Goal: Task Accomplishment & Management: Use online tool/utility

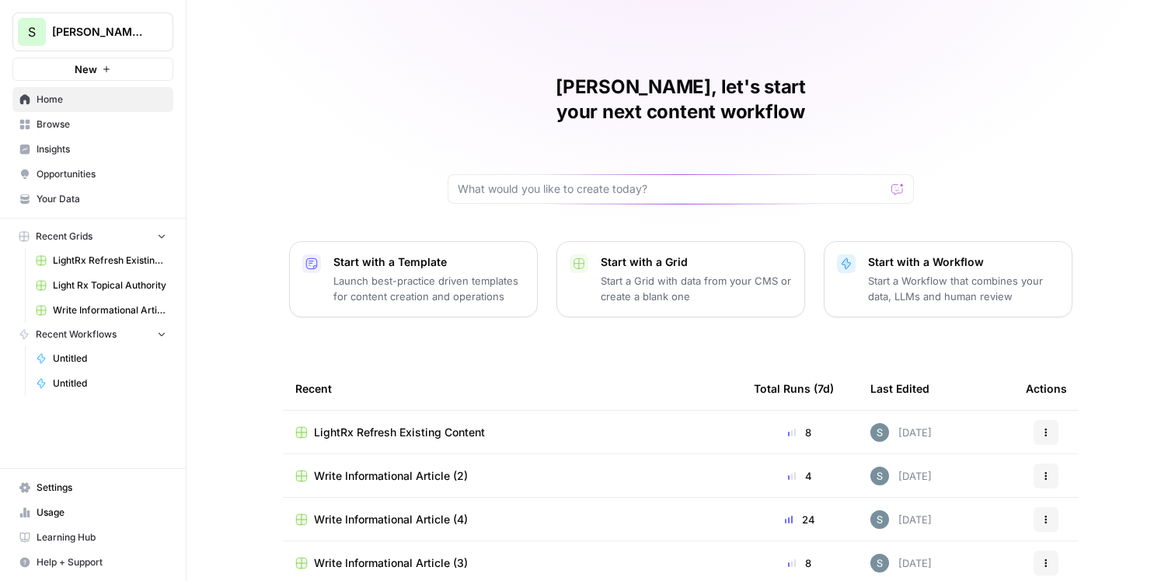
click at [92, 127] on span "Browse" at bounding box center [102, 124] width 130 height 14
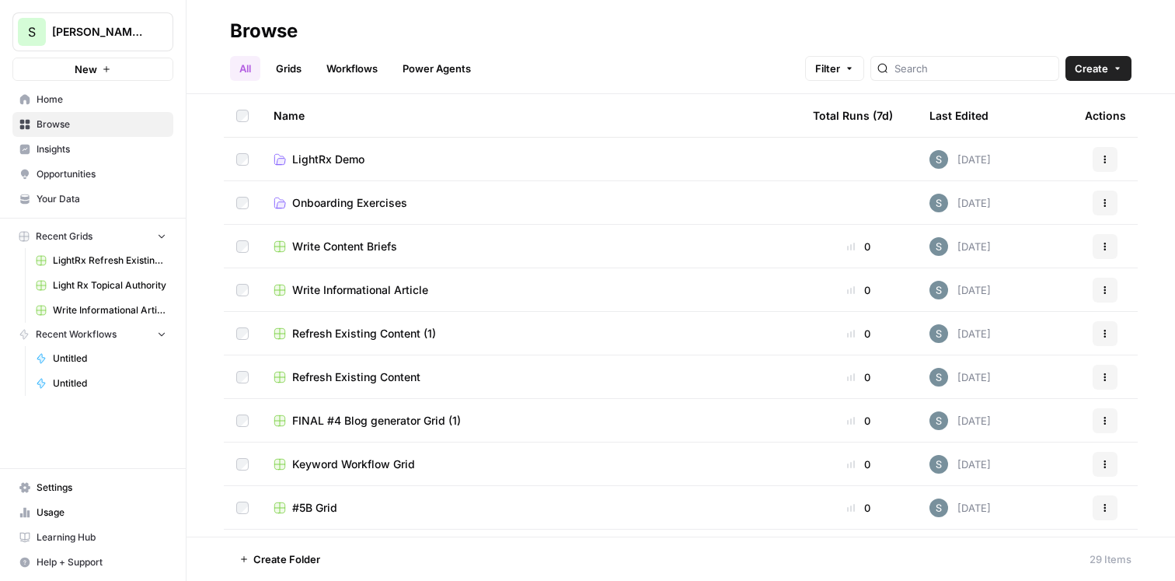
click at [73, 193] on span "Your Data" at bounding box center [102, 199] width 130 height 14
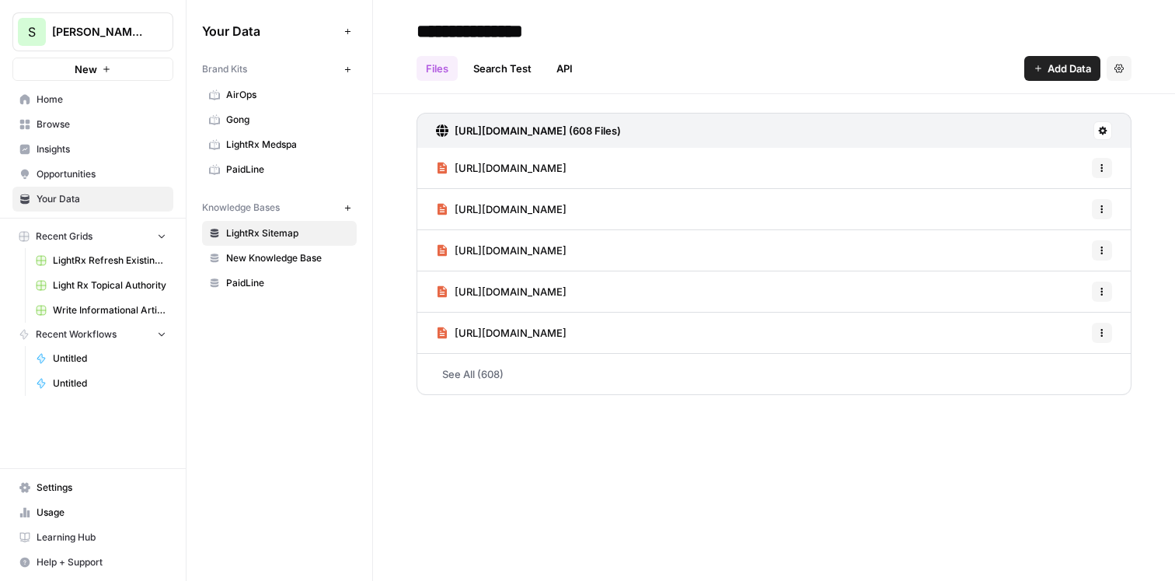
click at [350, 66] on icon "button" at bounding box center [348, 69] width 9 height 9
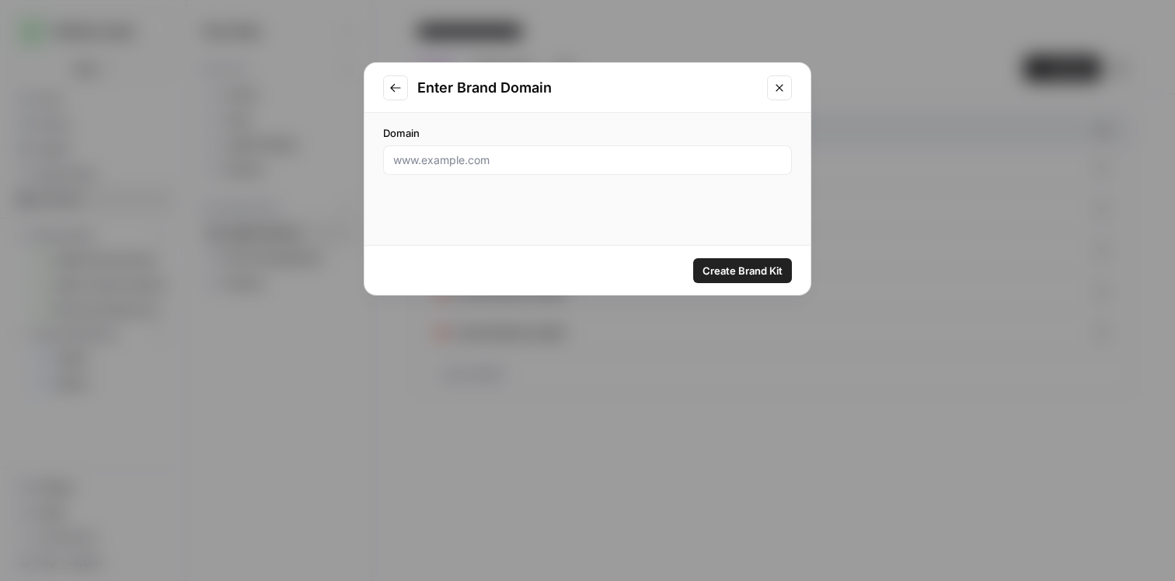
click at [434, 179] on div "Domain" at bounding box center [588, 150] width 446 height 75
click at [445, 162] on input "Domain" at bounding box center [587, 160] width 389 height 16
paste input "https://fergus.com/"
type input "https://fergus.com/"
click at [732, 267] on span "Create Brand Kit" at bounding box center [743, 271] width 80 height 16
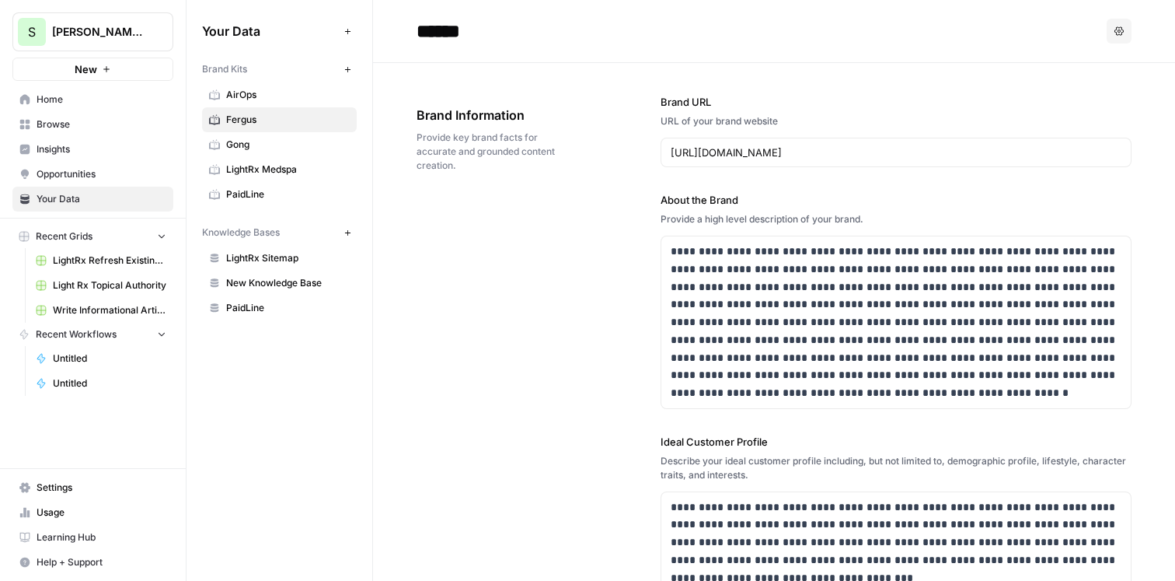
click at [148, 232] on button "Recent Grids" at bounding box center [92, 236] width 161 height 23
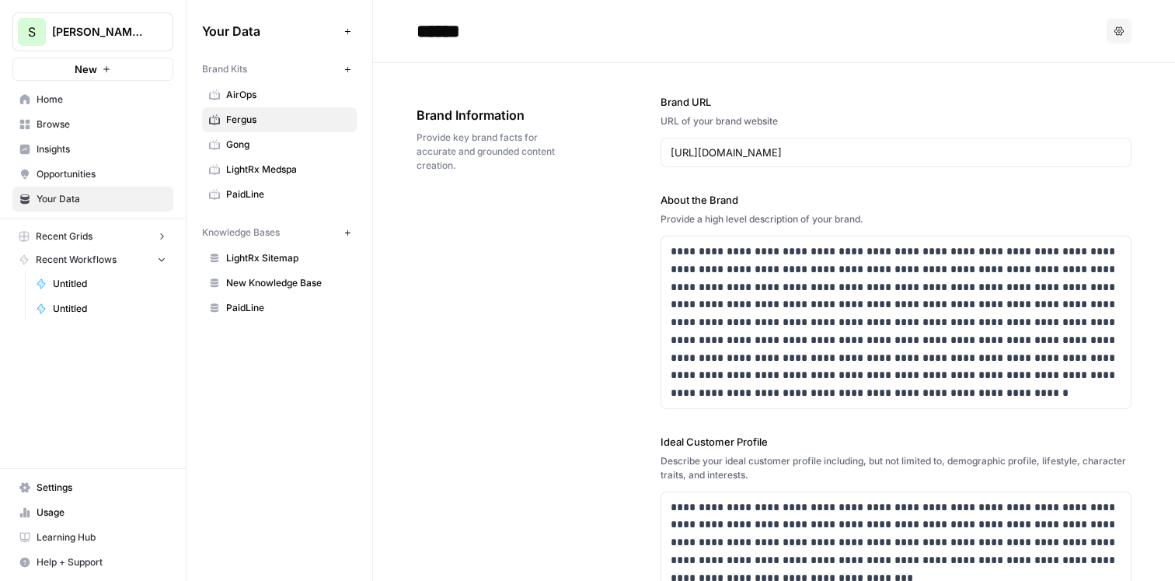
click at [148, 232] on button "Recent Grids" at bounding box center [92, 236] width 161 height 23
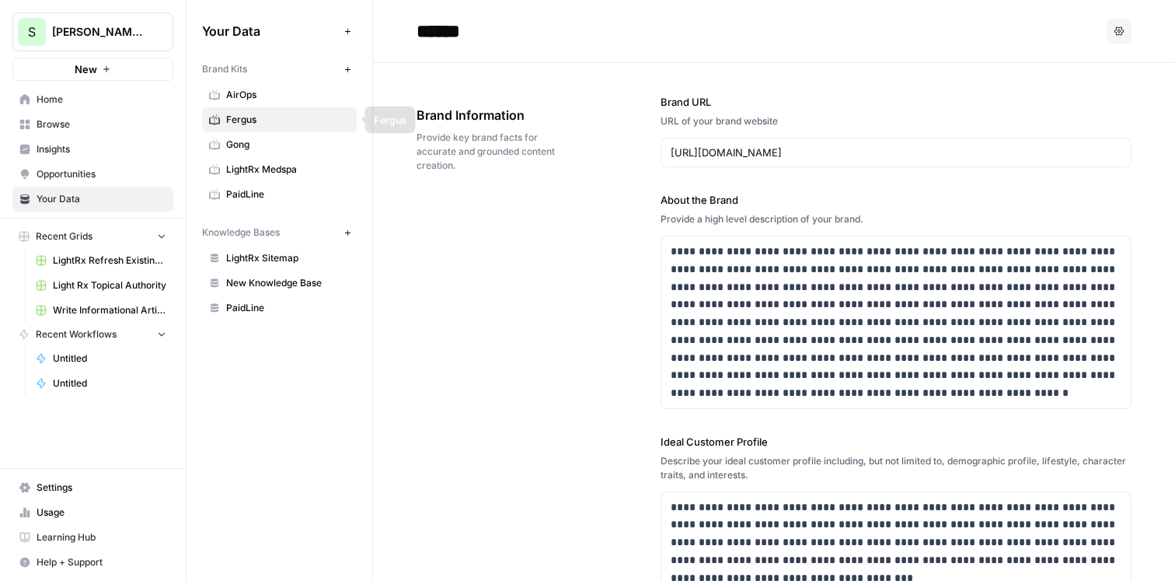
click at [288, 122] on span "Fergus" at bounding box center [288, 120] width 124 height 14
click at [103, 227] on button "Recent Grids" at bounding box center [92, 236] width 161 height 23
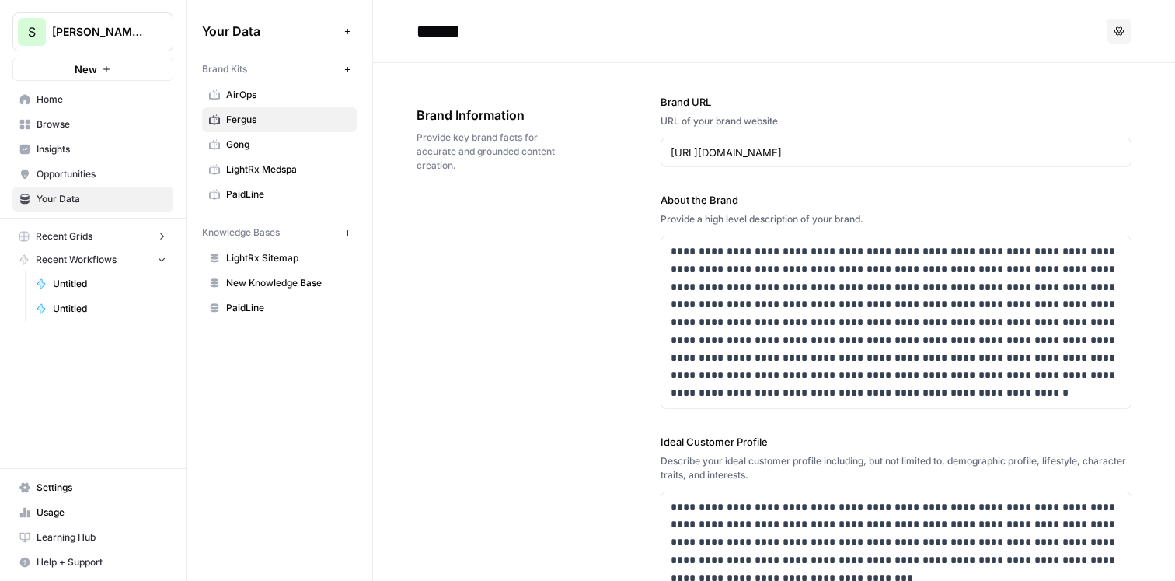
click at [103, 227] on button "Recent Grids" at bounding box center [92, 236] width 161 height 23
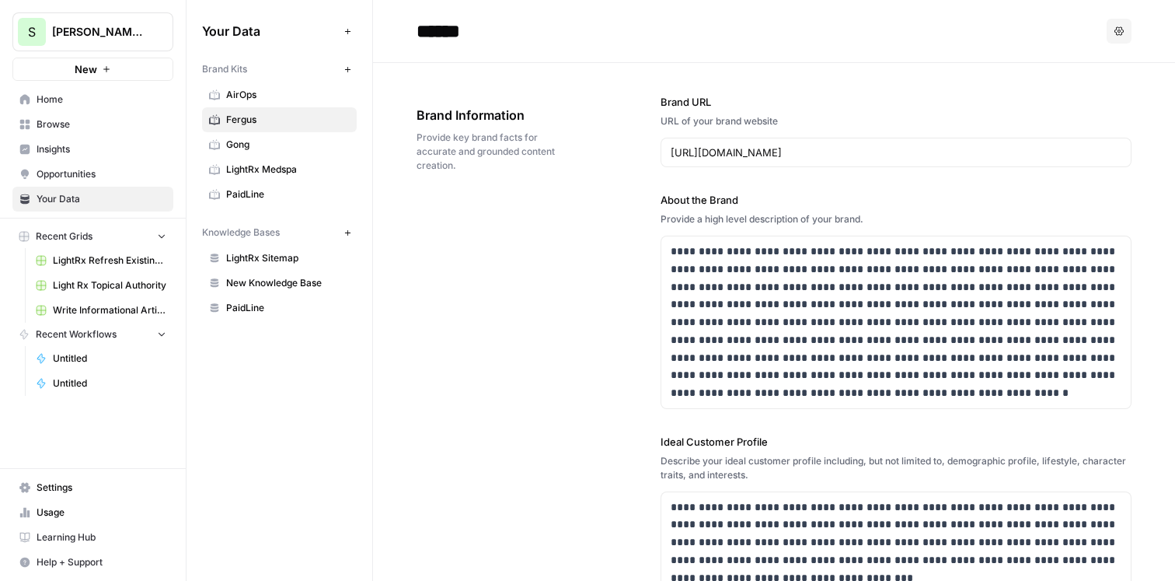
click at [96, 328] on span "Recent Workflows" at bounding box center [76, 334] width 81 height 14
click at [96, 73] on span "New" at bounding box center [86, 69] width 23 height 16
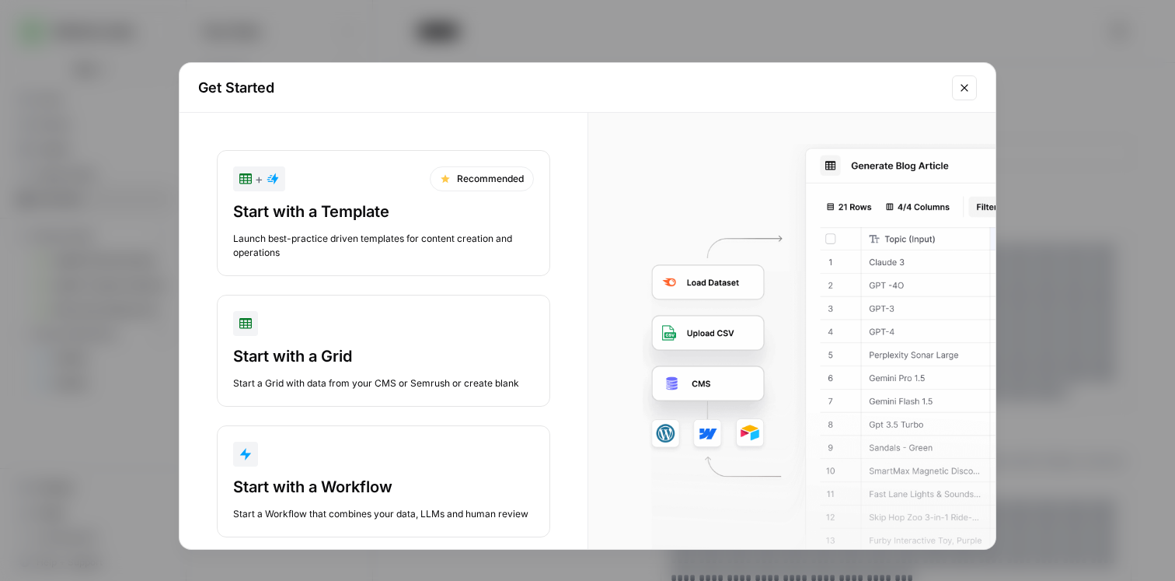
scroll to position [26, 0]
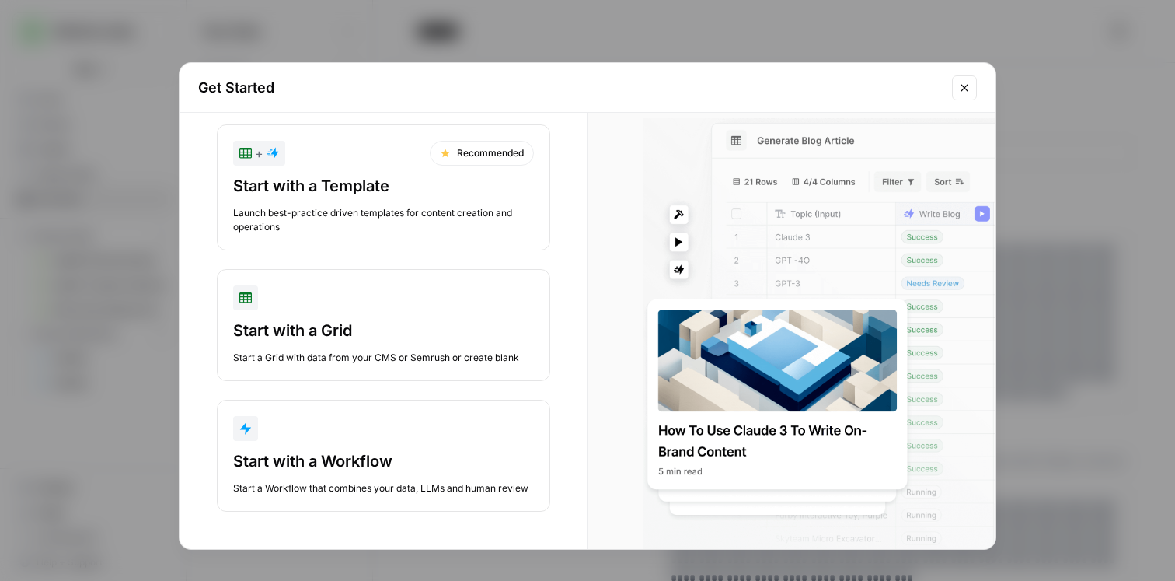
click at [965, 89] on icon "Close modal" at bounding box center [964, 88] width 12 height 12
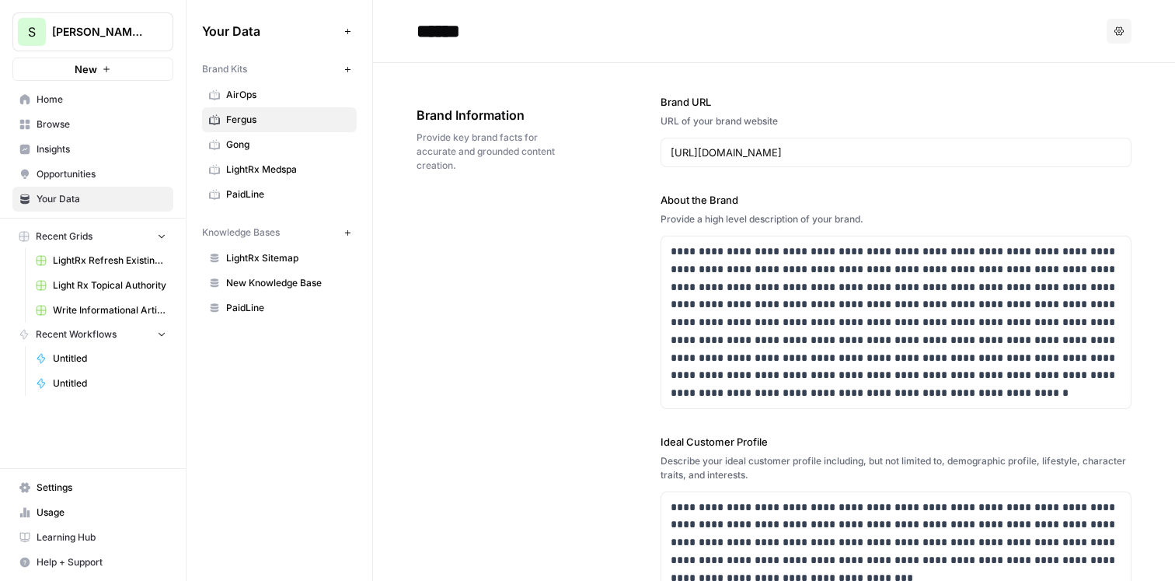
click at [129, 70] on button "New" at bounding box center [92, 69] width 161 height 23
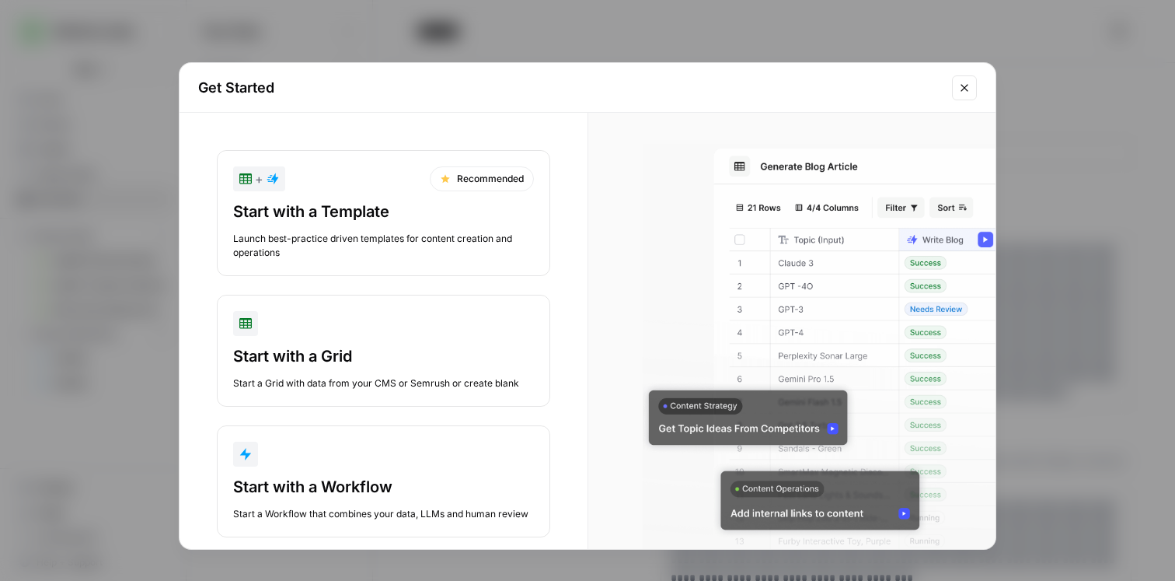
click at [361, 221] on div "Start with a Template" at bounding box center [383, 212] width 301 height 22
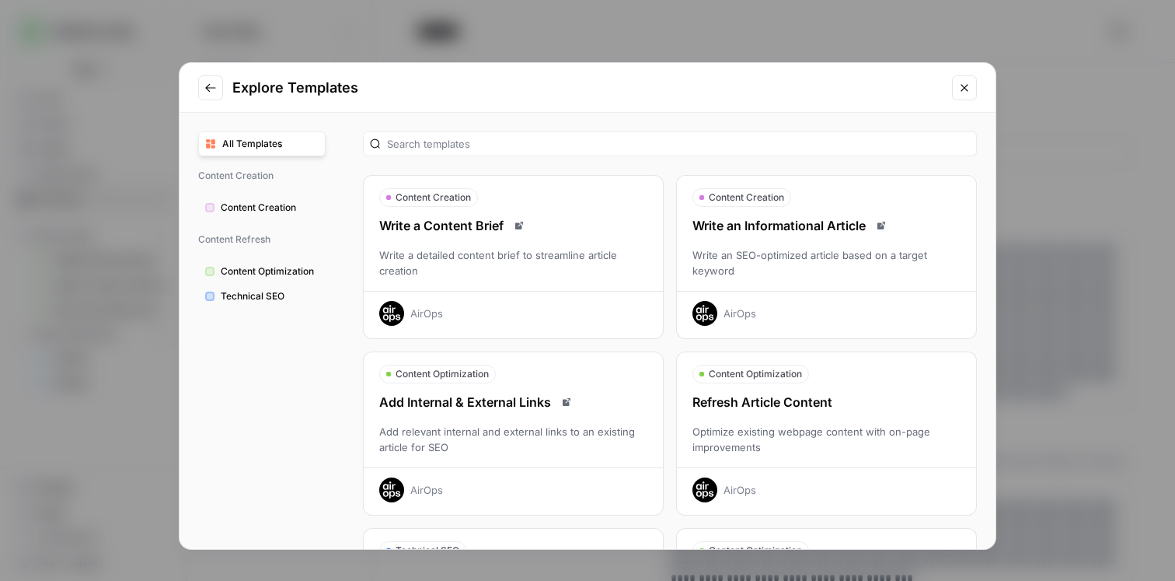
click at [812, 269] on div "Write an SEO-optimized article based on a target keyword" at bounding box center [826, 262] width 299 height 31
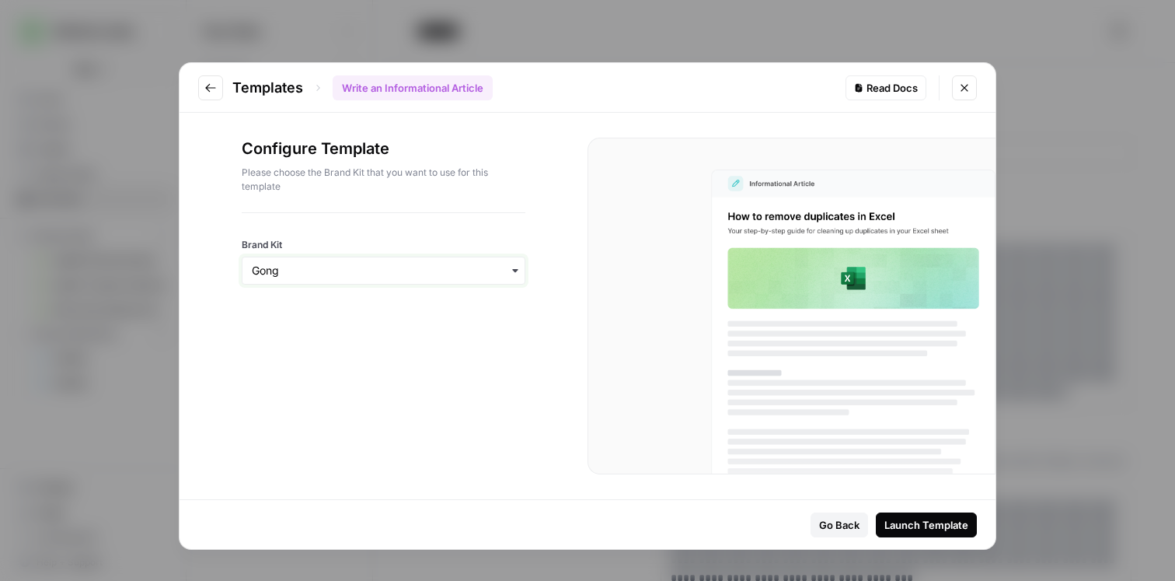
click at [482, 274] on input "Brand Kit" at bounding box center [383, 271] width 263 height 16
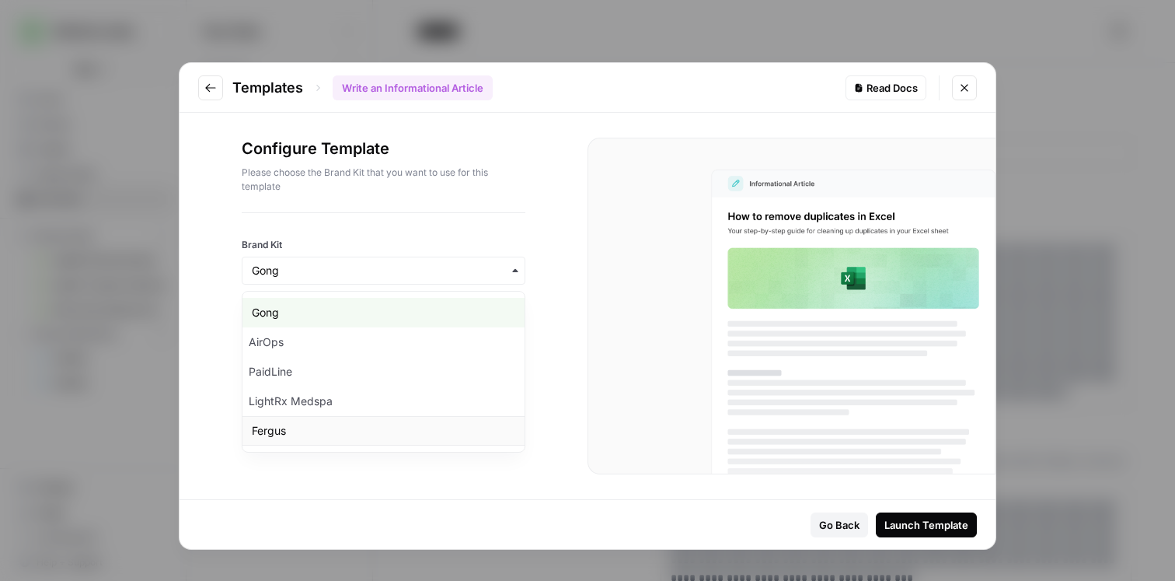
click at [398, 427] on div "Fergus" at bounding box center [383, 431] width 282 height 30
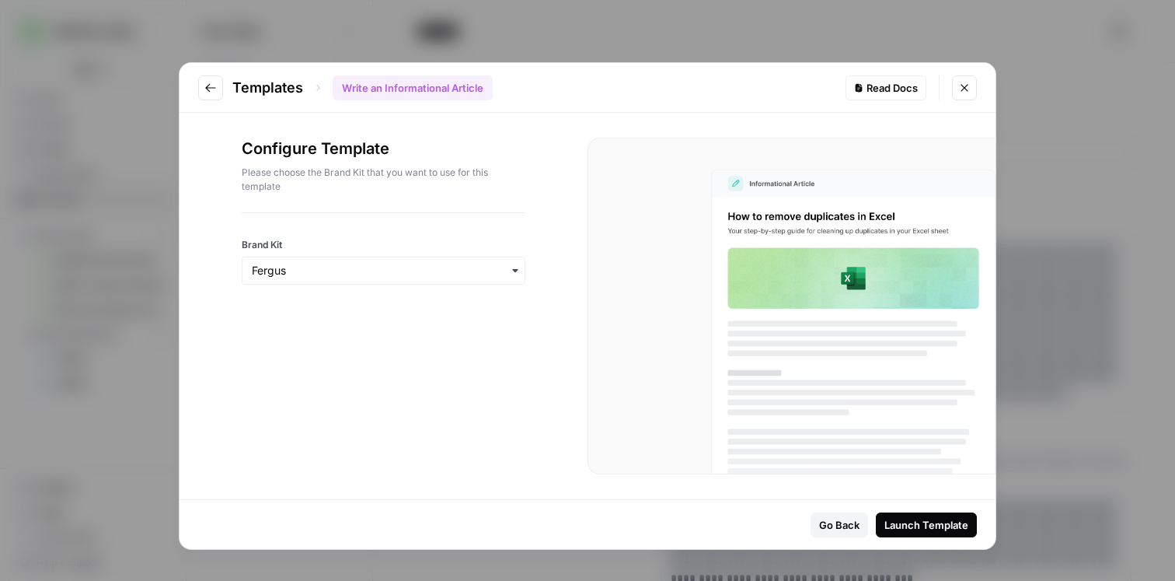
click at [908, 522] on div "Launch Template" at bounding box center [926, 525] width 84 height 16
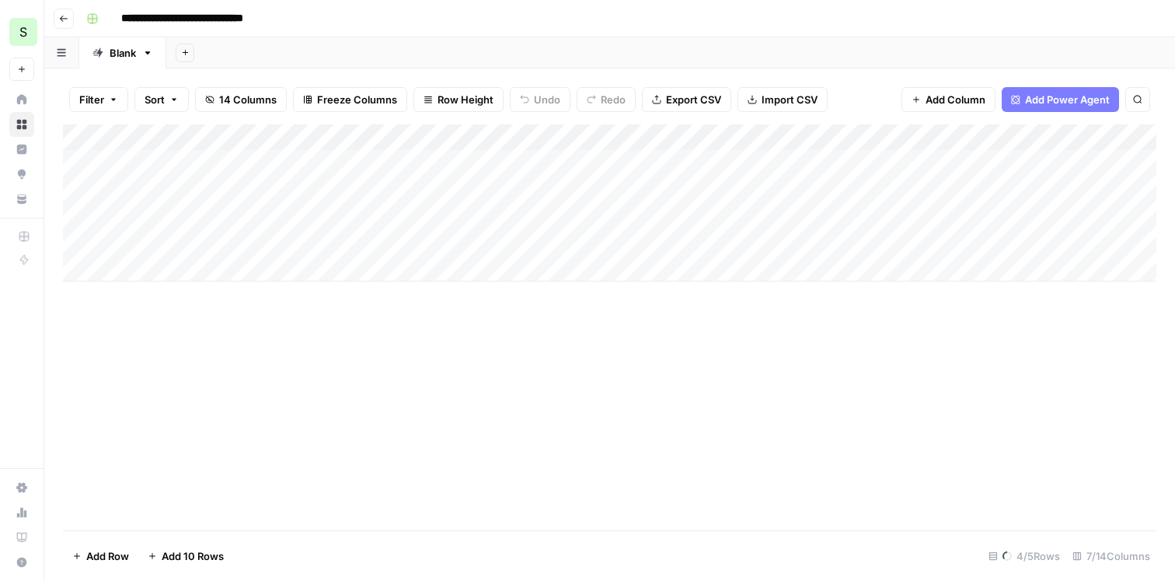
click at [616, 349] on div "Add Column" at bounding box center [610, 327] width 1094 height 406
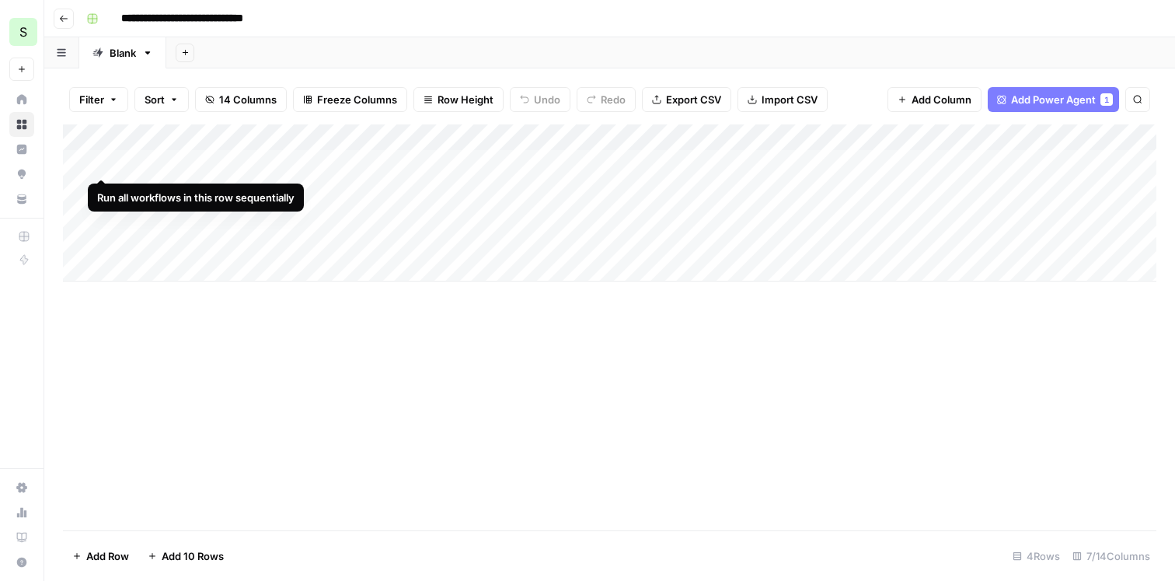
click at [101, 163] on div "Add Column" at bounding box center [610, 202] width 1094 height 157
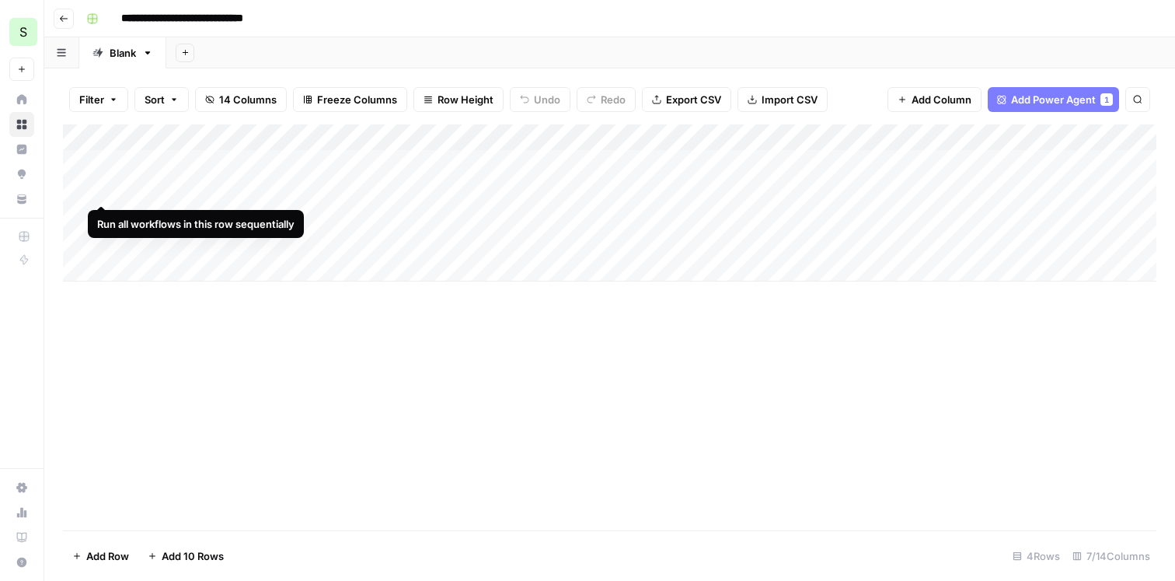
click at [99, 187] on div "Add Column" at bounding box center [610, 202] width 1094 height 157
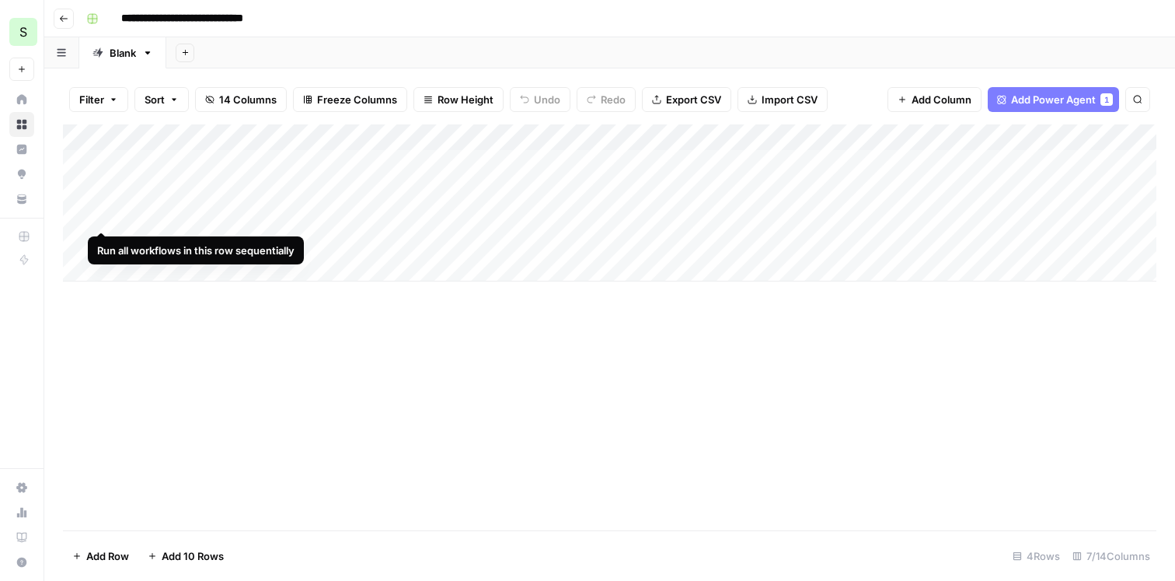
click at [101, 215] on div "Add Column" at bounding box center [610, 202] width 1094 height 157
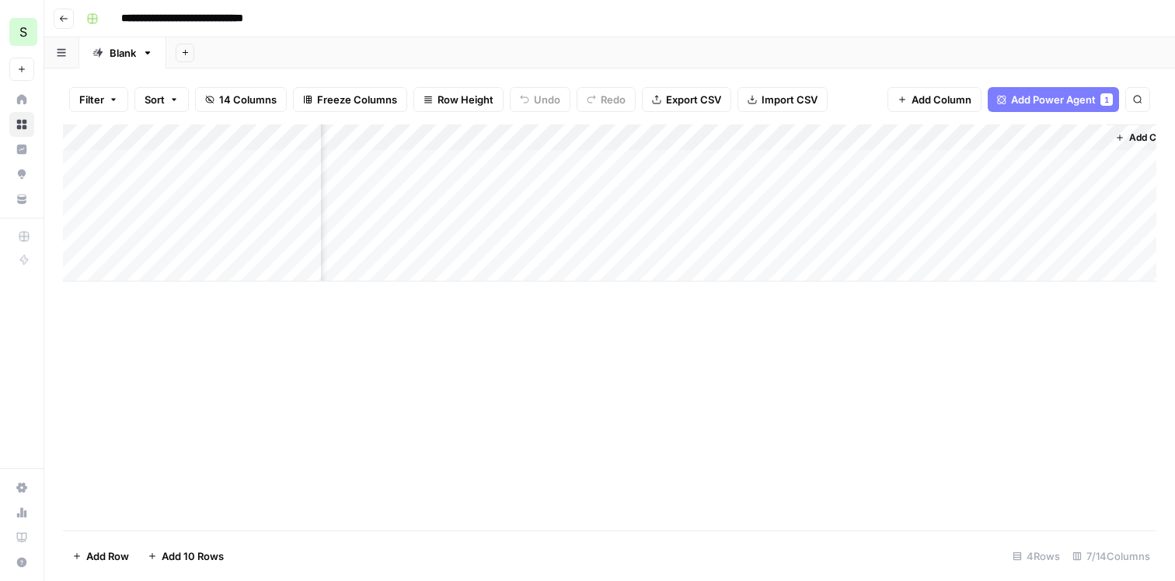
scroll to position [0, 326]
click at [912, 137] on div "Add Column" at bounding box center [610, 202] width 1094 height 157
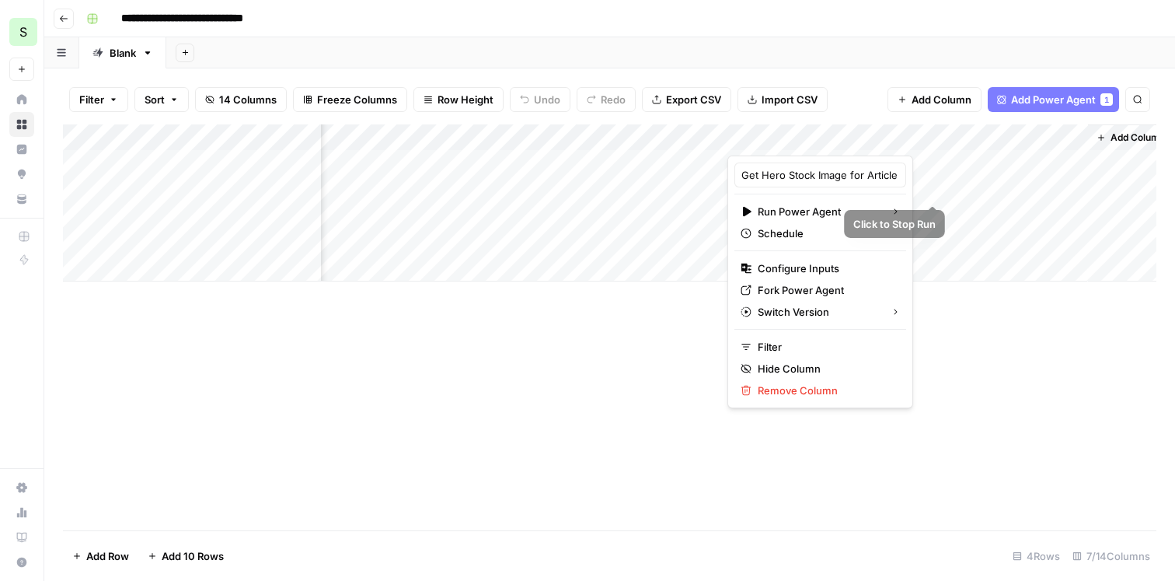
click at [935, 167] on div "Add Column" at bounding box center [610, 202] width 1094 height 157
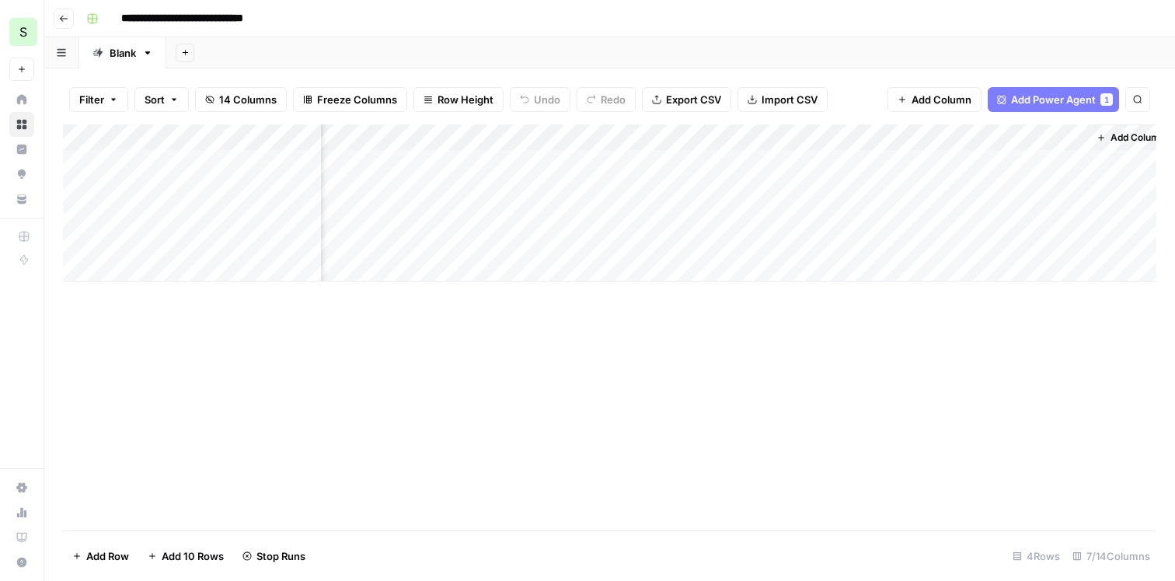
click at [931, 184] on div "Add Column" at bounding box center [610, 202] width 1094 height 157
click at [933, 213] on div "Add Column" at bounding box center [610, 202] width 1094 height 157
click at [913, 134] on div "Add Column" at bounding box center [610, 202] width 1094 height 157
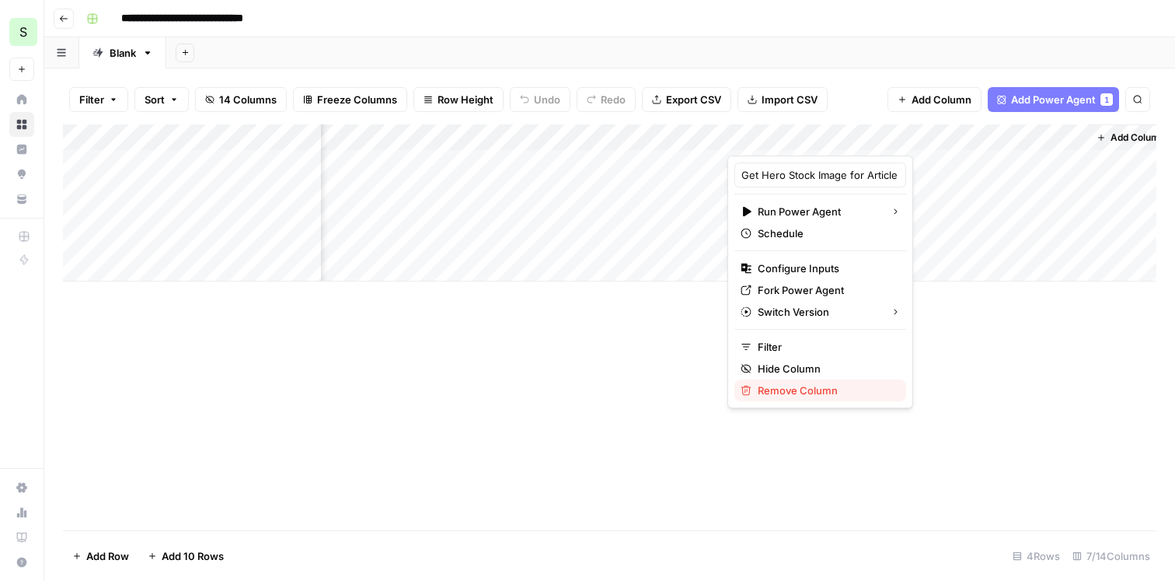
click at [803, 393] on span "Remove Column" at bounding box center [826, 390] width 136 height 16
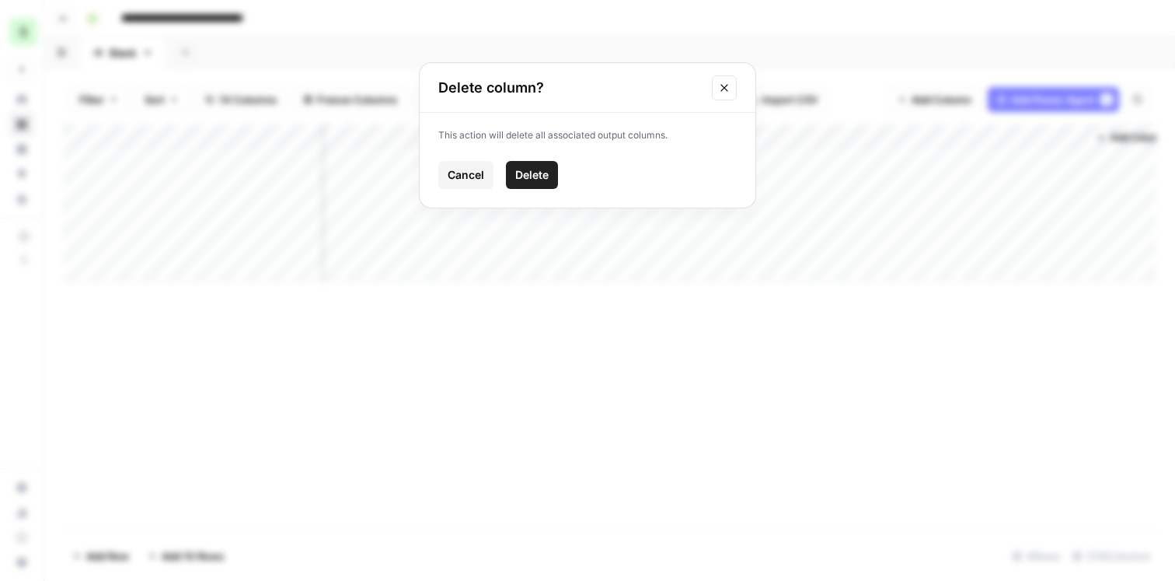
click at [529, 177] on span "Delete" at bounding box center [531, 175] width 33 height 16
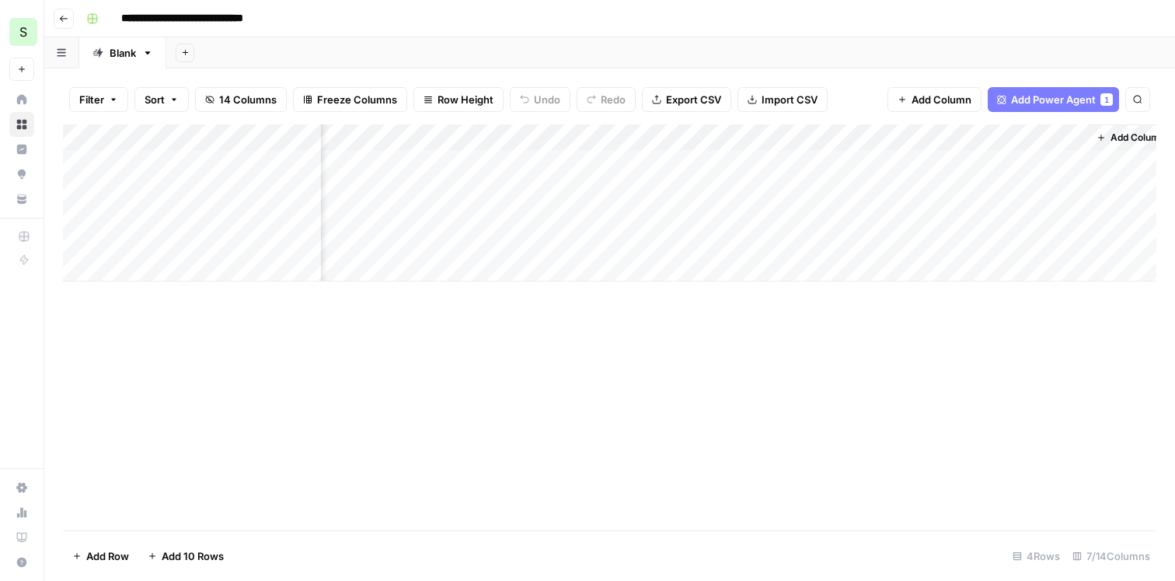
scroll to position [0, 0]
click at [1082, 137] on span "Add Column" at bounding box center [1104, 138] width 54 height 14
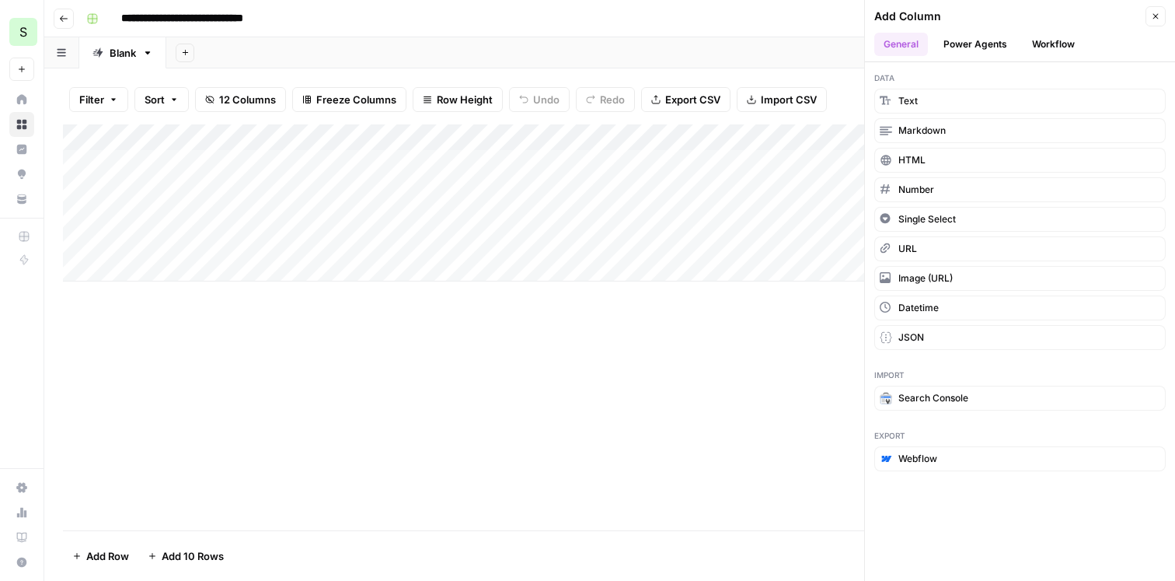
click at [987, 44] on button "Power Agents" at bounding box center [975, 44] width 82 height 23
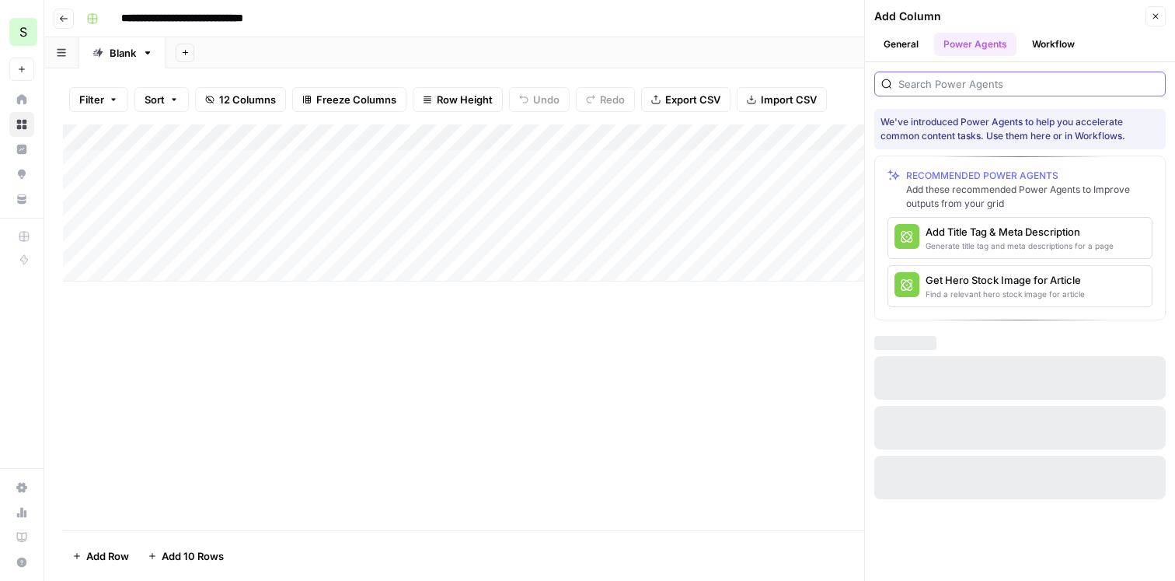
click at [948, 78] on input "search" at bounding box center [1028, 84] width 260 height 16
type input "internal"
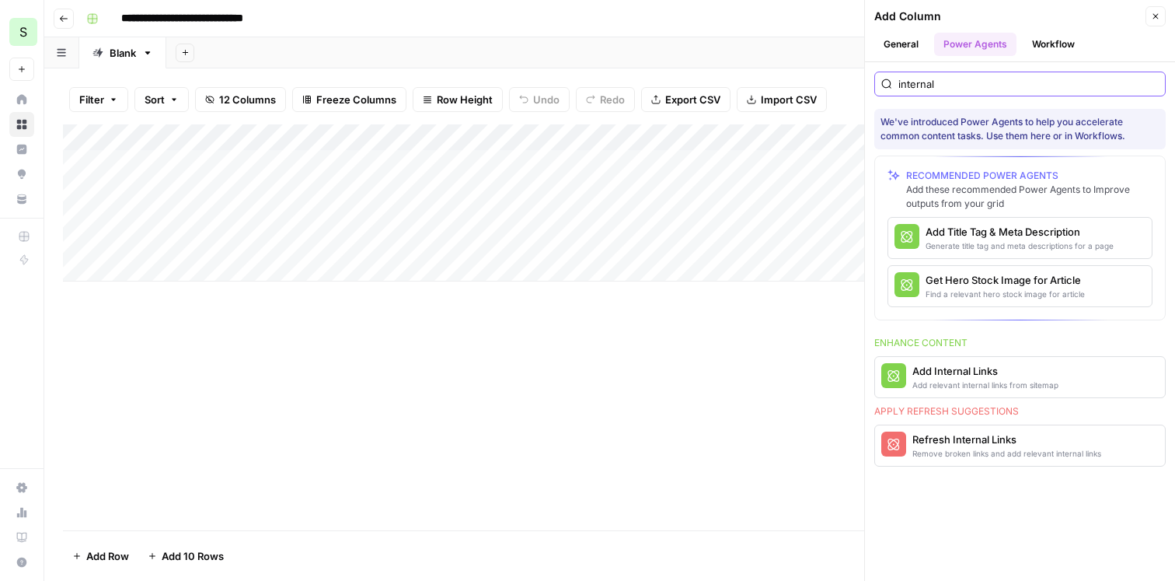
click at [977, 81] on input "internal" at bounding box center [1028, 84] width 260 height 16
click at [986, 383] on div "Add relevant internal links from sitemap" at bounding box center [985, 384] width 146 height 12
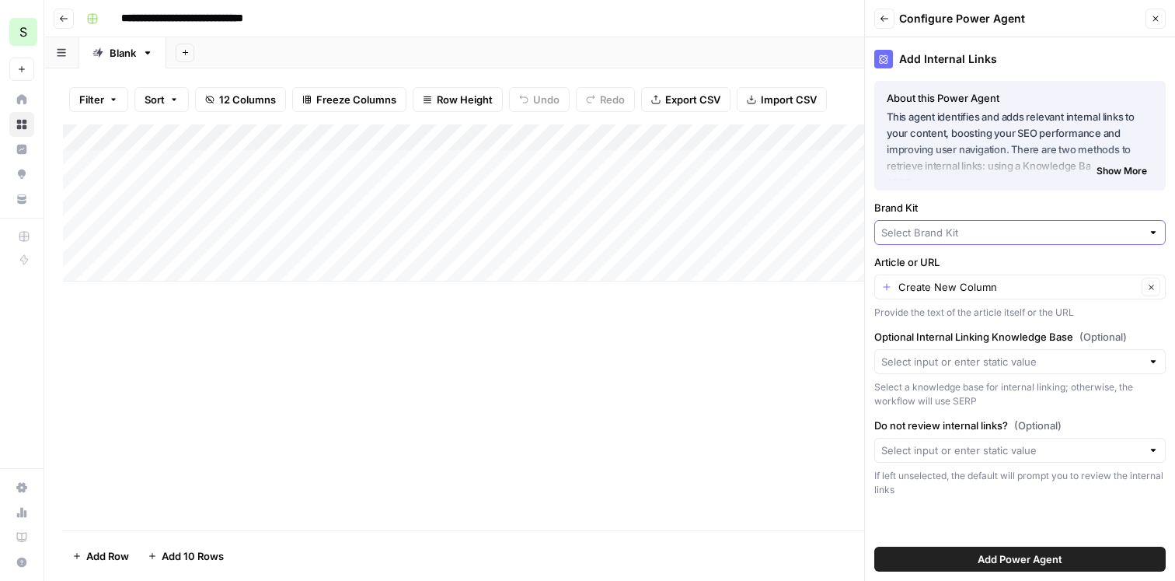
click at [985, 234] on input "Brand Kit" at bounding box center [1011, 233] width 260 height 16
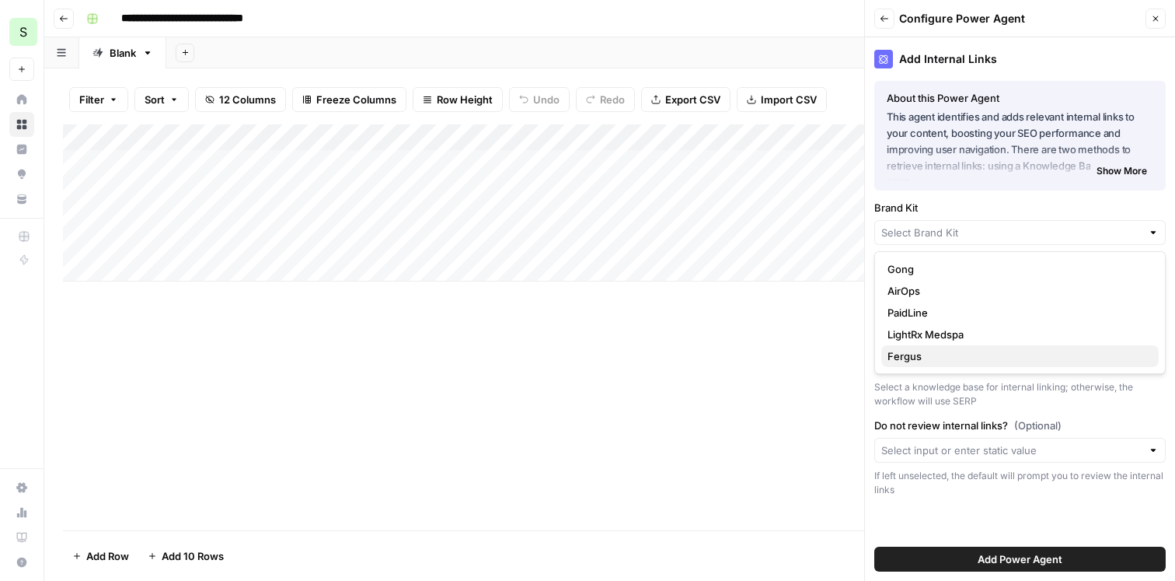
click at [959, 351] on span "Fergus" at bounding box center [1017, 356] width 259 height 16
type input "Fergus"
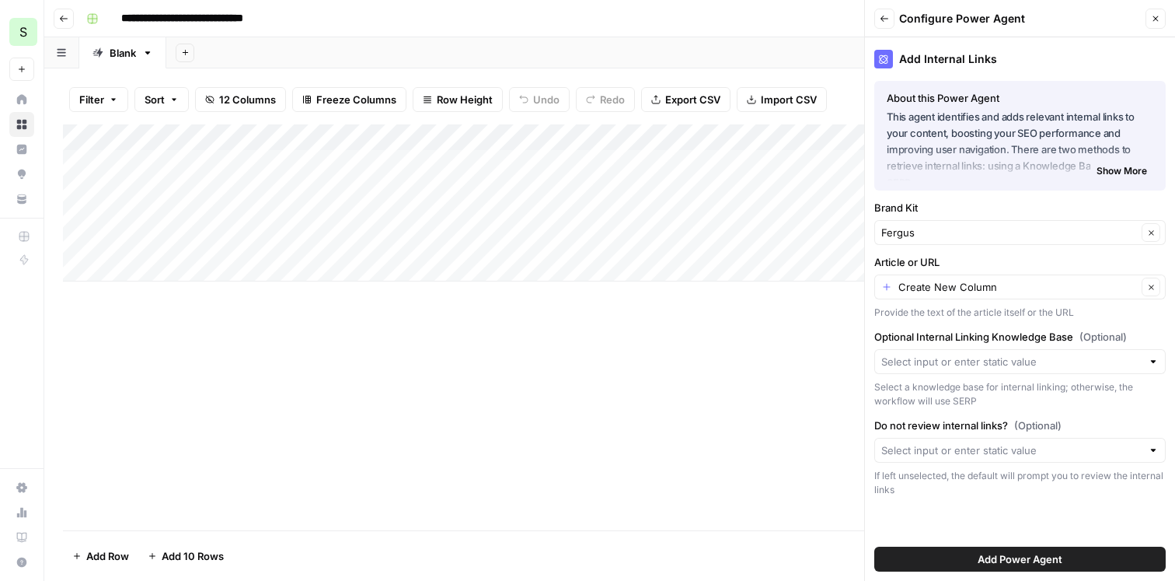
click at [994, 549] on button "Add Power Agent" at bounding box center [1019, 558] width 291 height 25
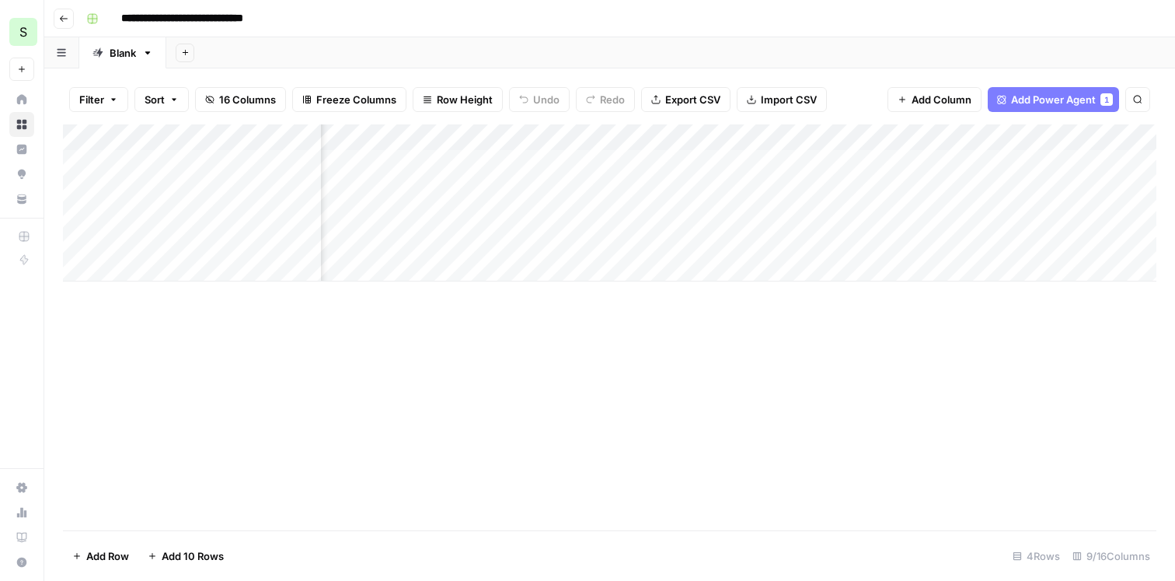
scroll to position [0, 399]
click at [867, 139] on div "Add Column" at bounding box center [610, 202] width 1094 height 157
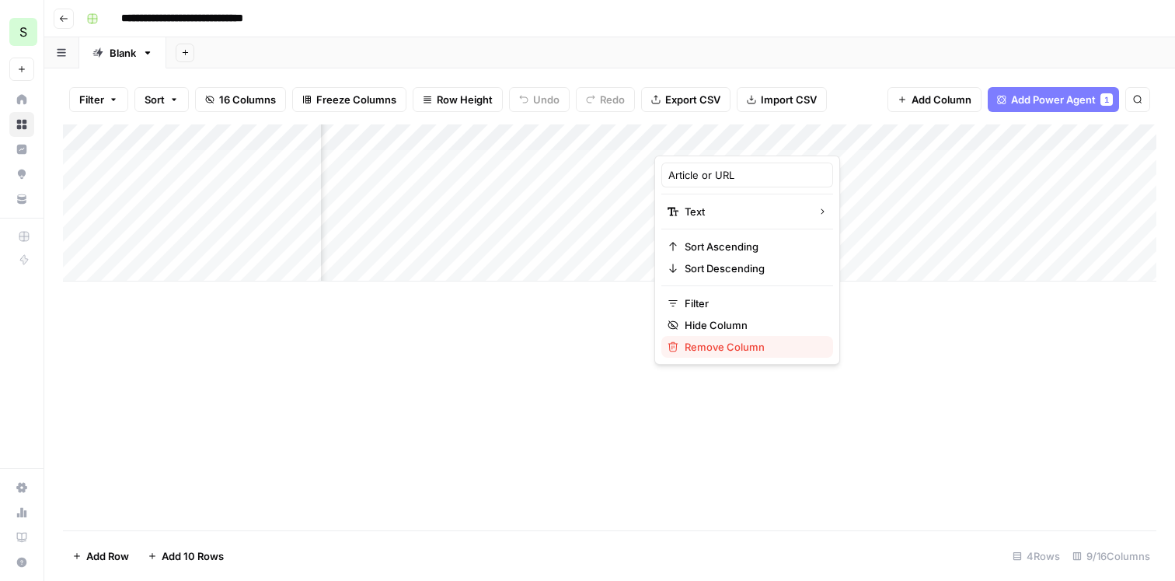
click at [725, 344] on span "Remove Column" at bounding box center [753, 347] width 136 height 16
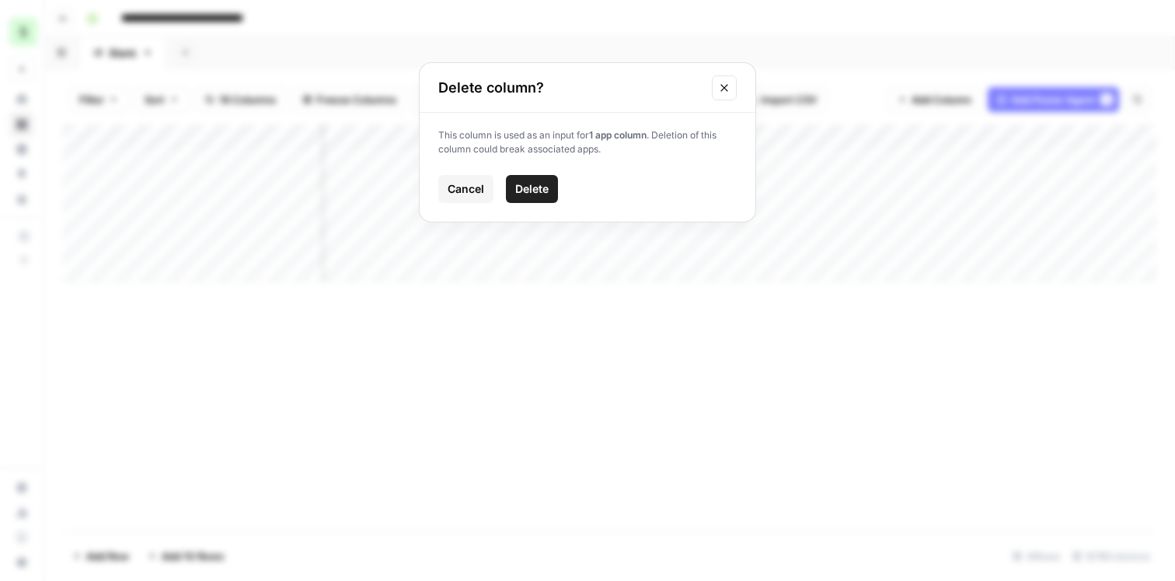
click at [535, 185] on span "Delete" at bounding box center [531, 189] width 33 height 16
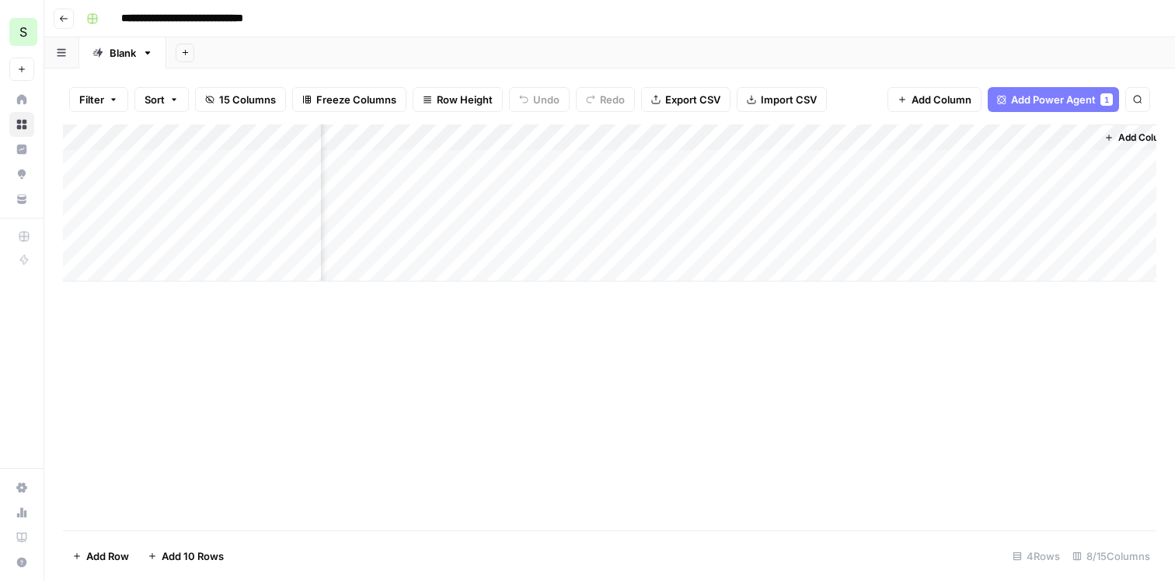
click at [670, 138] on div "Add Column" at bounding box center [610, 202] width 1094 height 157
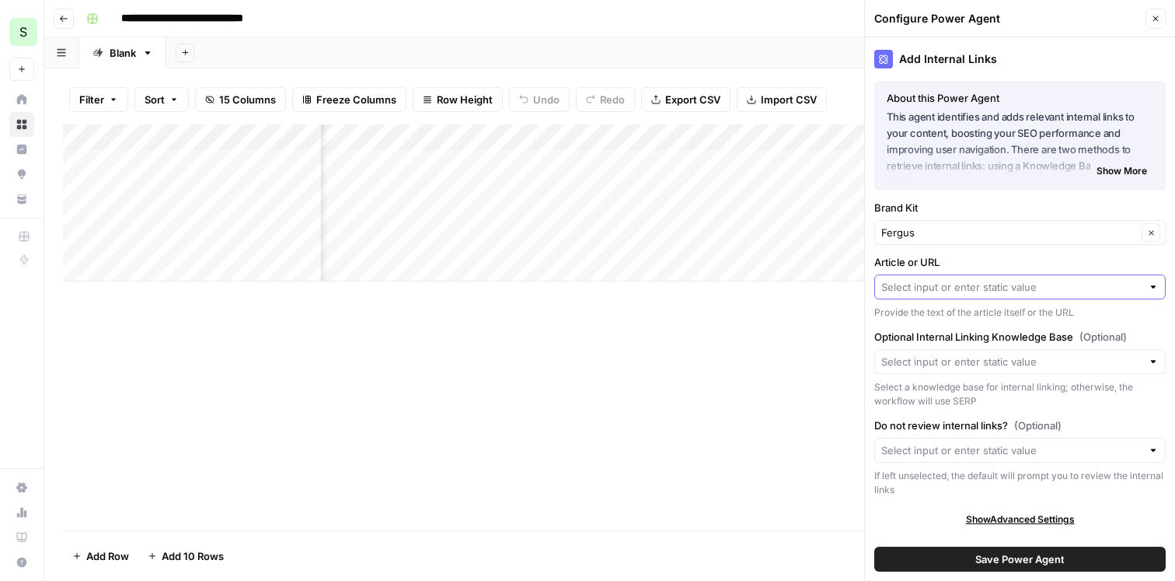
click at [952, 286] on input "Article or URL" at bounding box center [1011, 287] width 260 height 16
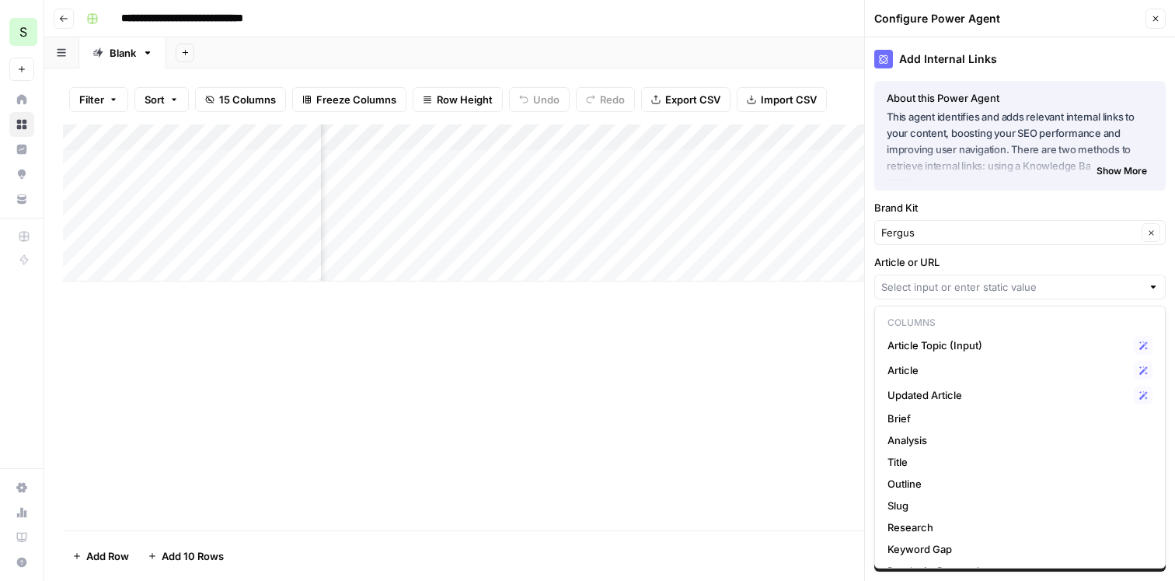
click at [821, 305] on div "Add Column" at bounding box center [610, 327] width 1094 height 406
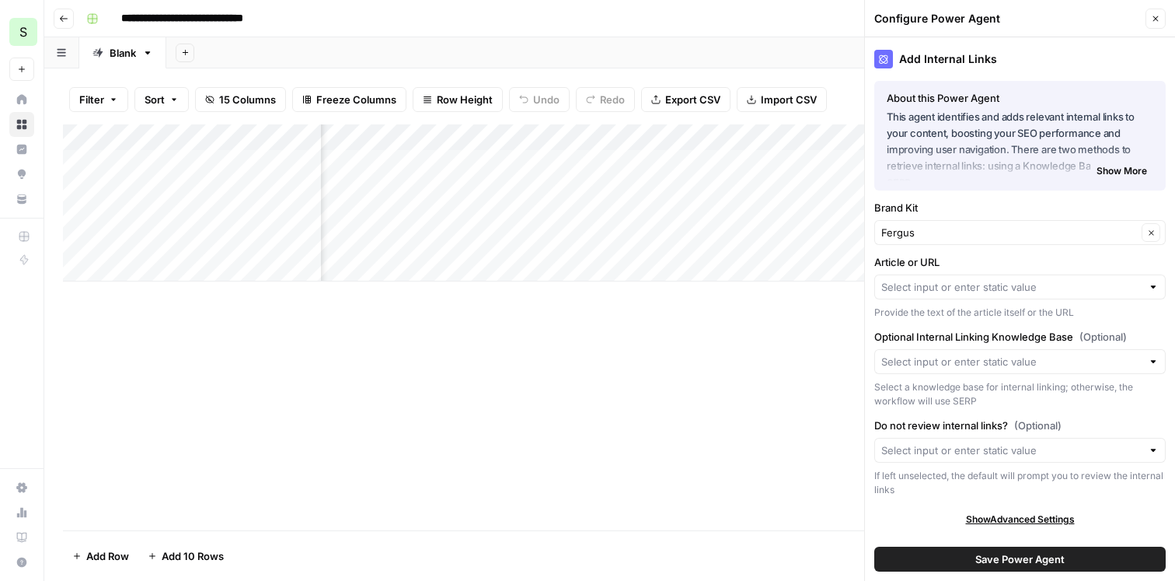
click at [1153, 19] on icon "button" at bounding box center [1155, 18] width 9 height 9
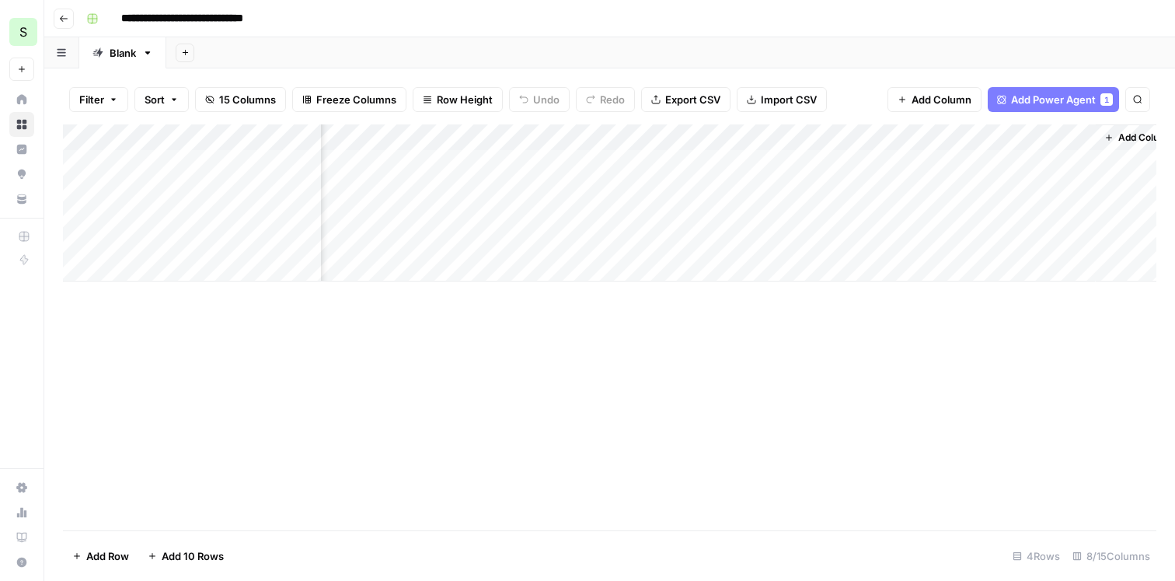
click at [783, 141] on div "Add Column" at bounding box center [610, 202] width 1094 height 157
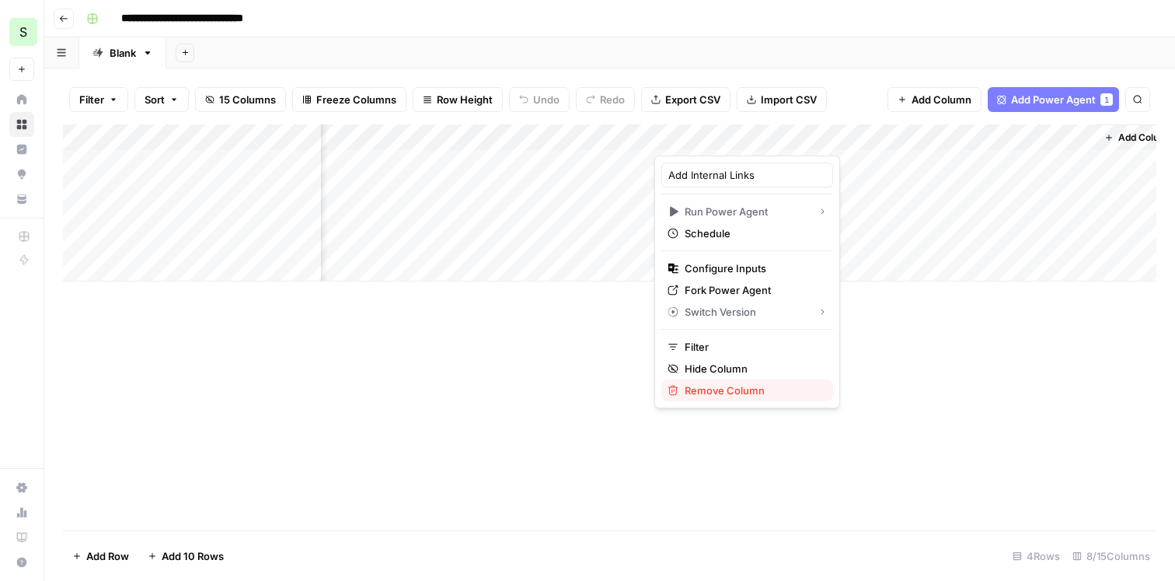
click at [751, 385] on span "Remove Column" at bounding box center [753, 390] width 136 height 16
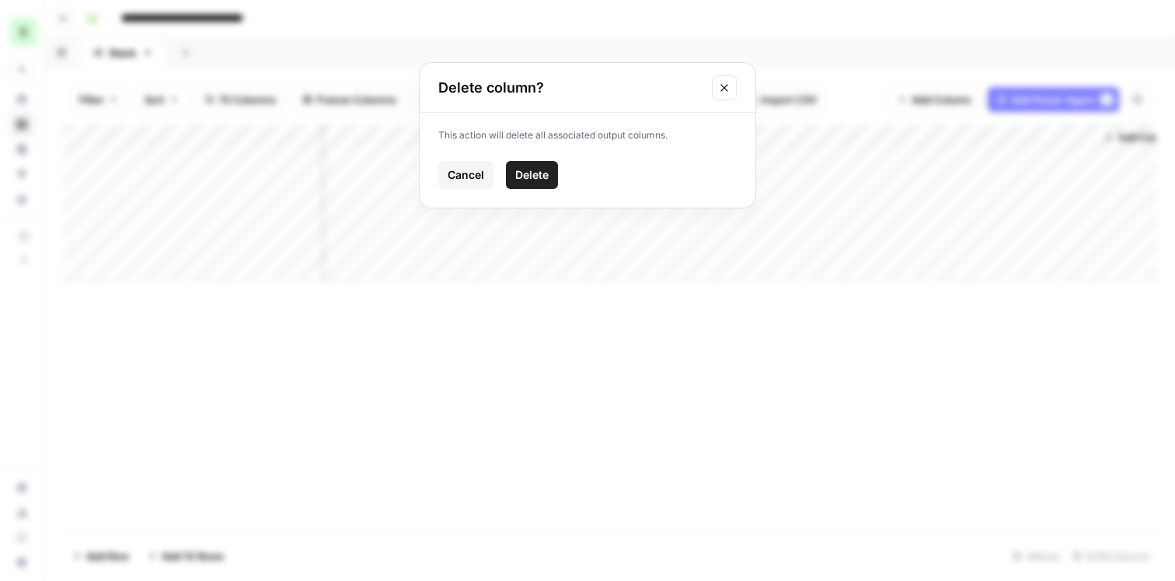
click at [539, 168] on span "Delete" at bounding box center [531, 175] width 33 height 16
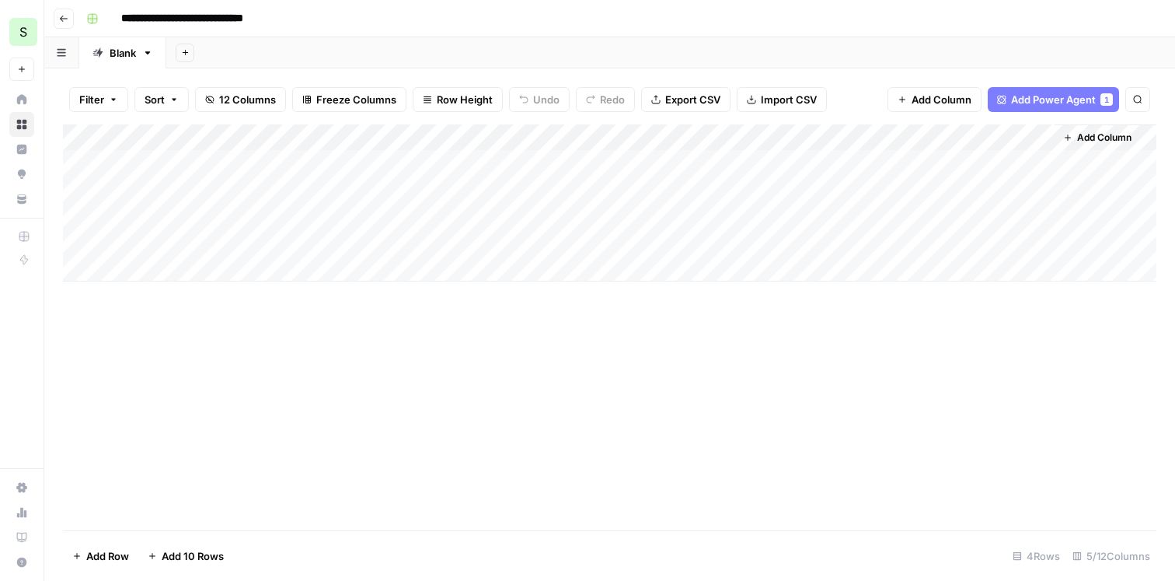
scroll to position [0, 0]
click at [1086, 137] on span "Add Column" at bounding box center [1104, 138] width 54 height 14
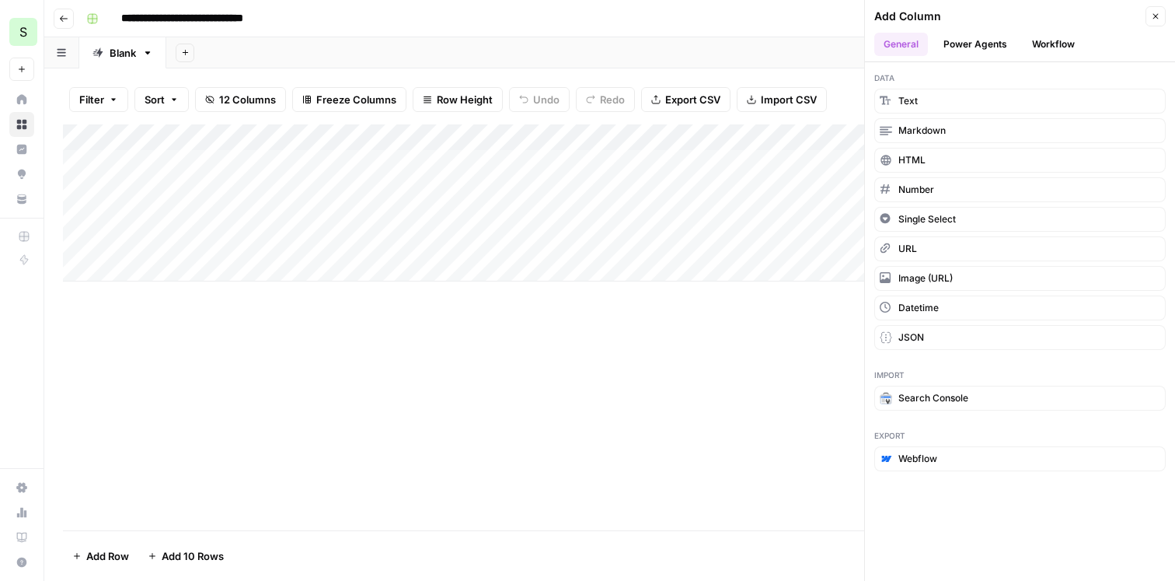
click at [979, 43] on button "Power Agents" at bounding box center [975, 44] width 82 height 23
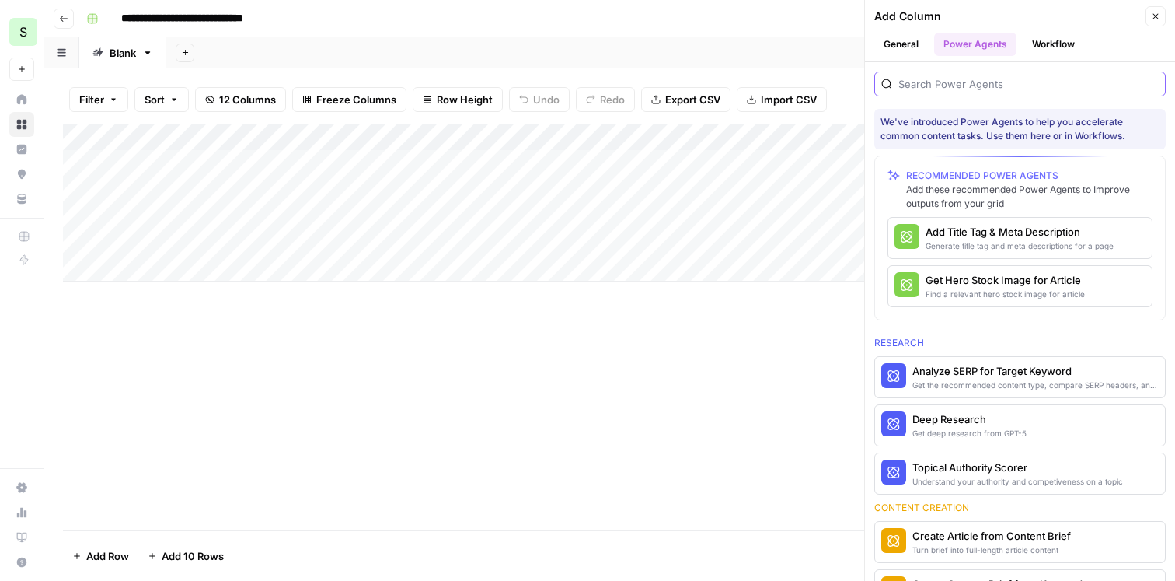
click at [976, 88] on input "search" at bounding box center [1028, 84] width 260 height 16
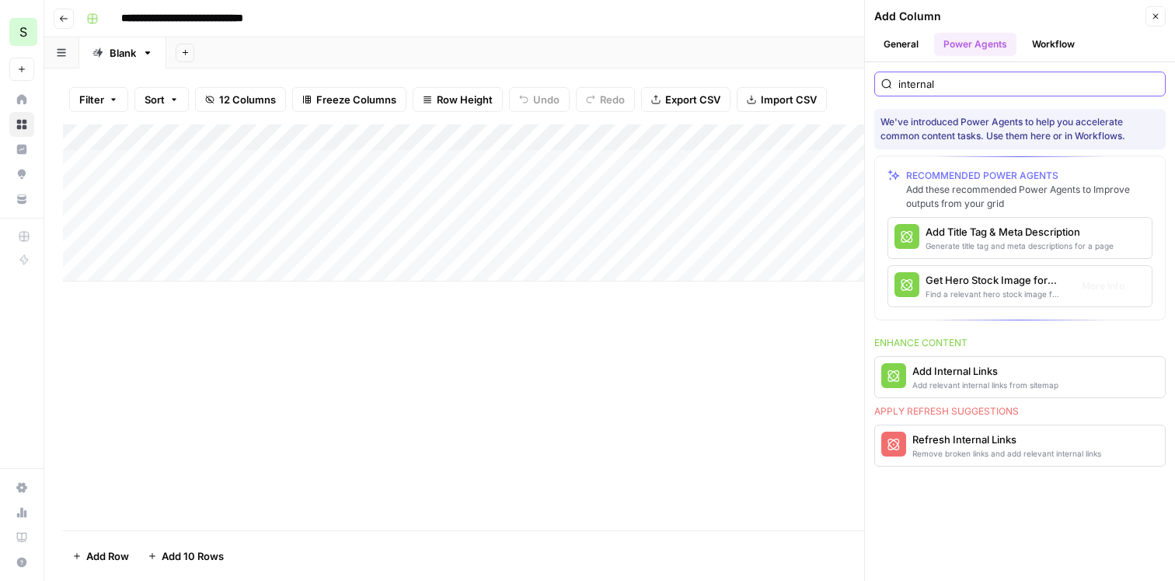
type input "internal"
click at [1025, 368] on div "Add Internal Links" at bounding box center [985, 371] width 146 height 16
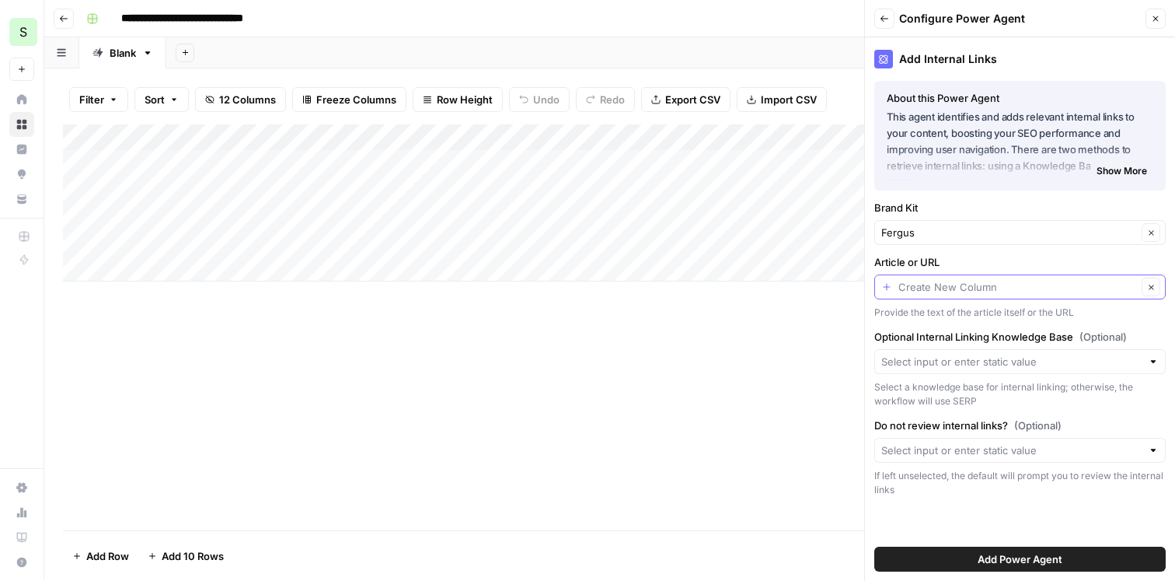
click at [1034, 282] on input "Article or URL" at bounding box center [1017, 287] width 239 height 16
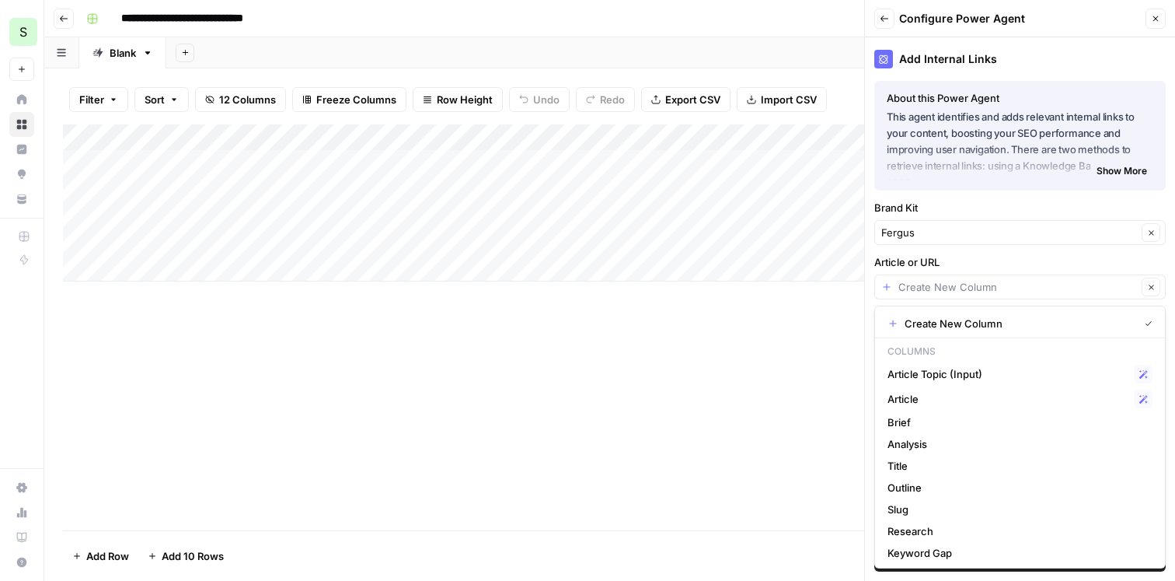
scroll to position [24, 0]
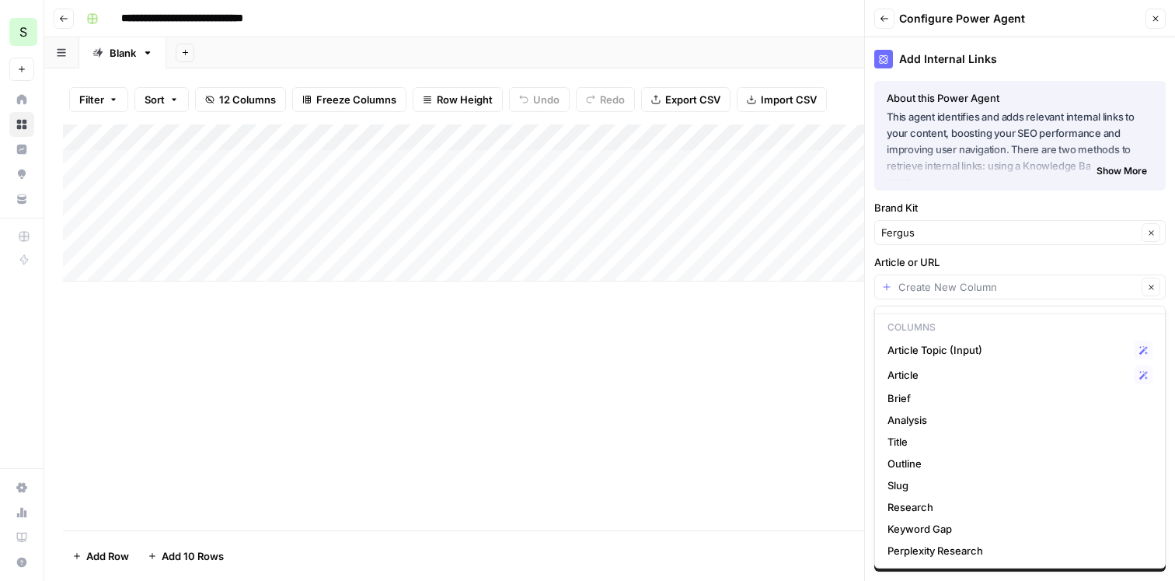
type input "Create New Column"
click at [1057, 255] on label "Article or URL" at bounding box center [1019, 262] width 291 height 16
click at [1057, 279] on input "Create New Column" at bounding box center [1017, 287] width 239 height 16
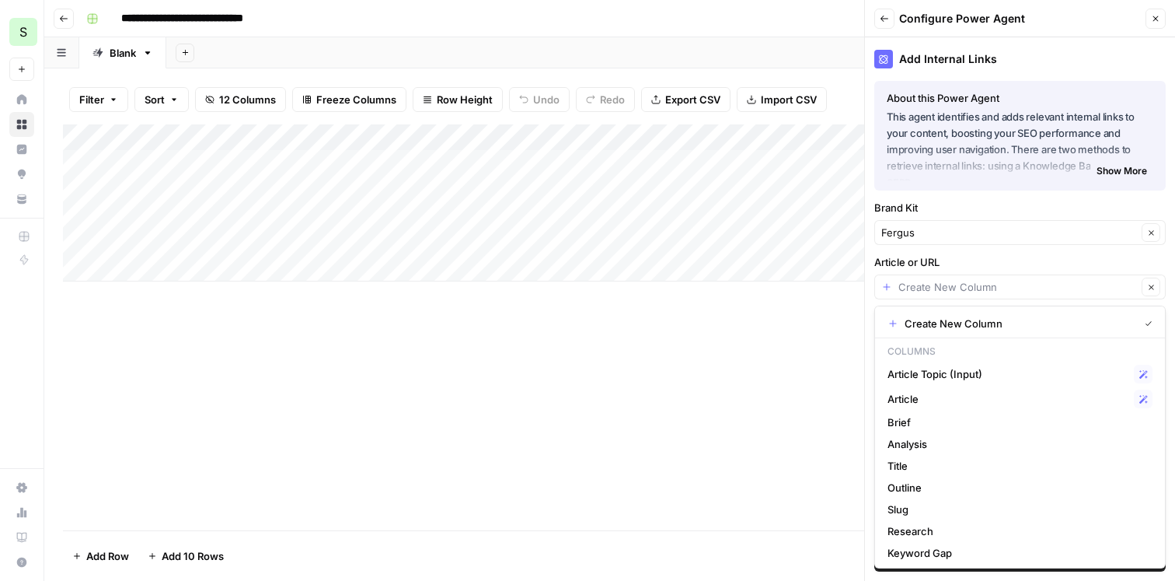
type input "Create New Column"
click at [1075, 263] on label "Article or URL" at bounding box center [1019, 262] width 291 height 16
click at [1075, 279] on input "Create New Column" at bounding box center [1017, 287] width 239 height 16
type input "Create New Column"
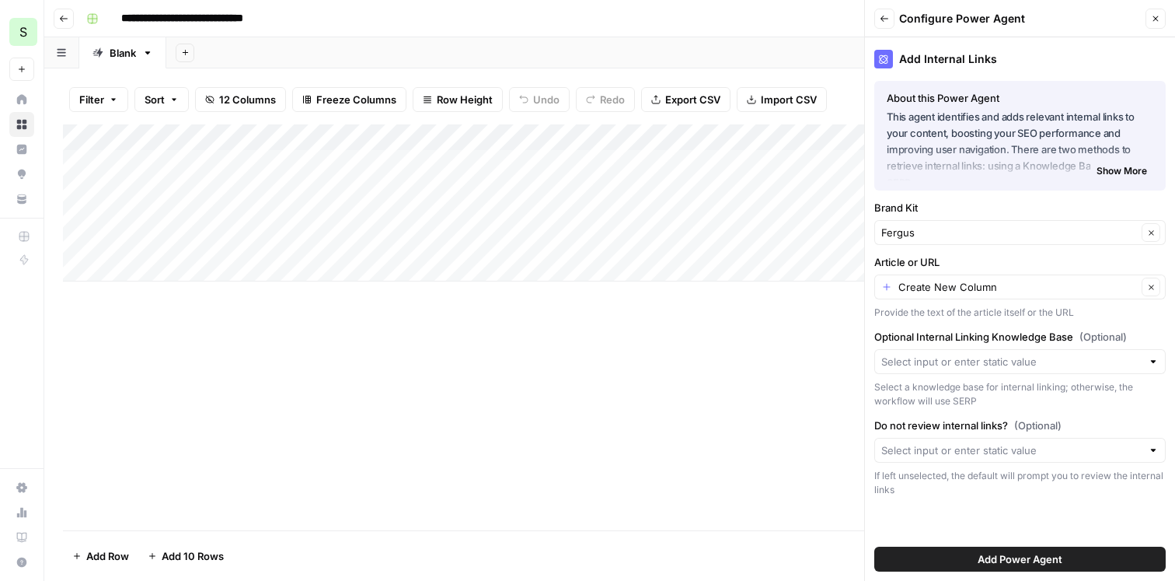
click at [1075, 263] on label "Article or URL" at bounding box center [1019, 262] width 291 height 16
click at [1075, 279] on input "Create New Column" at bounding box center [1017, 287] width 239 height 16
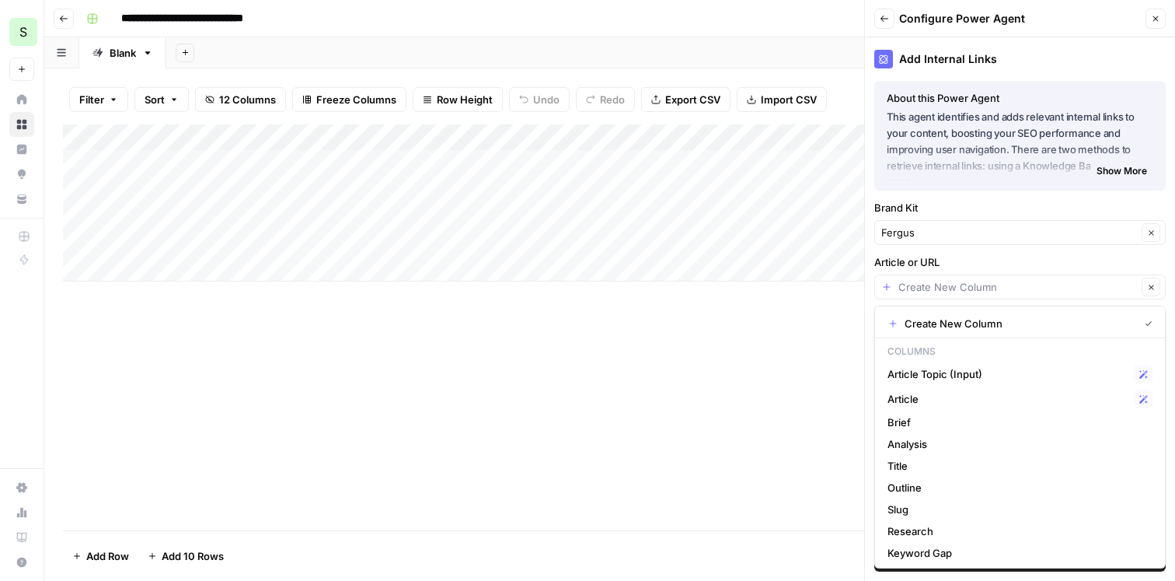
type input "Create New Column"
click at [1046, 260] on label "Article or URL" at bounding box center [1019, 262] width 291 height 16
click at [1046, 279] on input "Create New Column" at bounding box center [1017, 287] width 239 height 16
click at [1153, 289] on icon "button" at bounding box center [1151, 287] width 9 height 9
click at [1057, 272] on div "Article or URL Provide the text of the article itself or the URL" at bounding box center [1019, 286] width 291 height 65
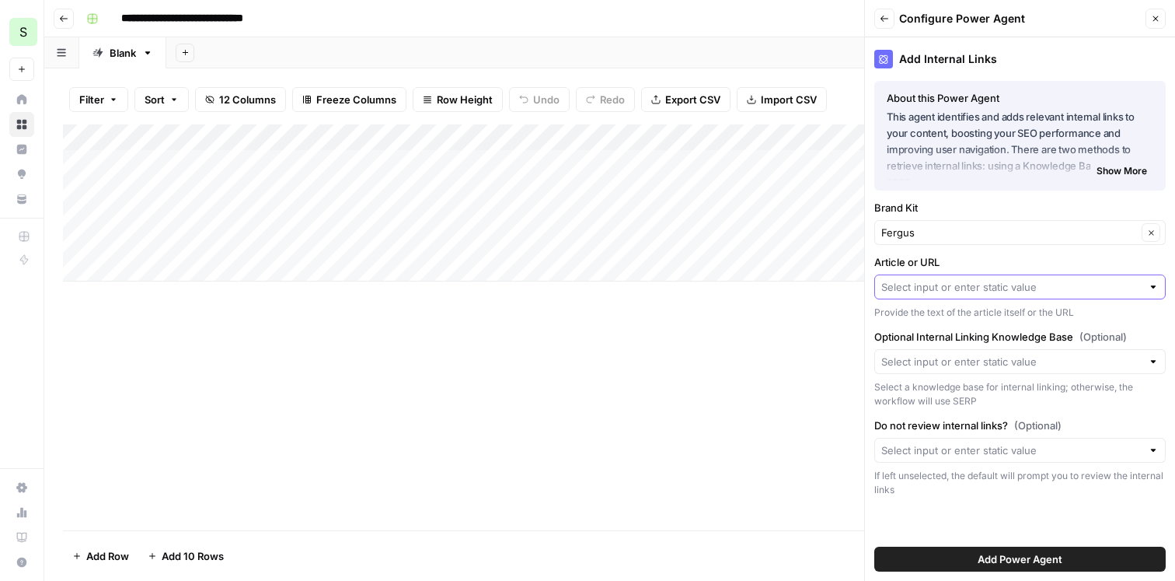
click at [988, 556] on span "Add Power Agent" at bounding box center [1020, 559] width 85 height 16
click at [963, 288] on input "Article or URL" at bounding box center [1011, 287] width 260 height 16
click at [1155, 18] on icon "button" at bounding box center [1155, 18] width 5 height 5
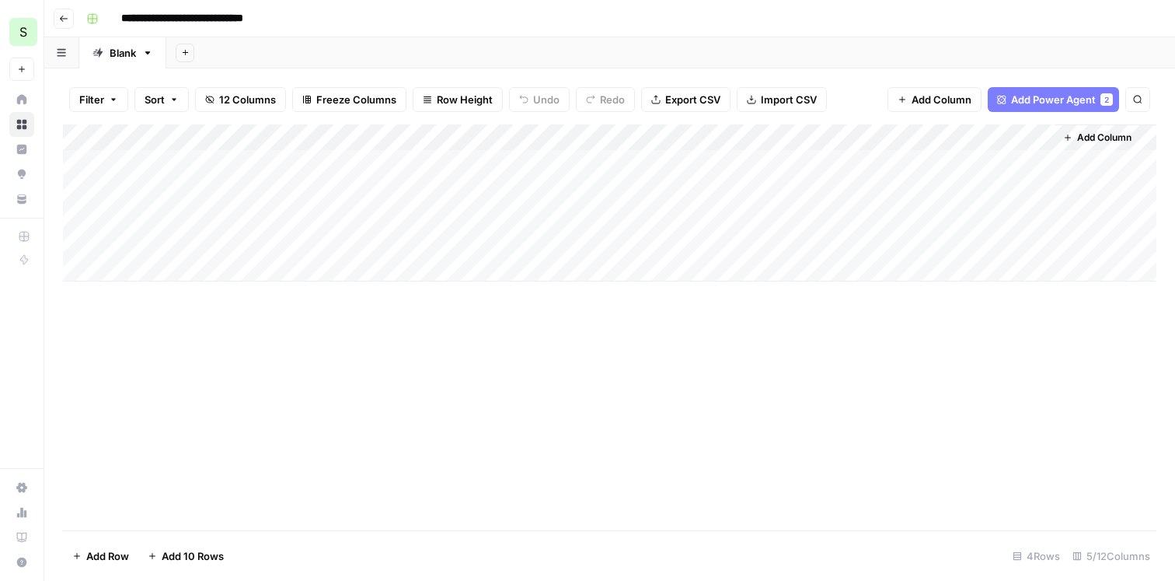
click at [1042, 136] on div "Add Column" at bounding box center [610, 202] width 1094 height 157
click at [881, 58] on div "Add Sheet" at bounding box center [670, 52] width 1009 height 31
click at [1066, 92] on span "Add Power Agent" at bounding box center [1053, 100] width 85 height 16
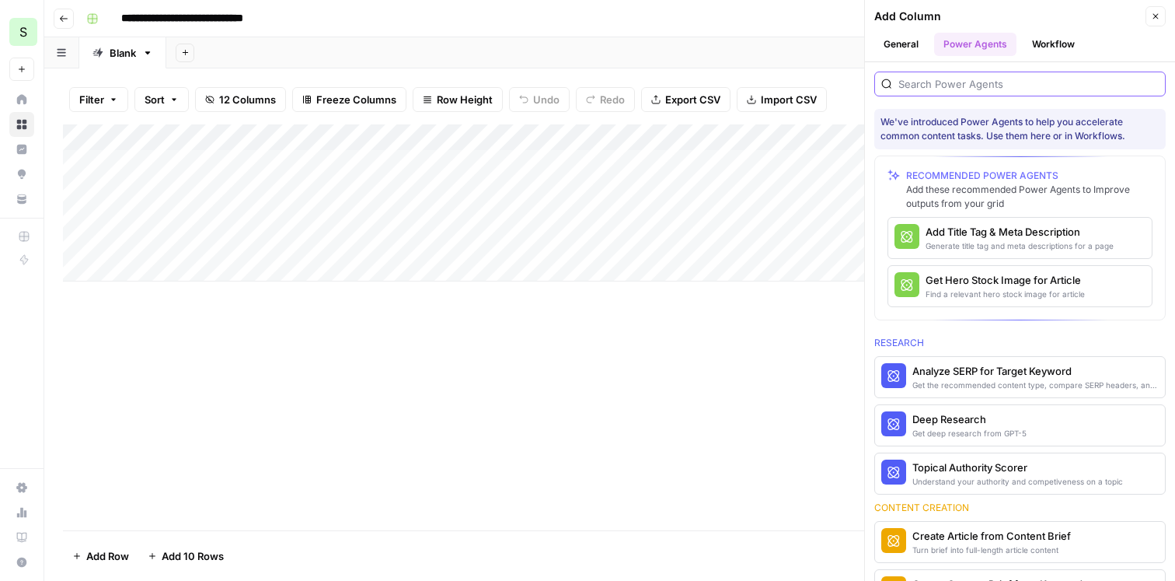
click at [1021, 85] on input "search" at bounding box center [1028, 84] width 260 height 16
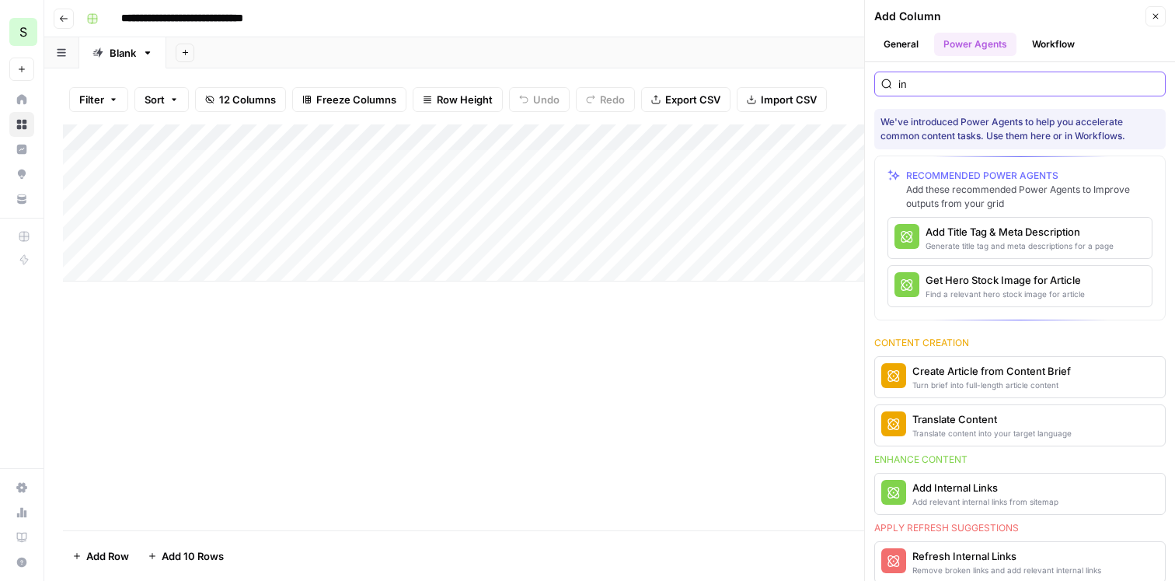
type input "i"
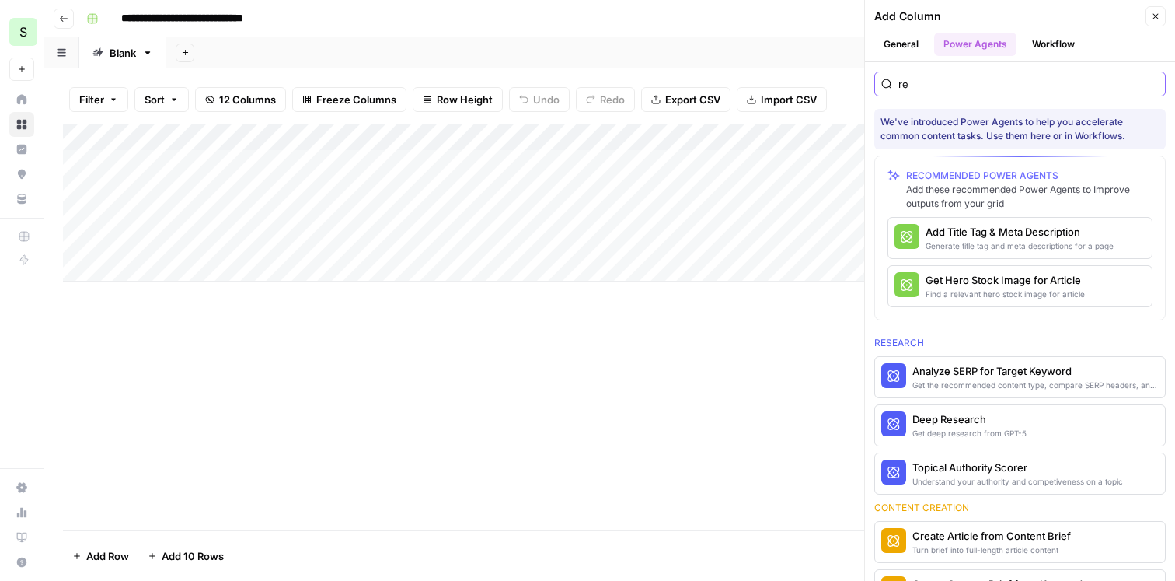
type input "r"
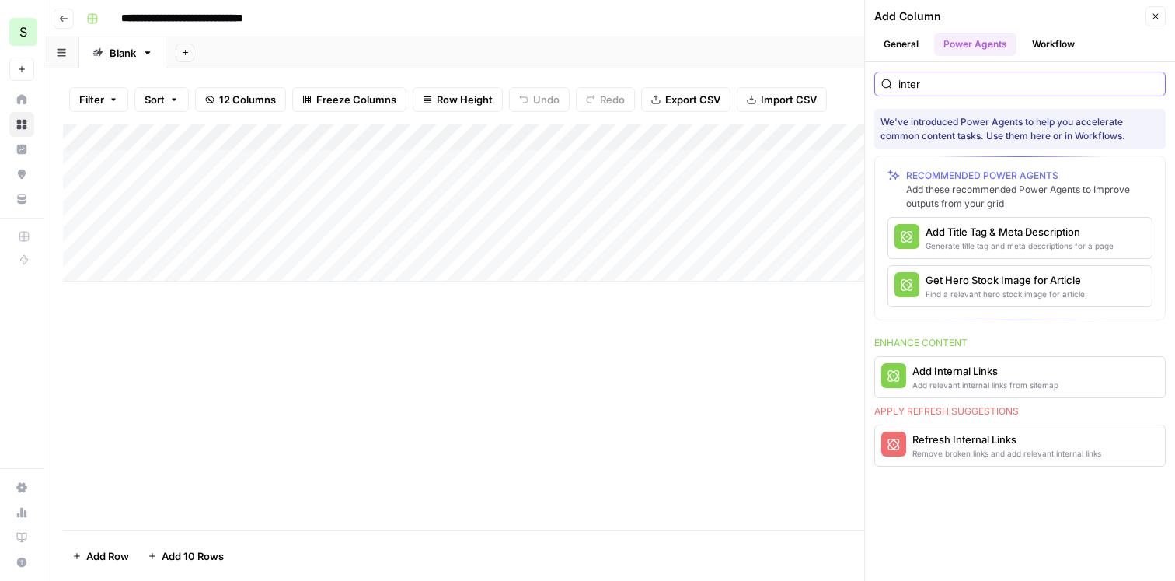
type input "inter"
click at [1151, 23] on button "Close" at bounding box center [1156, 16] width 20 height 20
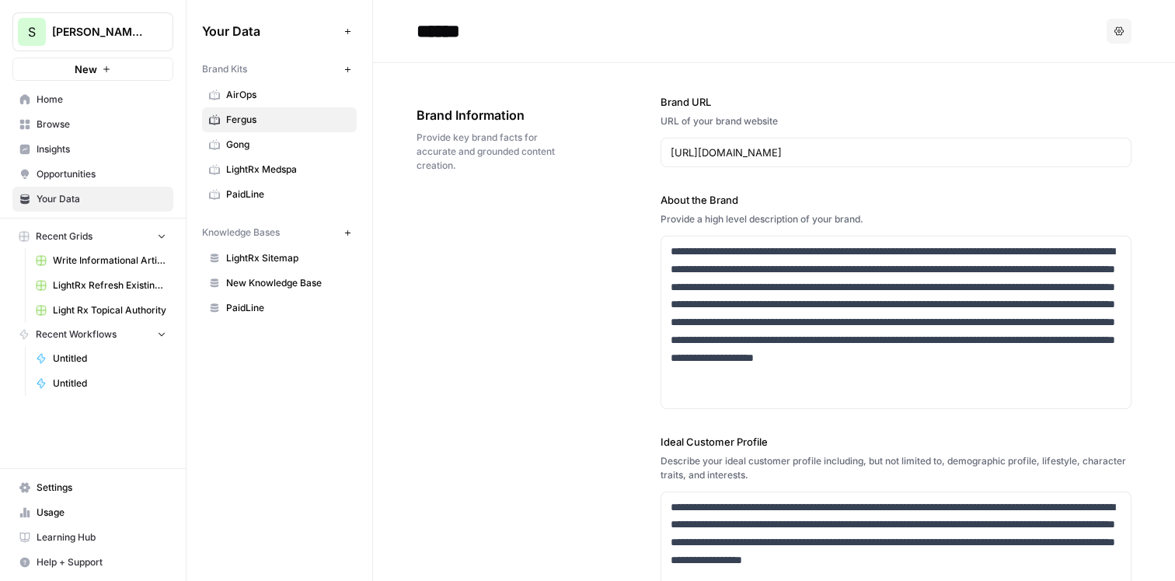
click at [105, 267] on link "Write Informational Article (5)" at bounding box center [101, 260] width 145 height 25
click at [133, 77] on button "New" at bounding box center [92, 69] width 161 height 23
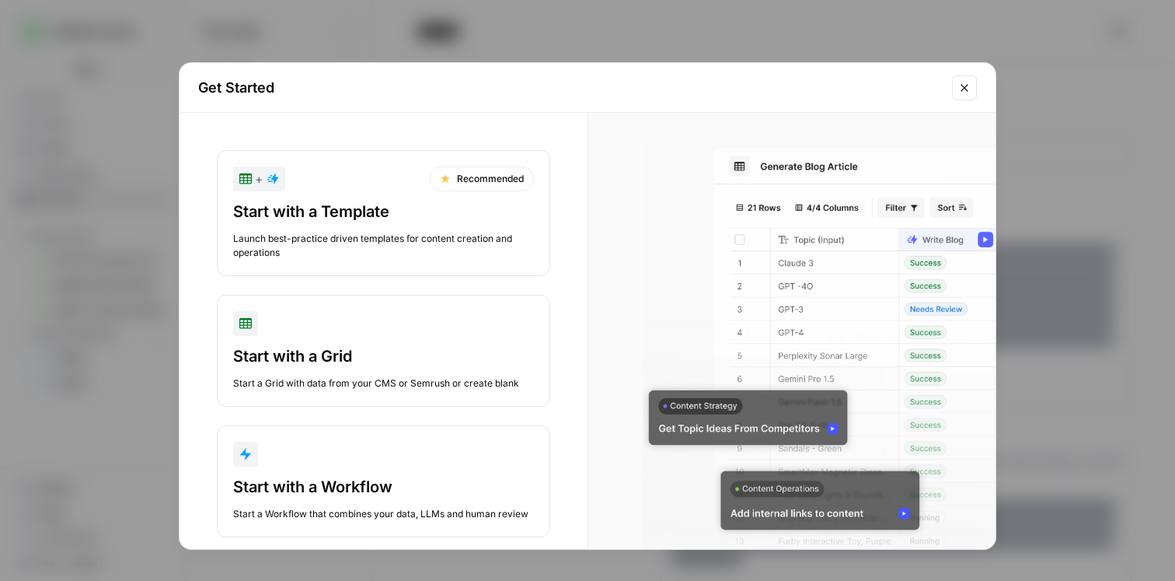
click at [345, 222] on div "Start with a Template" at bounding box center [383, 212] width 301 height 22
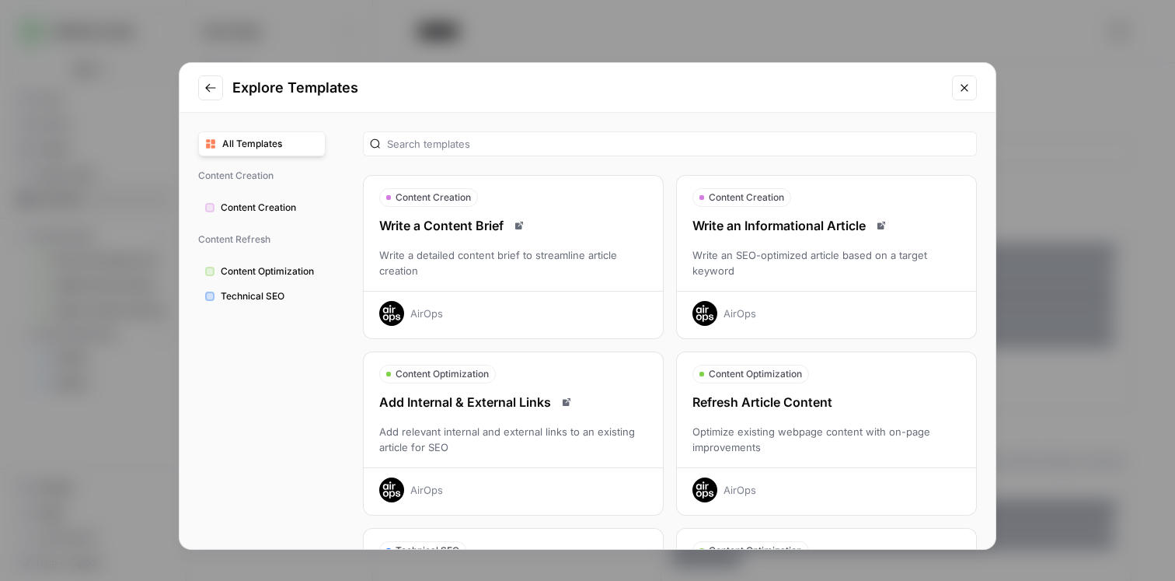
click at [823, 249] on div "Write an SEO-optimized article based on a target keyword" at bounding box center [826, 262] width 299 height 31
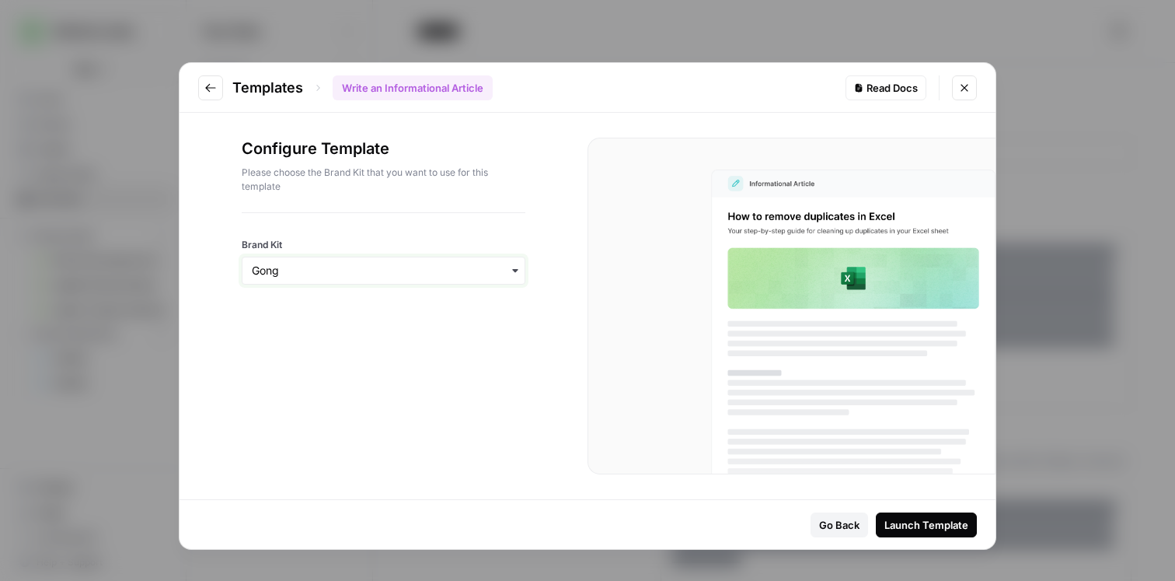
click at [360, 273] on input "Brand Kit" at bounding box center [383, 271] width 263 height 16
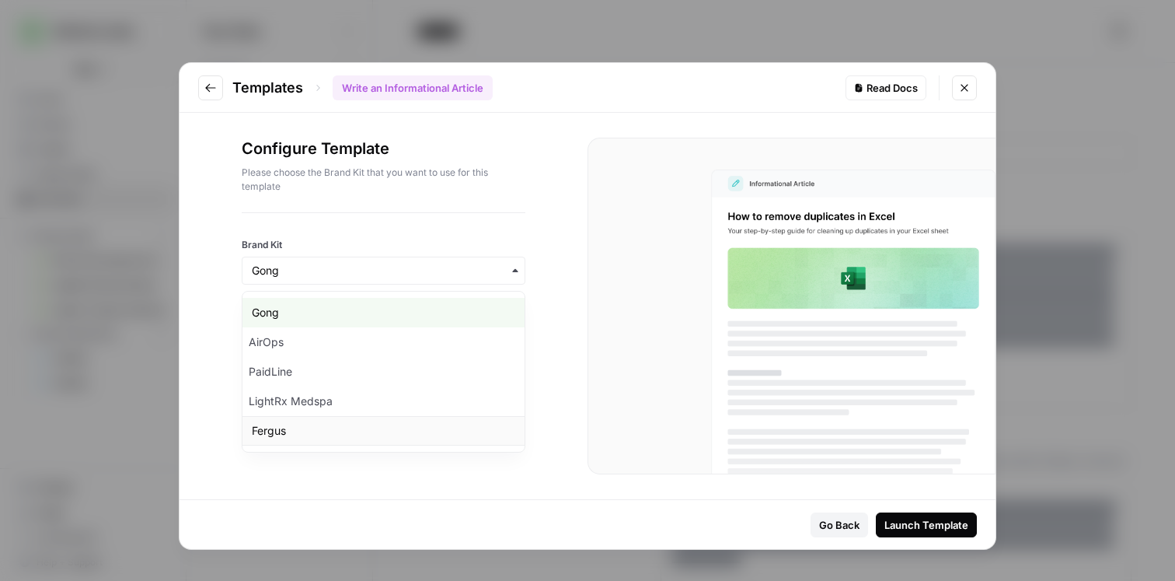
click at [351, 422] on div "Fergus" at bounding box center [383, 431] width 282 height 30
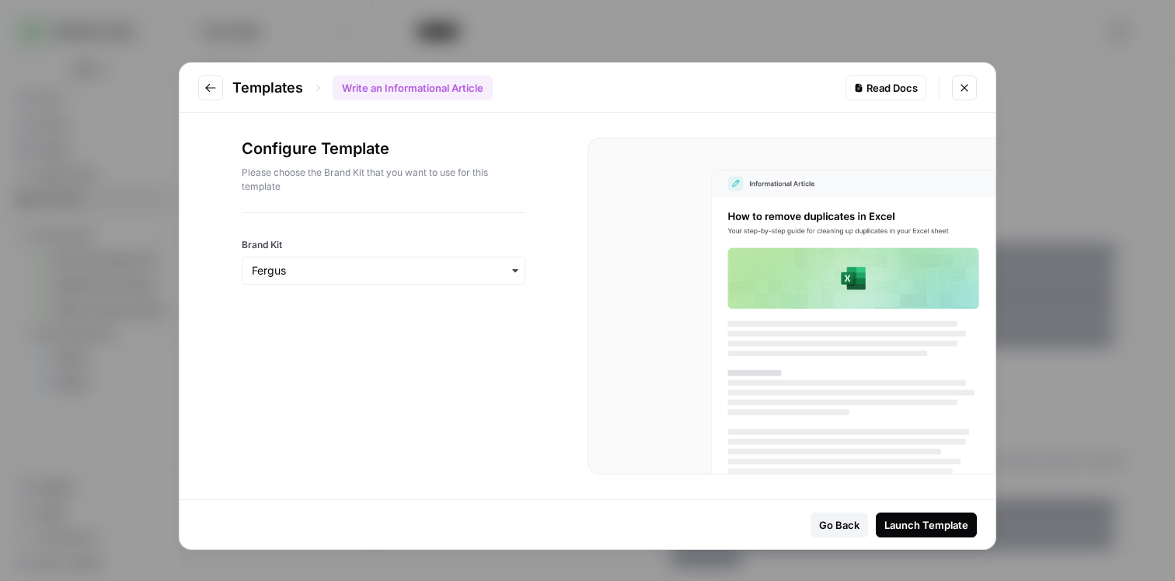
click at [942, 532] on button "Launch Template" at bounding box center [926, 524] width 101 height 25
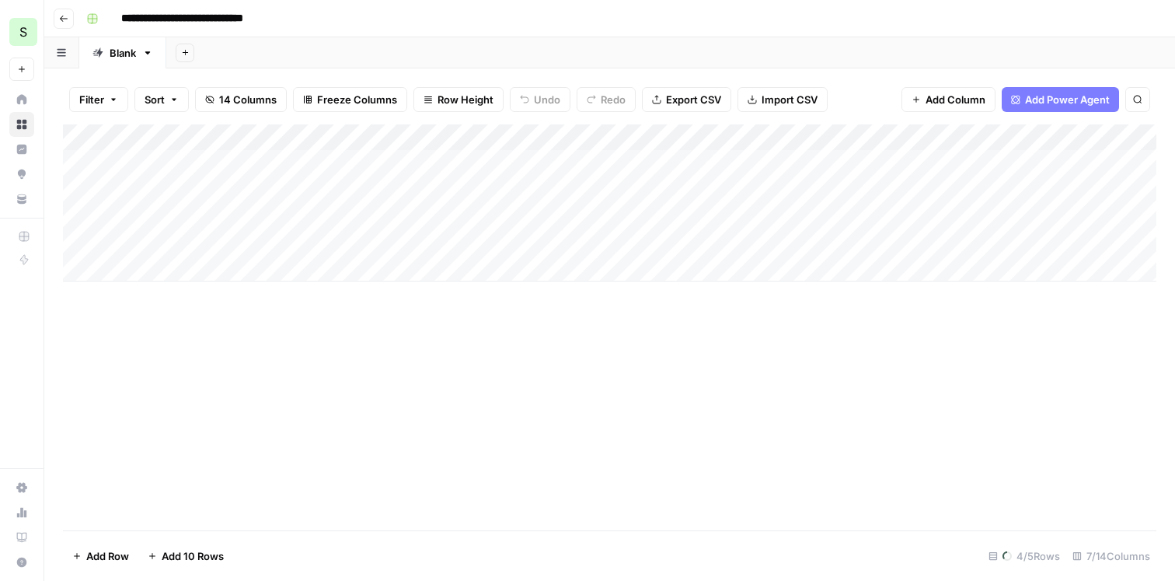
click at [272, 19] on input "**********" at bounding box center [199, 18] width 170 height 25
drag, startPoint x: 277, startPoint y: 19, endPoint x: 263, endPoint y: 19, distance: 14.8
click at [263, 19] on input "**********" at bounding box center [199, 18] width 170 height 25
type input "**********"
click at [385, 11] on div "**********" at bounding box center [620, 18] width 1080 height 25
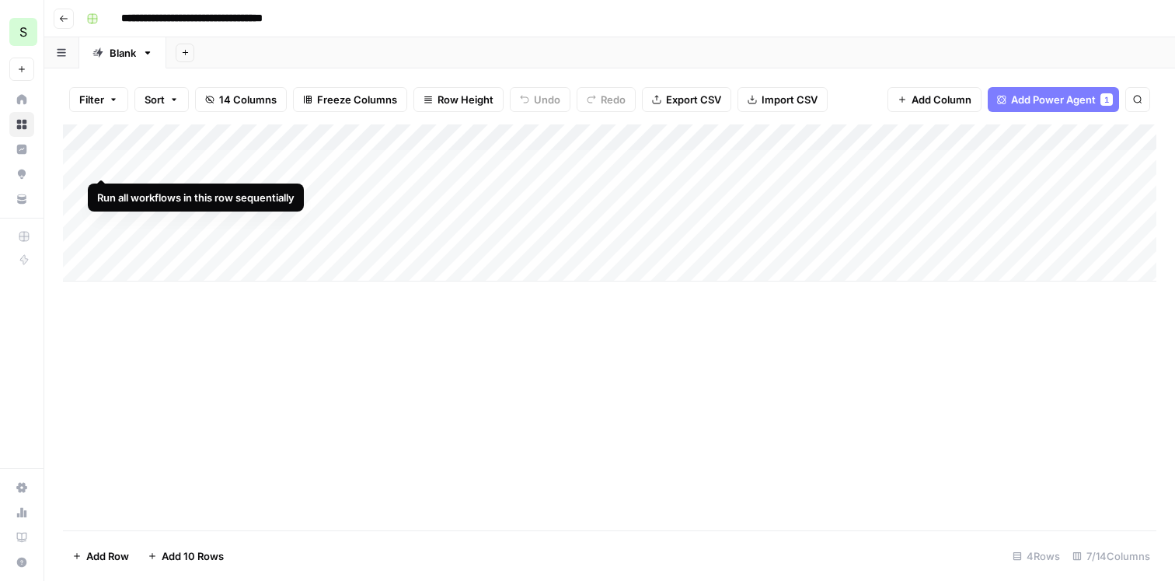
click at [99, 159] on div "Add Column" at bounding box center [610, 202] width 1094 height 157
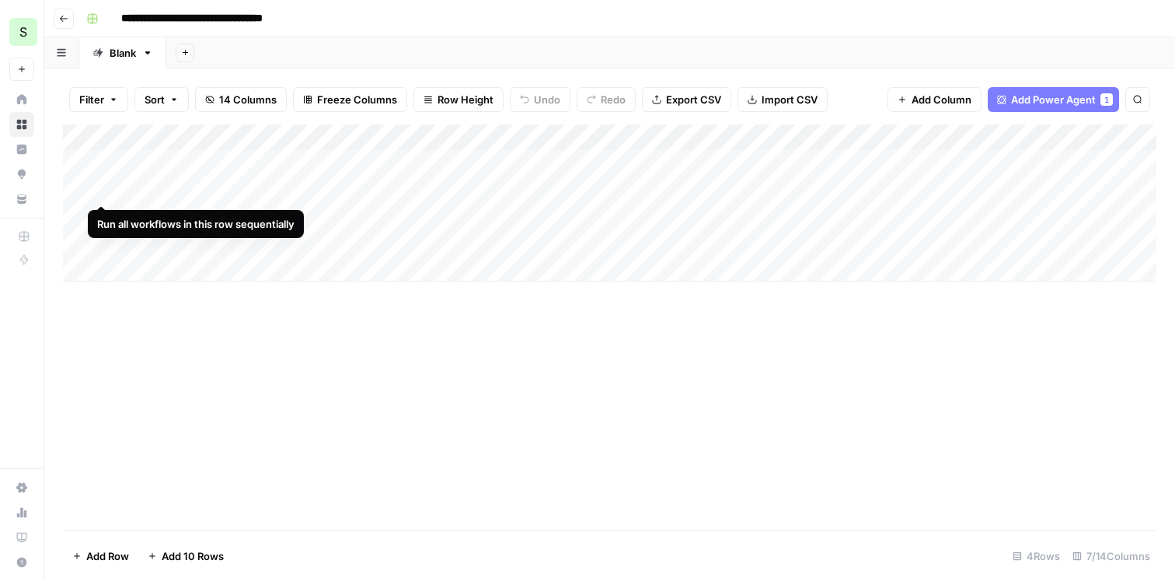
click at [99, 184] on div "Add Column" at bounding box center [610, 202] width 1094 height 157
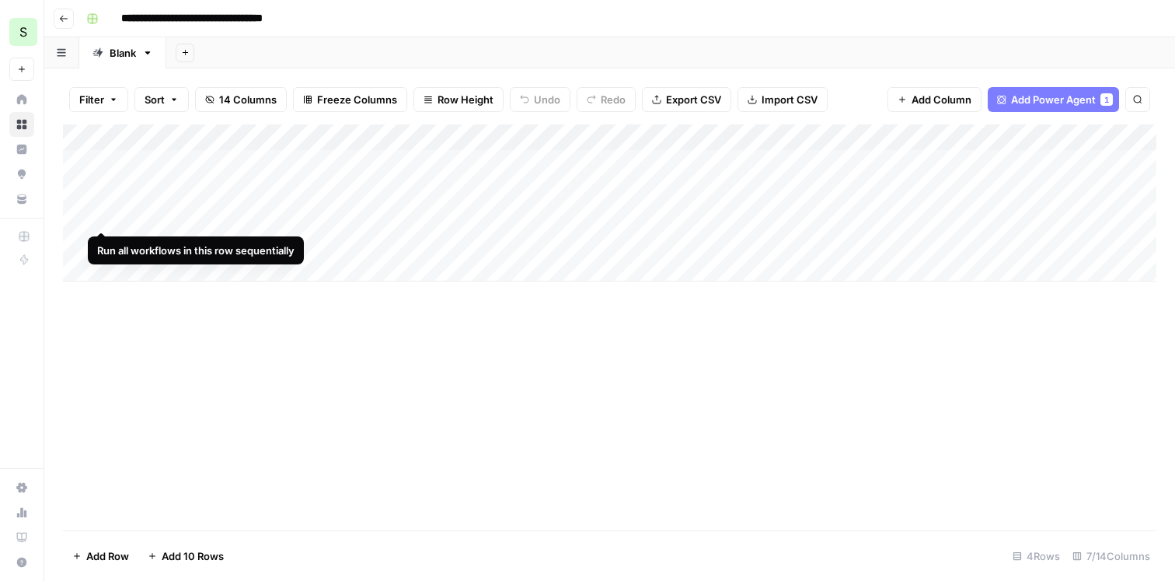
click at [99, 206] on div "Add Column" at bounding box center [610, 202] width 1094 height 157
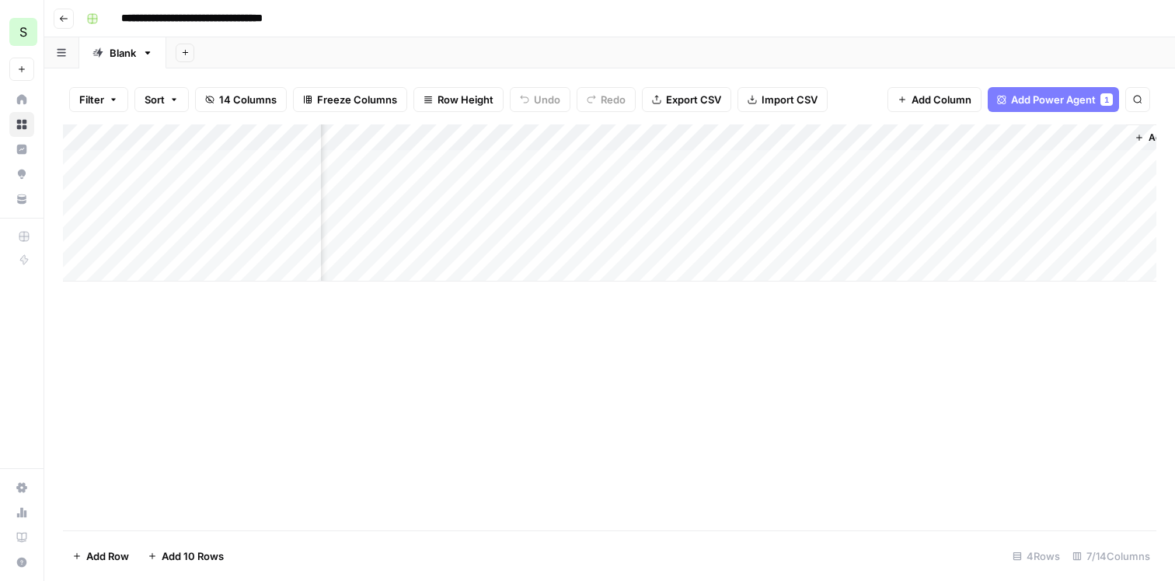
scroll to position [0, 344]
click at [899, 138] on div "Add Column" at bounding box center [610, 202] width 1094 height 157
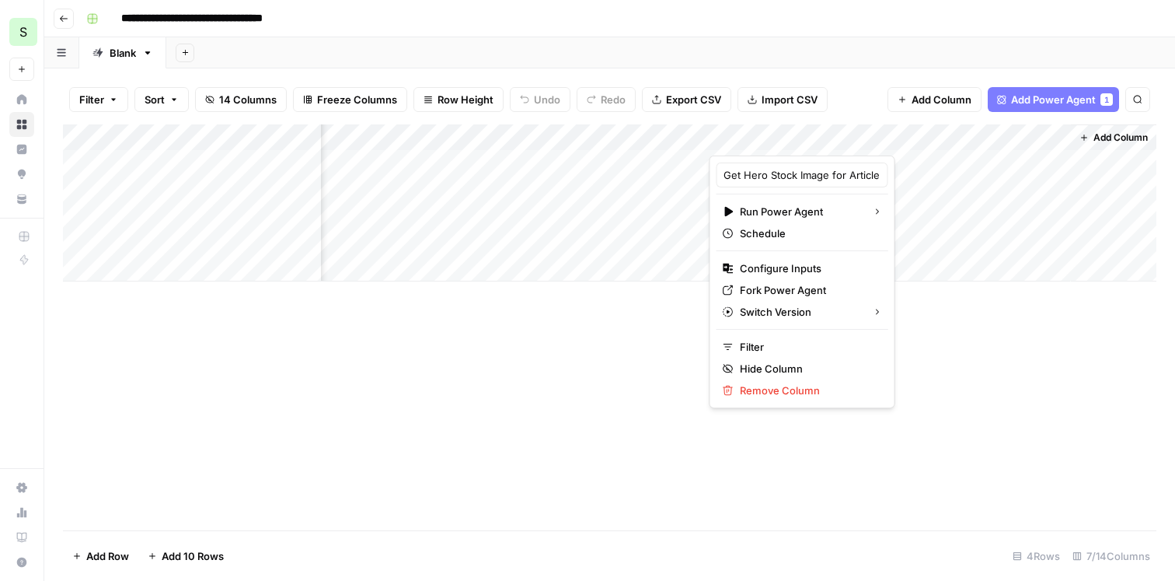
click at [919, 405] on div "Add Column" at bounding box center [610, 327] width 1094 height 406
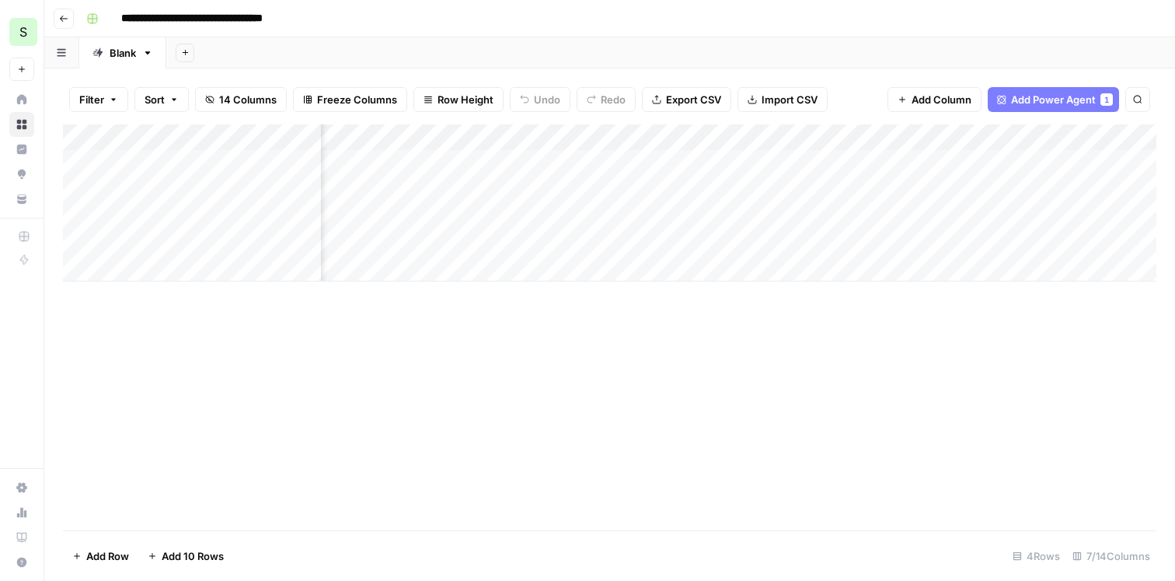
scroll to position [0, 0]
click at [551, 166] on div "Add Column" at bounding box center [610, 202] width 1094 height 157
click at [540, 162] on div "Add Column" at bounding box center [610, 202] width 1094 height 157
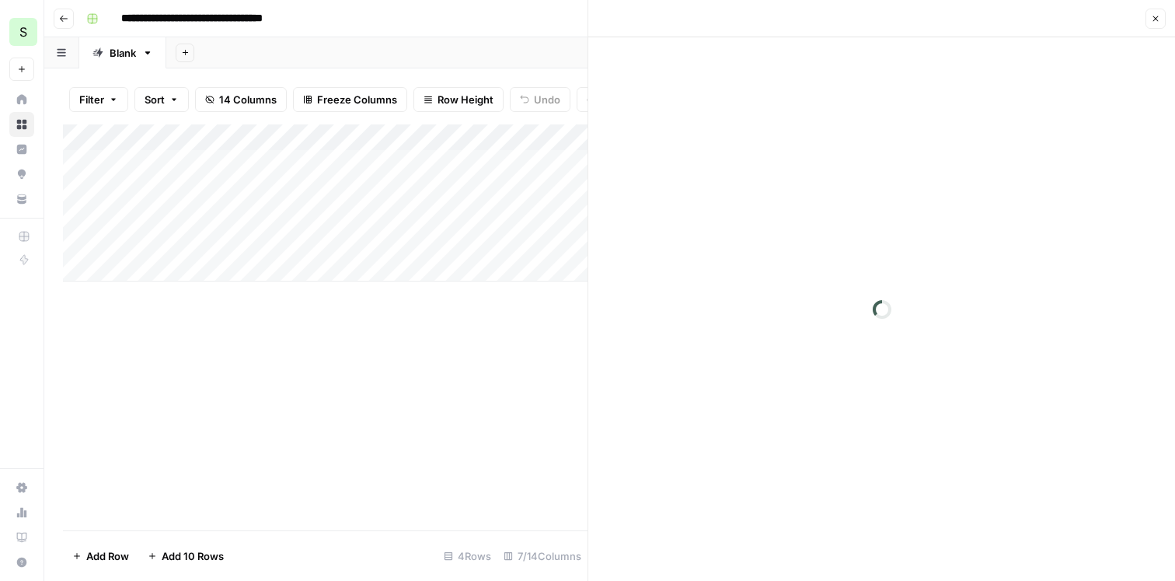
click at [766, 214] on div at bounding box center [881, 308] width 587 height 543
click at [737, 207] on div at bounding box center [881, 308] width 587 height 543
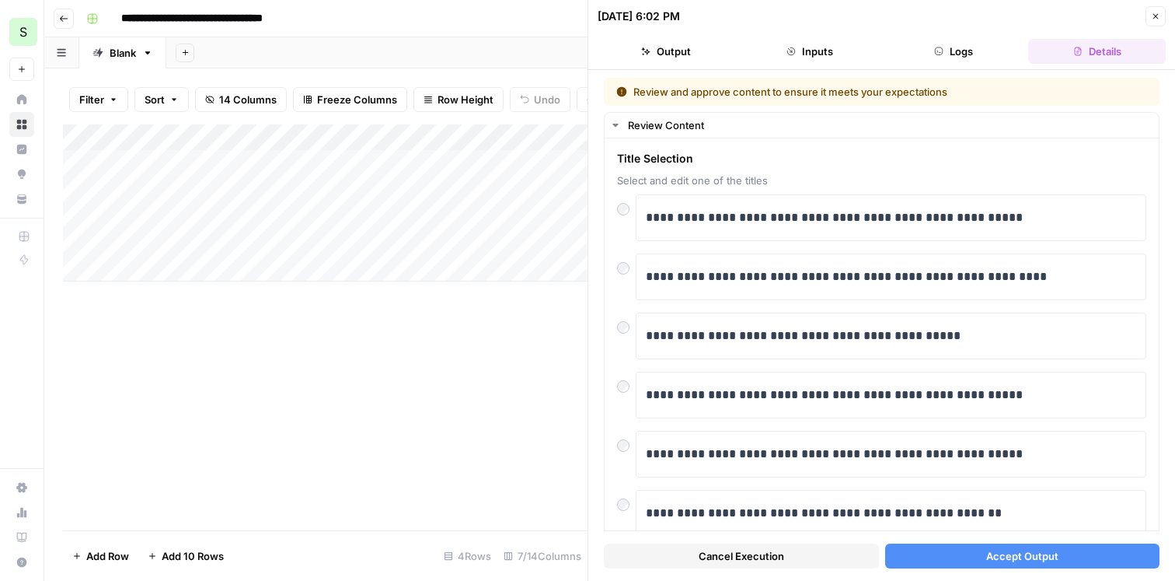
click at [1031, 558] on span "Accept Output" at bounding box center [1022, 556] width 72 height 16
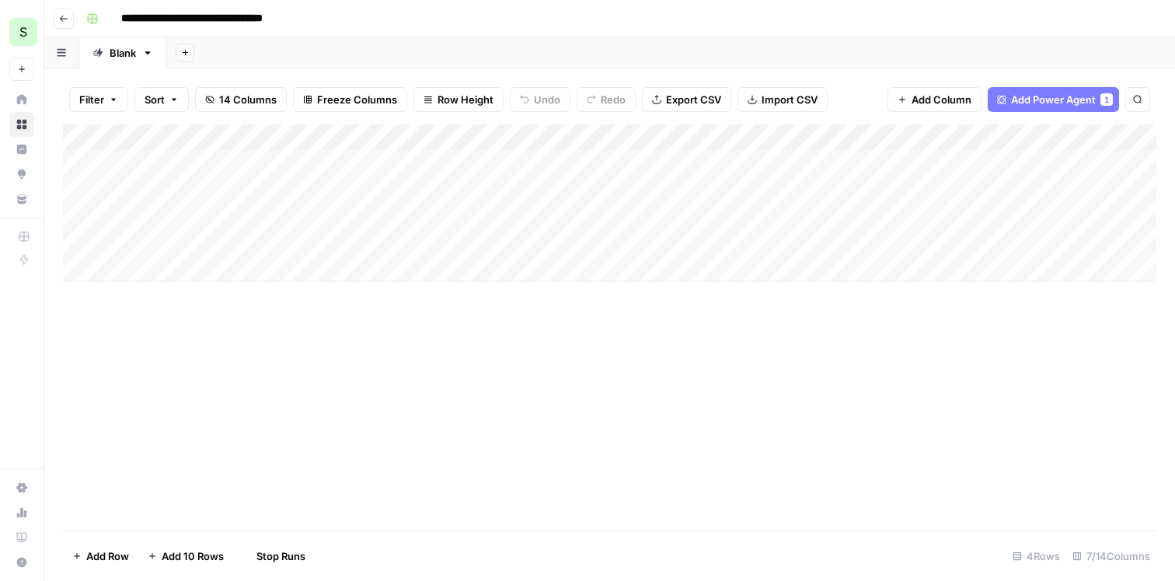
click at [541, 186] on div "Add Column" at bounding box center [610, 202] width 1094 height 157
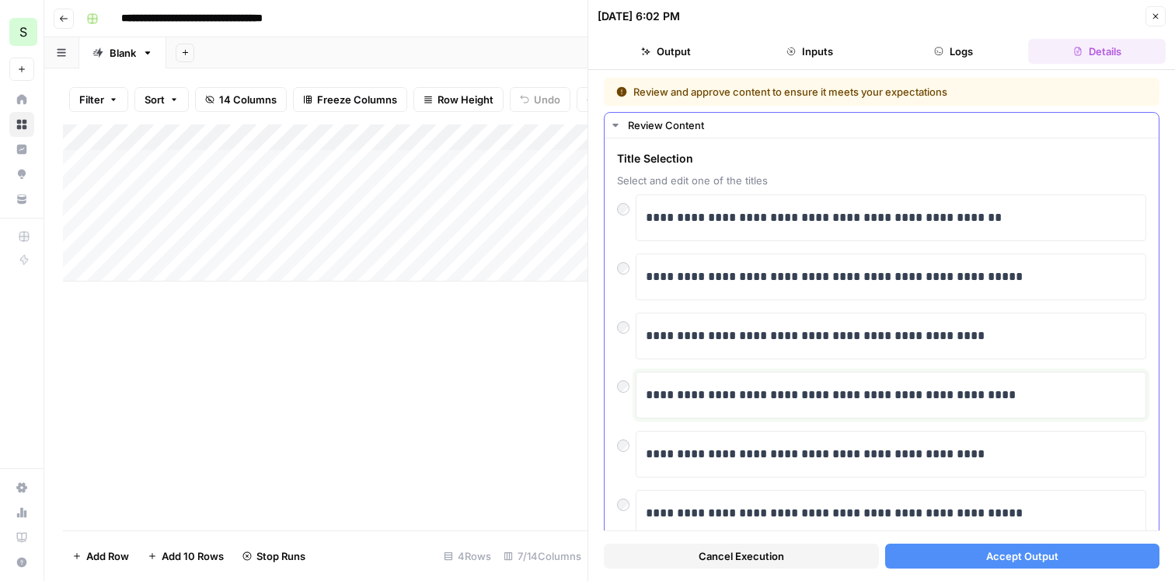
click at [832, 403] on p "**********" at bounding box center [891, 395] width 490 height 20
click at [630, 387] on div at bounding box center [626, 383] width 19 height 22
click at [1017, 559] on span "Accept Output" at bounding box center [1022, 556] width 72 height 16
click at [467, 280] on div "Add Column" at bounding box center [325, 202] width 525 height 157
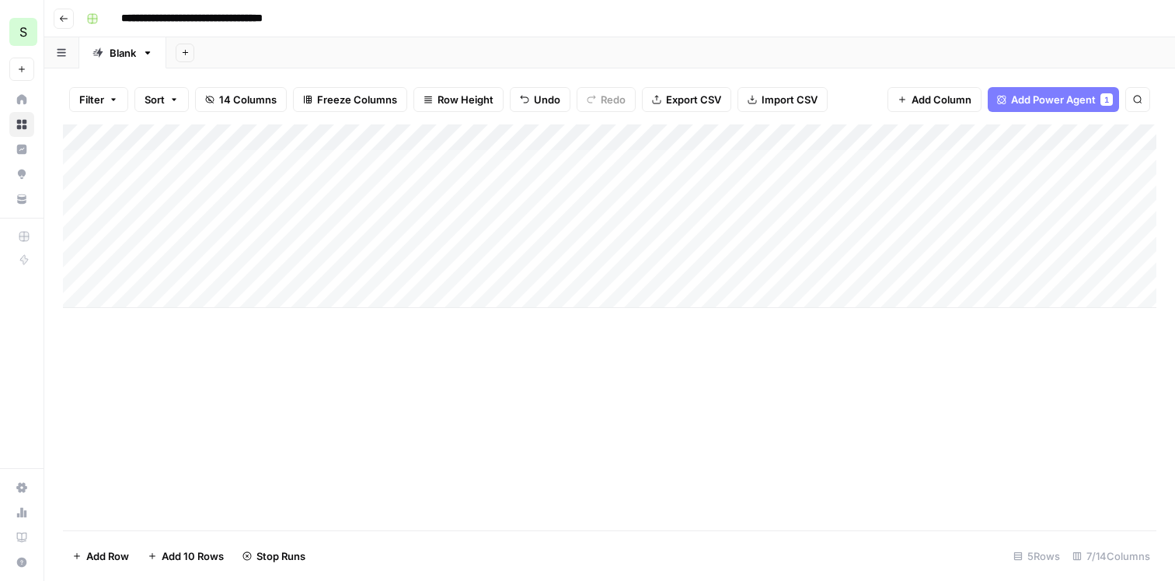
click at [83, 273] on div "Add Column" at bounding box center [610, 215] width 1094 height 183
click at [109, 556] on span "Delete 1 Row" at bounding box center [103, 556] width 62 height 16
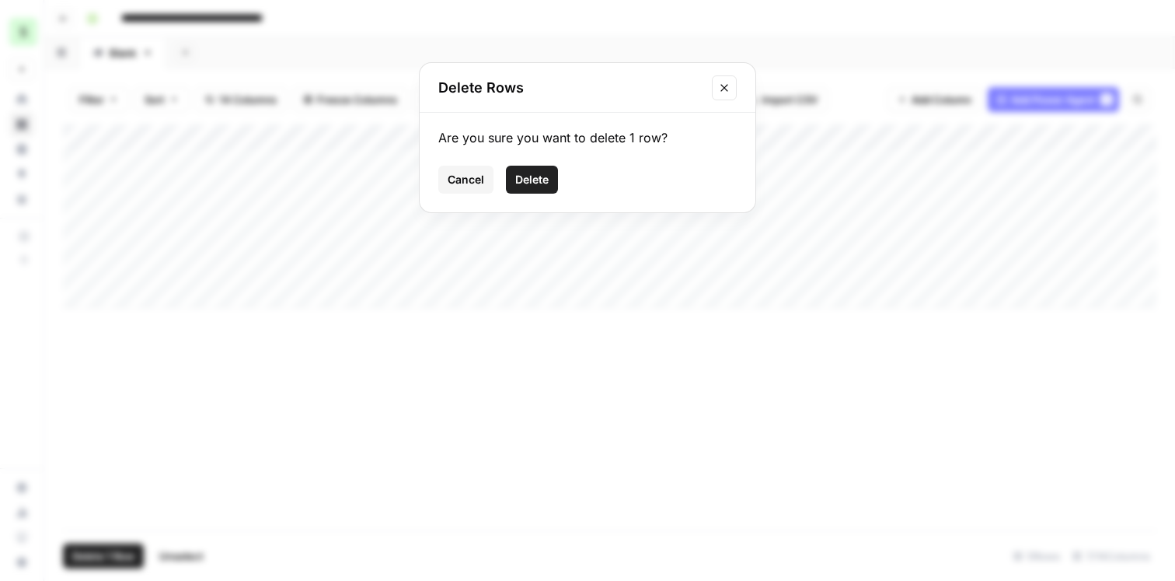
click at [537, 177] on span "Delete" at bounding box center [531, 180] width 33 height 16
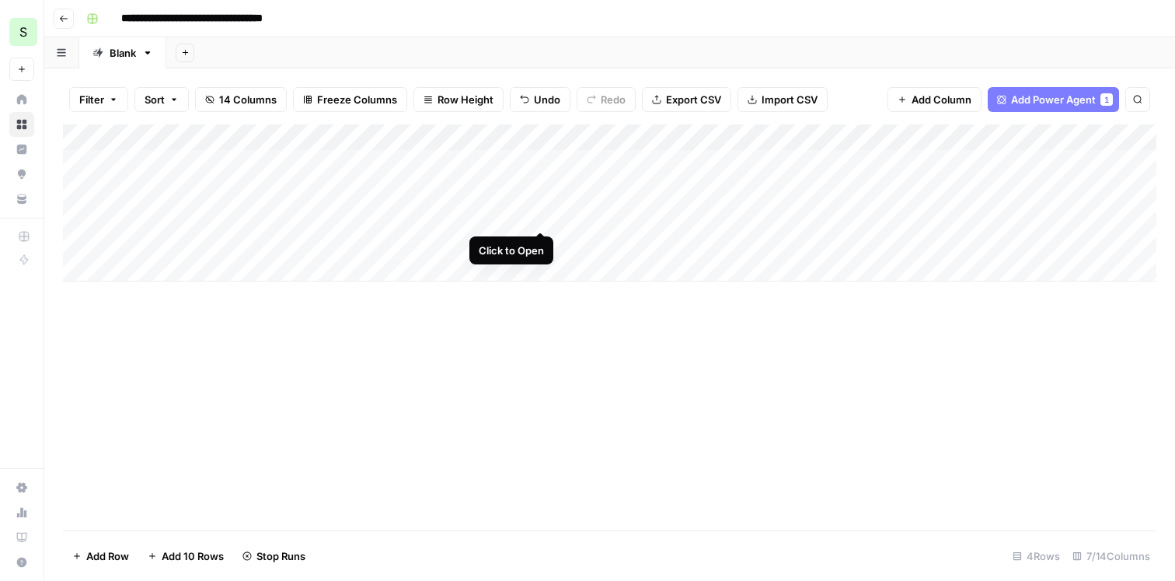
click at [539, 215] on div "Add Column" at bounding box center [610, 202] width 1094 height 157
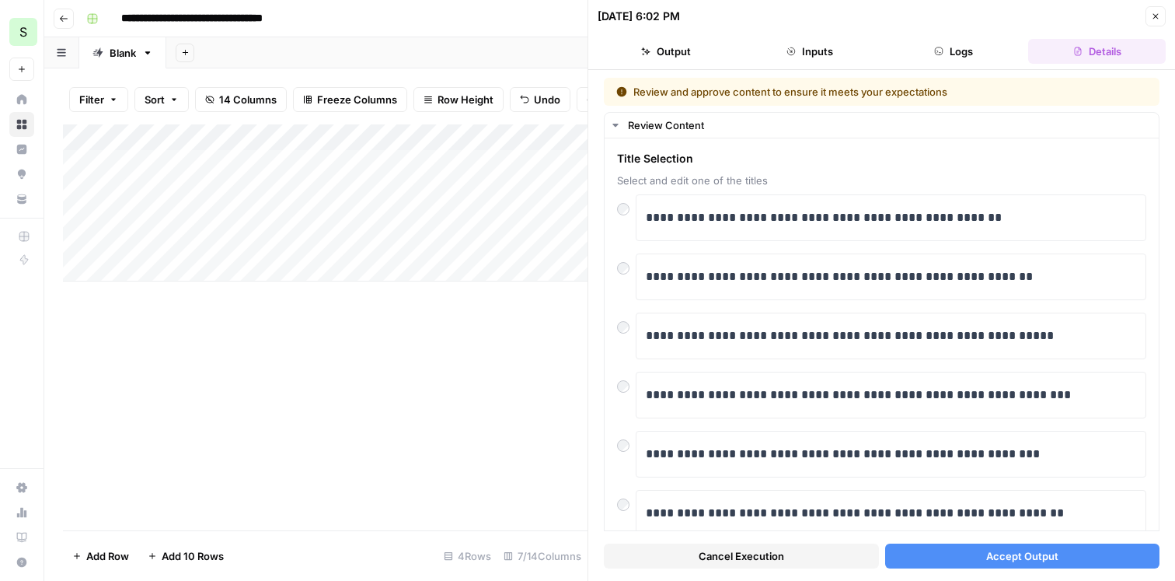
click at [947, 552] on button "Accept Output" at bounding box center [1022, 555] width 275 height 25
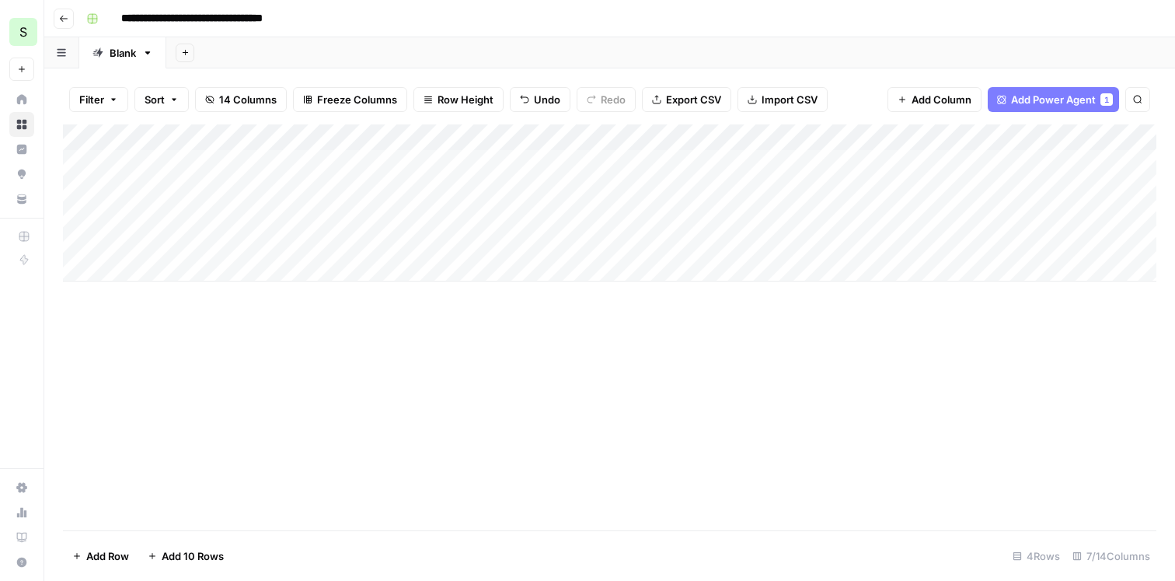
click at [388, 99] on span "Freeze Columns" at bounding box center [357, 100] width 80 height 16
click at [460, 87] on button "Row Height" at bounding box center [458, 99] width 90 height 25
click at [458, 167] on span "Medium" at bounding box center [498, 175] width 112 height 16
click at [481, 392] on div "Add Column" at bounding box center [610, 327] width 1094 height 406
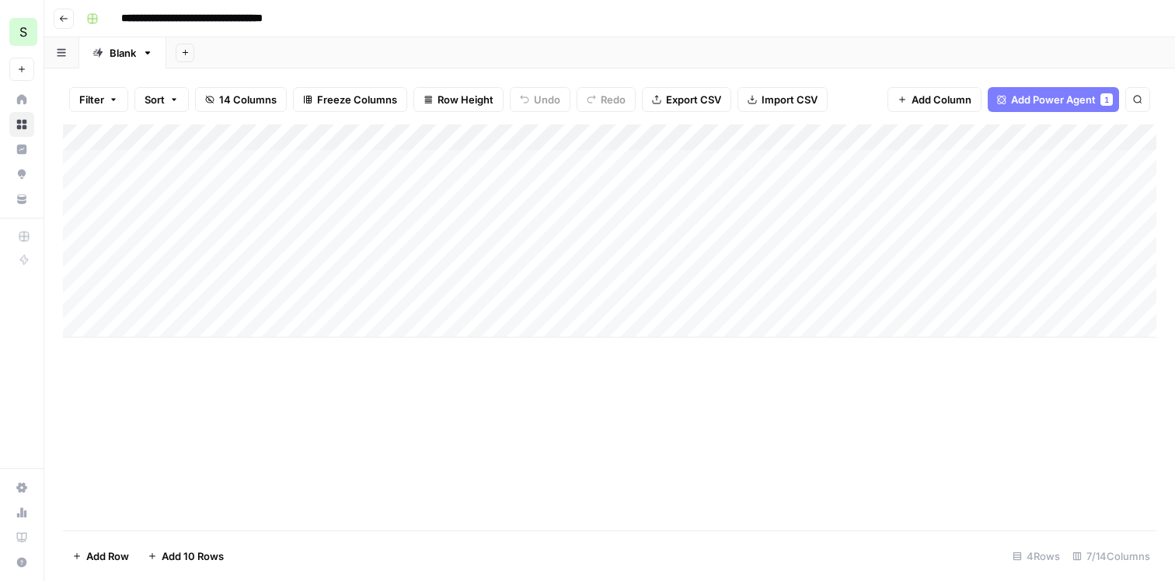
click at [523, 134] on div "Add Column" at bounding box center [610, 230] width 1094 height 213
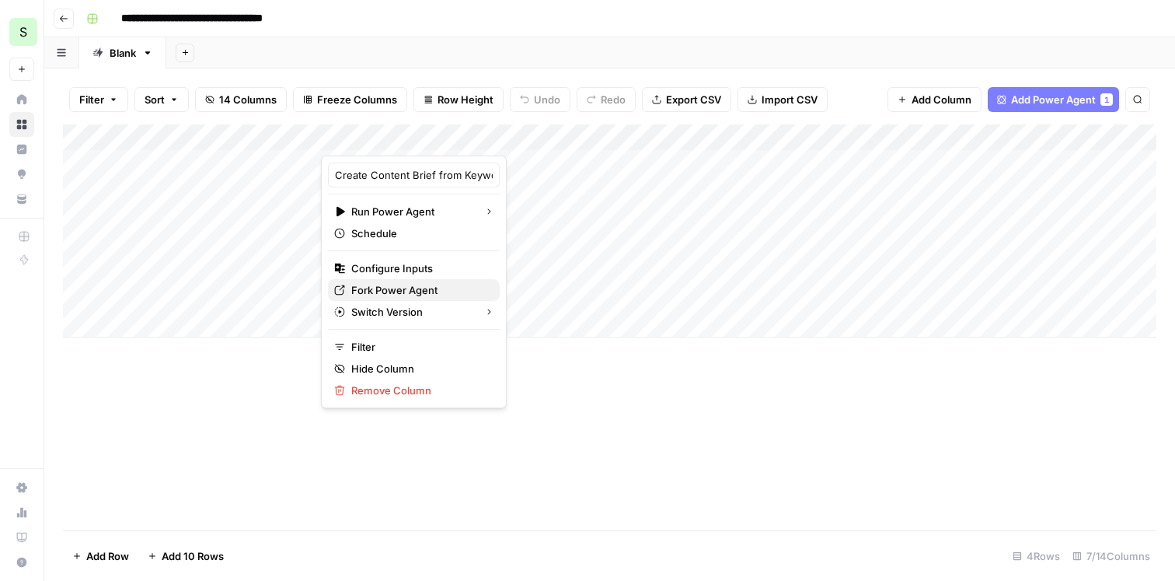
click at [427, 293] on span "Fork Power Agent" at bounding box center [419, 290] width 136 height 16
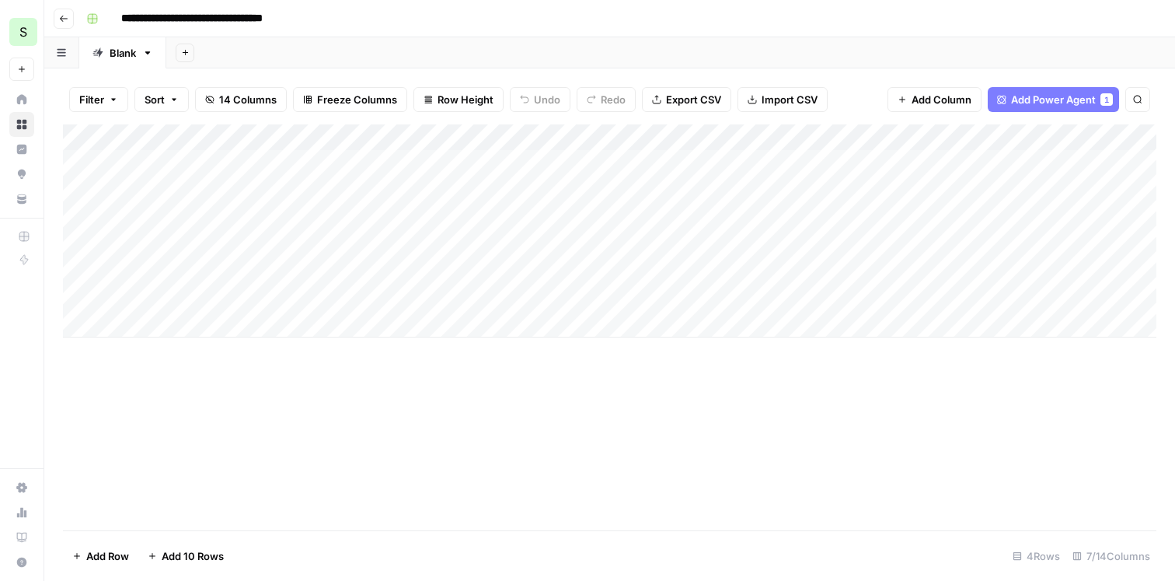
click at [67, 24] on button "Go back" at bounding box center [64, 19] width 20 height 20
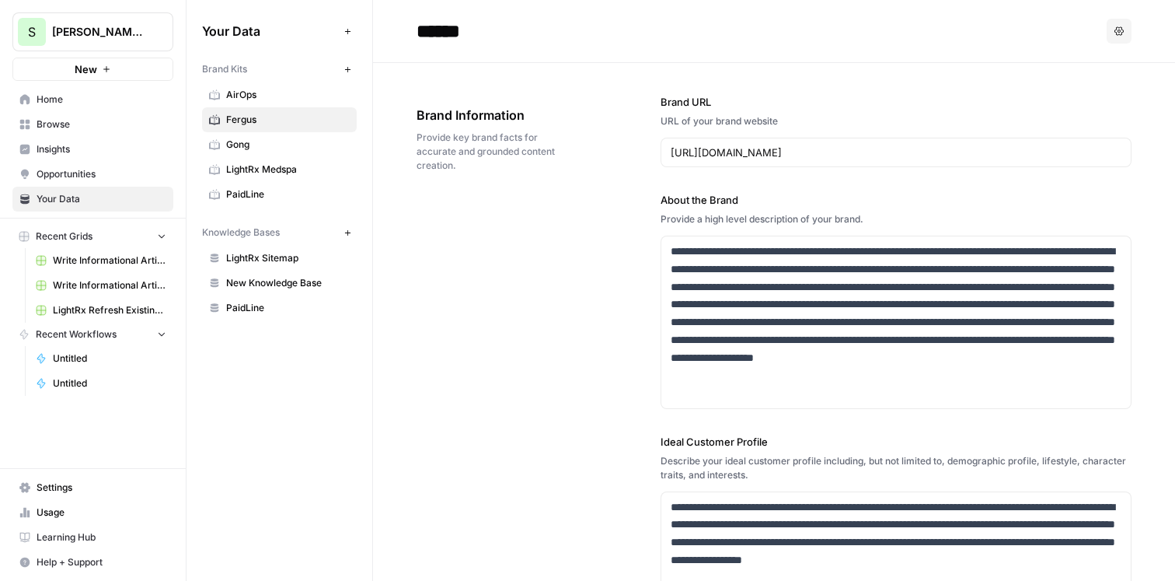
click at [99, 131] on link "Browse" at bounding box center [92, 124] width 161 height 25
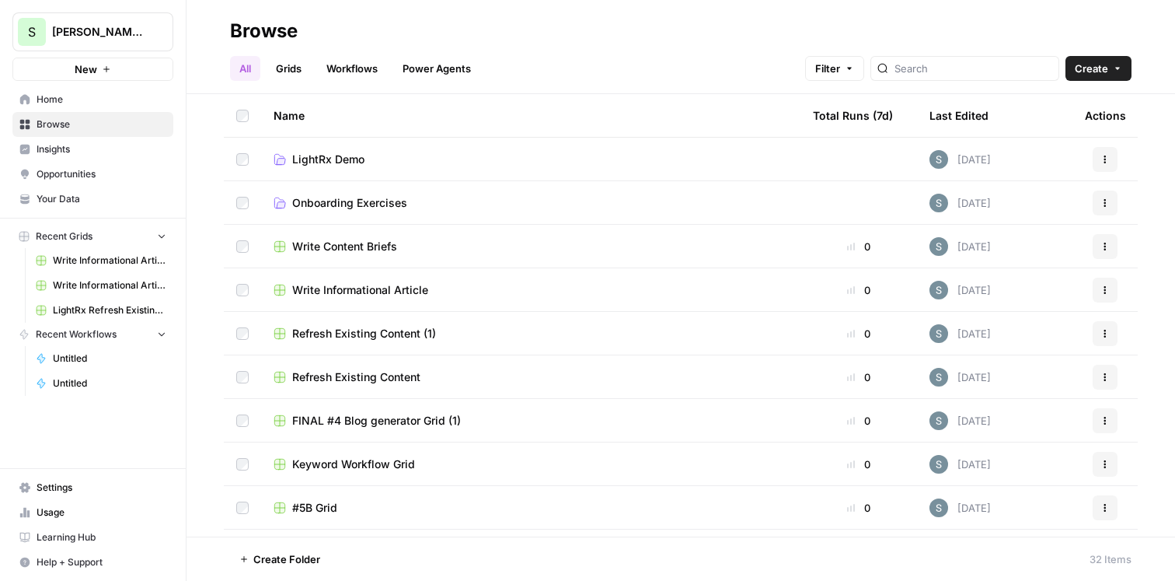
scroll to position [9, 0]
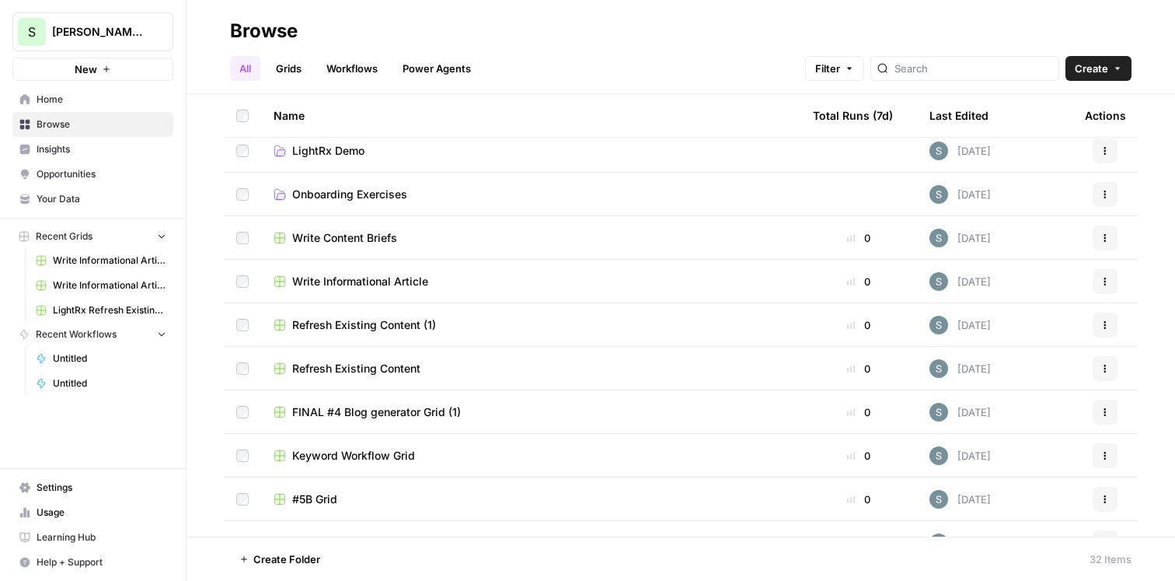
click at [949, 76] on div at bounding box center [964, 68] width 189 height 25
type input "fergus"
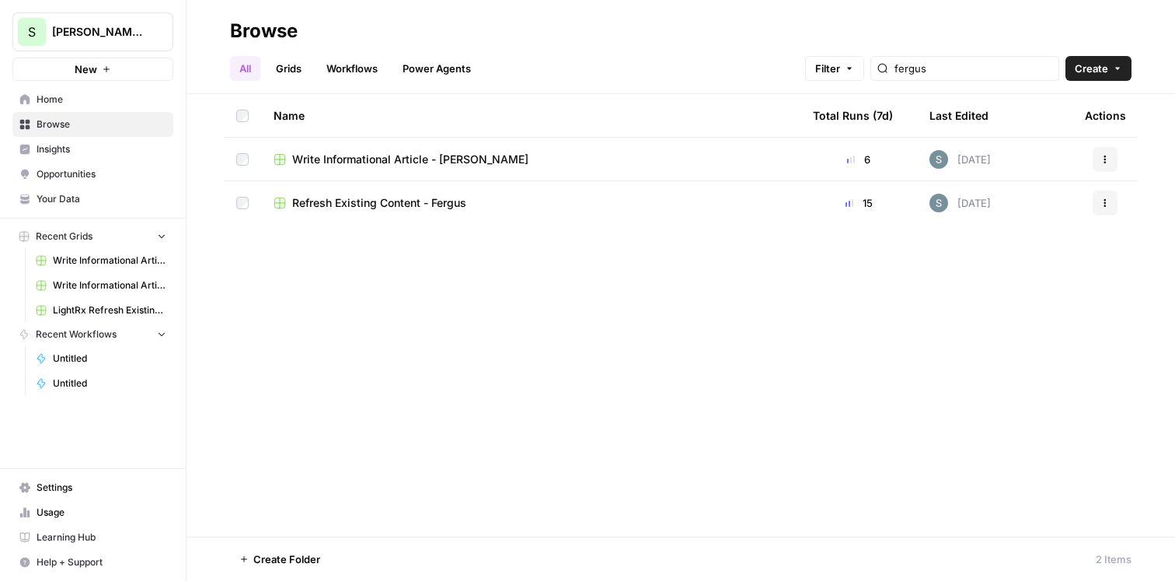
click at [125, 171] on span "Opportunities" at bounding box center [102, 174] width 130 height 14
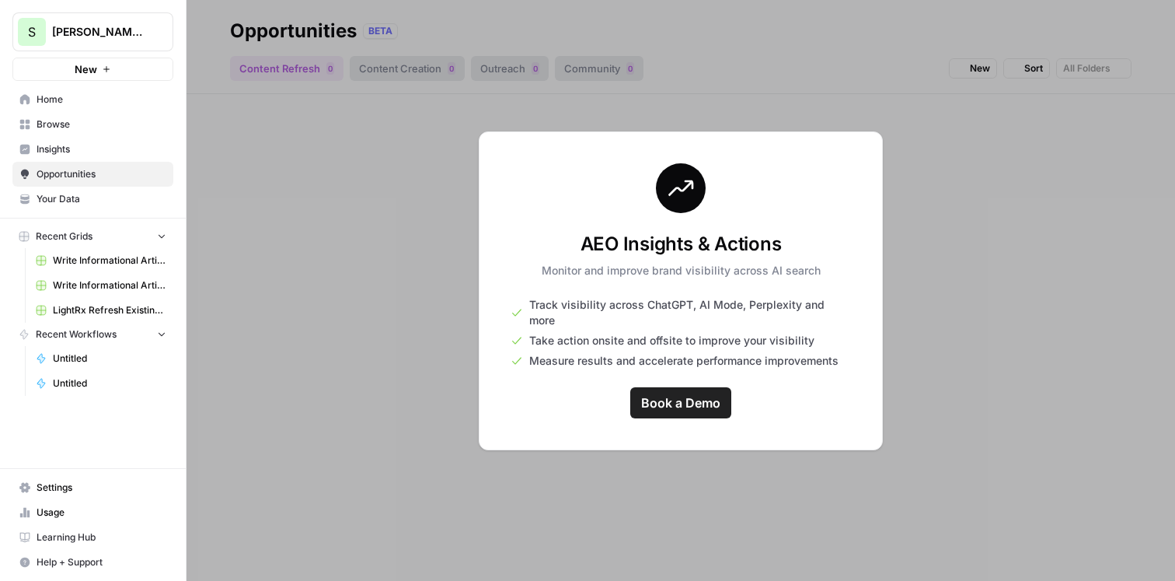
click at [125, 137] on link "Insights" at bounding box center [92, 149] width 161 height 25
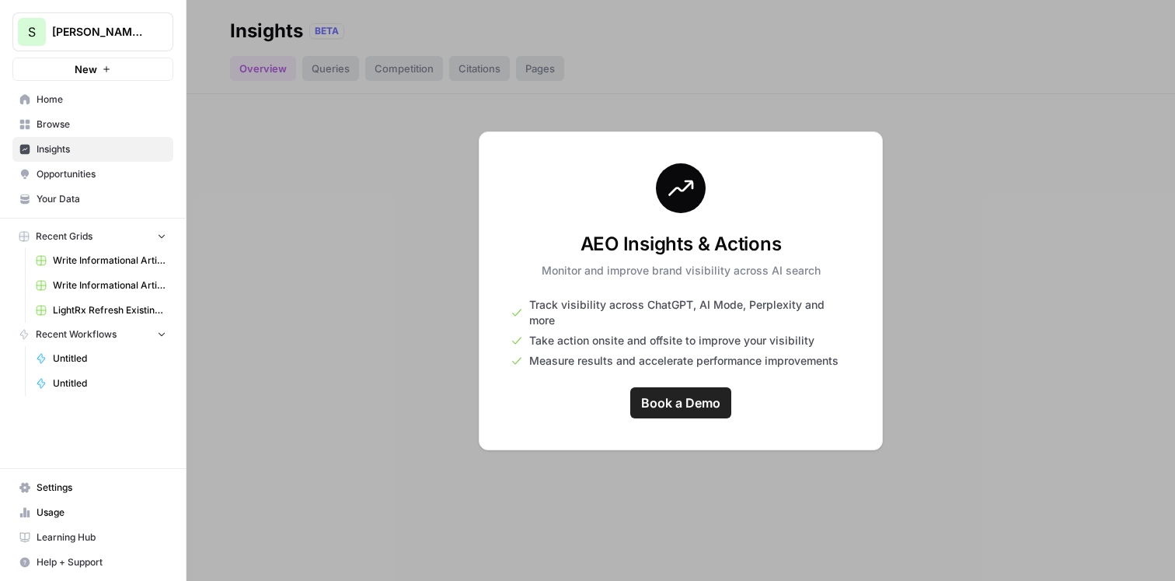
click at [131, 122] on span "Browse" at bounding box center [102, 124] width 130 height 14
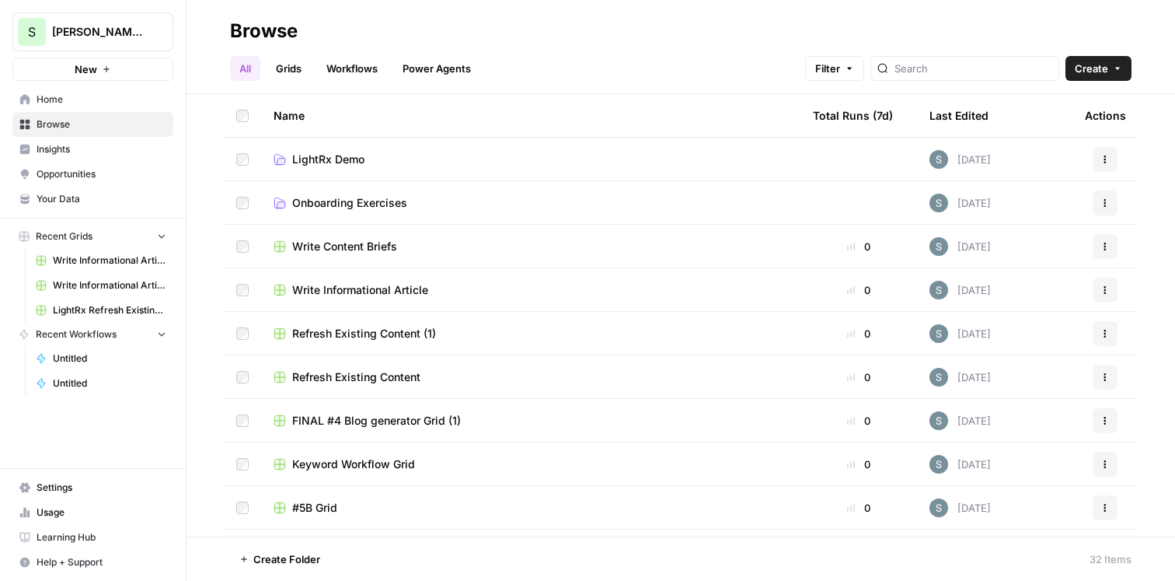
click at [103, 196] on span "Your Data" at bounding box center [102, 199] width 130 height 14
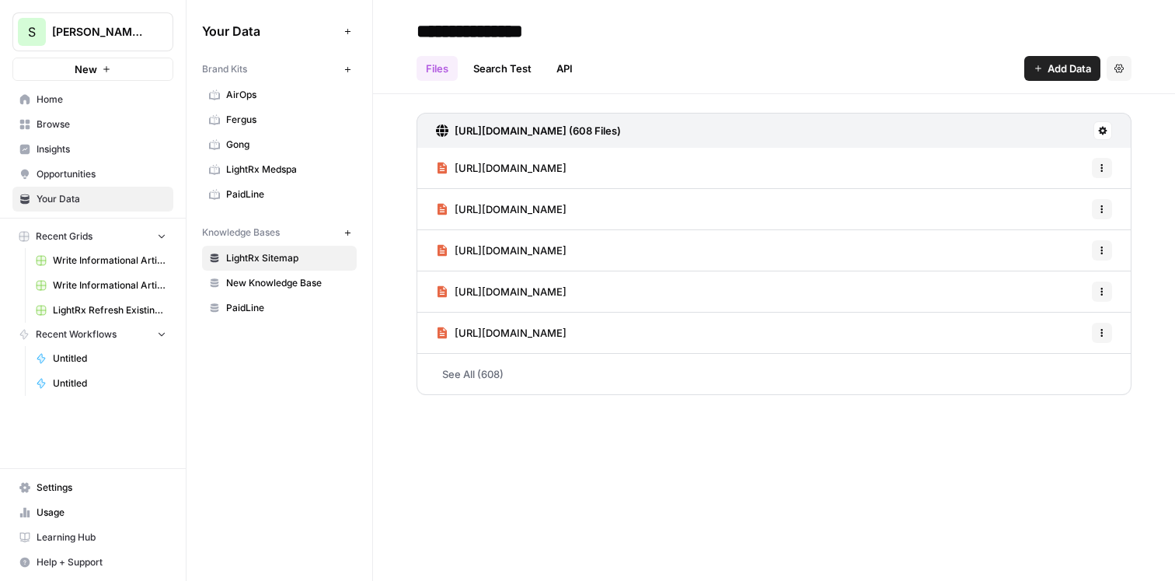
click at [796, 21] on div "**********" at bounding box center [774, 31] width 715 height 25
click at [78, 106] on link "Home" at bounding box center [92, 99] width 161 height 25
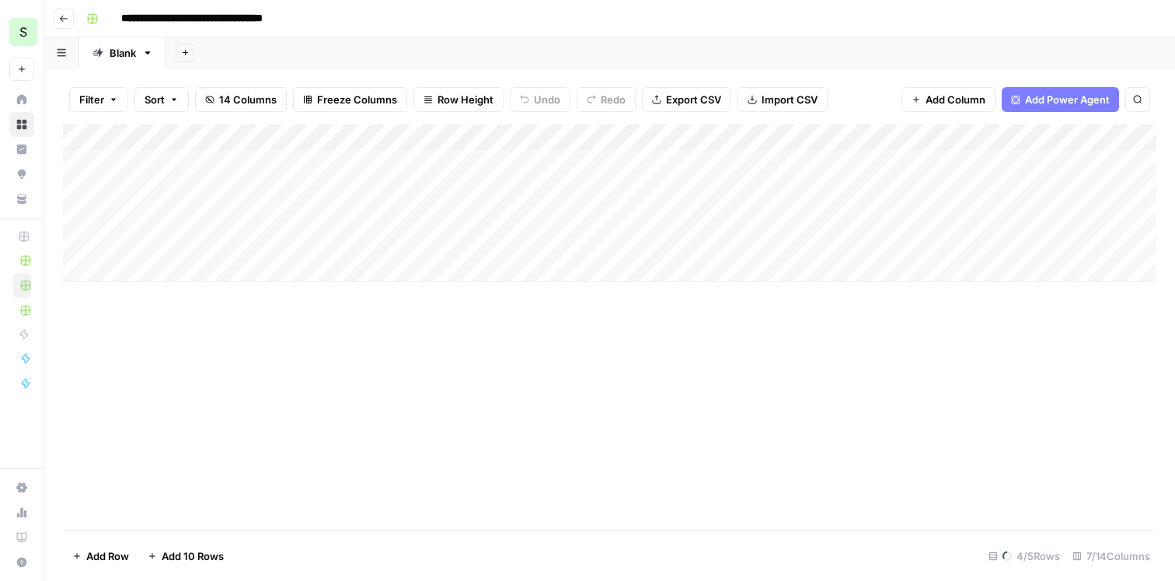
click at [61, 15] on icon "button" at bounding box center [63, 18] width 9 height 9
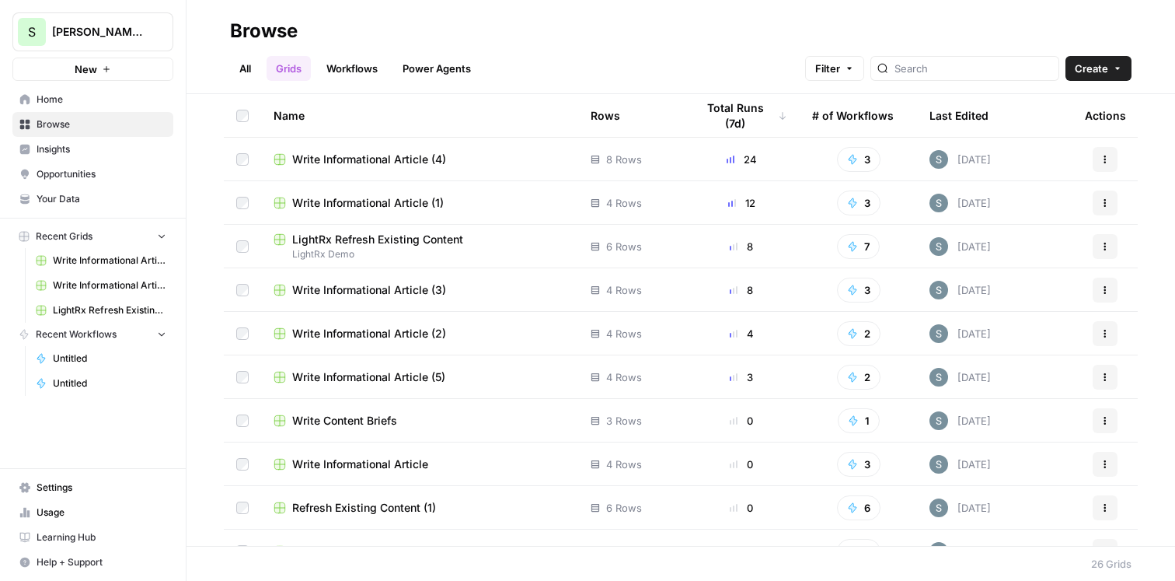
click at [109, 61] on button "New" at bounding box center [92, 69] width 161 height 23
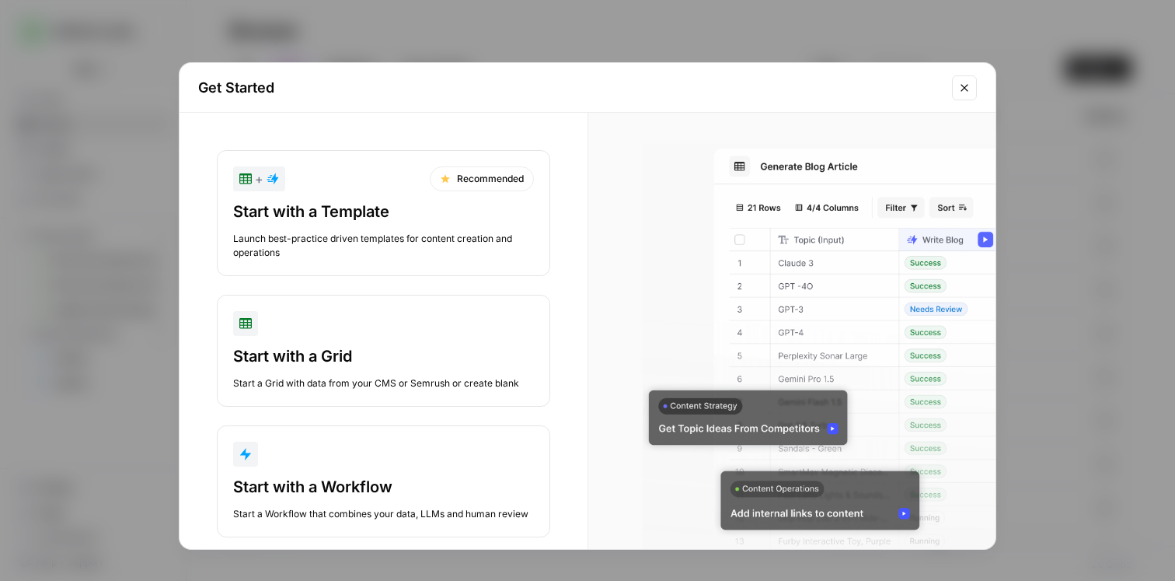
click at [445, 180] on icon "button" at bounding box center [445, 178] width 9 height 9
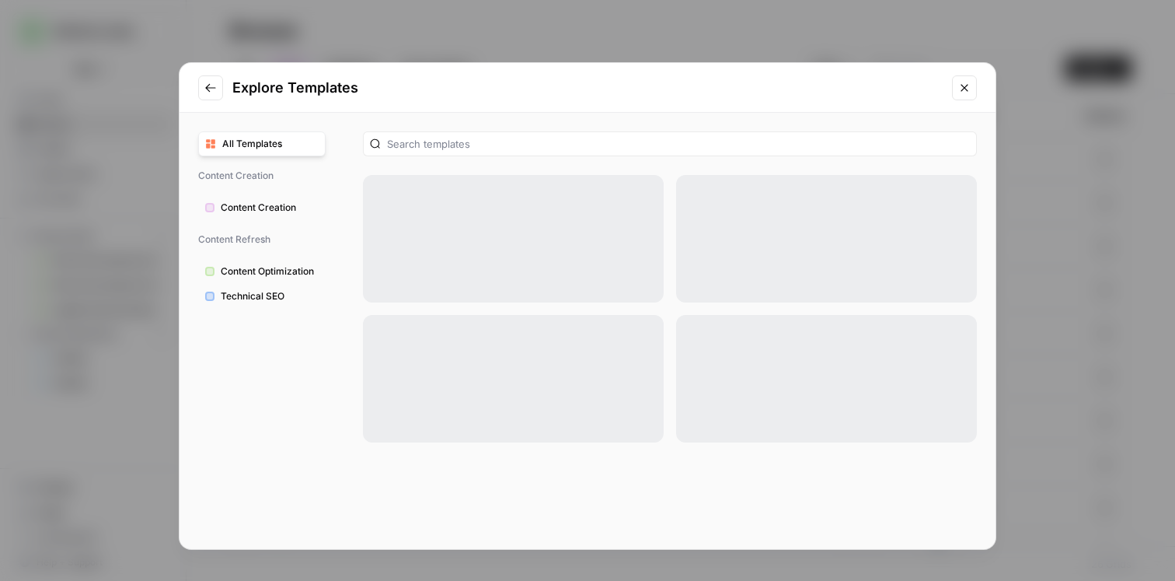
click at [267, 271] on span "Content Optimization" at bounding box center [270, 271] width 98 height 14
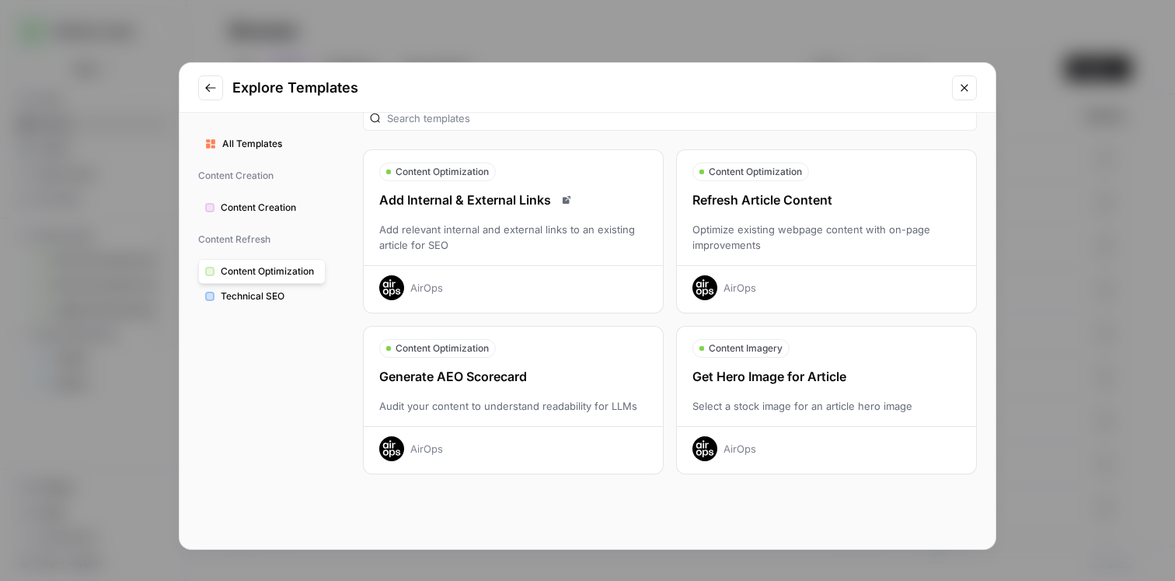
scroll to position [25, 0]
click at [829, 207] on div "Refresh Article Content" at bounding box center [826, 200] width 299 height 19
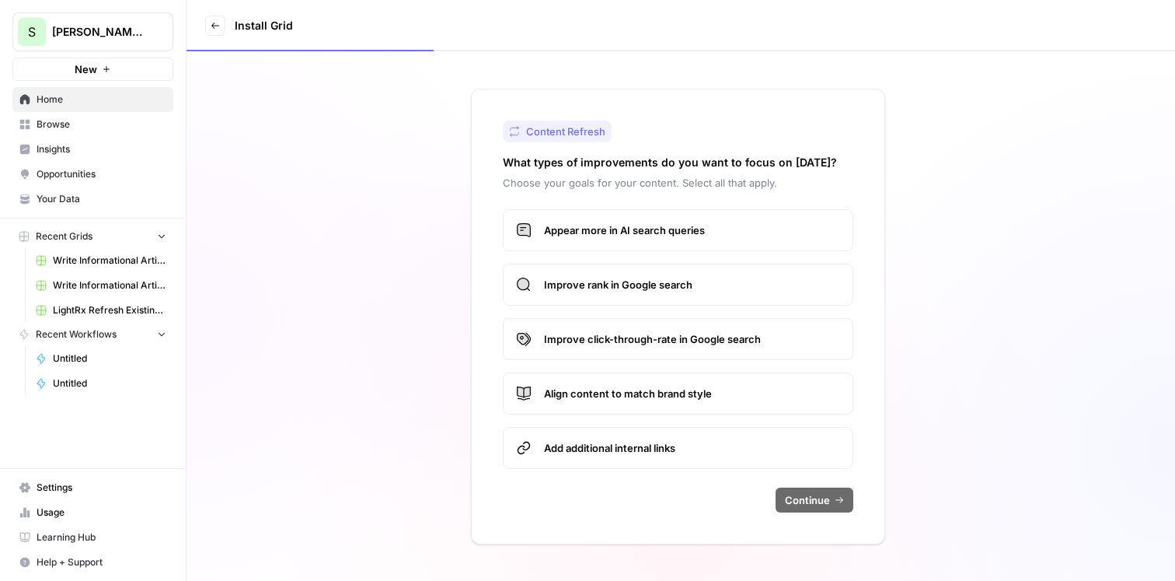
click at [656, 234] on span "Appear more in AI search queries" at bounding box center [692, 230] width 296 height 16
click at [657, 298] on label "Improve rank in Google search" at bounding box center [678, 284] width 351 height 42
click at [669, 340] on span "Improve click-through-rate in Google search" at bounding box center [692, 339] width 296 height 16
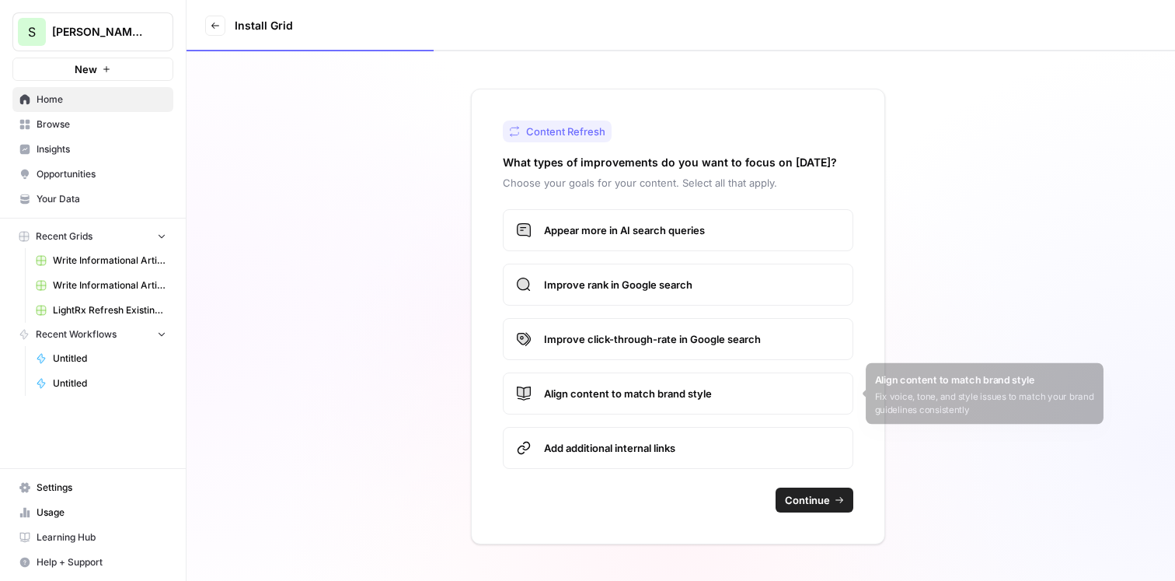
click at [672, 392] on span "Align content to match brand style" at bounding box center [692, 393] width 296 height 16
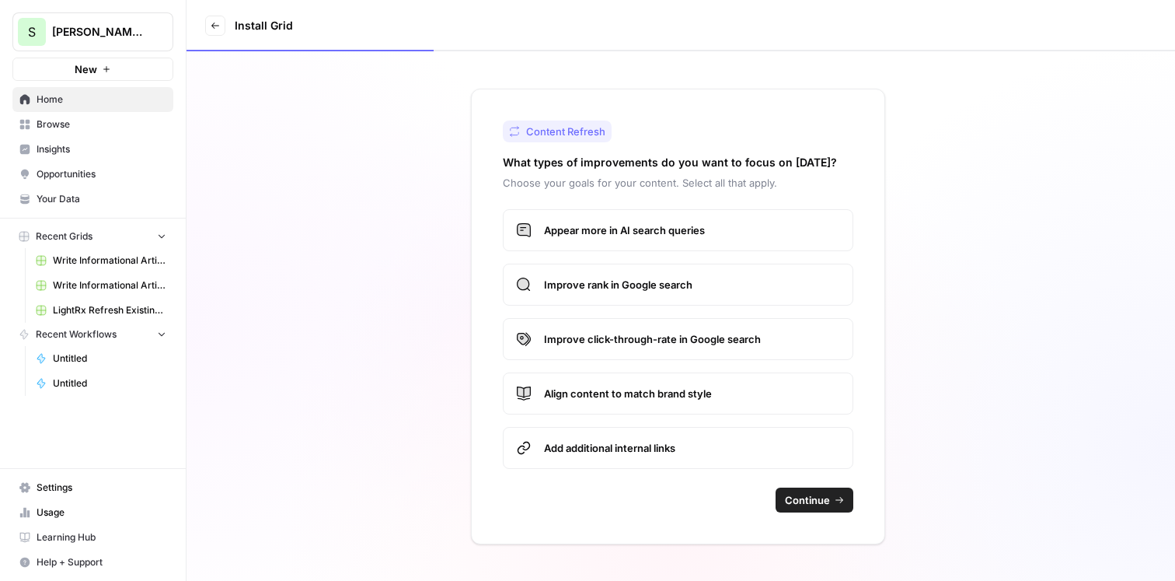
click at [781, 454] on span "Add additional internal links" at bounding box center [692, 448] width 296 height 16
click at [825, 504] on span "Continue" at bounding box center [807, 500] width 45 height 16
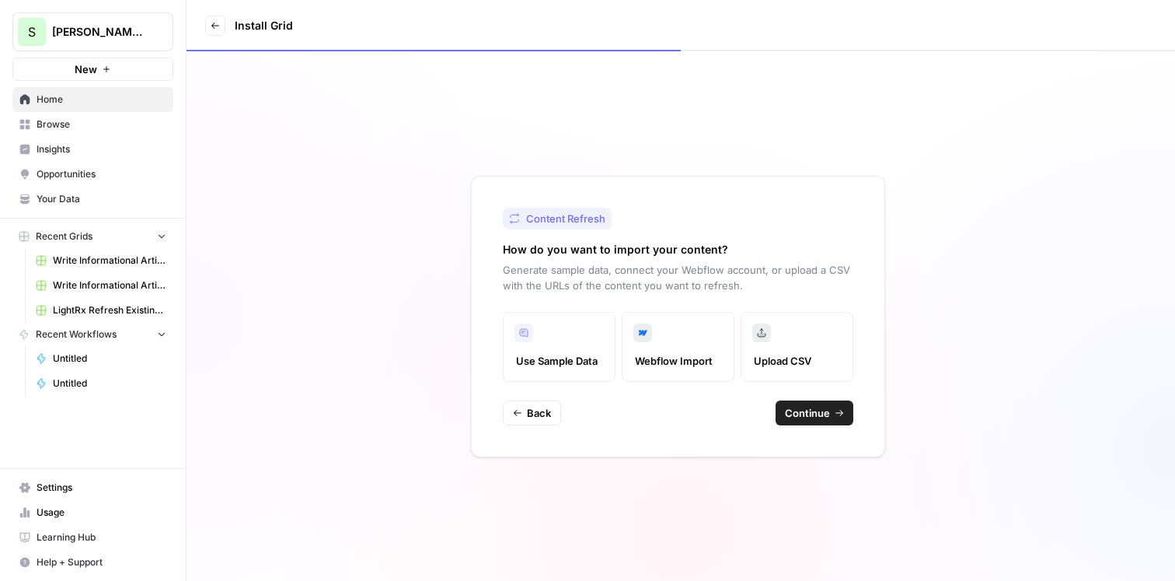
click at [836, 411] on icon "button" at bounding box center [839, 412] width 9 height 9
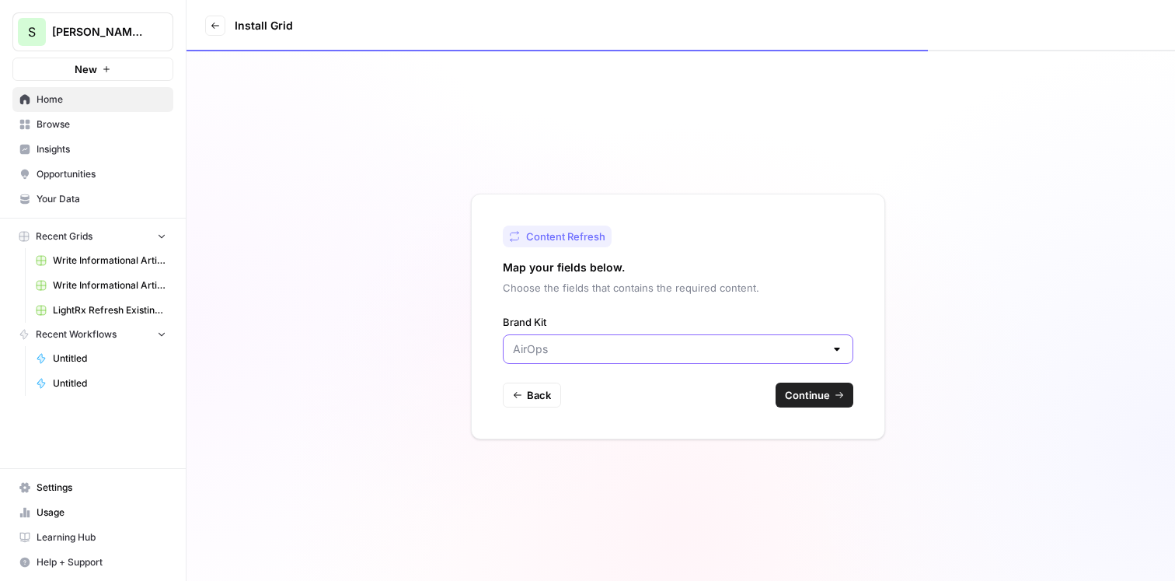
click at [784, 347] on input "Brand Kit" at bounding box center [669, 349] width 312 height 16
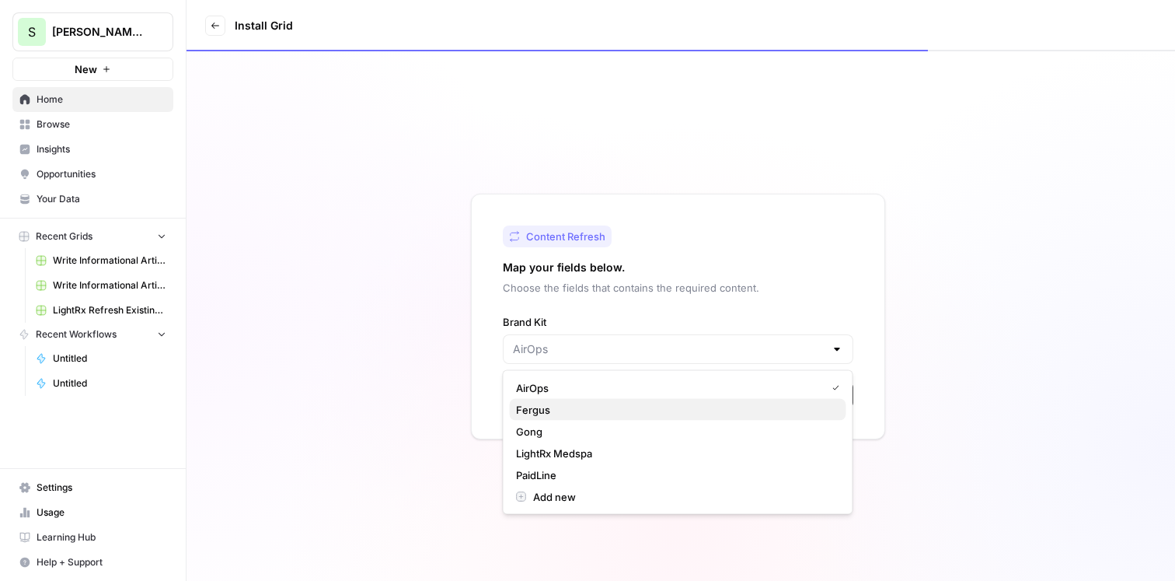
click at [616, 407] on span "Fergus" at bounding box center [675, 410] width 318 height 16
type input "Fergus"
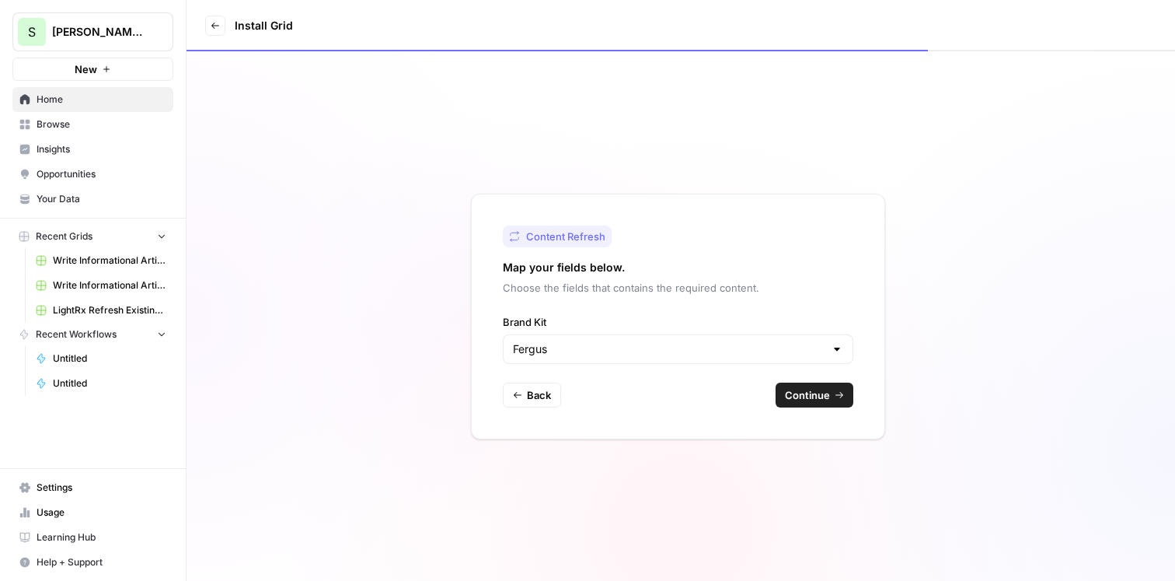
click at [819, 408] on div "Content Refresh Map your fields below. Choose the fields that contains the requ…" at bounding box center [678, 317] width 414 height 246
click at [819, 396] on span "Continue" at bounding box center [807, 395] width 45 height 16
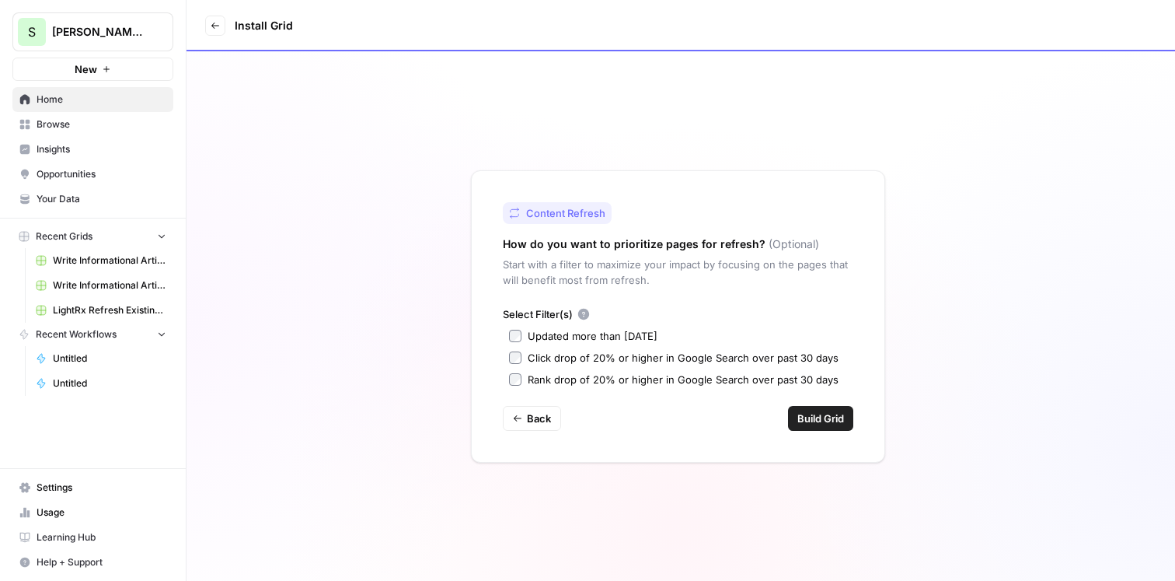
click at [629, 331] on div "Updated more than 90 days ago" at bounding box center [593, 336] width 130 height 16
click at [642, 366] on div "Select Filter(s) Updated more than 90 days ago Click drop of 20% or higher in G…" at bounding box center [678, 346] width 351 height 81
click at [803, 407] on button "Build Grid" at bounding box center [820, 418] width 65 height 25
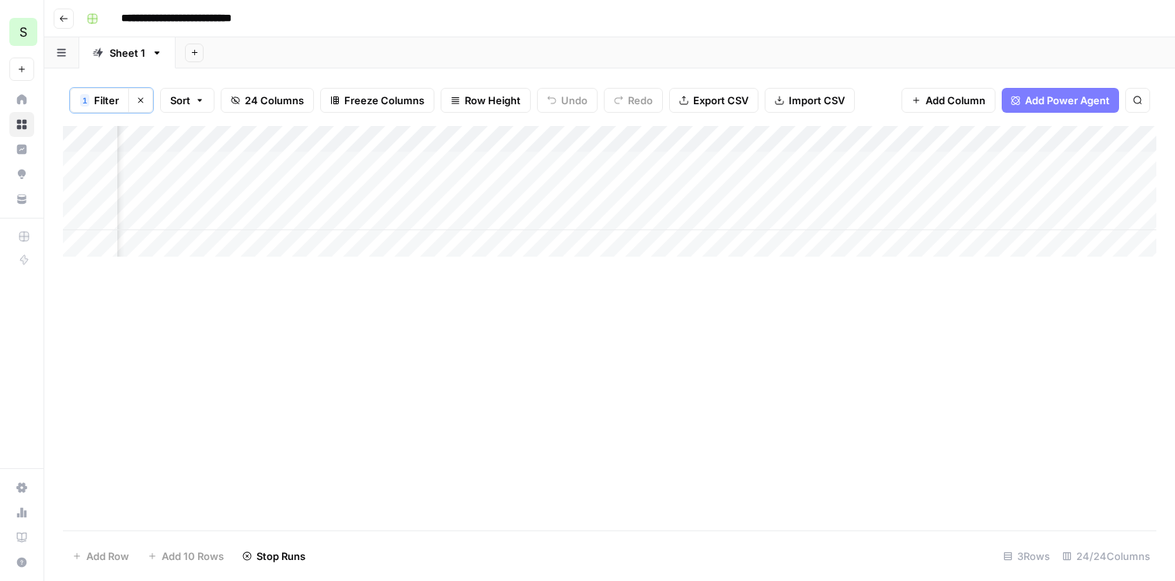
scroll to position [0, 256]
click at [853, 166] on div "Add Column" at bounding box center [610, 191] width 1094 height 131
click at [856, 187] on div "Add Column" at bounding box center [610, 191] width 1094 height 131
click at [846, 197] on div "Add Column" at bounding box center [610, 191] width 1094 height 131
click at [854, 218] on div "Add Column" at bounding box center [610, 191] width 1094 height 131
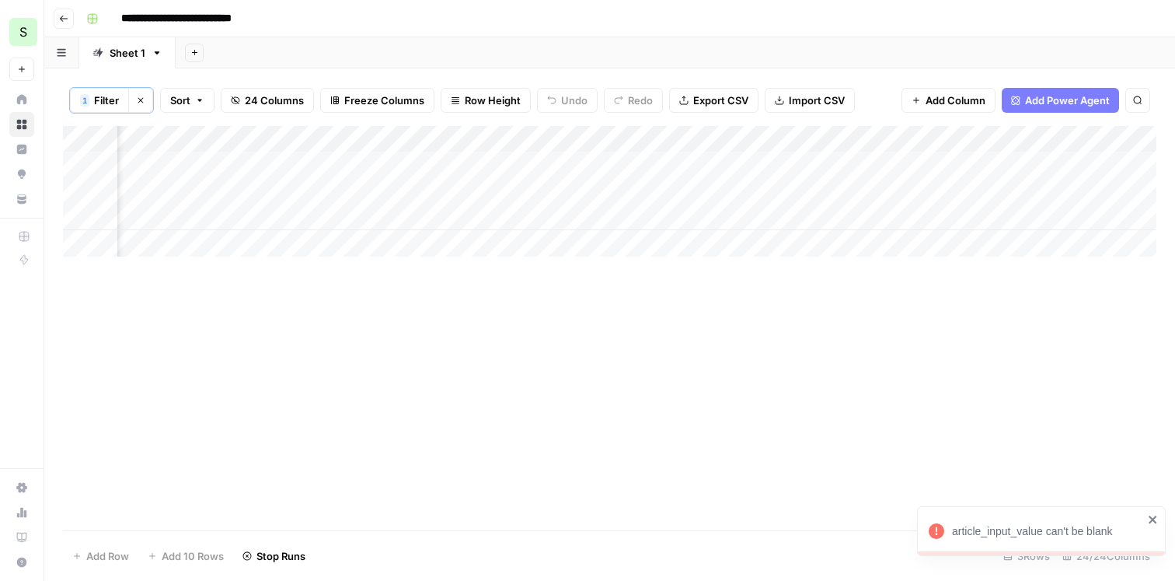
click at [869, 219] on div "Add Column" at bounding box center [610, 191] width 1094 height 131
drag, startPoint x: 256, startPoint y: 140, endPoint x: 369, endPoint y: 140, distance: 112.7
click at [369, 140] on div "Add Column" at bounding box center [610, 191] width 1094 height 131
click at [299, 162] on div "Add Column" at bounding box center [610, 191] width 1094 height 131
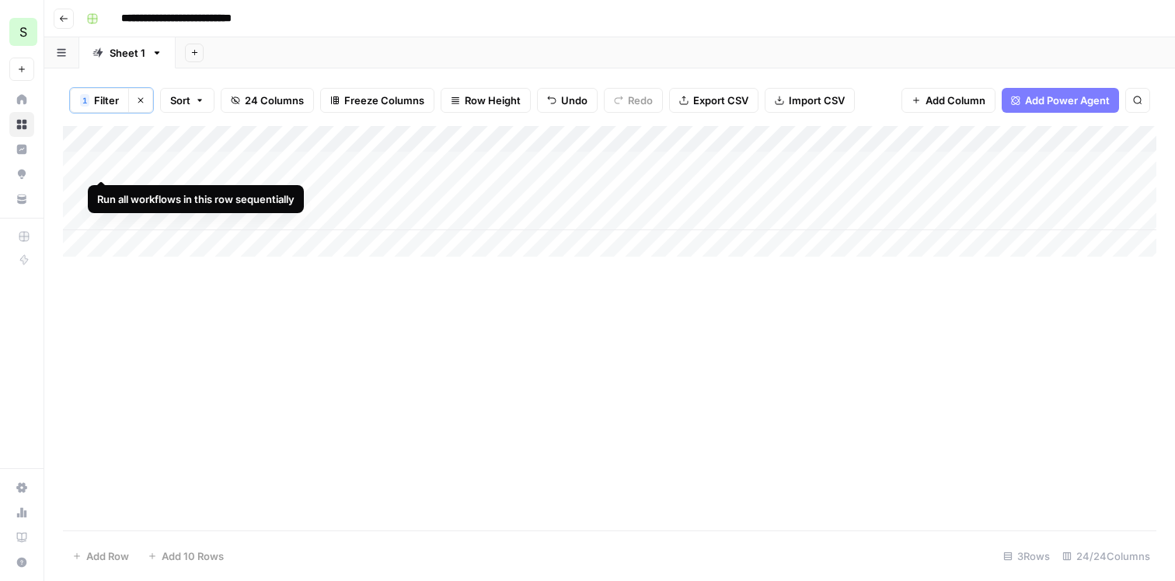
click at [105, 162] on div "Add Column" at bounding box center [610, 191] width 1094 height 131
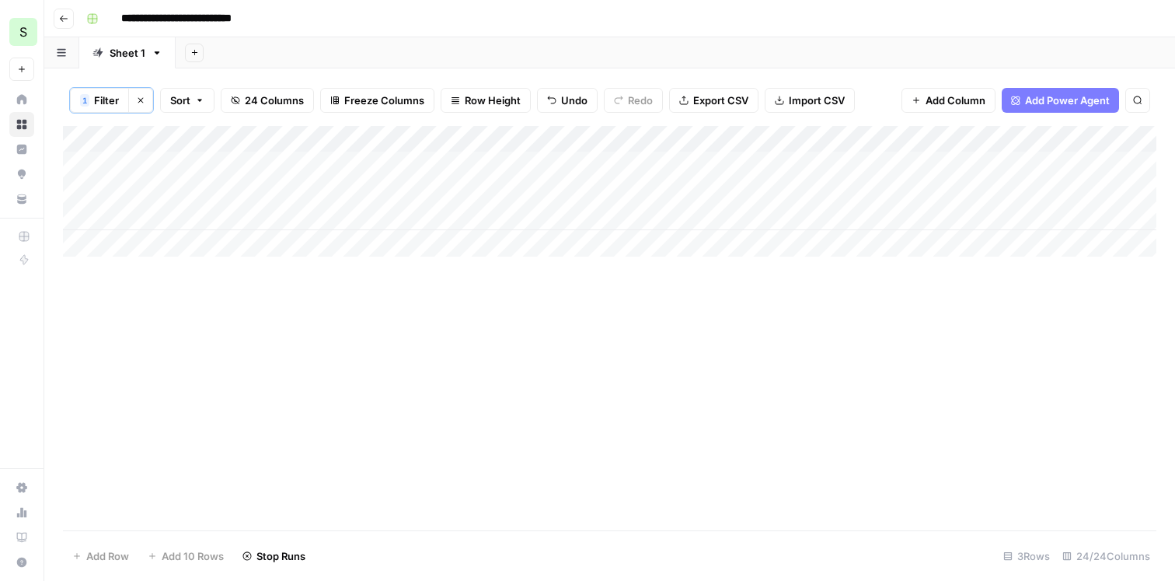
click at [302, 190] on div "Add Column" at bounding box center [610, 191] width 1094 height 131
click at [251, 329] on div "Add Column" at bounding box center [610, 328] width 1094 height 404
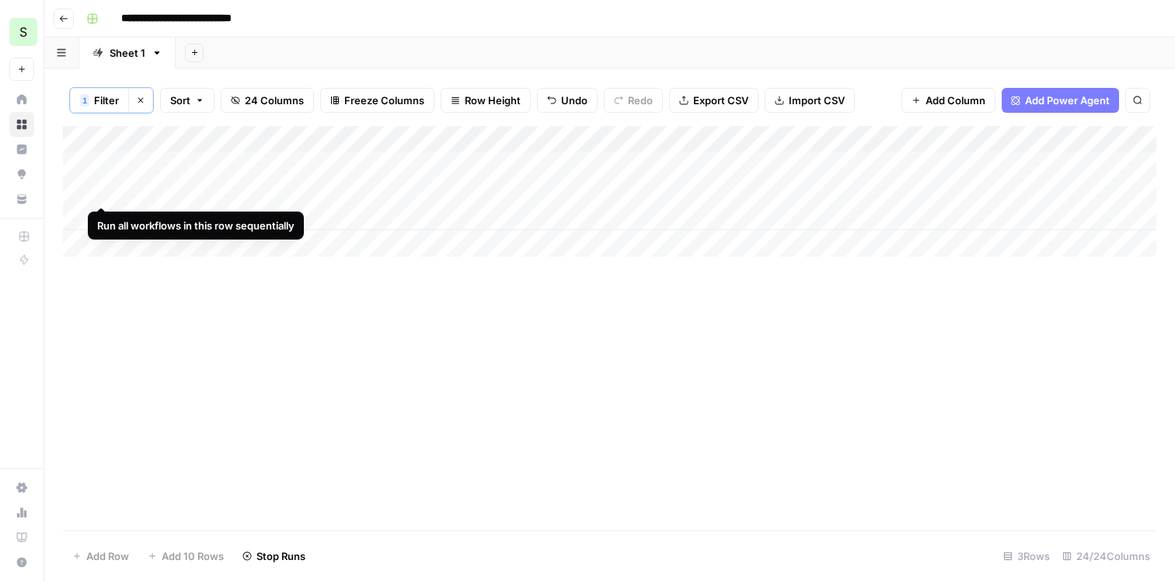
click at [99, 193] on div "Add Column" at bounding box center [610, 191] width 1094 height 131
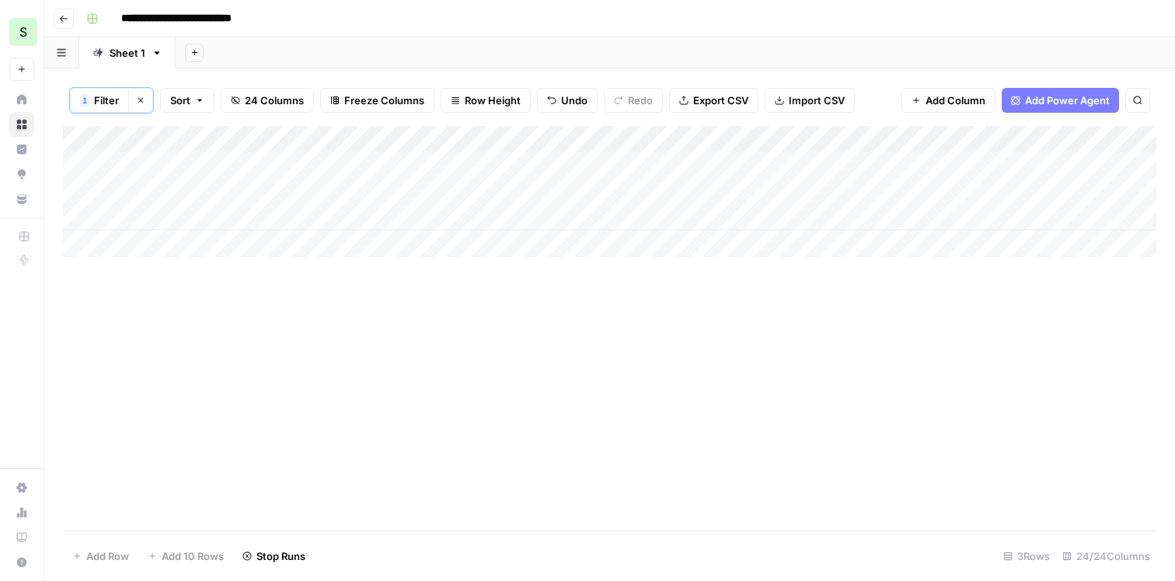
click at [273, 206] on div "Add Column" at bounding box center [610, 191] width 1094 height 131
click at [98, 218] on div "Add Column" at bounding box center [610, 191] width 1094 height 131
click at [249, 18] on input "**********" at bounding box center [195, 18] width 162 height 25
click at [267, 18] on input "**********" at bounding box center [195, 18] width 162 height 25
type input "**********"
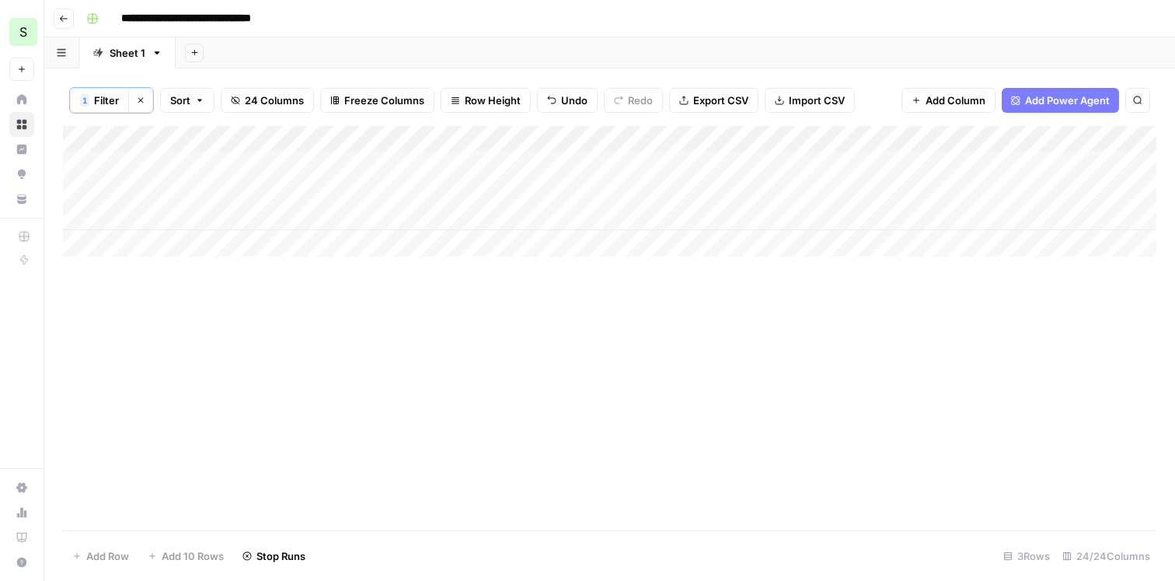
click at [508, 45] on div "Add Sheet" at bounding box center [675, 52] width 999 height 31
click at [382, 108] on button "Freeze Columns" at bounding box center [377, 100] width 114 height 25
click at [371, 157] on span "First 1 Column" at bounding box center [397, 154] width 129 height 16
click at [502, 97] on span "Row Height" at bounding box center [493, 100] width 56 height 16
click at [491, 170] on span "Medium" at bounding box center [525, 176] width 112 height 16
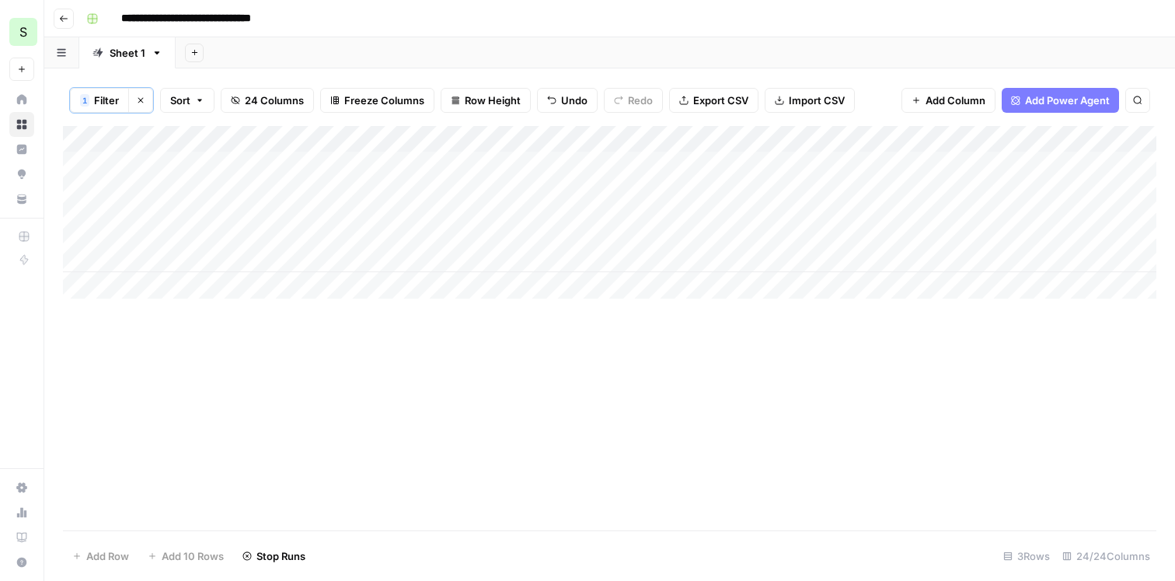
click at [550, 327] on div "Add Column" at bounding box center [610, 328] width 1094 height 404
click at [61, 17] on icon "button" at bounding box center [63, 18] width 9 height 9
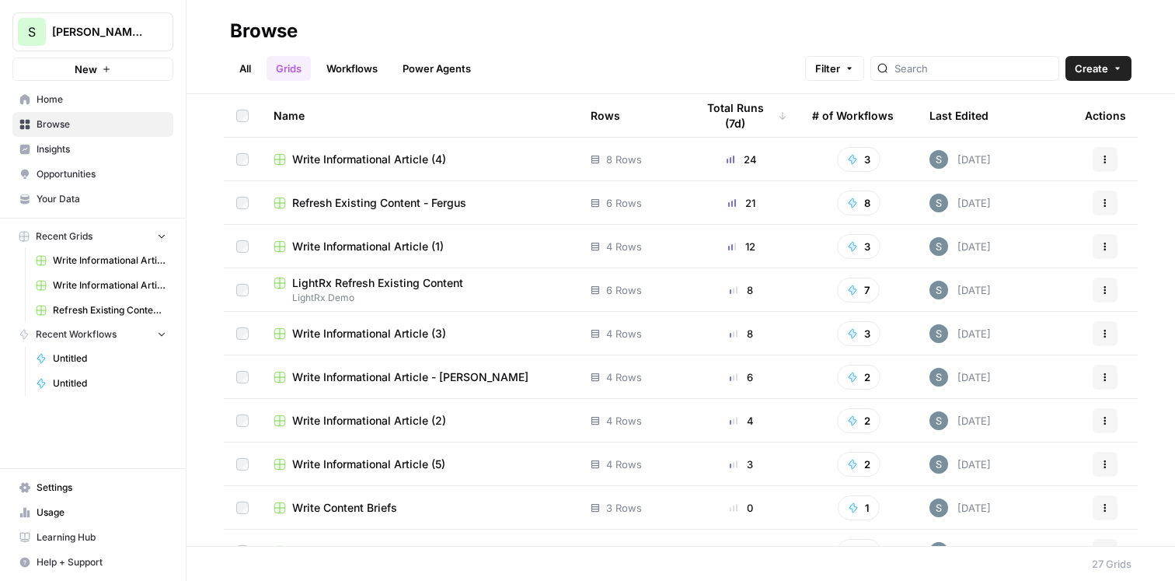
click at [112, 26] on span "Shanil Demo" at bounding box center [99, 32] width 94 height 16
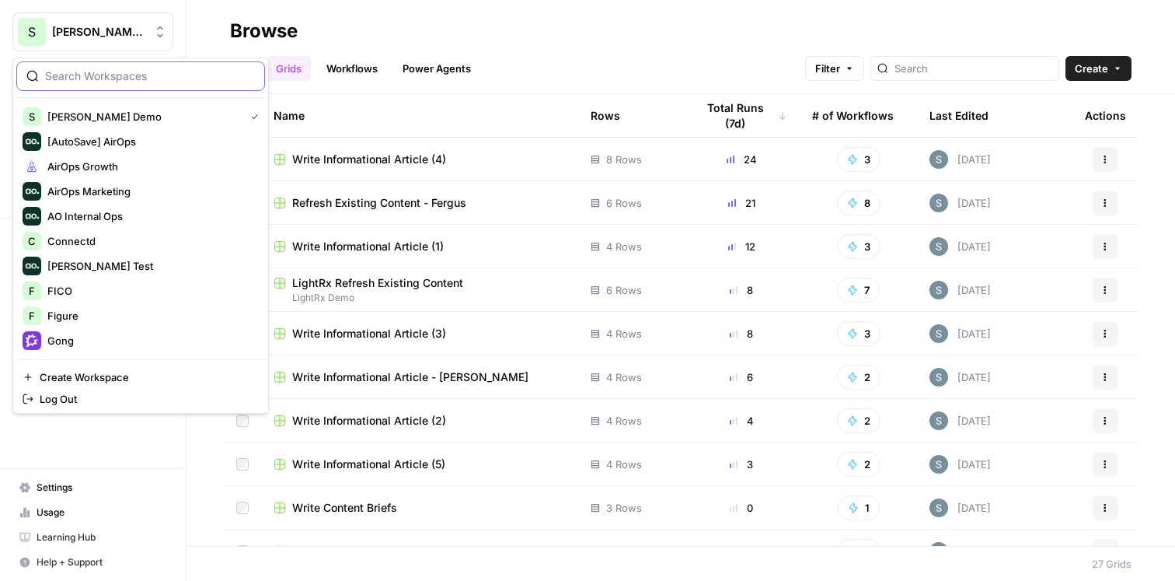
click at [114, 79] on input "search" at bounding box center [150, 76] width 210 height 16
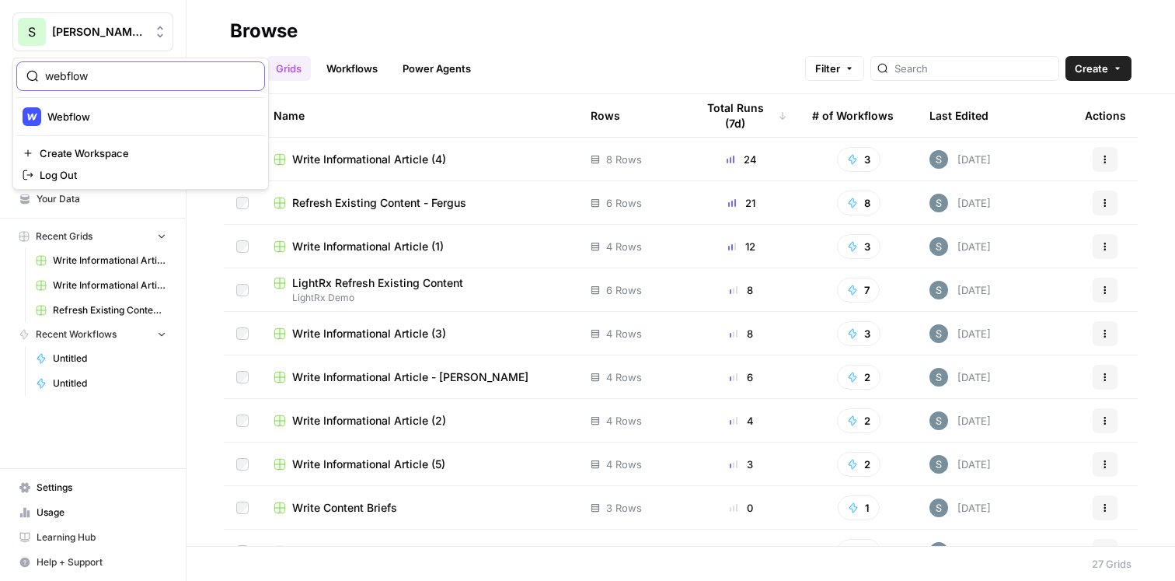
type input "webflow"
click at [98, 115] on span "Webflow" at bounding box center [149, 117] width 205 height 16
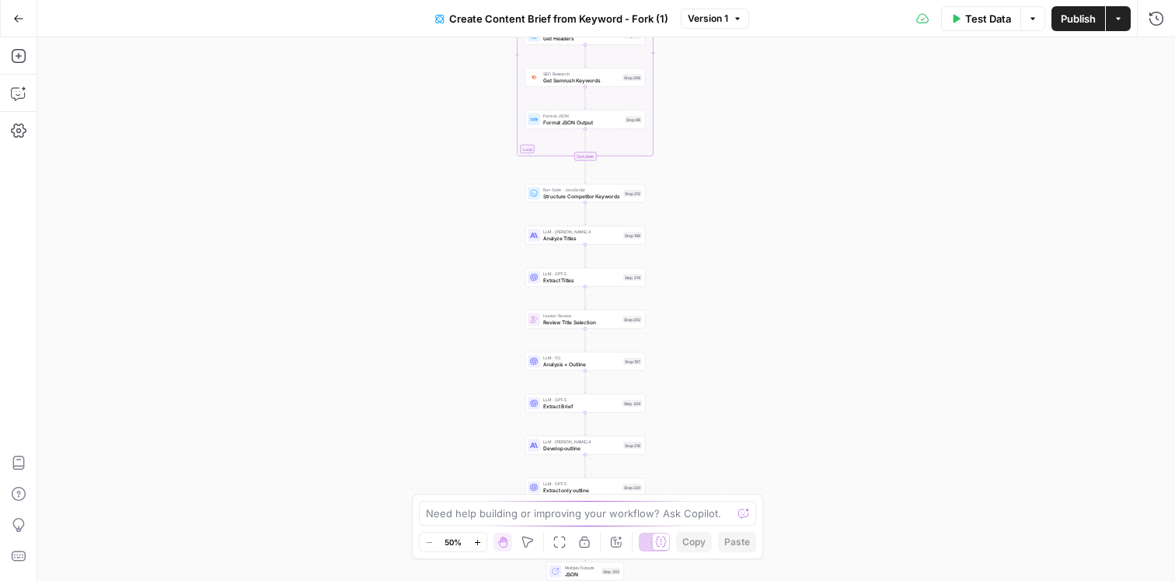
click at [1119, 32] on div "Test Data Options Publish Actions Run History" at bounding box center [962, 18] width 426 height 37
click at [1118, 21] on icon "button" at bounding box center [1118, 18] width 9 height 9
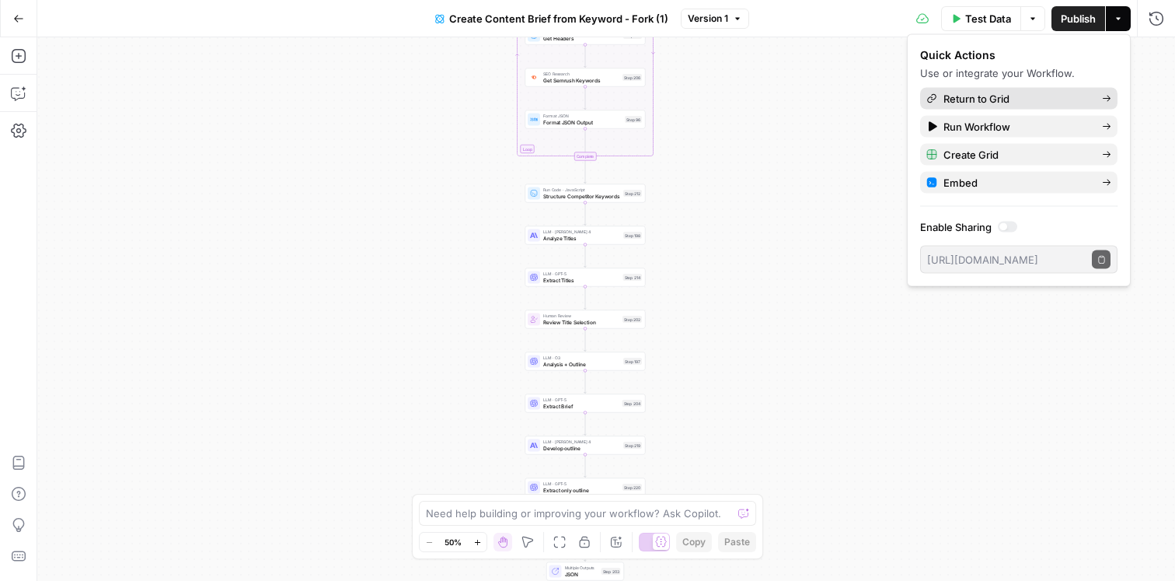
click at [1048, 95] on span "Return to Grid" at bounding box center [1017, 99] width 146 height 16
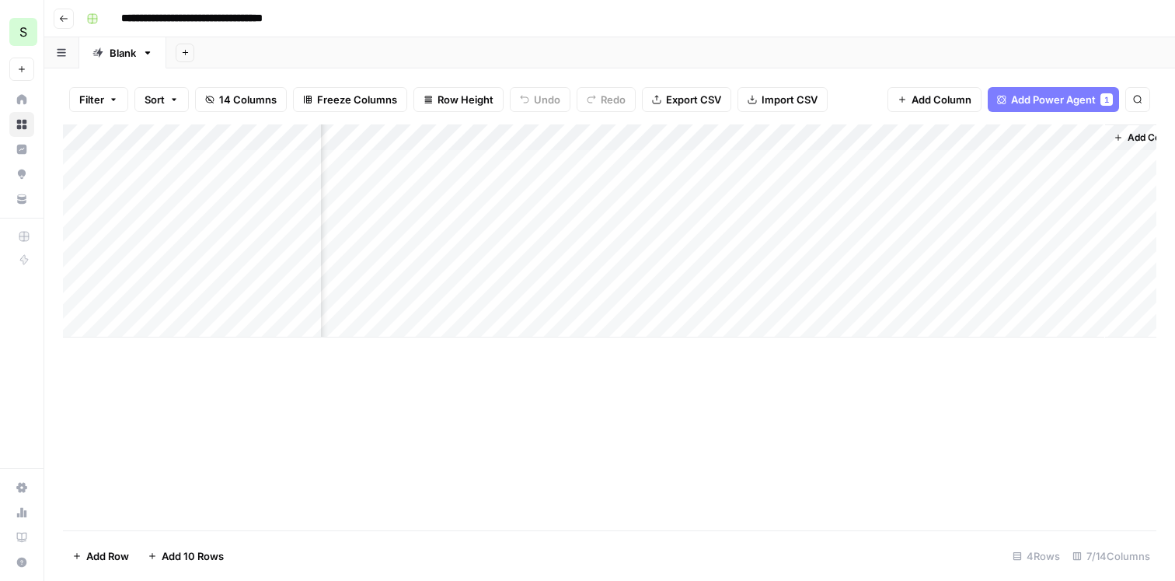
scroll to position [0, 344]
click at [912, 162] on div "Add Column" at bounding box center [610, 230] width 1094 height 213
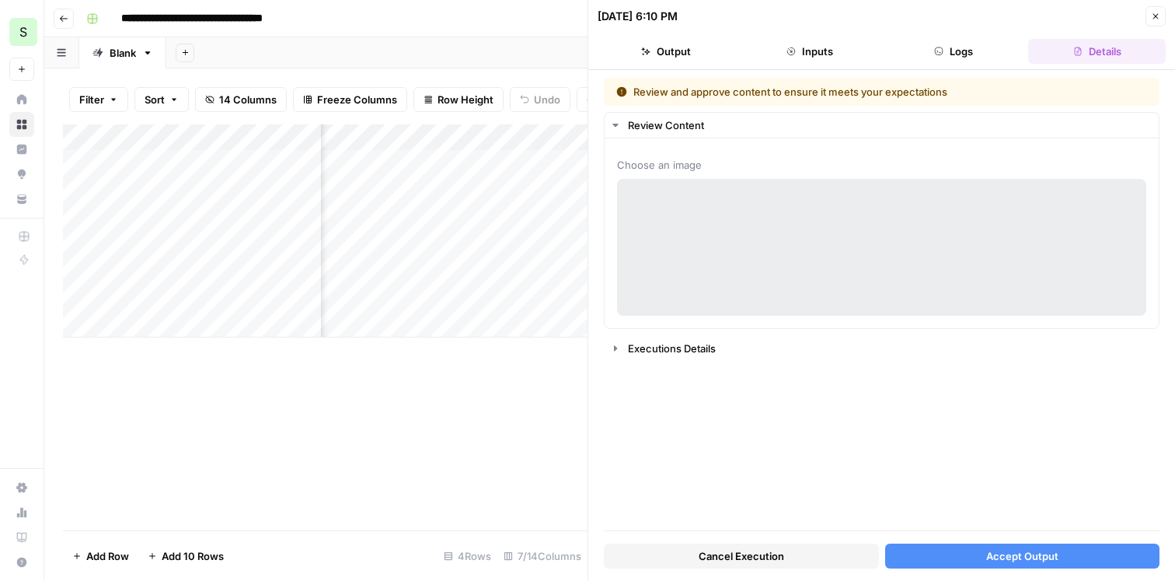
click at [1158, 23] on button "Close" at bounding box center [1156, 16] width 20 height 20
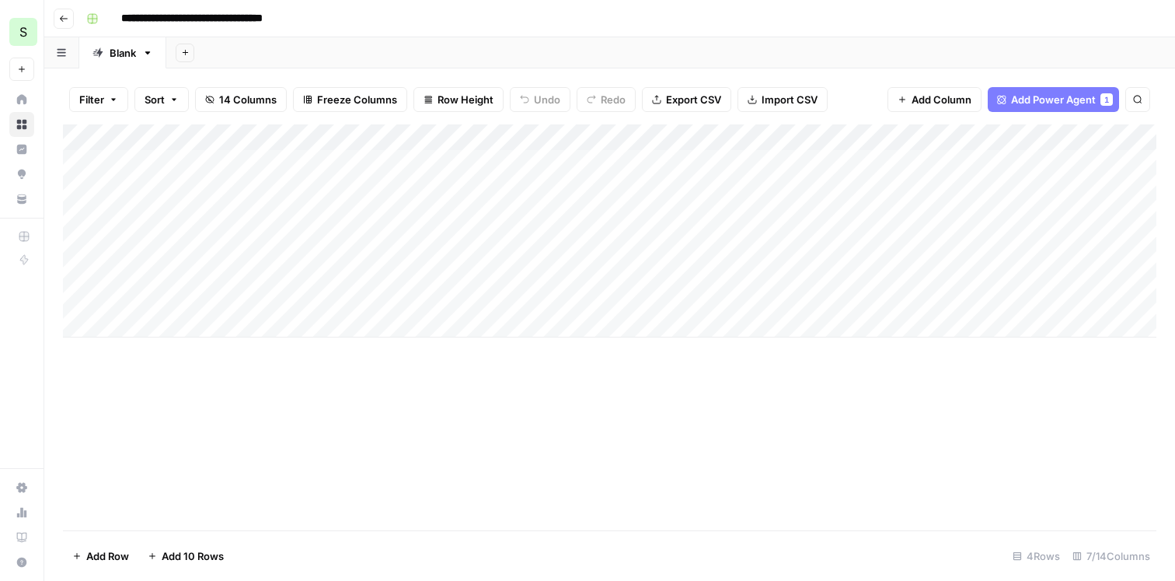
click at [1109, 170] on div "Add Column" at bounding box center [610, 230] width 1094 height 213
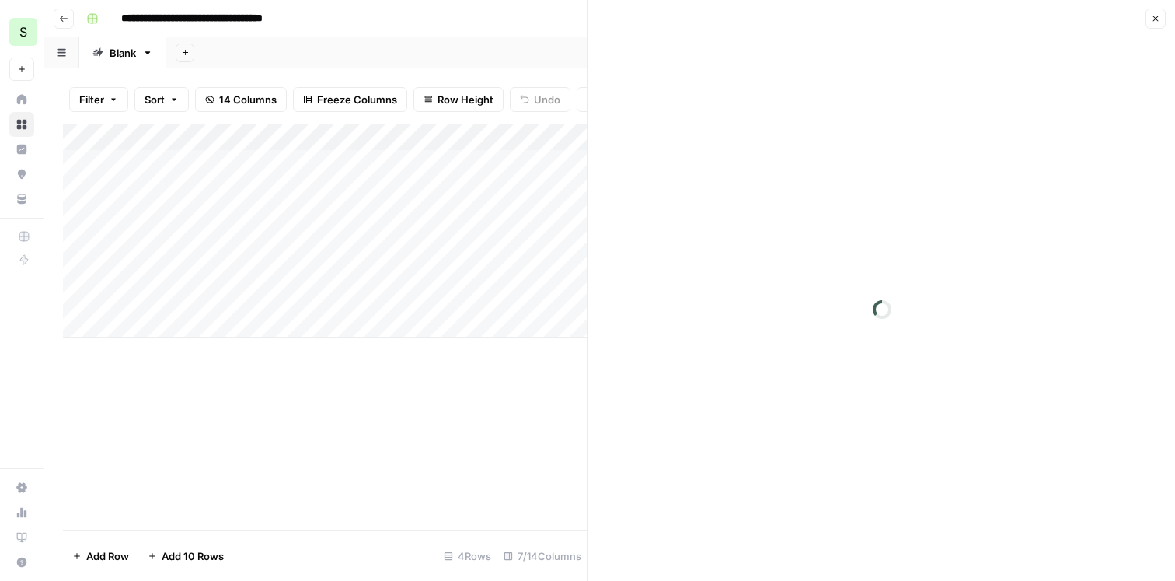
click at [1156, 22] on button "Close" at bounding box center [1156, 19] width 20 height 20
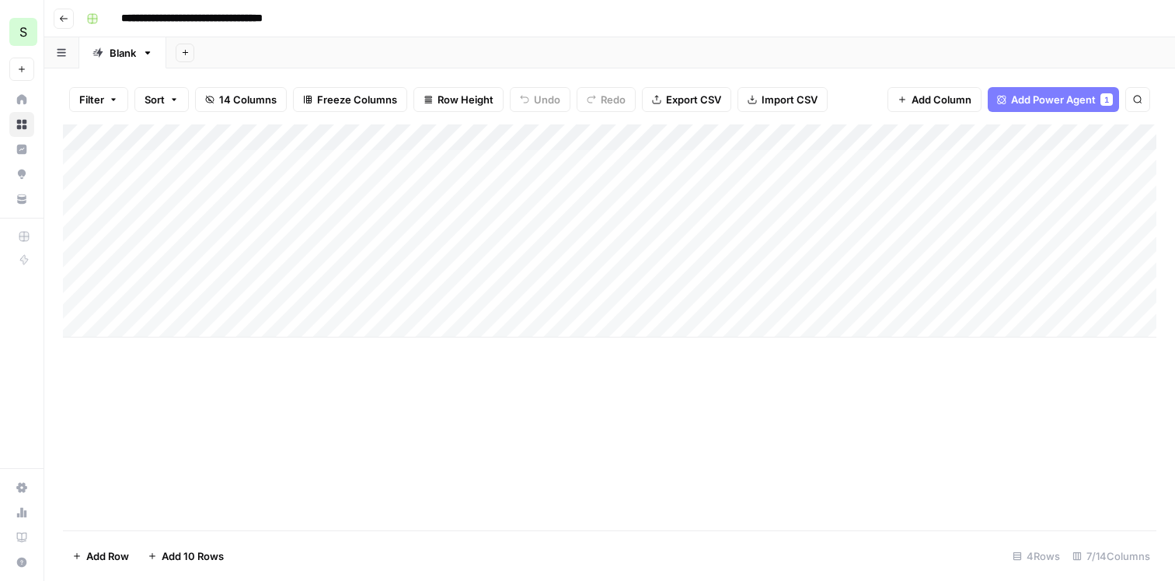
click at [1136, 159] on div "Add Column" at bounding box center [610, 230] width 1094 height 213
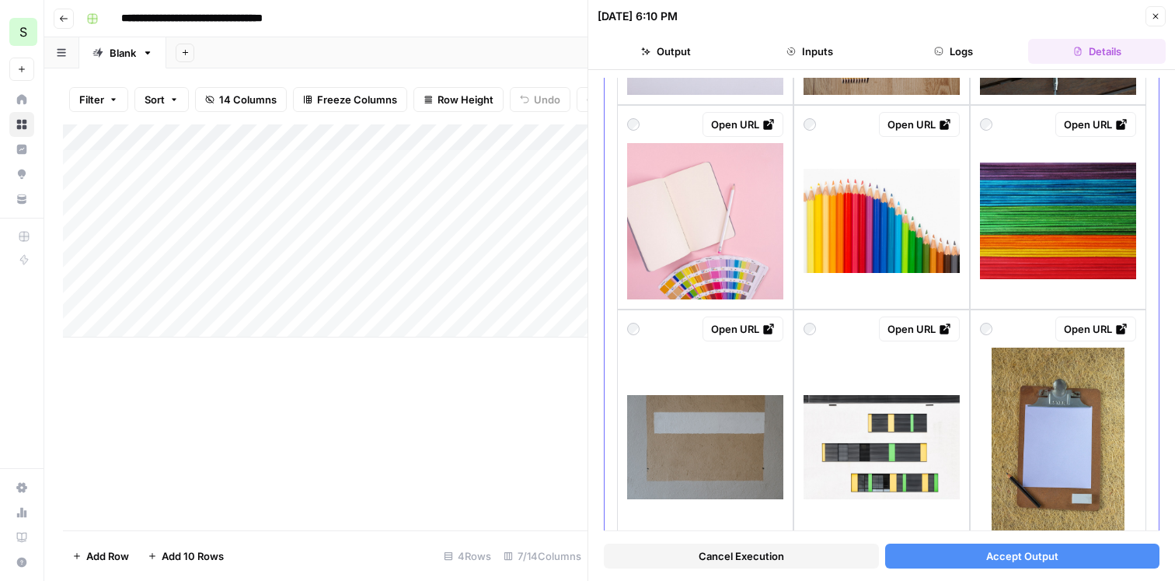
scroll to position [1652, 0]
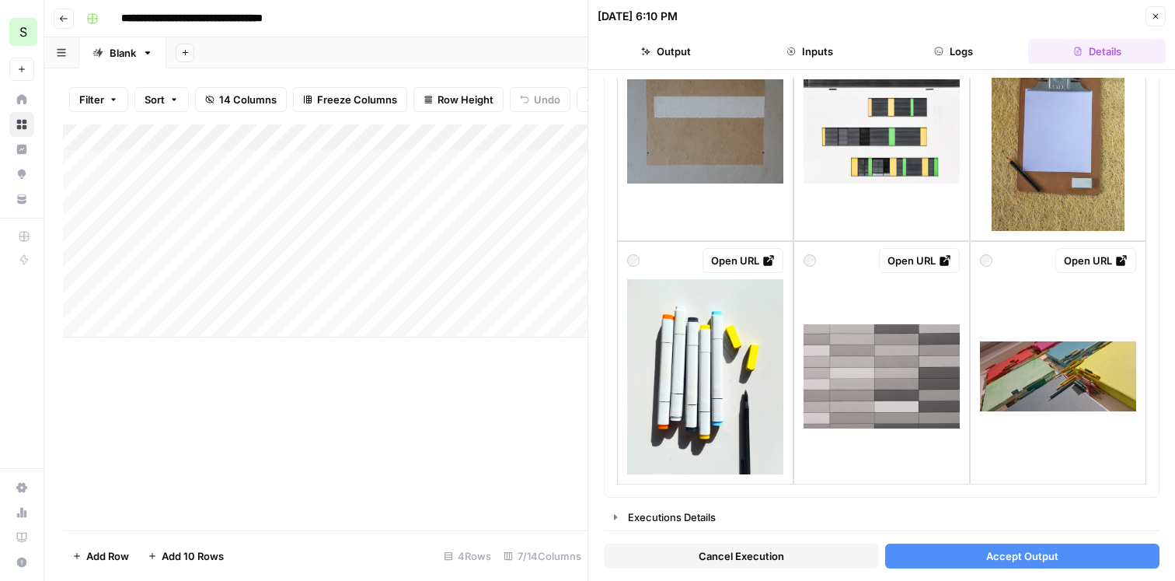
click at [1144, 19] on div "10/02/25 at 6:10 PM Close" at bounding box center [882, 16] width 568 height 20
click at [1146, 19] on button "Close" at bounding box center [1156, 16] width 20 height 20
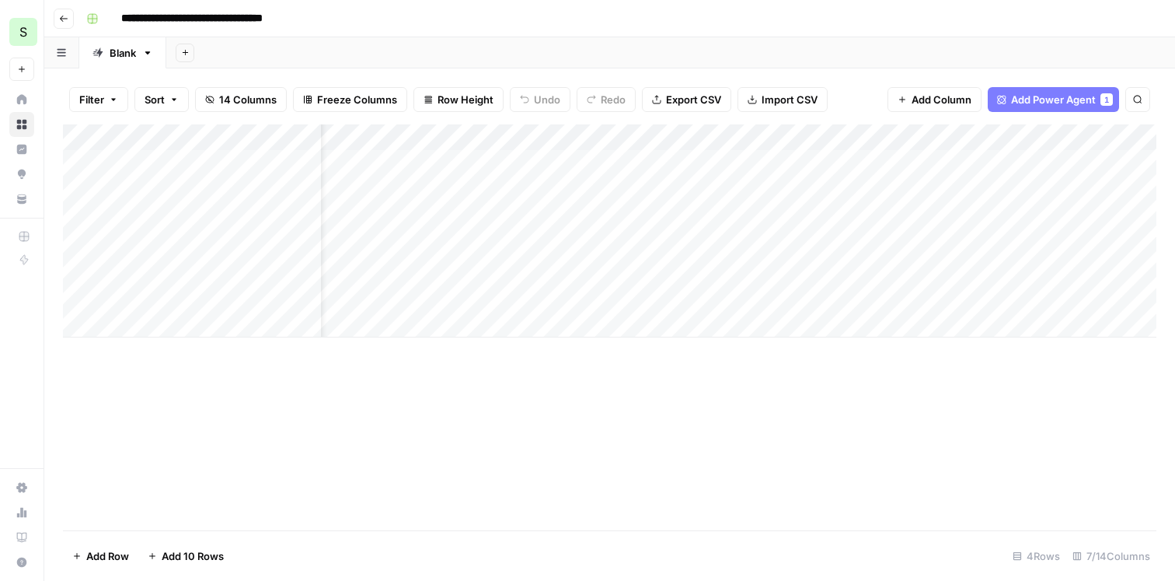
scroll to position [0, 344]
click at [900, 141] on div "Add Column" at bounding box center [610, 230] width 1094 height 213
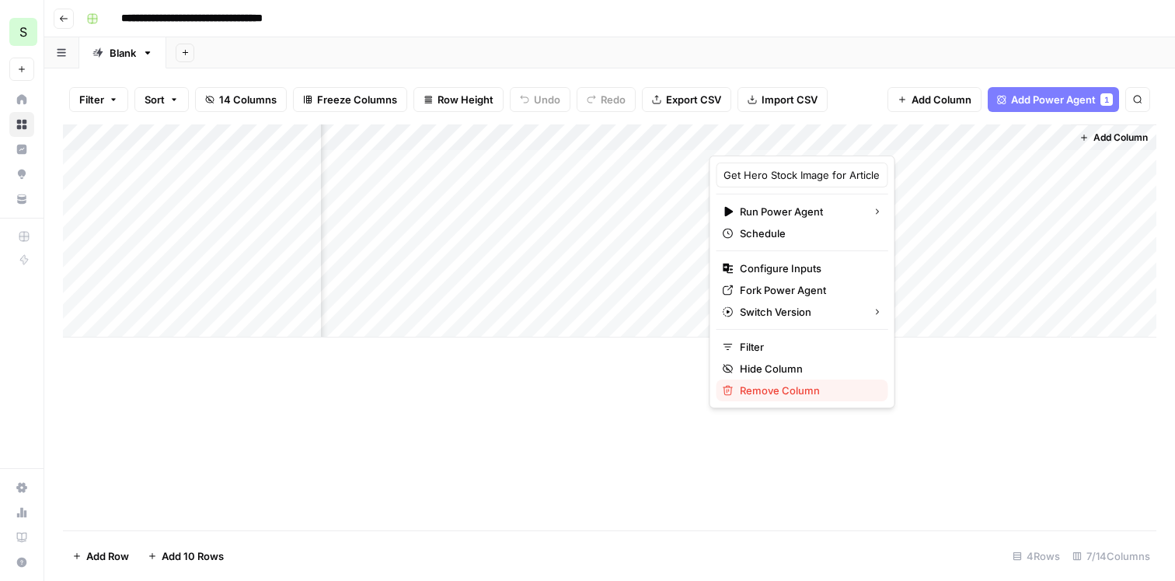
click at [777, 394] on span "Remove Column" at bounding box center [808, 390] width 136 height 16
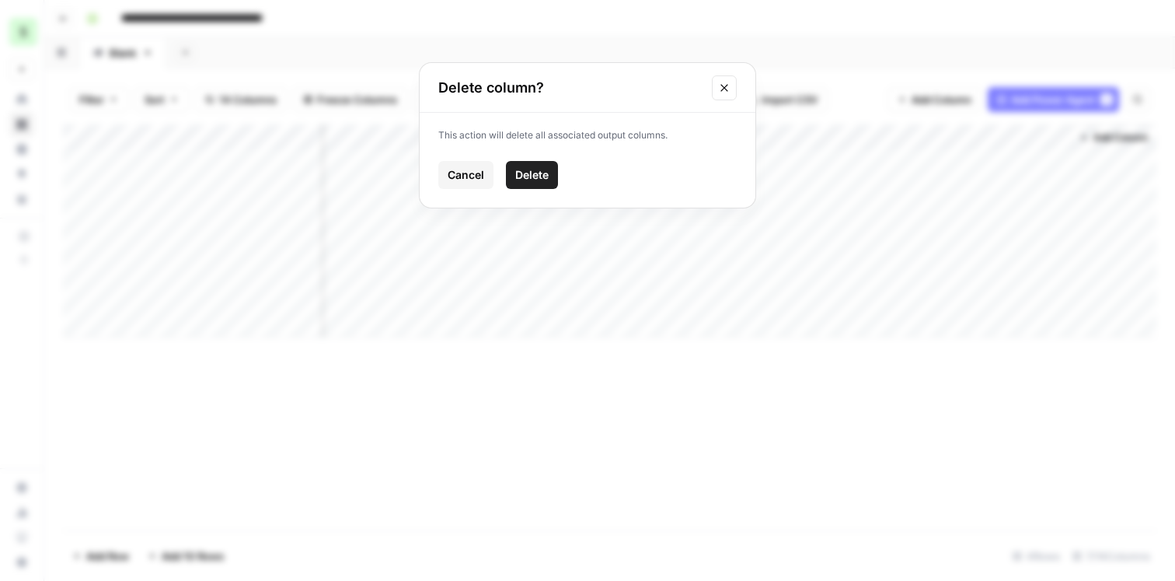
click at [539, 175] on span "Delete" at bounding box center [531, 175] width 33 height 16
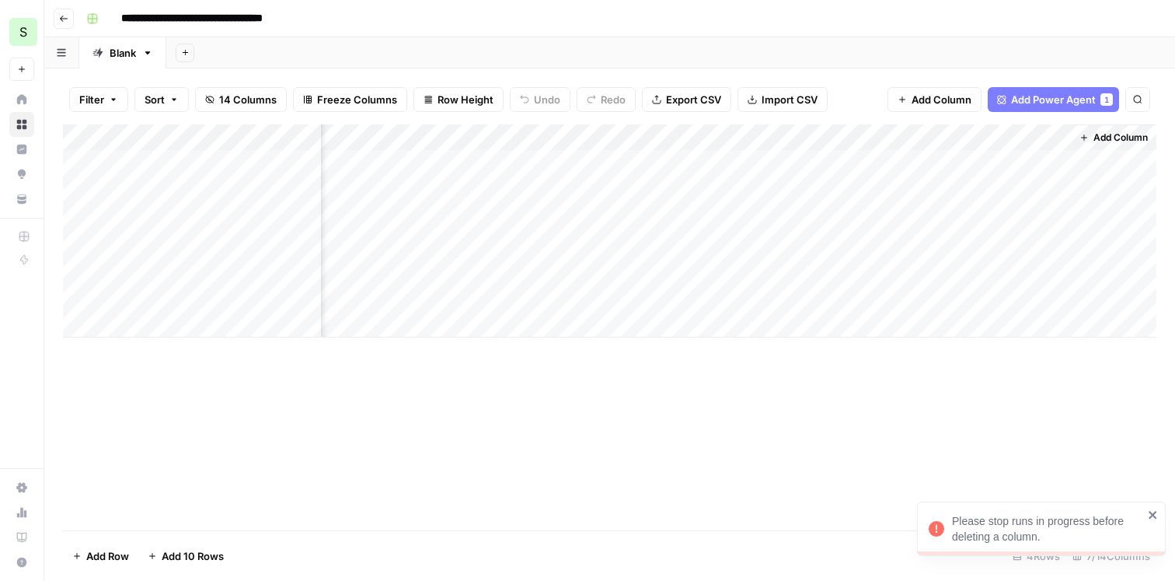
click at [947, 427] on div "Add Column" at bounding box center [610, 327] width 1094 height 406
click at [799, 388] on div "Add Column" at bounding box center [610, 327] width 1094 height 406
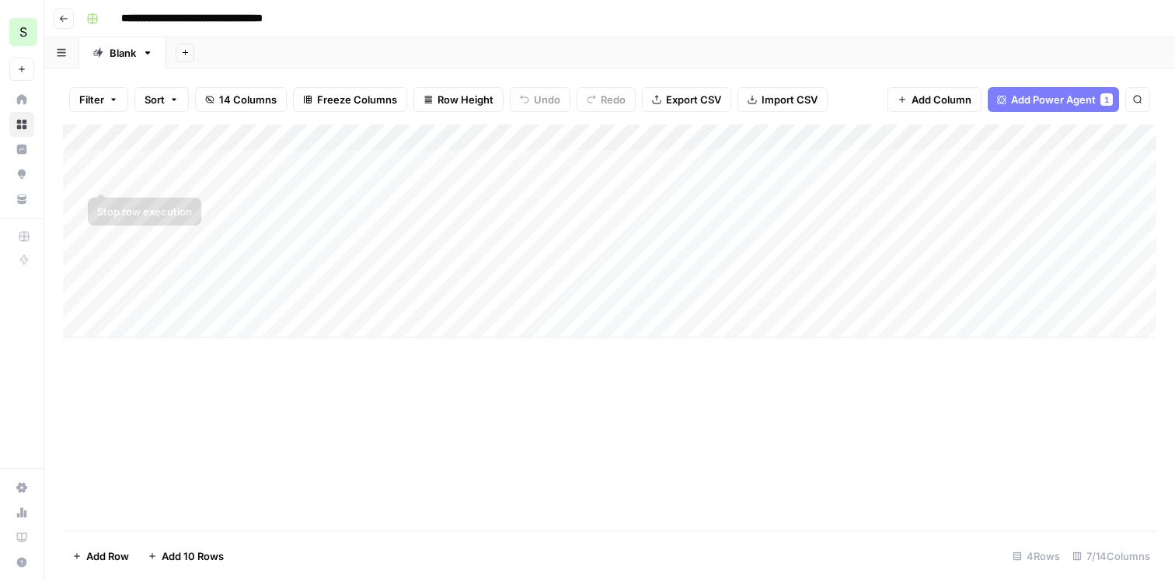
click at [100, 166] on div "Add Column" at bounding box center [610, 230] width 1094 height 213
click at [101, 208] on div "Add Column" at bounding box center [610, 230] width 1094 height 213
click at [102, 241] on div "Add Column" at bounding box center [610, 230] width 1094 height 213
click at [897, 136] on div "Add Column" at bounding box center [610, 230] width 1094 height 213
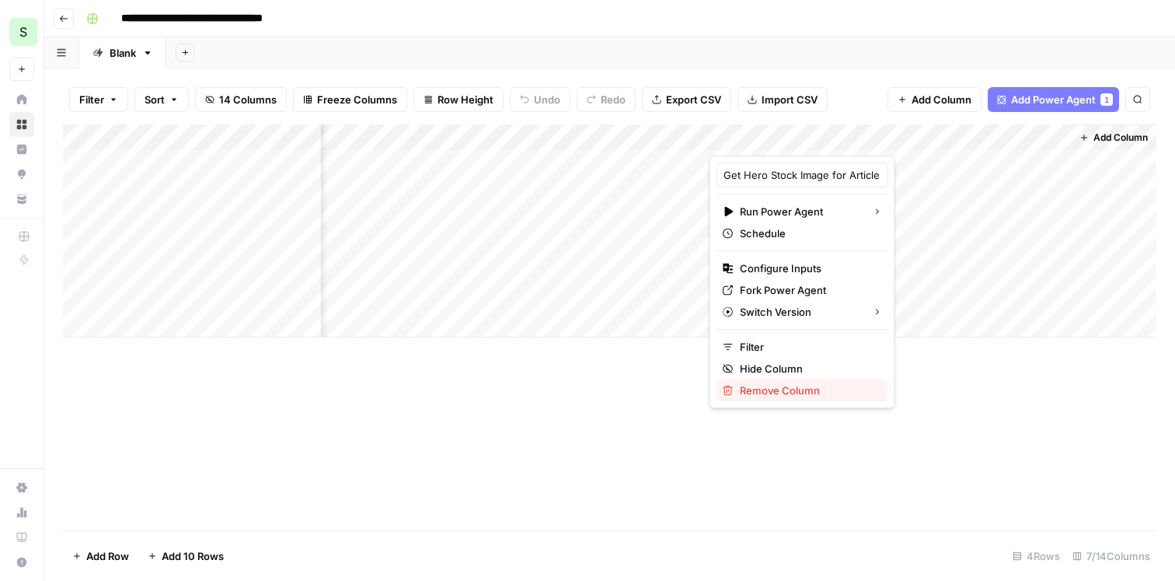
click at [768, 392] on span "Remove Column" at bounding box center [808, 390] width 136 height 16
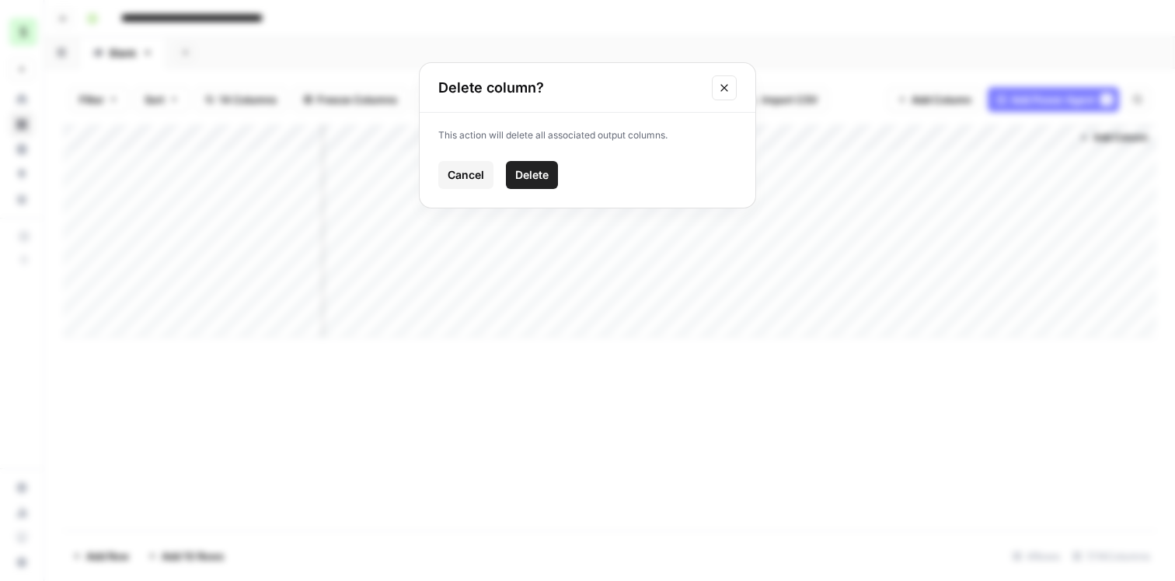
click at [539, 174] on span "Delete" at bounding box center [531, 175] width 33 height 16
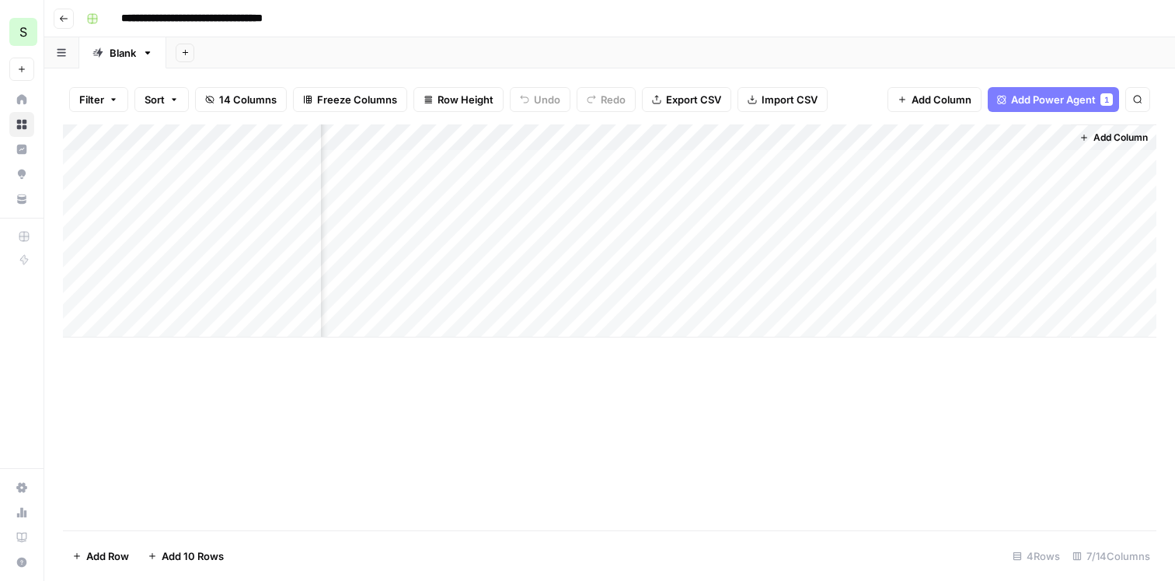
scroll to position [0, 0]
click at [1100, 138] on span "Add Column" at bounding box center [1104, 138] width 54 height 14
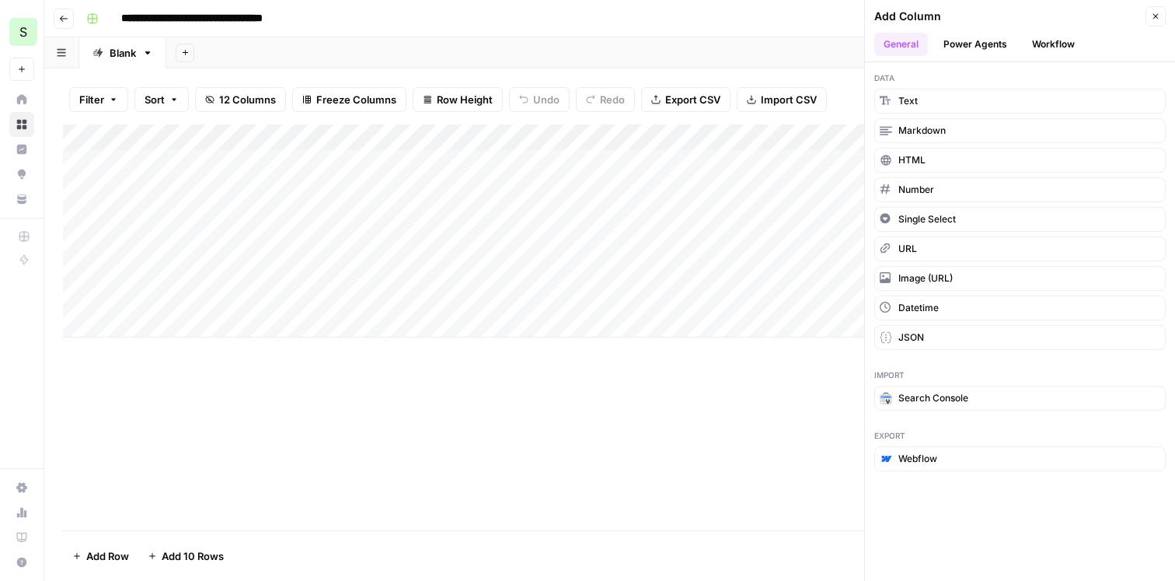
click at [985, 37] on button "Power Agents" at bounding box center [975, 44] width 82 height 23
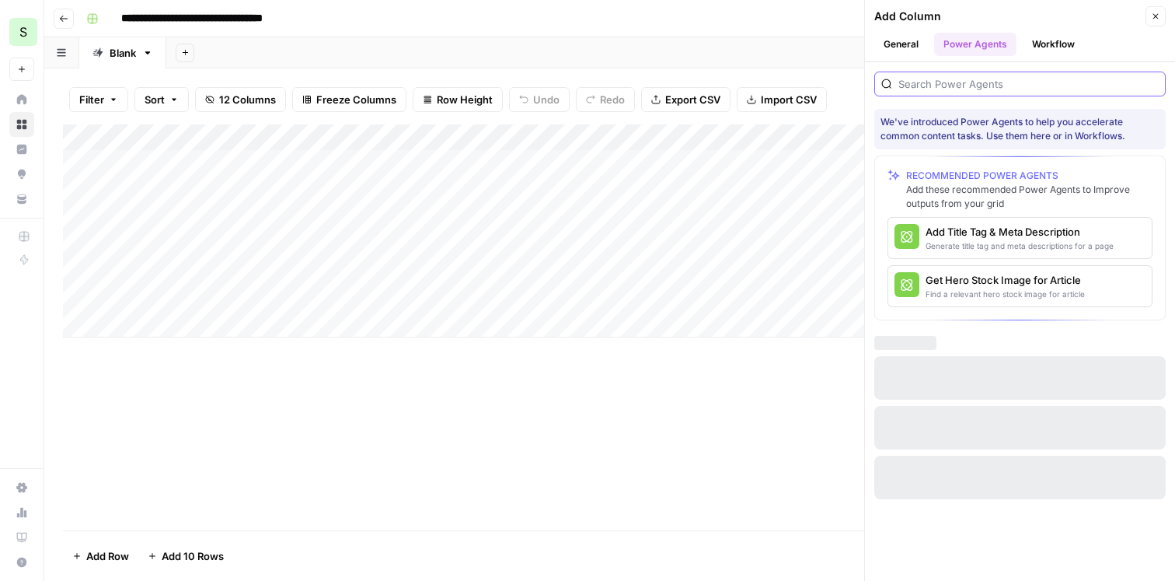
click at [933, 91] on input "search" at bounding box center [1028, 84] width 260 height 16
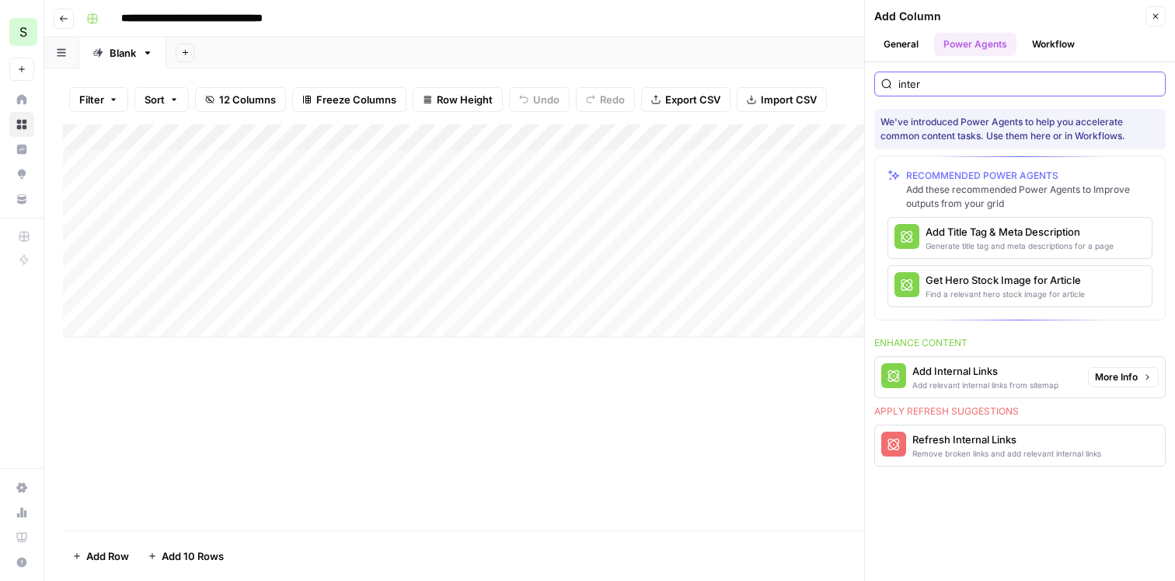
type input "inter"
click at [1121, 373] on span "More Info" at bounding box center [1116, 377] width 43 height 14
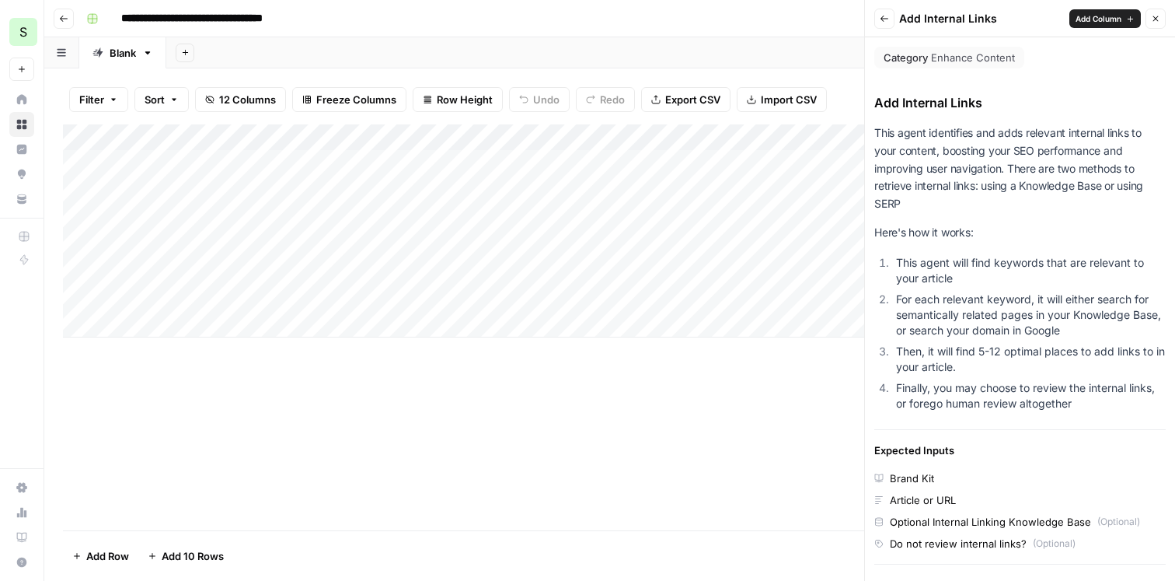
click at [884, 15] on icon "button" at bounding box center [884, 18] width 9 height 9
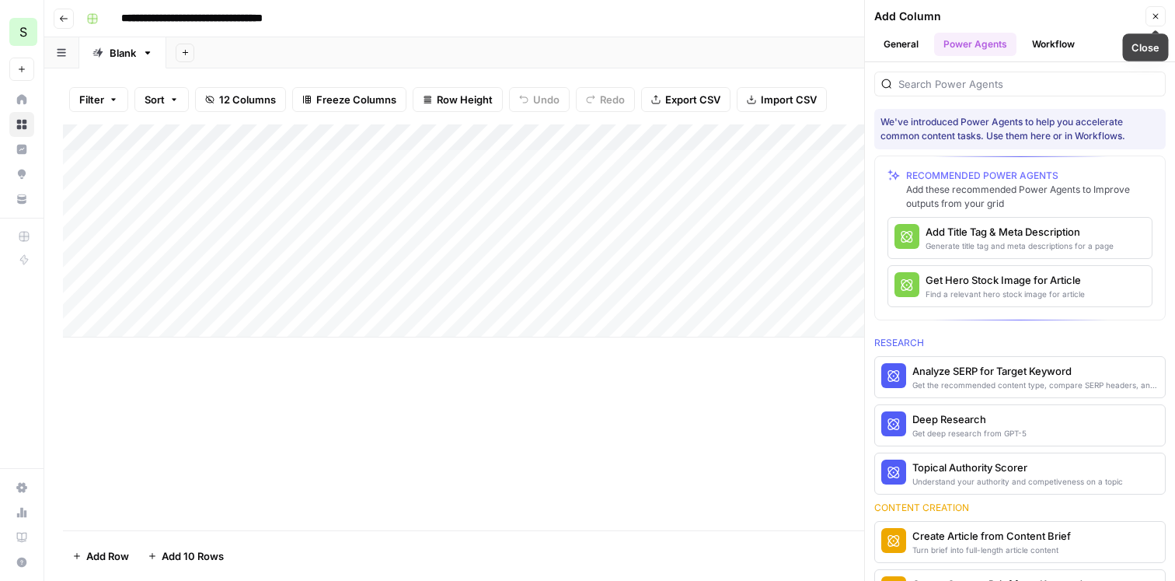
click at [1148, 19] on button "Close" at bounding box center [1156, 16] width 20 height 20
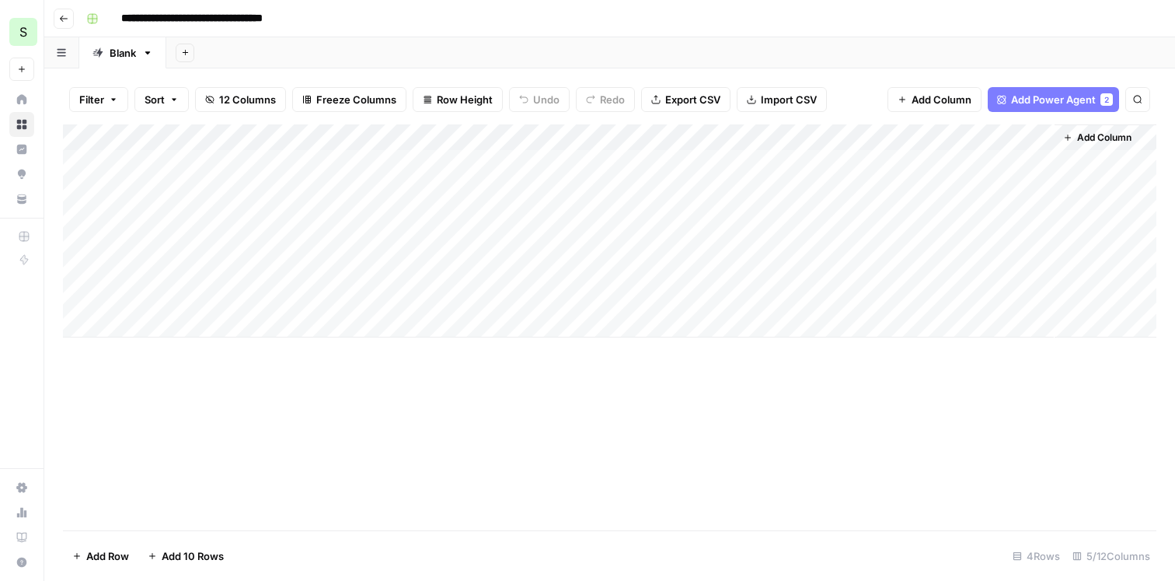
click at [61, 27] on button "Go back" at bounding box center [64, 19] width 20 height 20
click at [59, 16] on icon "button" at bounding box center [63, 18] width 9 height 9
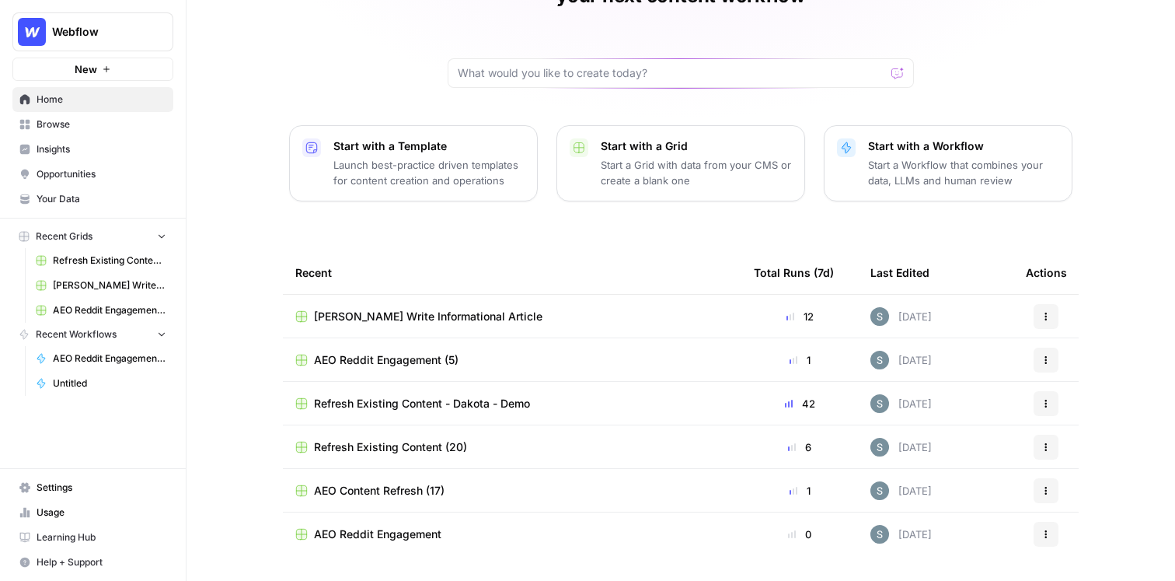
scroll to position [134, 0]
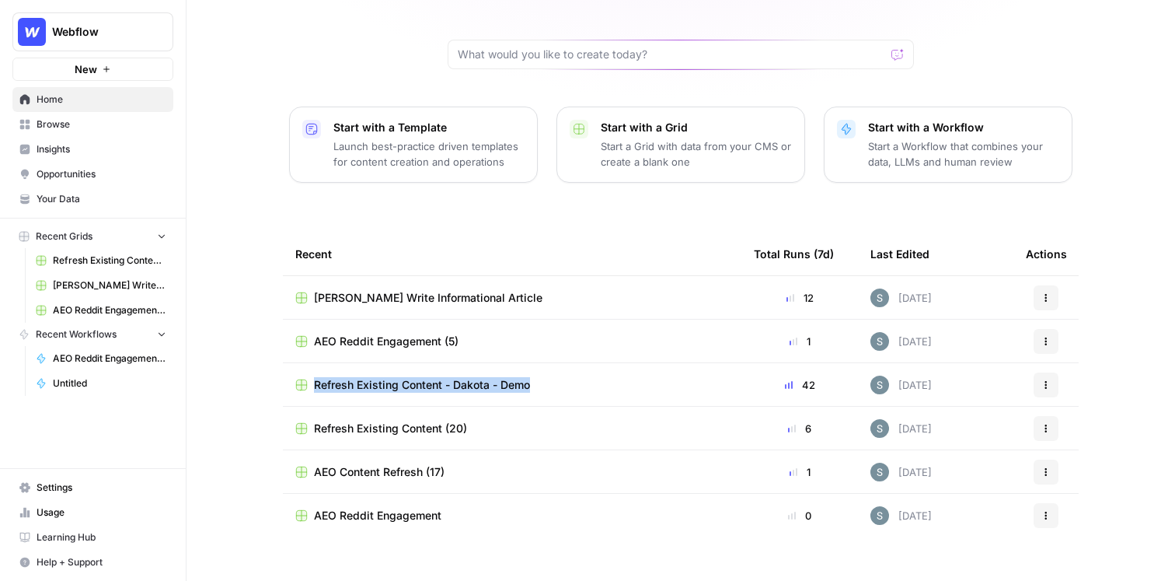
click at [136, 288] on span "Shanil Write Informational Article" at bounding box center [109, 285] width 113 height 14
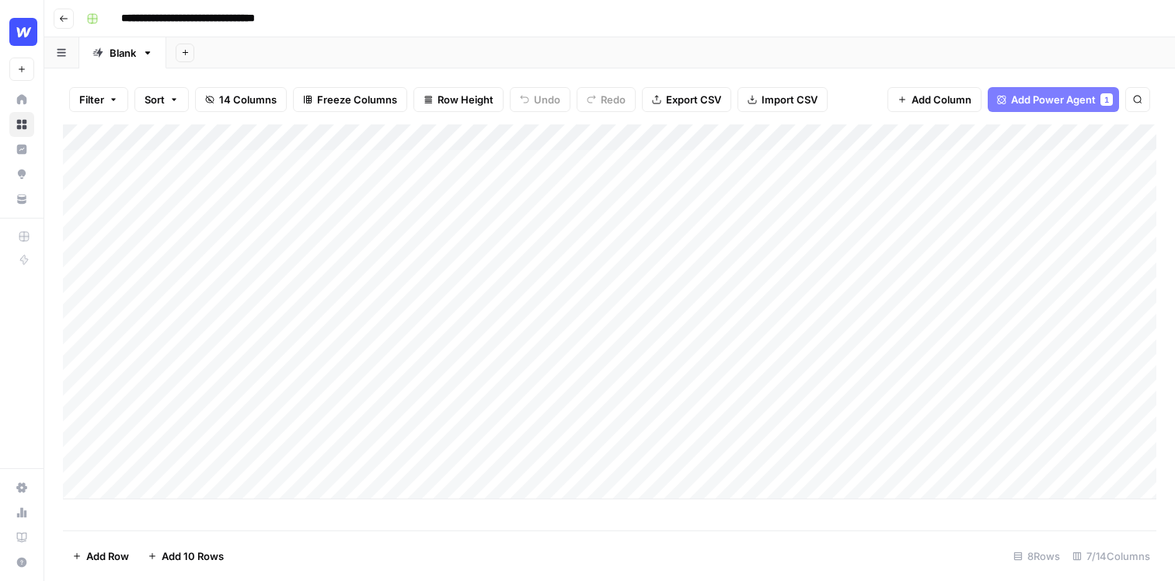
click at [247, 481] on div "Add Column" at bounding box center [610, 311] width 1094 height 375
type textarea "**********"
click at [563, 523] on div "Add Column" at bounding box center [610, 327] width 1094 height 406
click at [60, 19] on icon "button" at bounding box center [64, 19] width 8 height 6
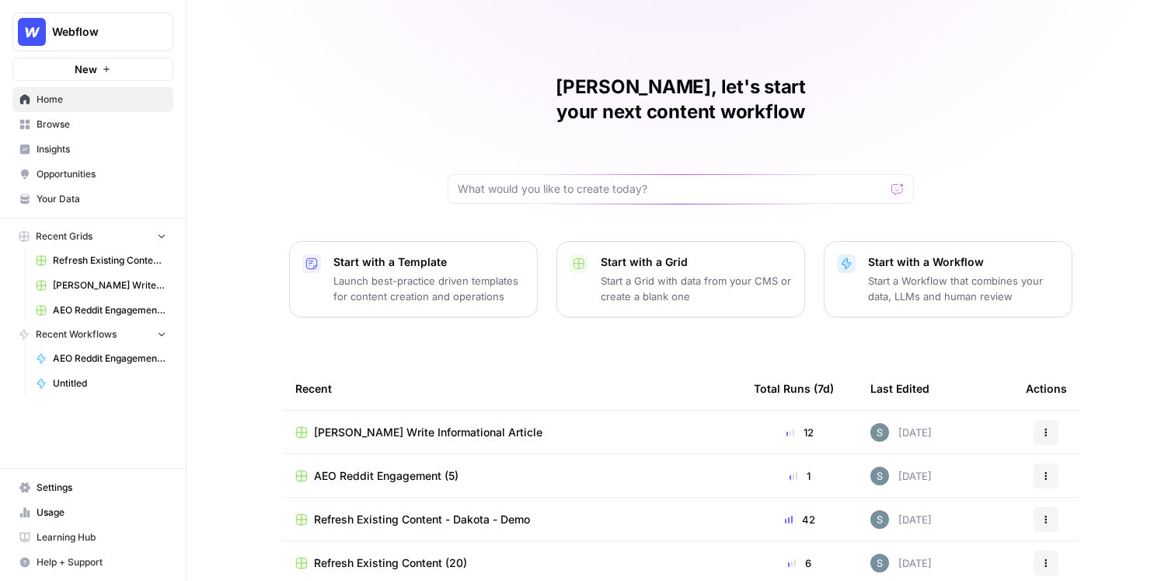
click at [124, 204] on span "Your Data" at bounding box center [102, 199] width 130 height 14
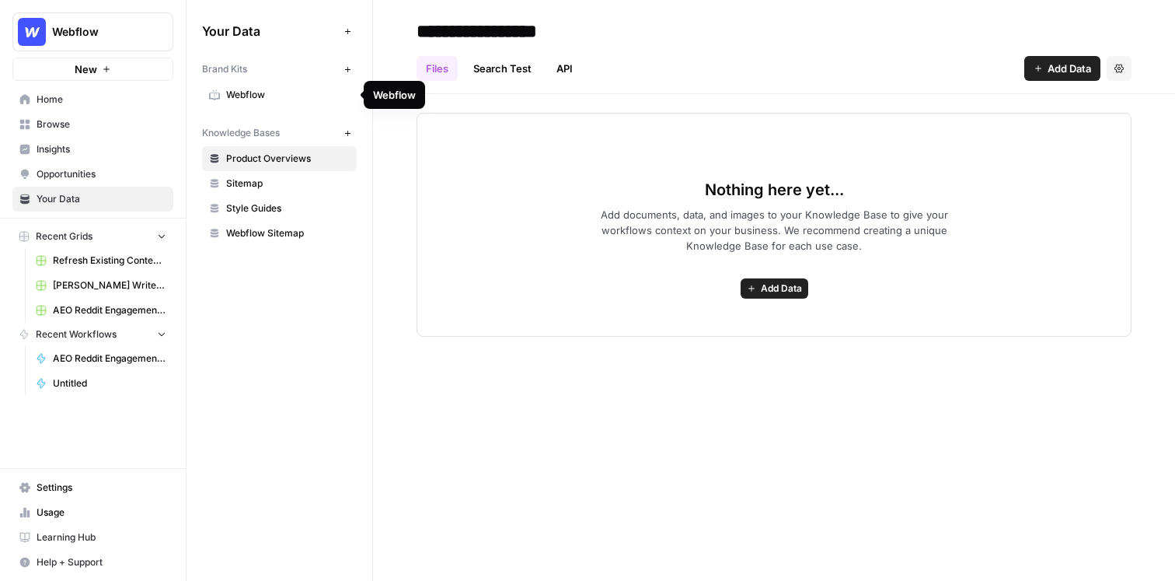
click at [278, 98] on span "Webflow" at bounding box center [288, 95] width 124 height 14
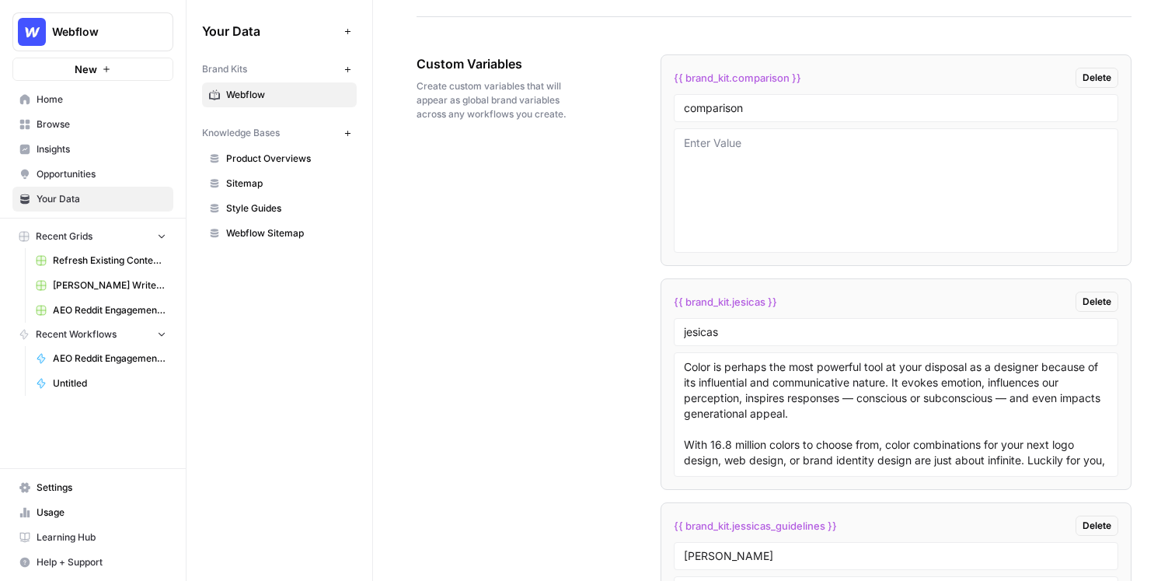
scroll to position [2569, 0]
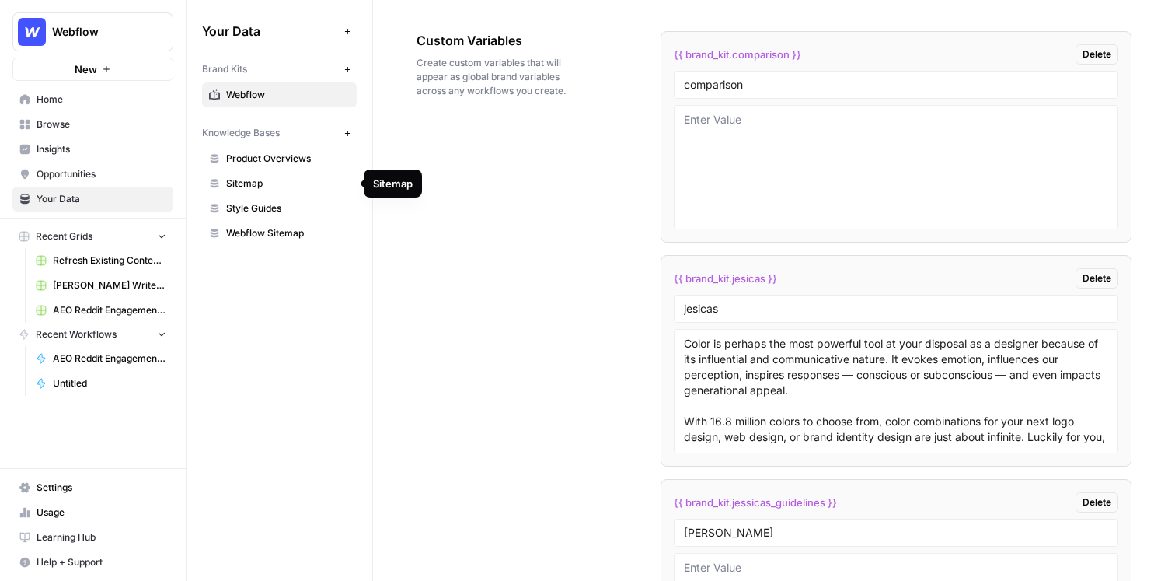
click at [301, 190] on span "Sitemap" at bounding box center [288, 183] width 124 height 14
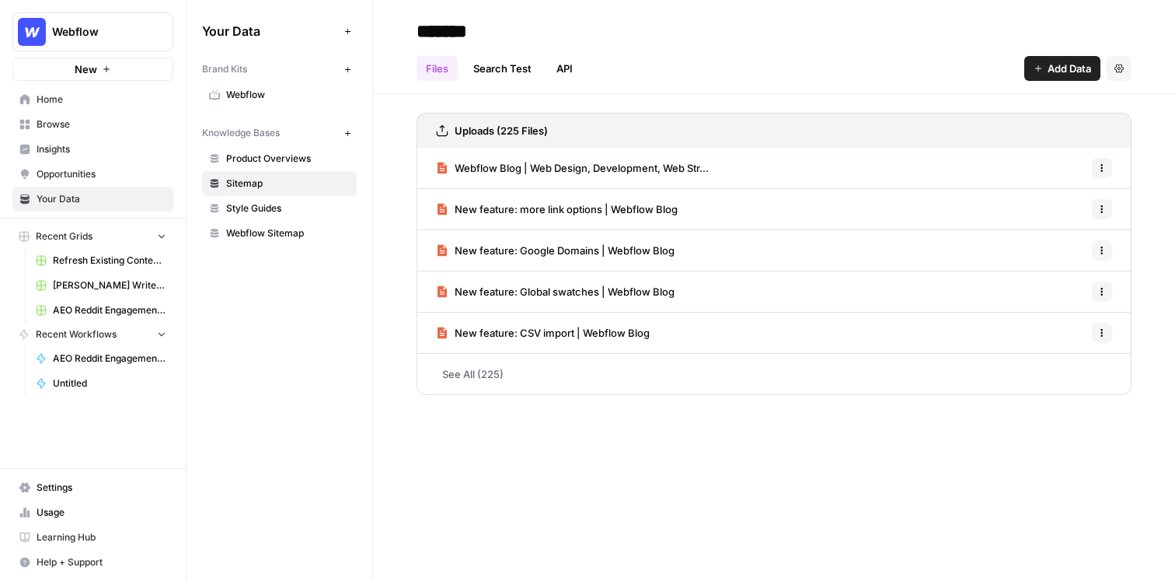
click at [285, 247] on div "Your Data Add Data Brand Kits New Webflow Knowledge Bases New Product Overviews…" at bounding box center [280, 132] width 186 height 264
click at [288, 242] on link "Webflow Sitemap" at bounding box center [279, 233] width 155 height 25
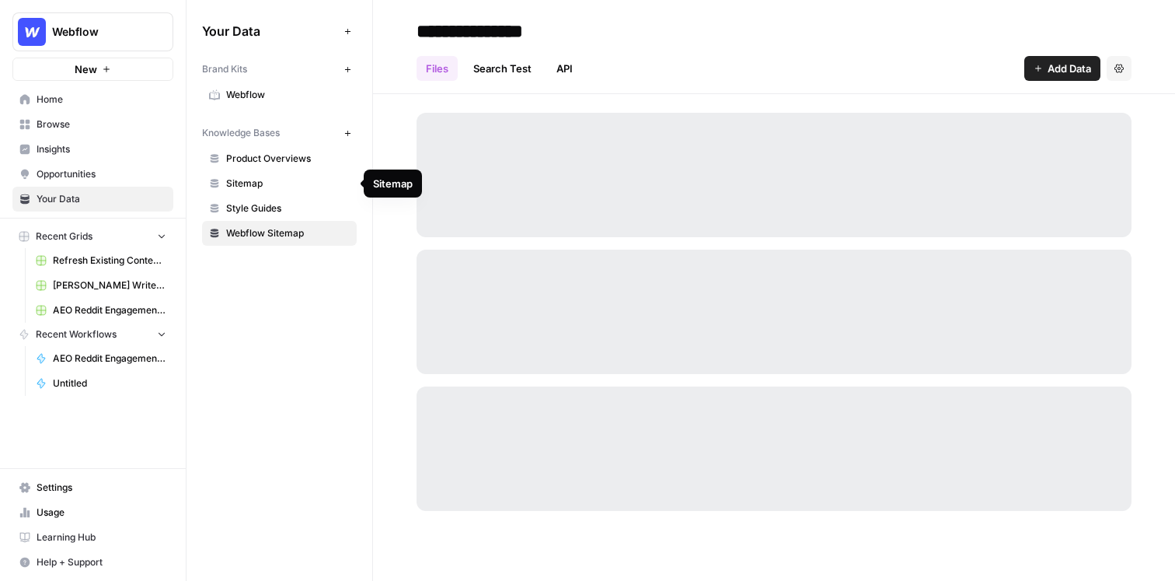
click at [281, 194] on link "Sitemap" at bounding box center [279, 183] width 155 height 25
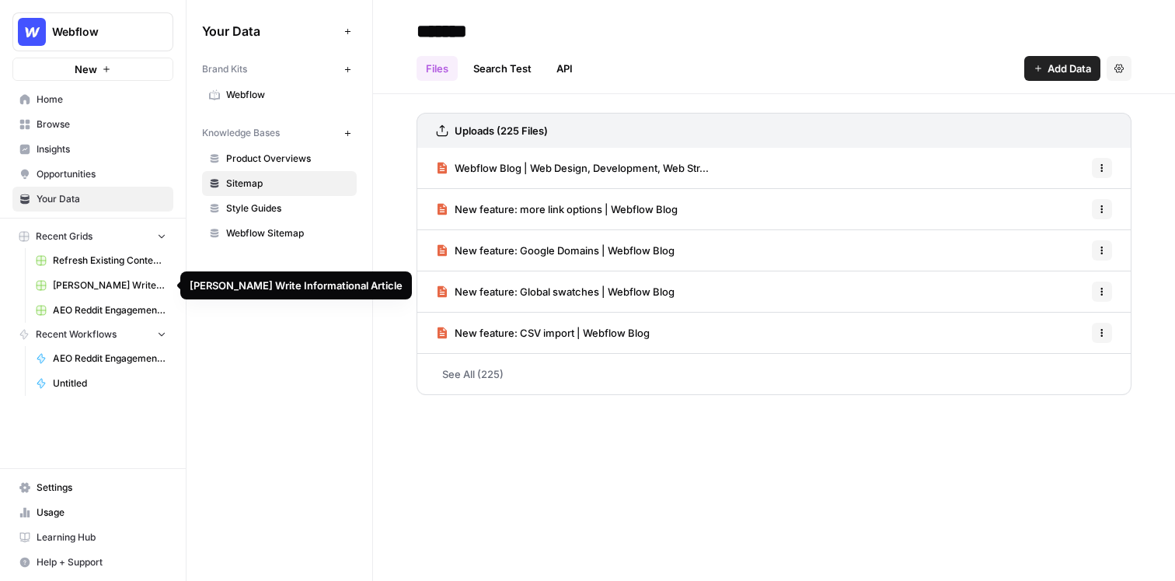
click at [106, 284] on span "Shanil Write Informational Article" at bounding box center [109, 285] width 113 height 14
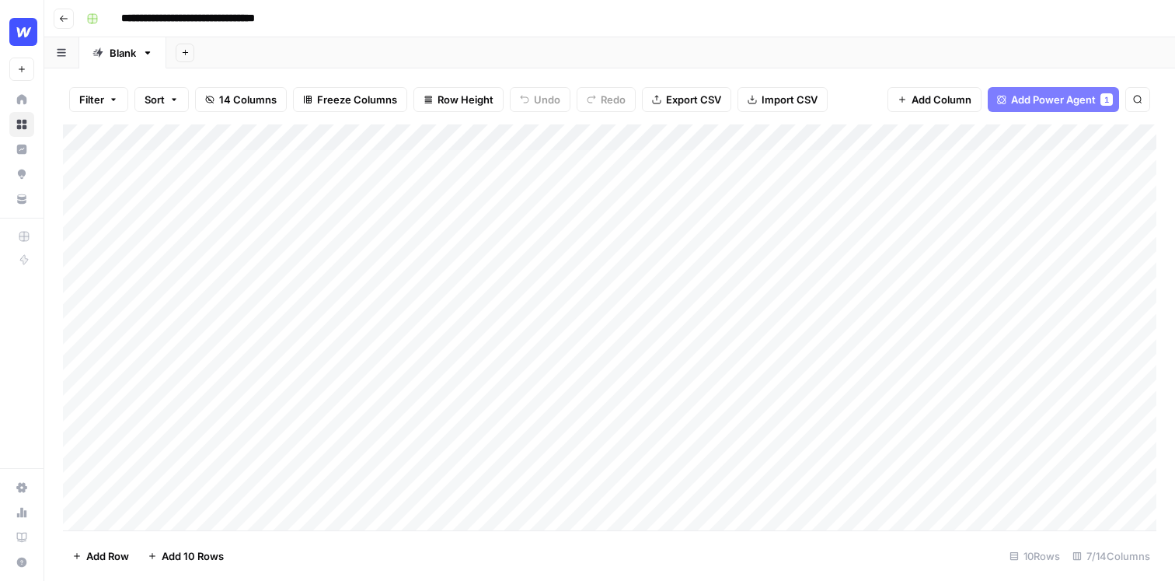
click at [624, 36] on header "**********" at bounding box center [609, 18] width 1131 height 37
click at [437, 483] on div "Add Column" at bounding box center [610, 327] width 1094 height 406
click at [522, 141] on div "Add Column" at bounding box center [610, 327] width 1094 height 406
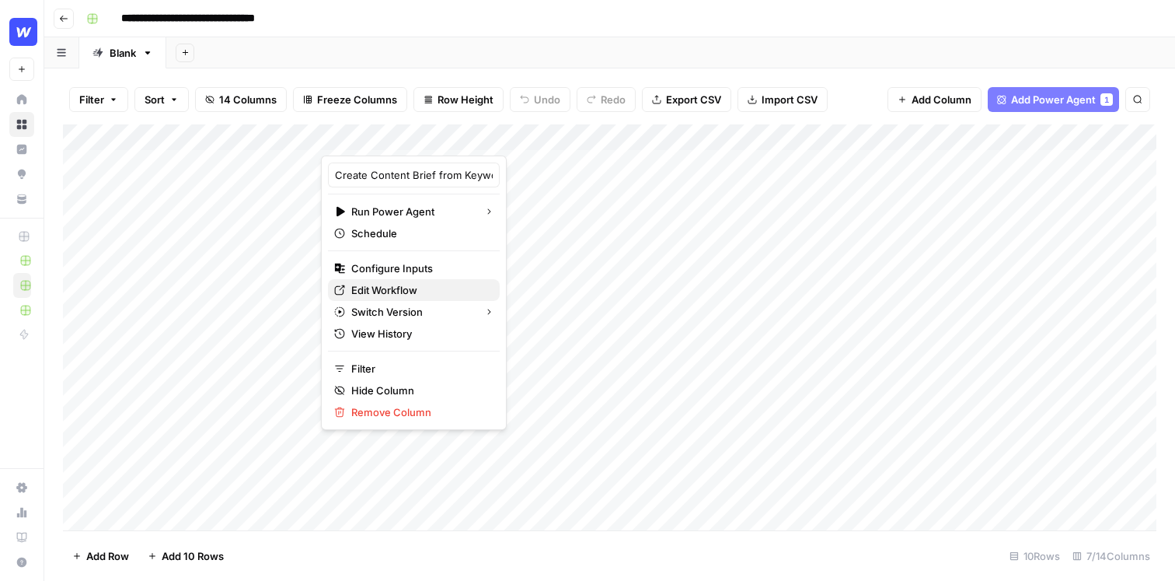
click at [395, 295] on span "Edit Workflow" at bounding box center [419, 290] width 136 height 16
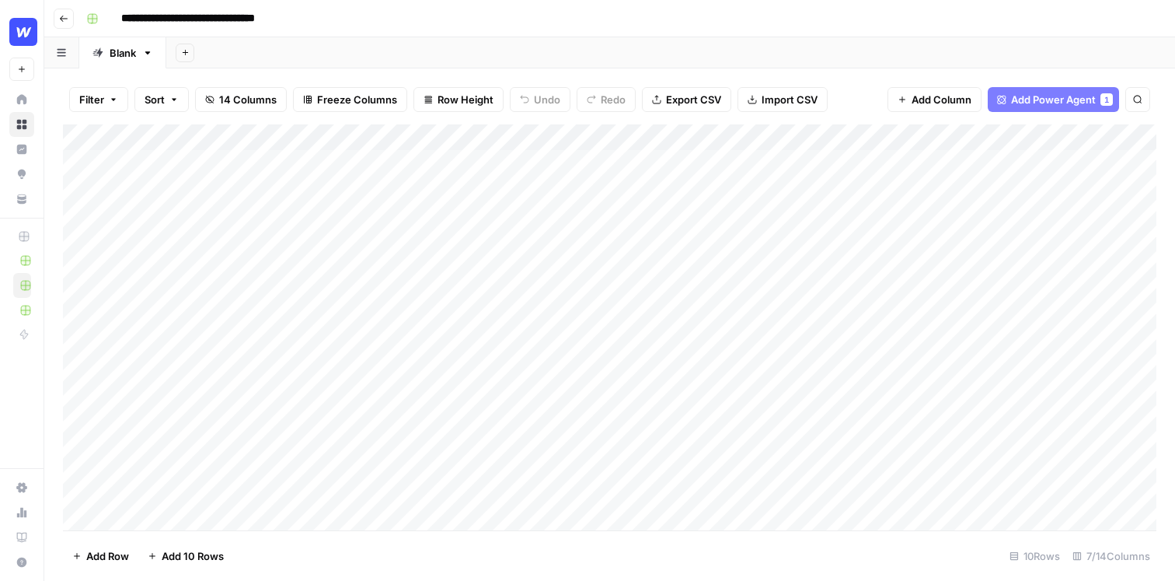
click at [524, 134] on div "Add Column" at bounding box center [610, 327] width 1094 height 406
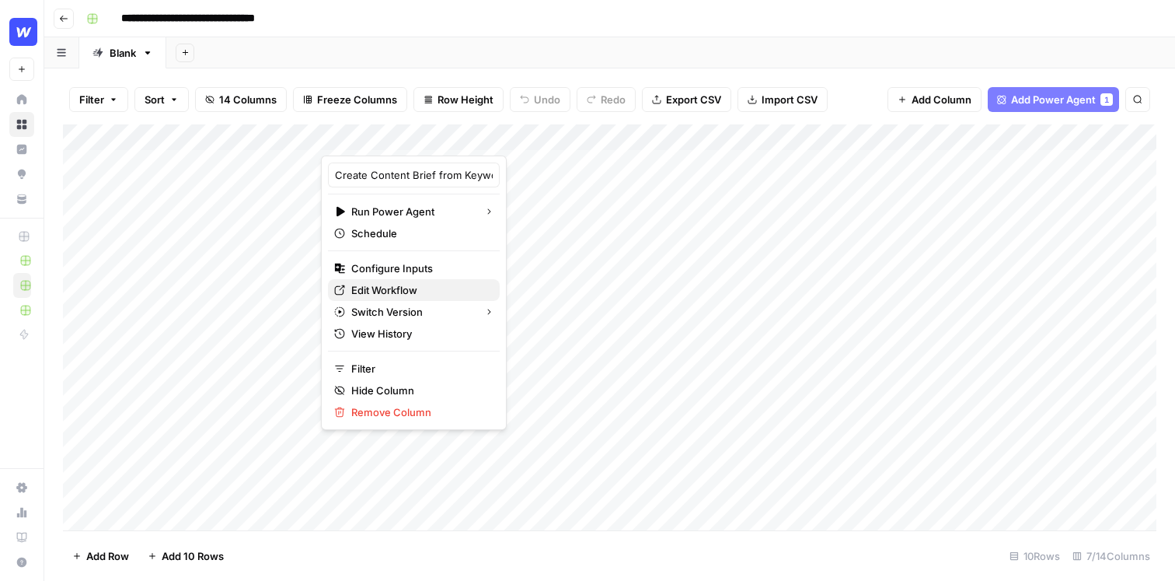
click at [412, 291] on span "Edit Workflow" at bounding box center [419, 290] width 136 height 16
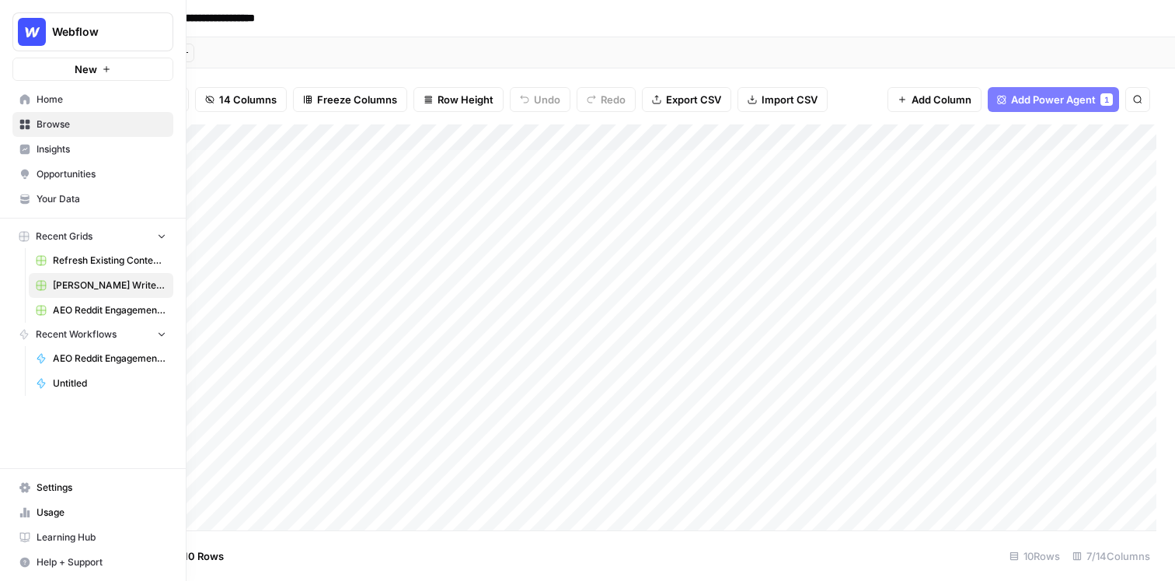
click at [72, 149] on span "Insights" at bounding box center [102, 149] width 130 height 14
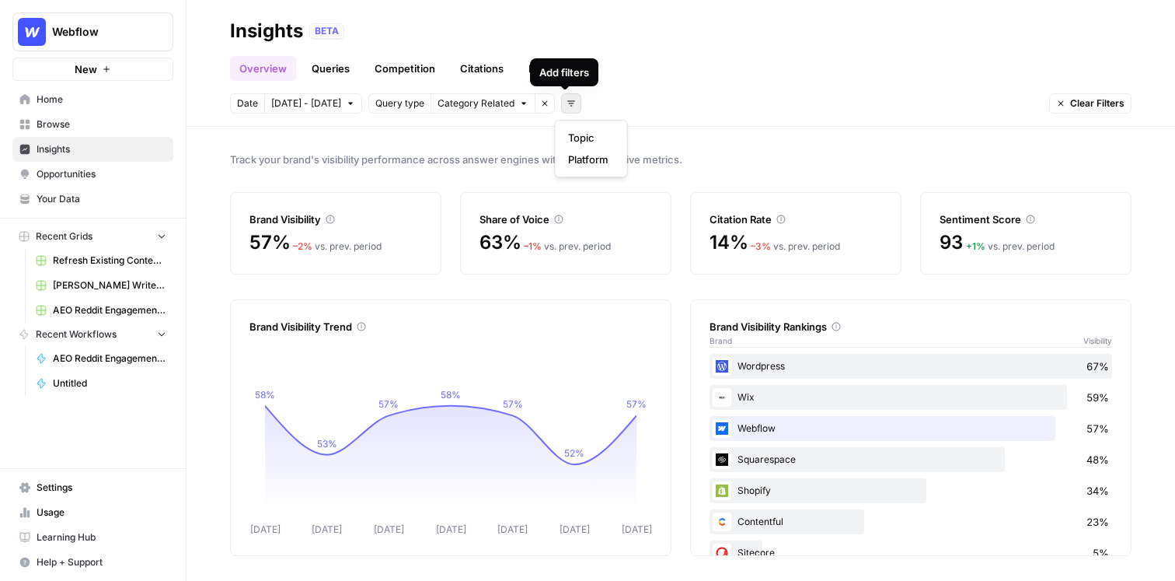
click at [574, 106] on button "Add filters" at bounding box center [571, 103] width 20 height 20
click at [584, 153] on span "Platform" at bounding box center [588, 160] width 40 height 16
click at [644, 103] on span "Select platform" at bounding box center [653, 103] width 68 height 14
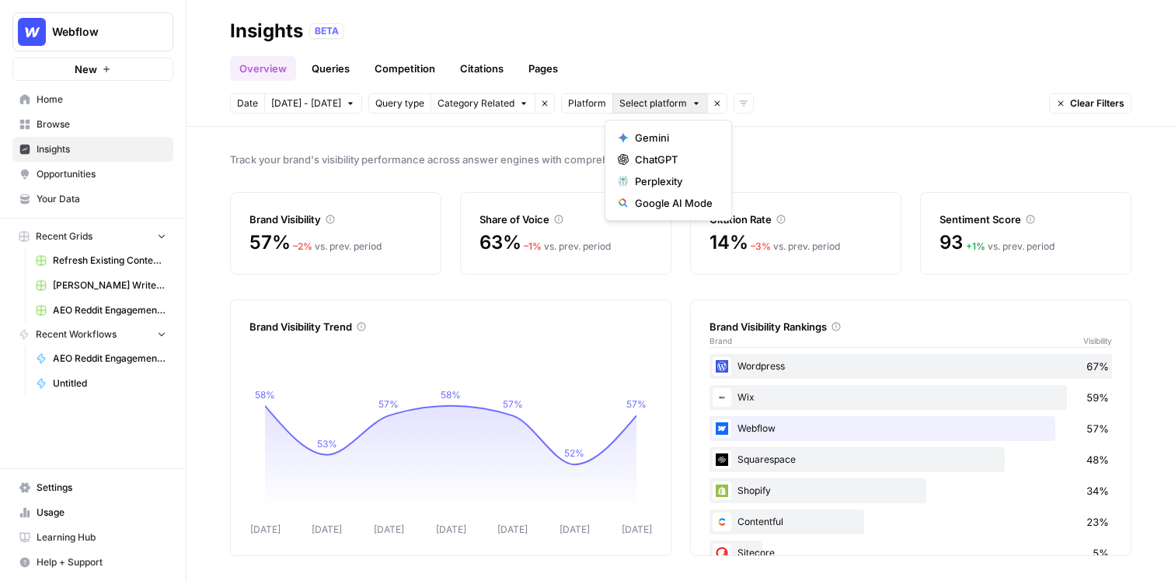
click at [813, 78] on div "Overview Queries Competition Citations Pages" at bounding box center [681, 62] width 902 height 37
click at [339, 70] on link "Queries" at bounding box center [330, 68] width 57 height 25
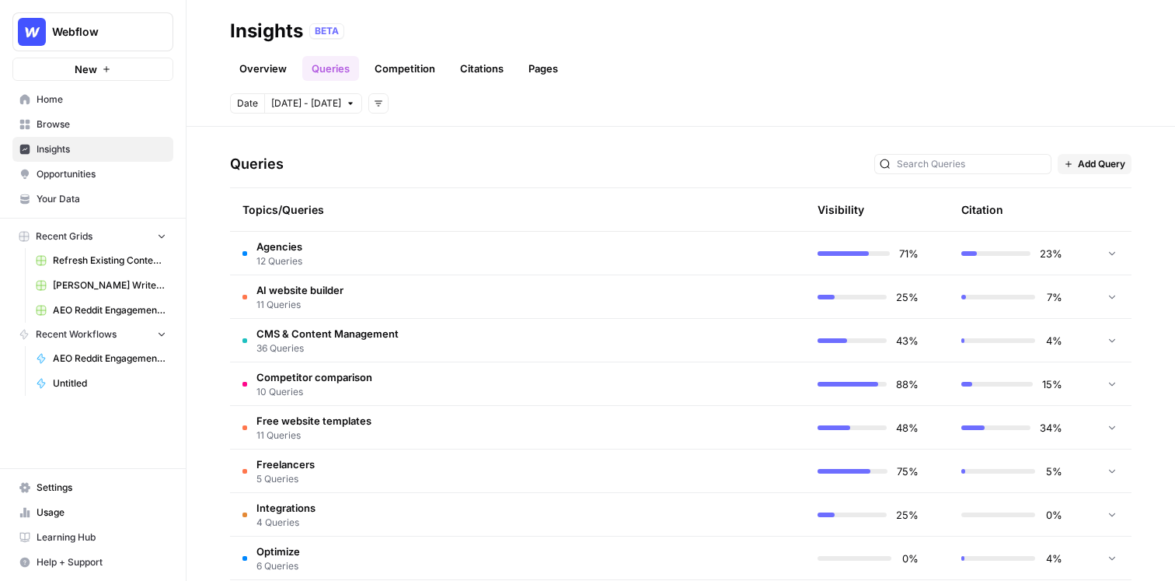
scroll to position [305, 0]
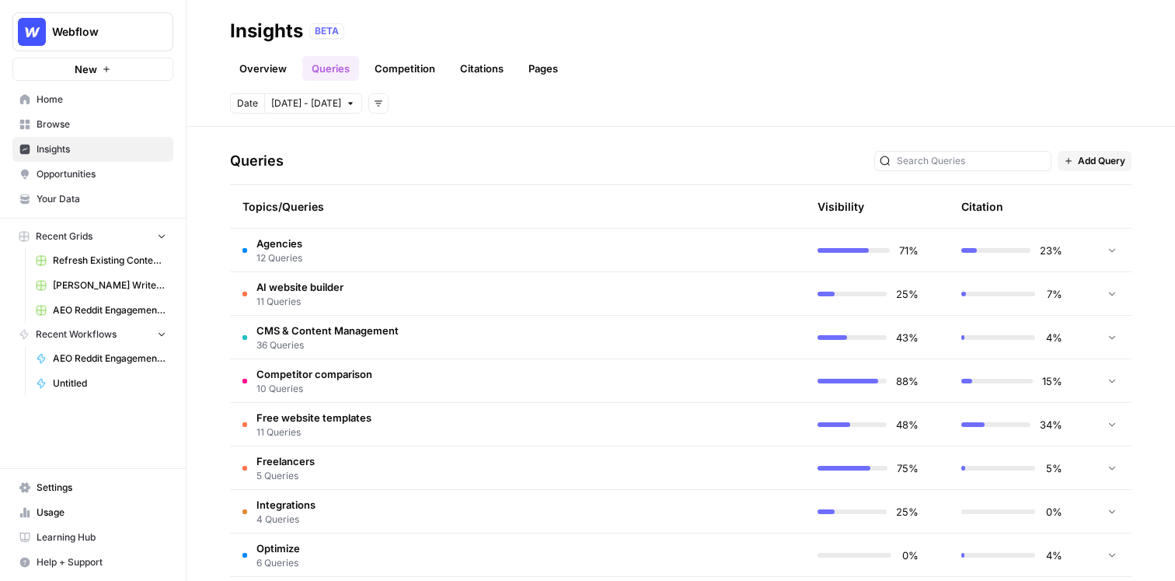
click at [457, 257] on td "Agencies 12 Queries" at bounding box center [443, 249] width 427 height 43
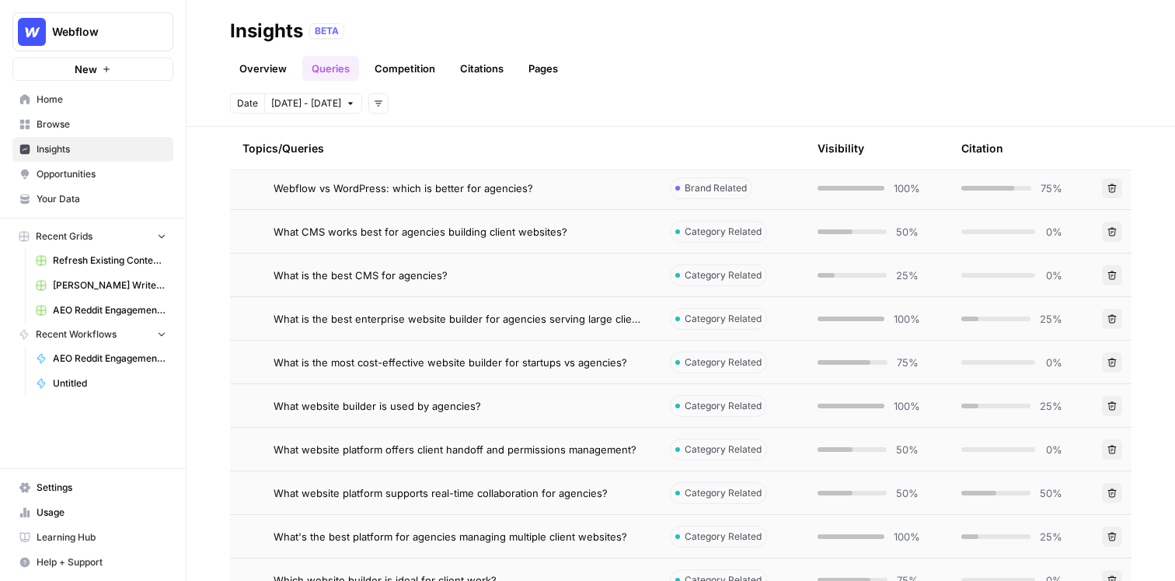
scroll to position [375, 0]
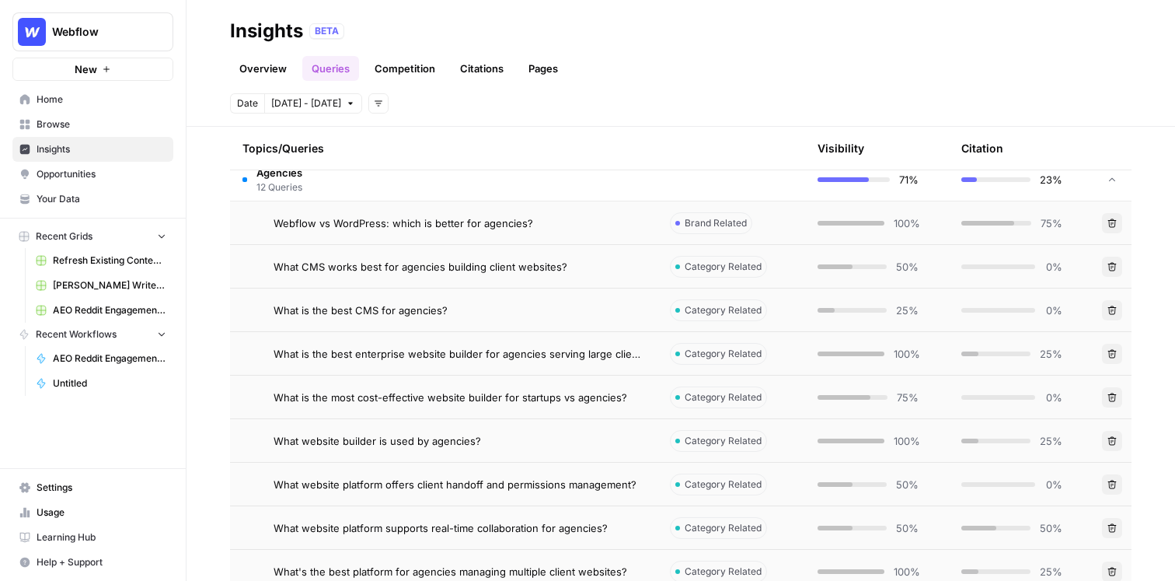
click at [464, 190] on td "Agencies 12 Queries" at bounding box center [443, 179] width 427 height 43
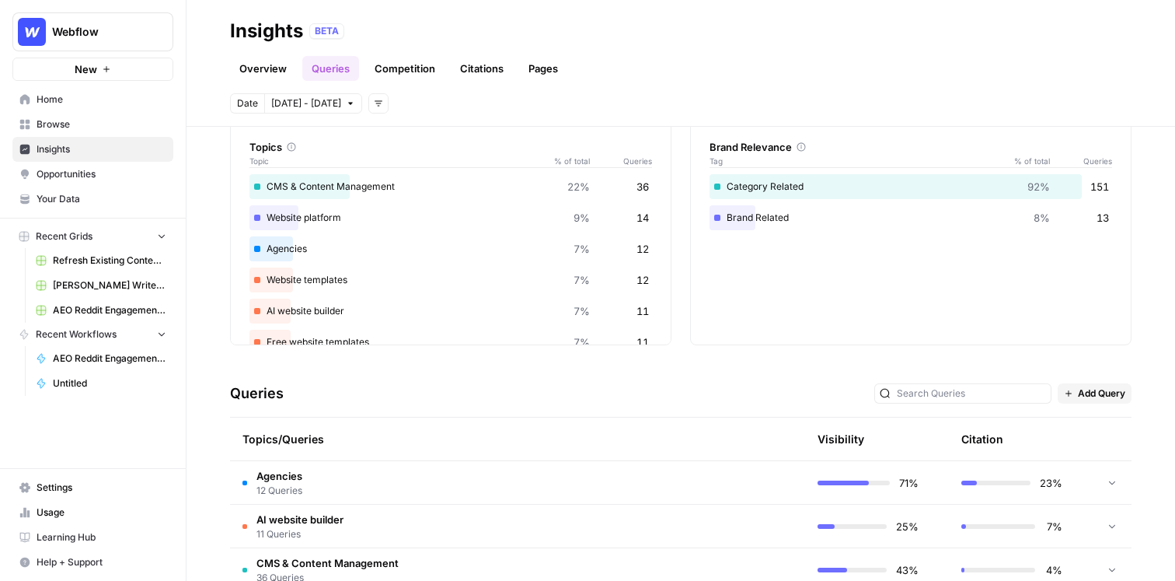
scroll to position [0, 0]
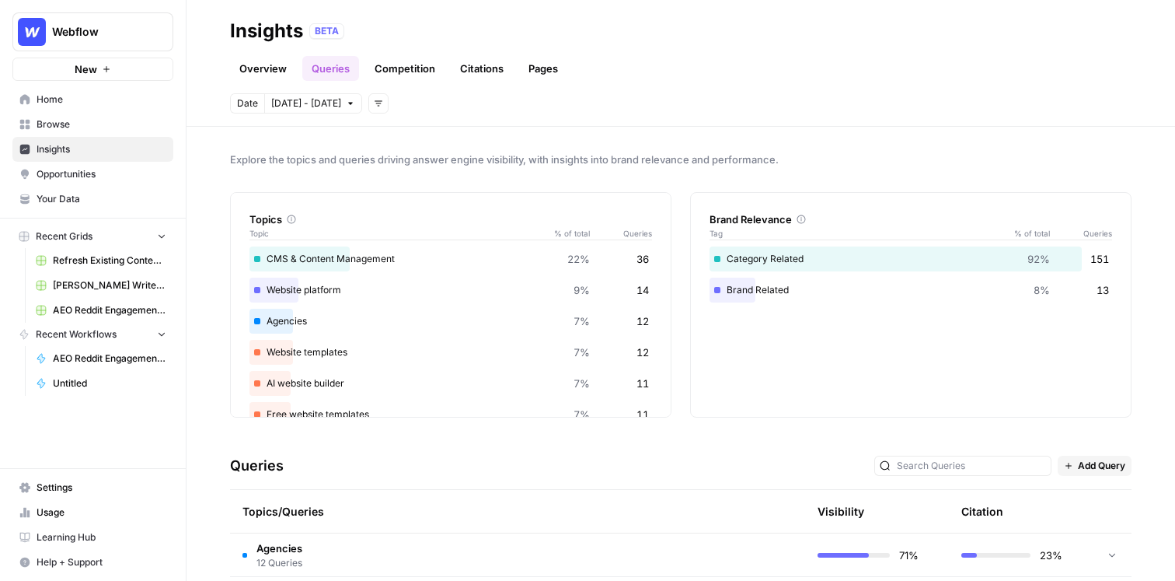
click at [410, 448] on div "Queries Add Query" at bounding box center [681, 465] width 902 height 47
drag, startPoint x: 296, startPoint y: 466, endPoint x: 223, endPoint y: 464, distance: 73.1
click at [225, 464] on div "Explore the topics and queries driving answer engine visibility, with insights …" at bounding box center [681, 354] width 989 height 454
click at [452, 145] on div "Explore the topics and queries driving answer engine visibility, with insights …" at bounding box center [681, 354] width 989 height 454
click at [417, 73] on link "Competition" at bounding box center [404, 68] width 79 height 25
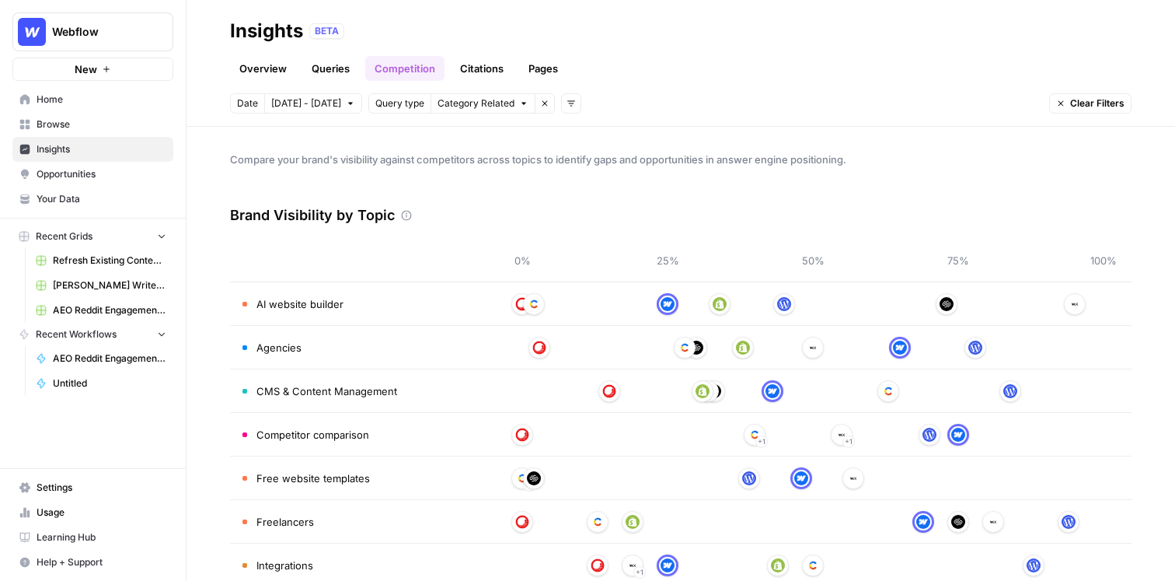
click at [476, 69] on link "Citations" at bounding box center [482, 68] width 62 height 25
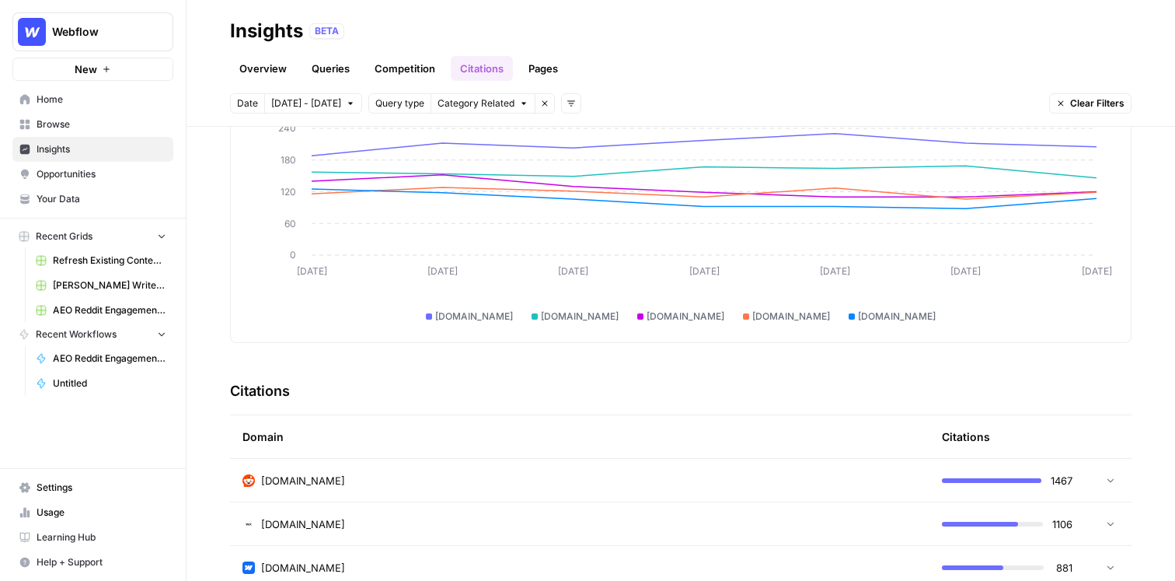
scroll to position [232, 0]
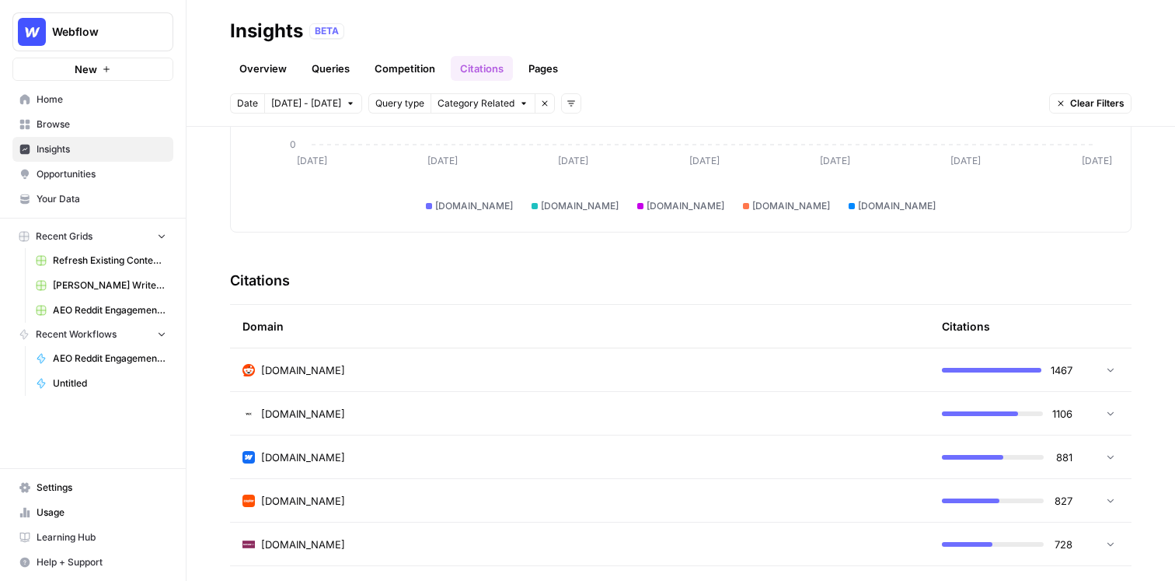
click at [443, 366] on div "reddit.com" at bounding box center [579, 370] width 675 height 16
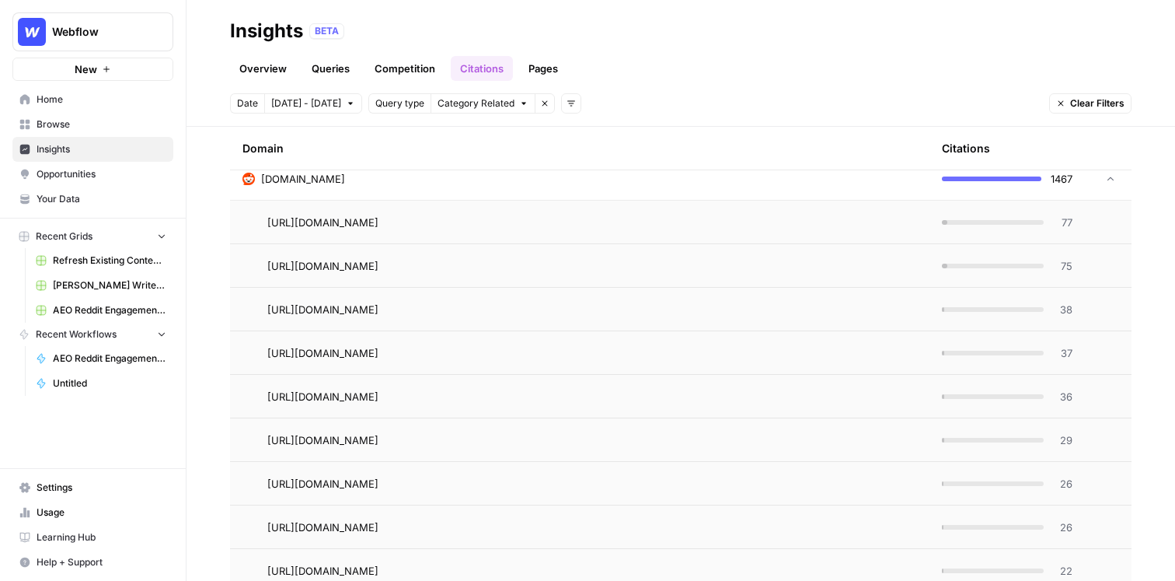
scroll to position [426, 0]
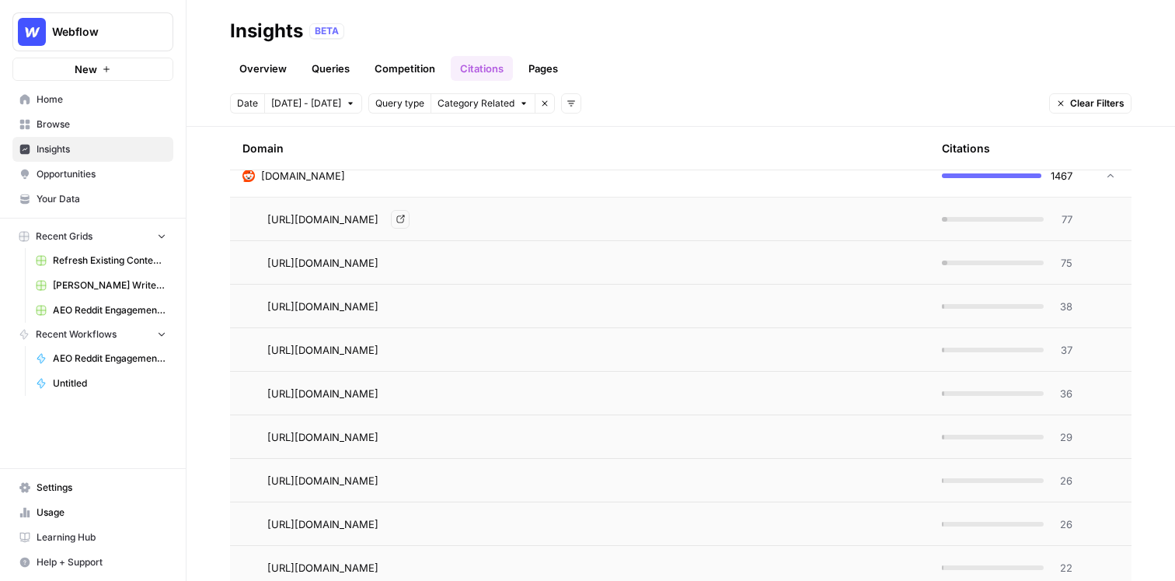
click at [378, 223] on span "https://www.reddit.com/r/MarketingGeek/comments/1l6wgro/best_website_builders_f…" at bounding box center [322, 219] width 111 height 16
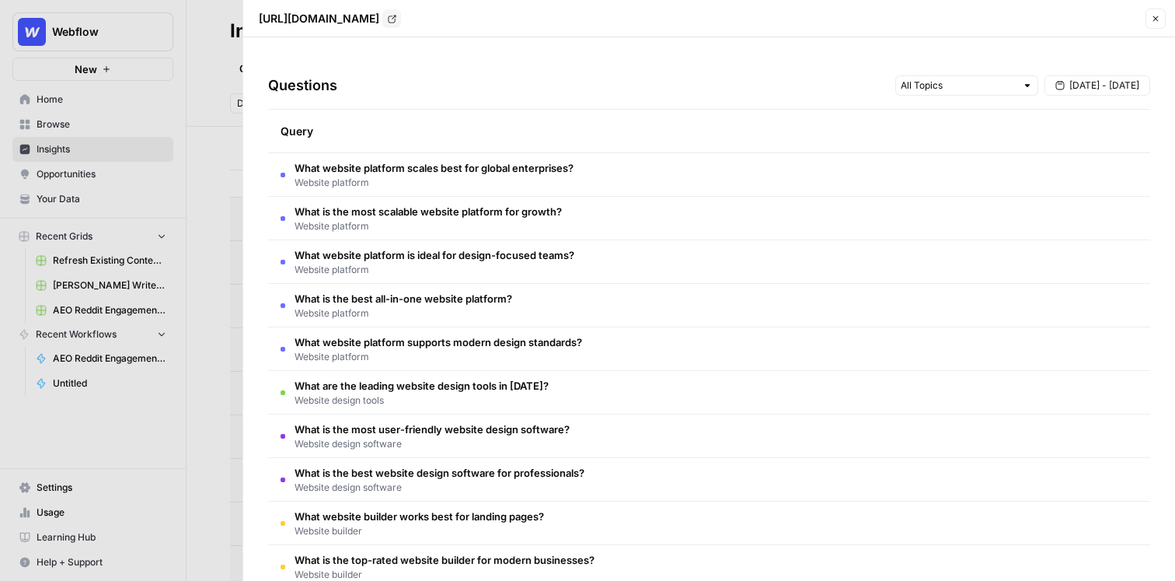
click at [529, 180] on span "Website platform" at bounding box center [434, 183] width 279 height 14
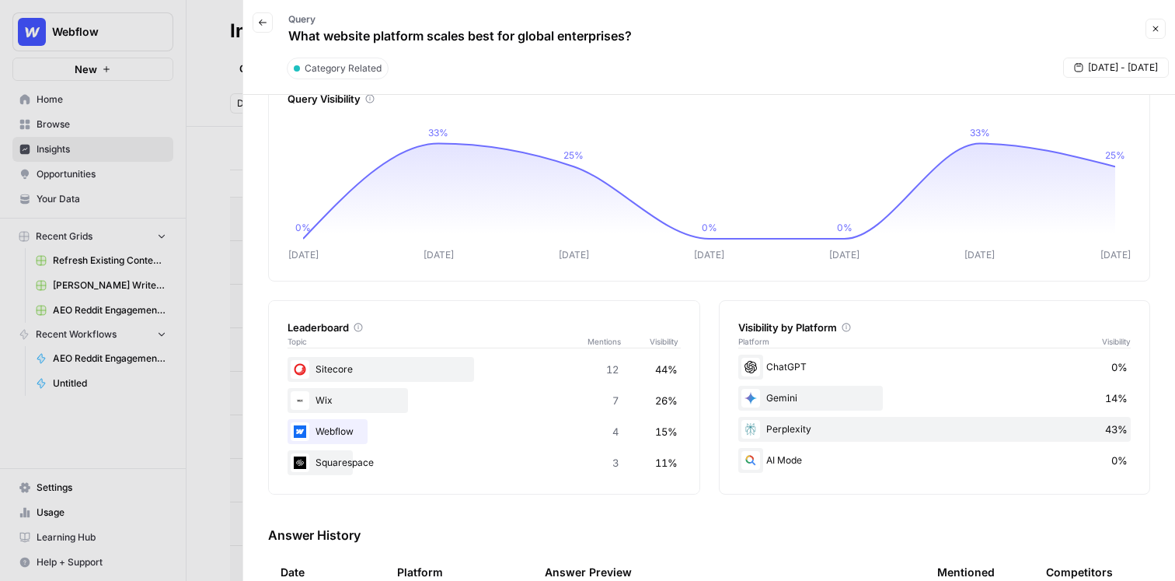
scroll to position [0, 0]
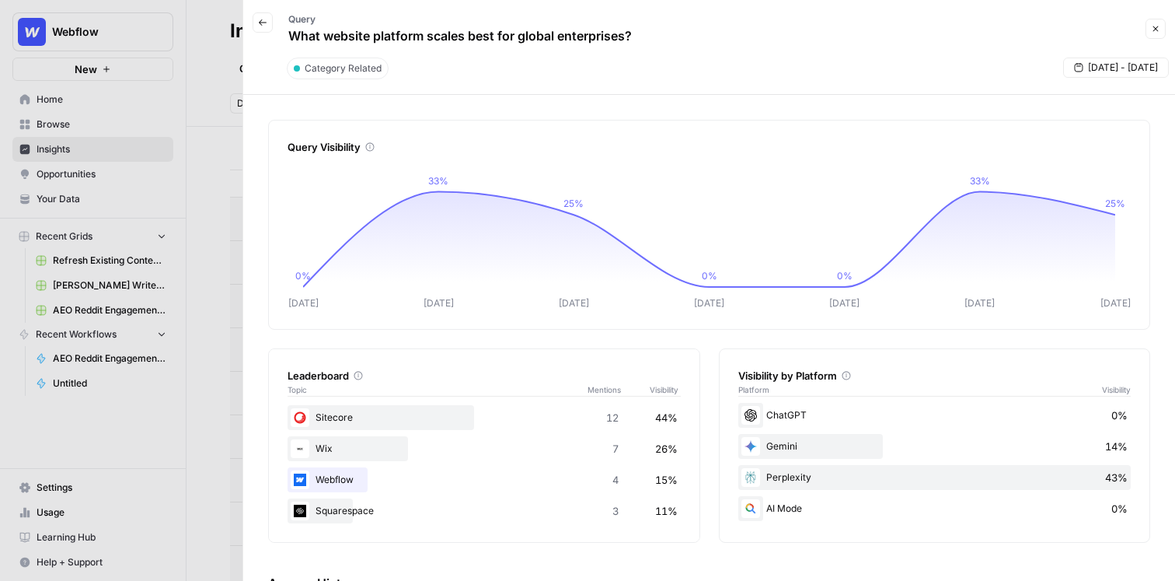
click at [1157, 33] on icon "button" at bounding box center [1155, 28] width 9 height 9
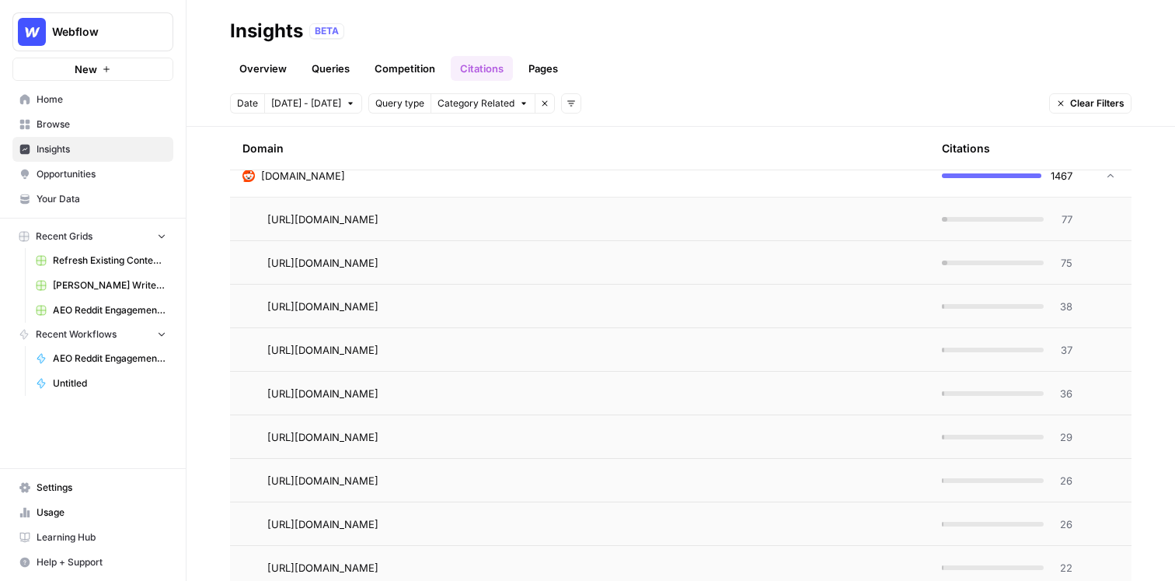
click at [553, 61] on link "Pages" at bounding box center [543, 68] width 48 height 25
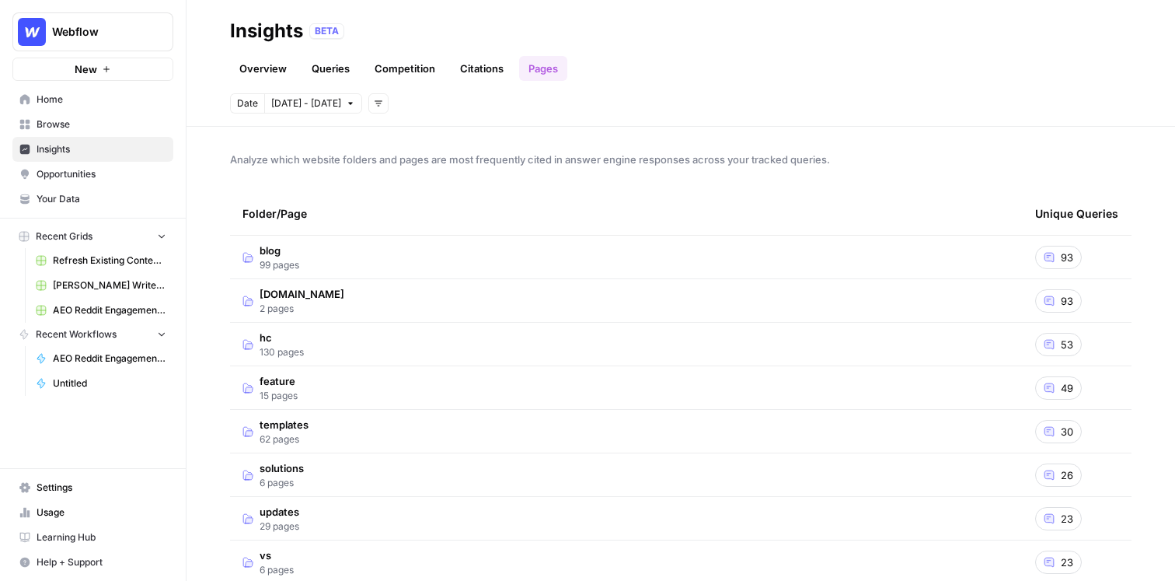
click at [1050, 255] on icon at bounding box center [1049, 257] width 9 height 9
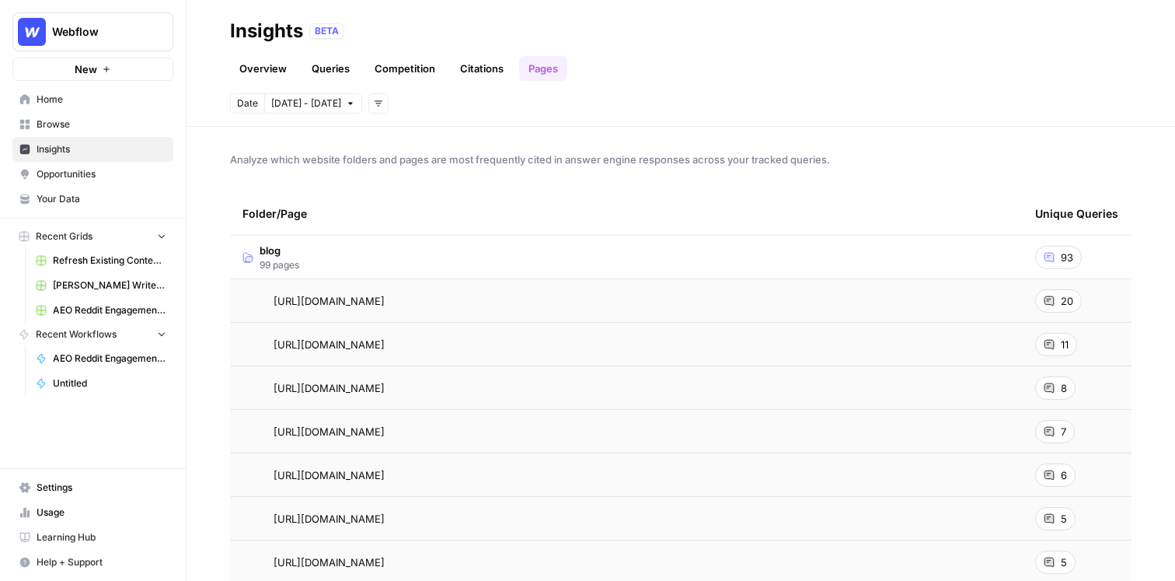
click at [90, 173] on span "Opportunities" at bounding box center [102, 174] width 130 height 14
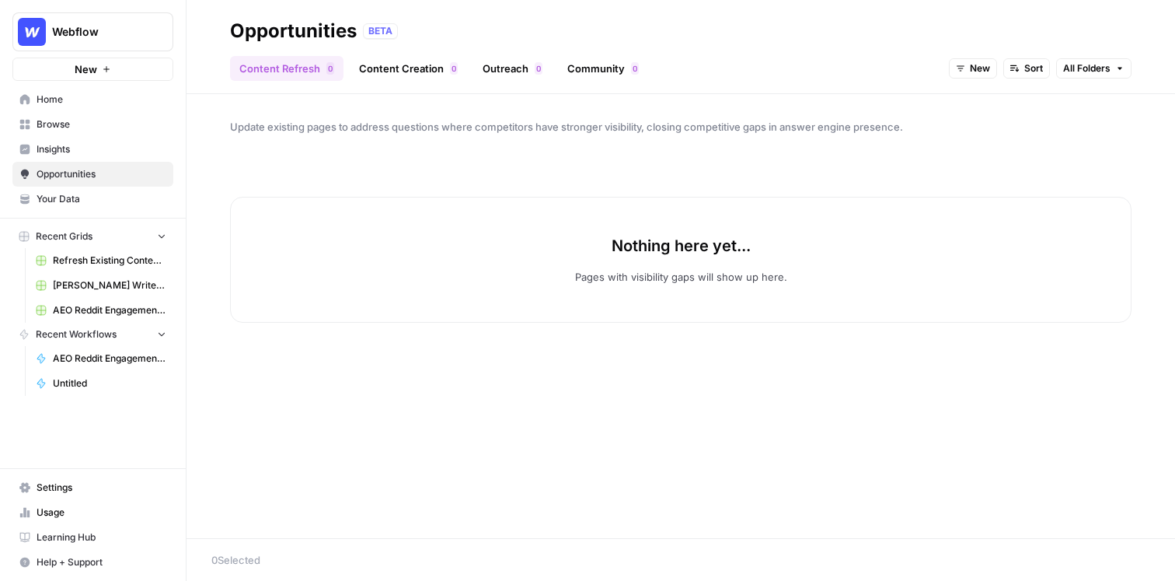
click at [973, 71] on span "New" at bounding box center [980, 68] width 20 height 14
click at [978, 154] on button "In Progress" at bounding box center [1005, 146] width 98 height 22
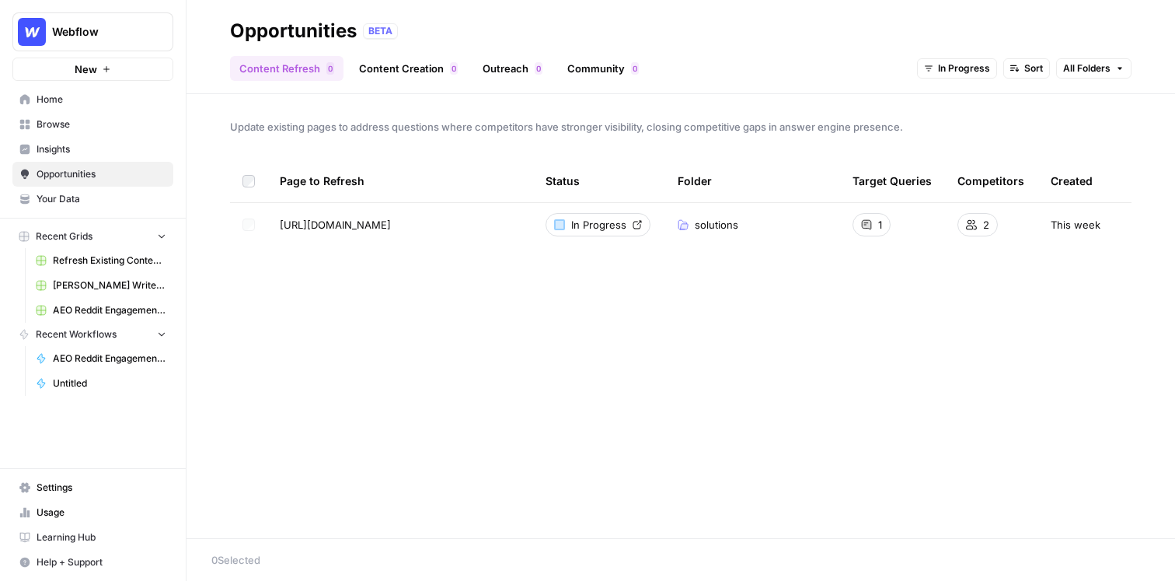
click at [392, 72] on link "Content Creation 0" at bounding box center [408, 68] width 117 height 25
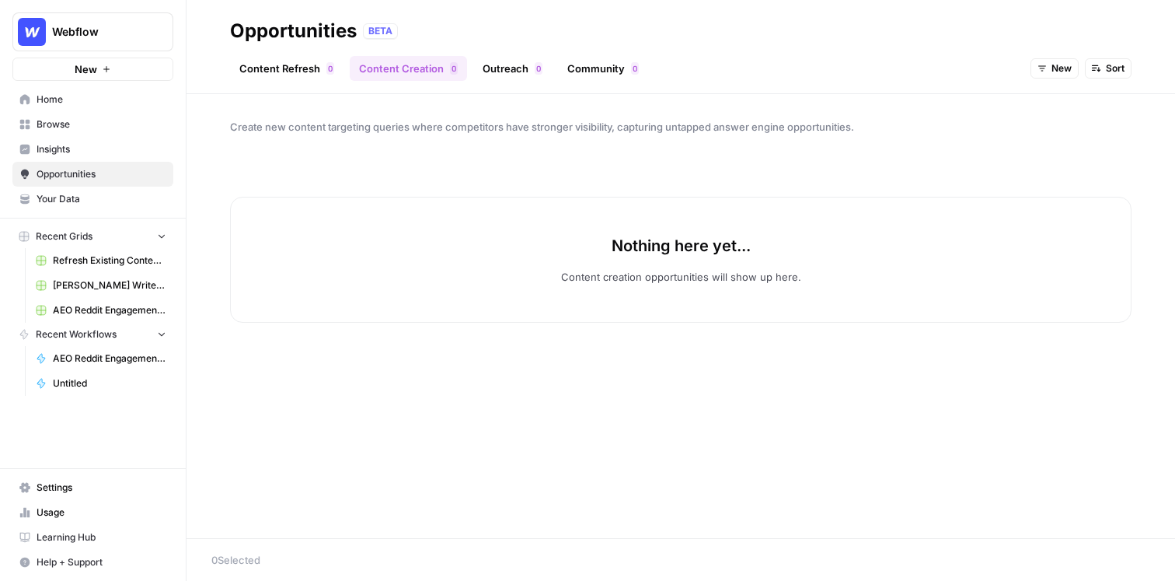
click at [1062, 68] on span "New" at bounding box center [1062, 68] width 20 height 14
click at [1048, 148] on div "button" at bounding box center [1049, 146] width 11 height 11
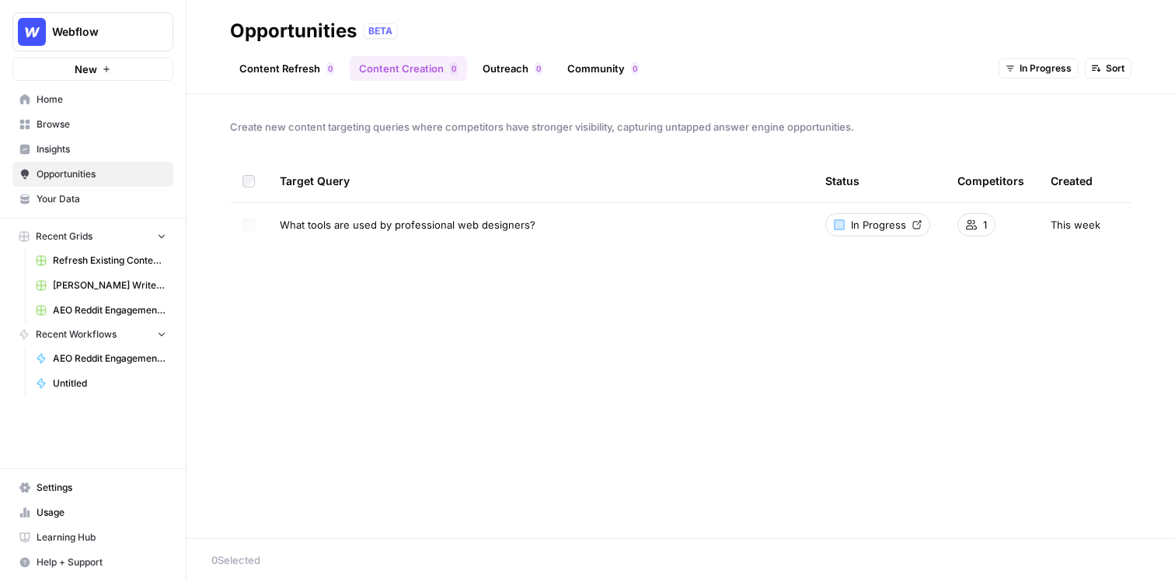
click at [100, 155] on span "Insights" at bounding box center [102, 149] width 130 height 14
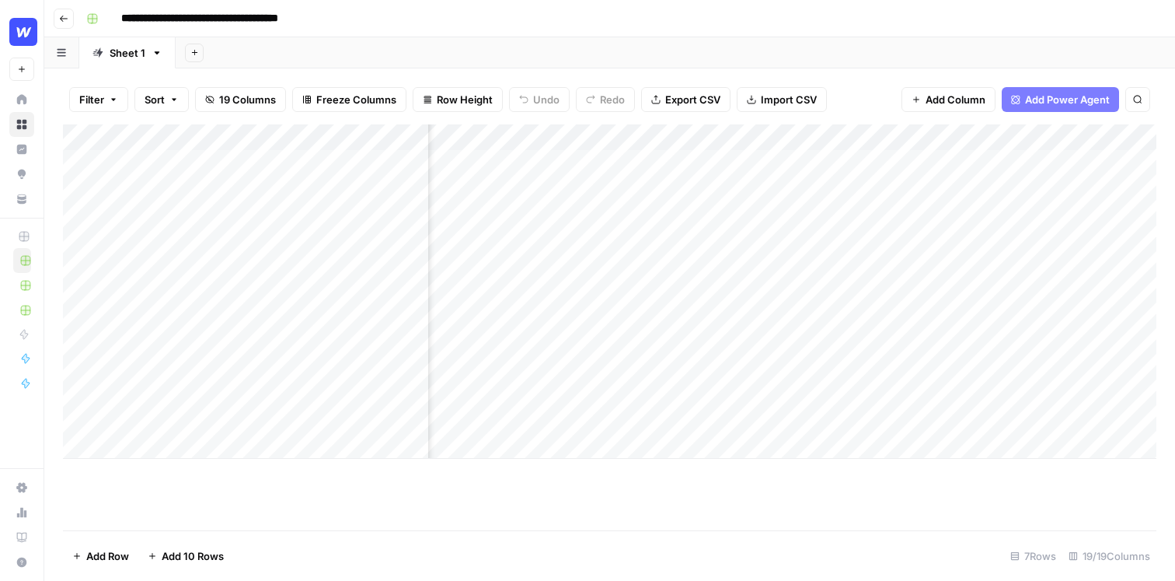
scroll to position [0, 628]
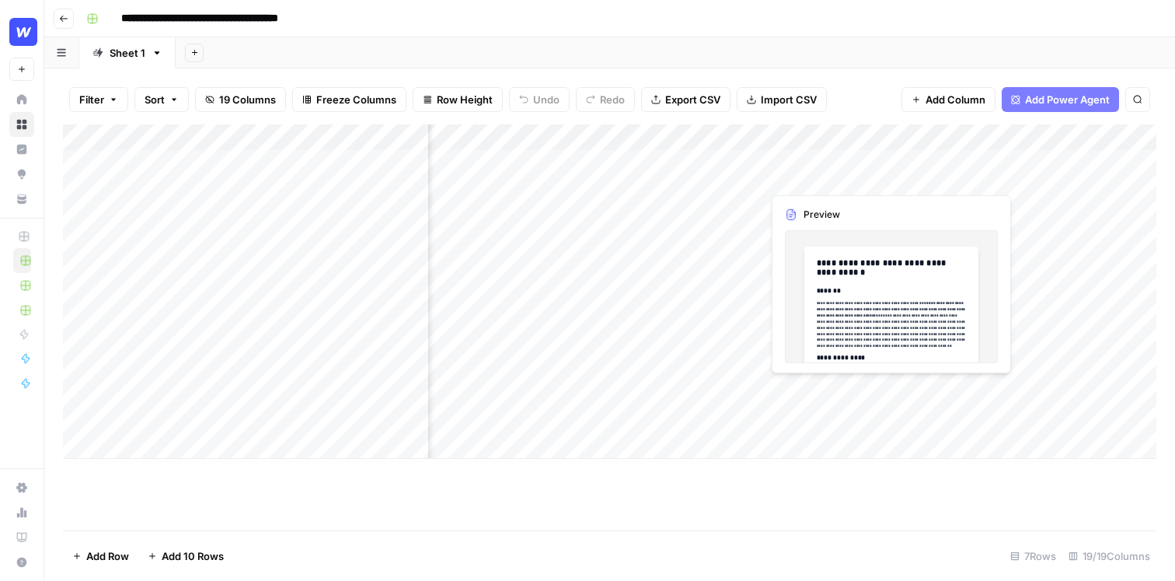
click at [856, 168] on div "Add Column" at bounding box center [610, 291] width 1094 height 334
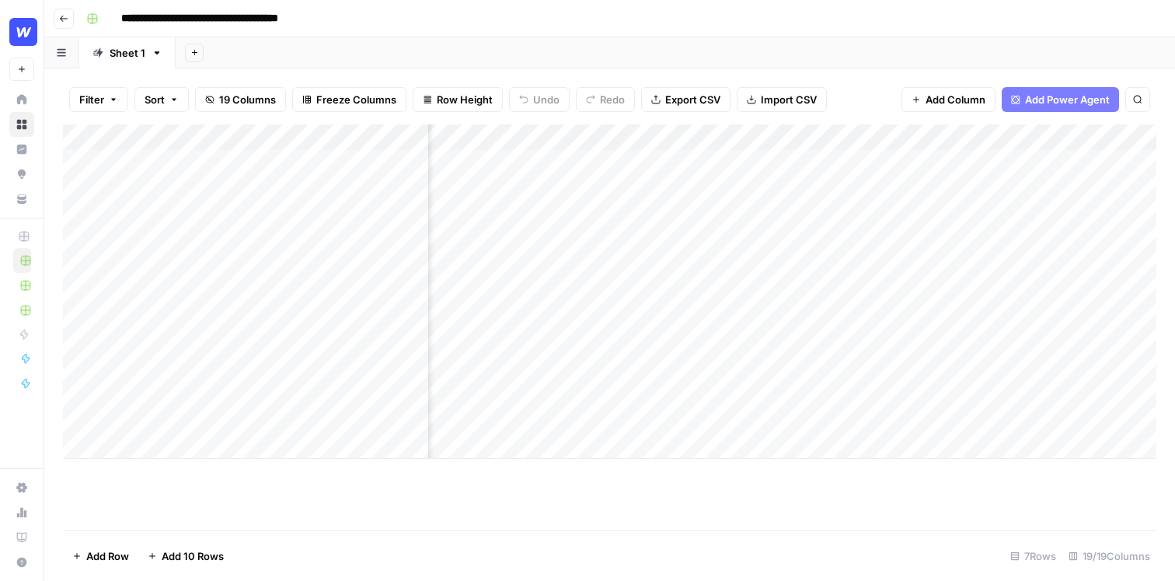
click at [881, 163] on div "Add Column" at bounding box center [610, 291] width 1094 height 334
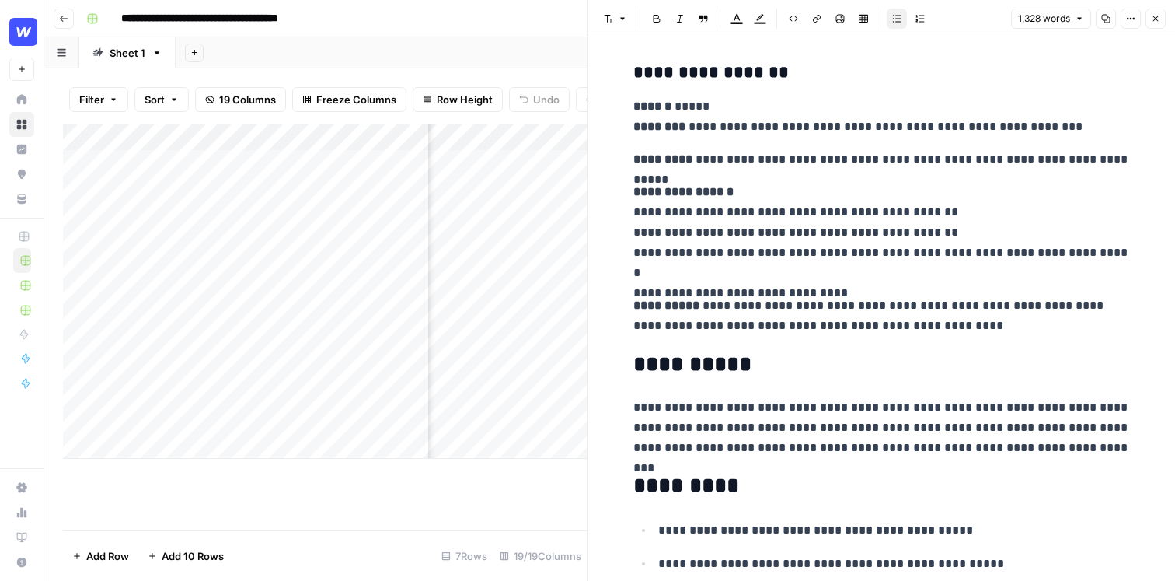
scroll to position [4777, 0]
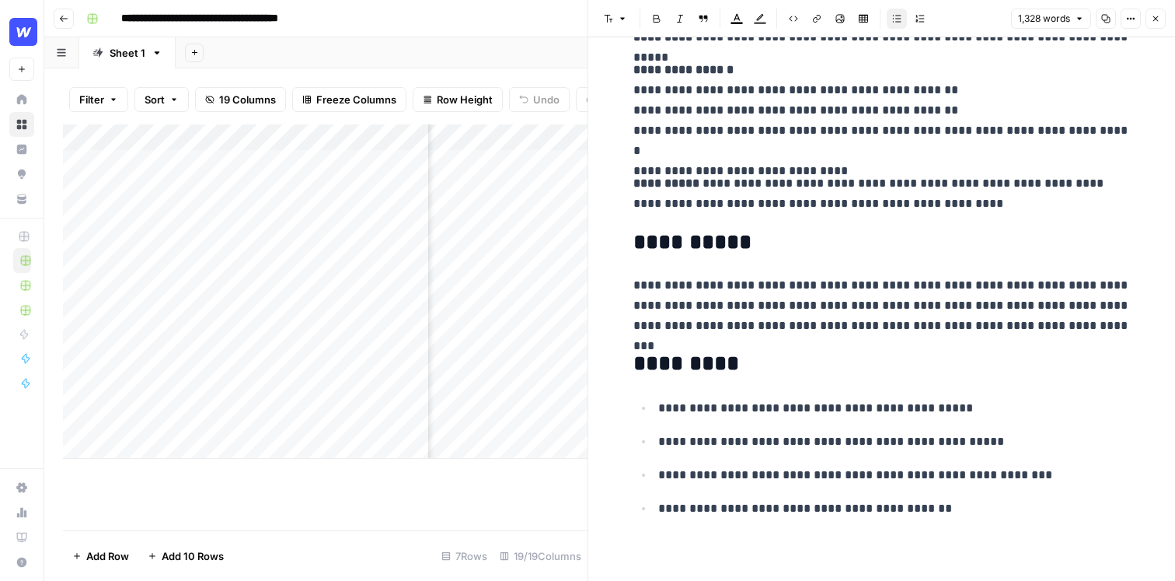
click at [1157, 21] on icon "button" at bounding box center [1155, 18] width 9 height 9
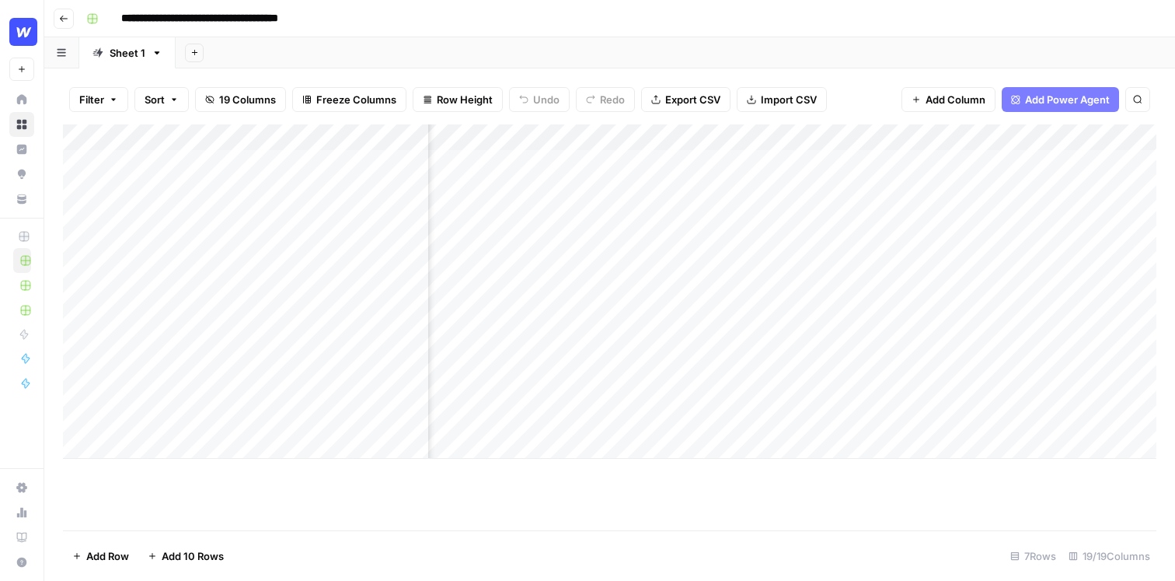
scroll to position [0, 952]
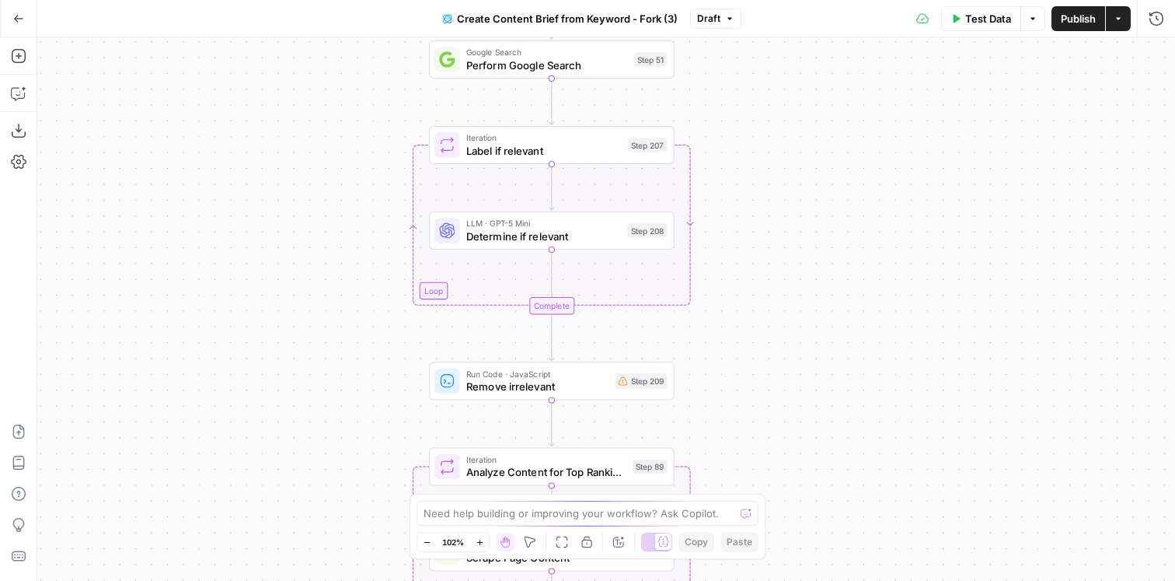
drag, startPoint x: 736, startPoint y: 141, endPoint x: 816, endPoint y: 551, distance: 418.1
click at [816, 551] on div "Workflow Input Settings Inputs Google Search Perform Google Search Step 51 Loop…" at bounding box center [606, 308] width 1138 height 543
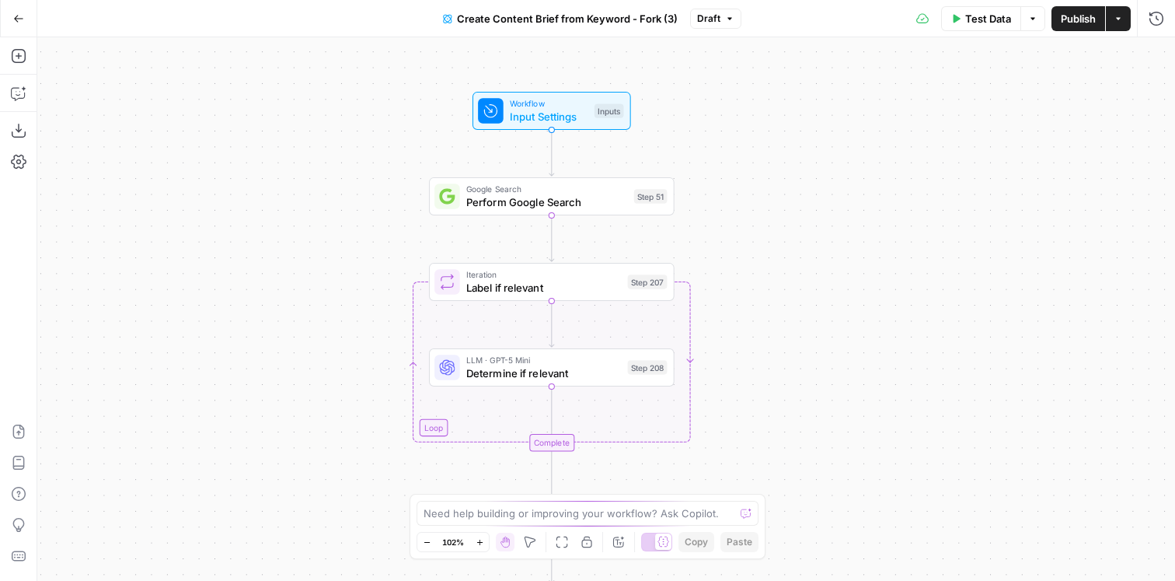
drag, startPoint x: 769, startPoint y: 217, endPoint x: 769, endPoint y: 351, distance: 134.5
click at [769, 353] on div "Workflow Input Settings Inputs Google Search Perform Google Search Step 51 Loop…" at bounding box center [606, 308] width 1138 height 543
click at [20, 53] on icon "button" at bounding box center [19, 56] width 16 height 16
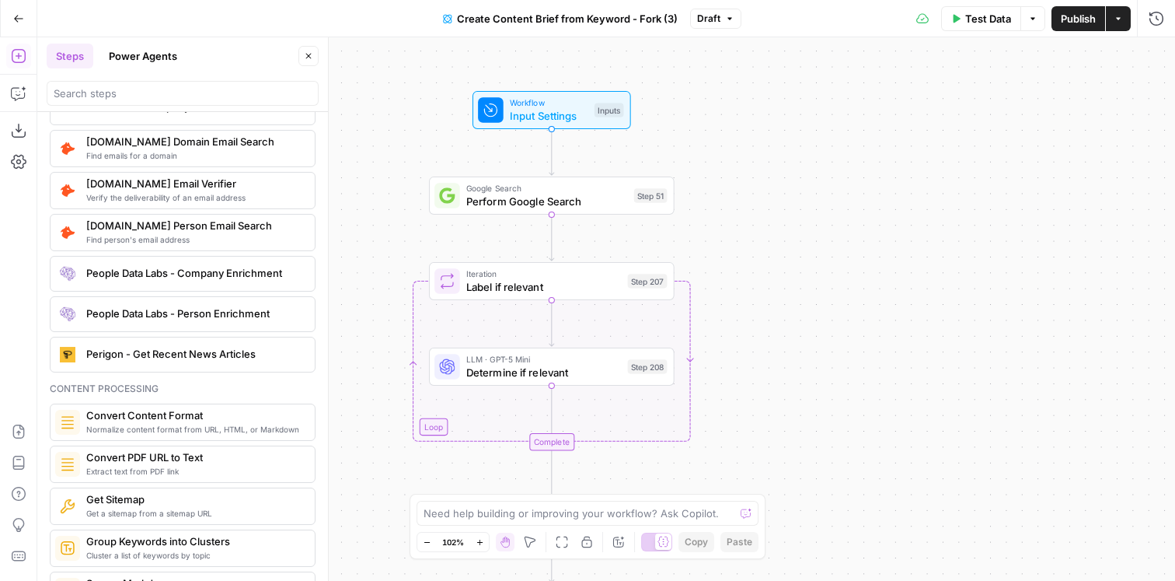
scroll to position [2324, 0]
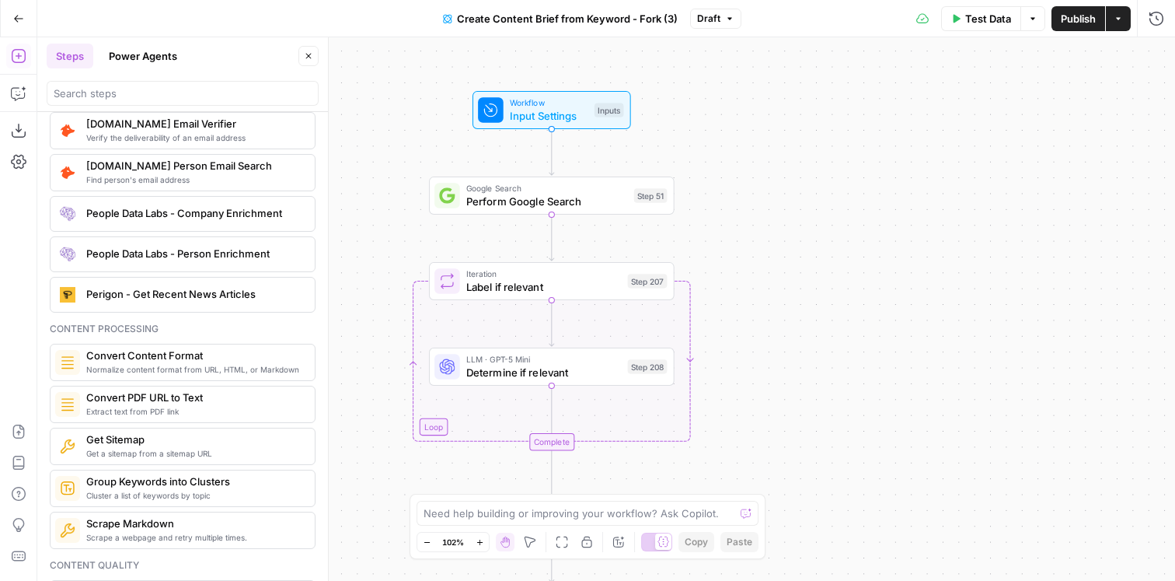
click at [159, 51] on button "Power Agents" at bounding box center [142, 56] width 87 height 25
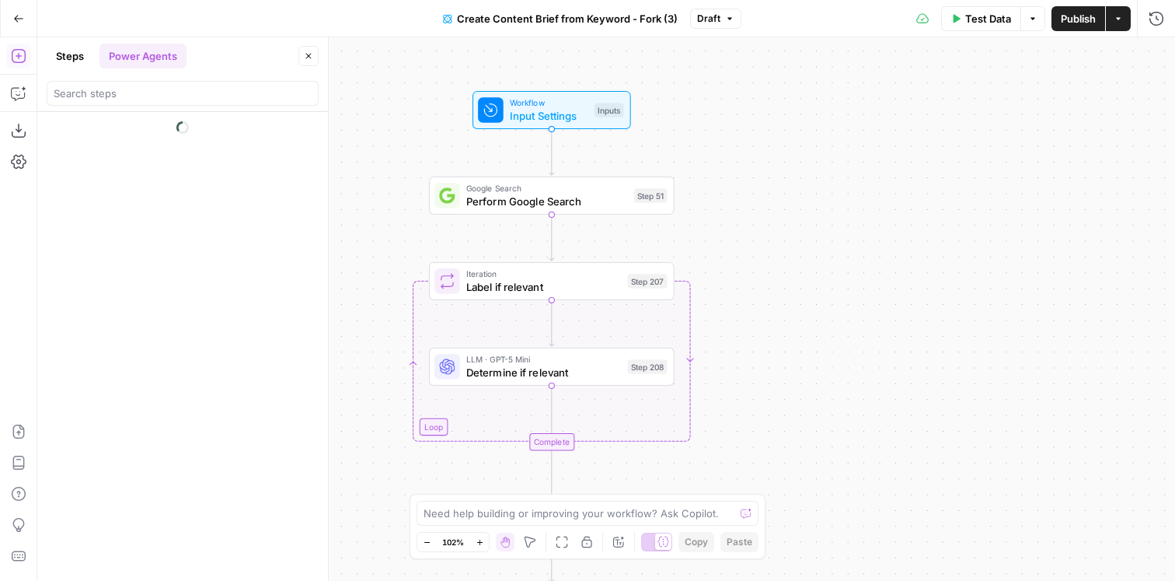
scroll to position [0, 0]
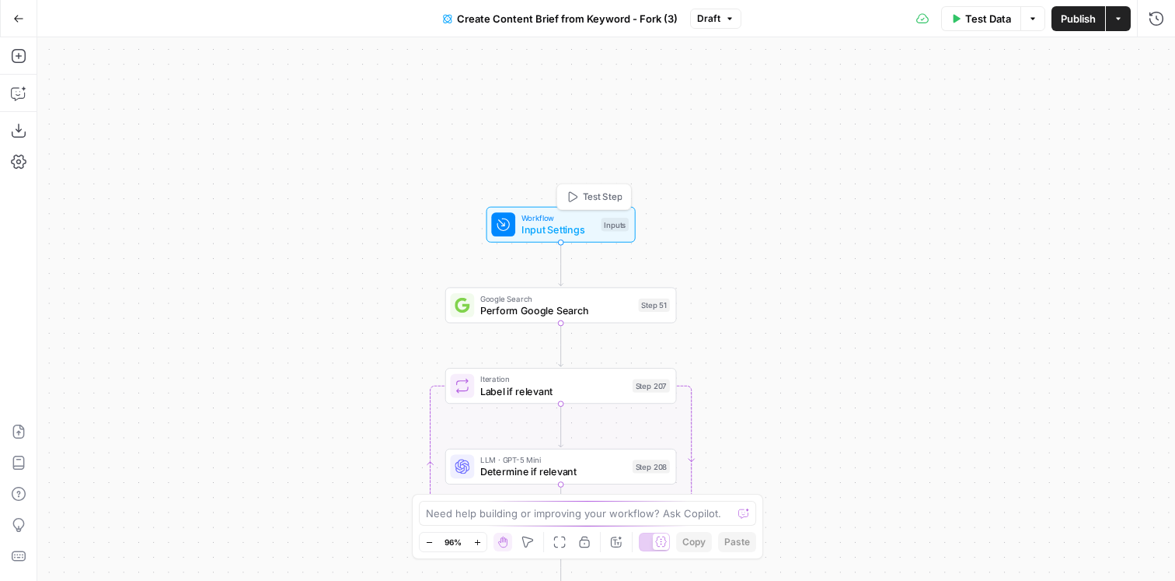
click at [564, 225] on span "Input Settings" at bounding box center [559, 229] width 74 height 15
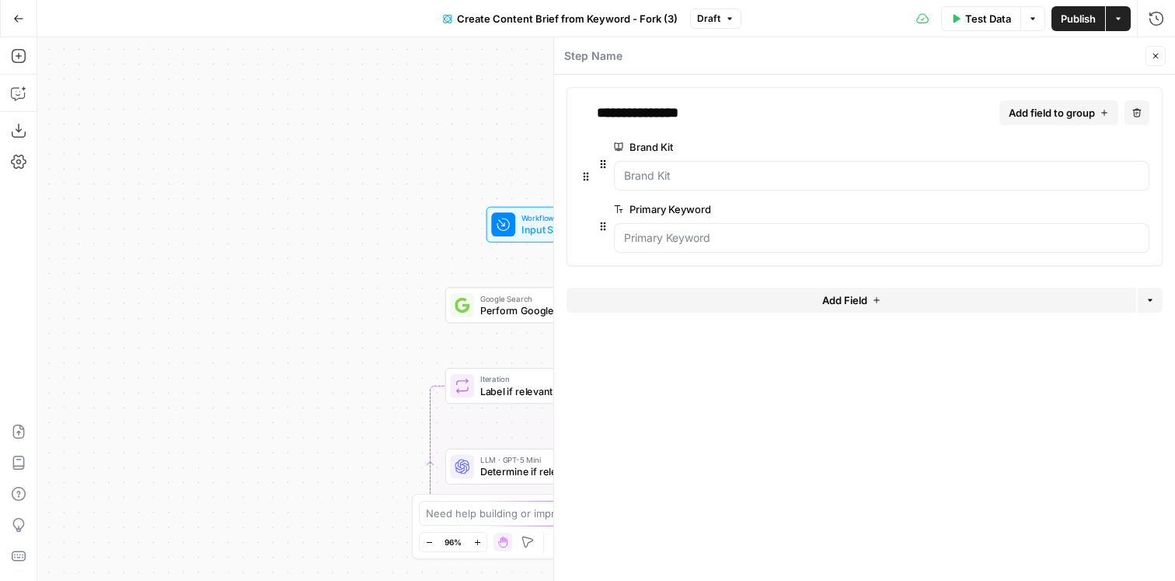
click at [1163, 55] on button "Close" at bounding box center [1156, 56] width 20 height 20
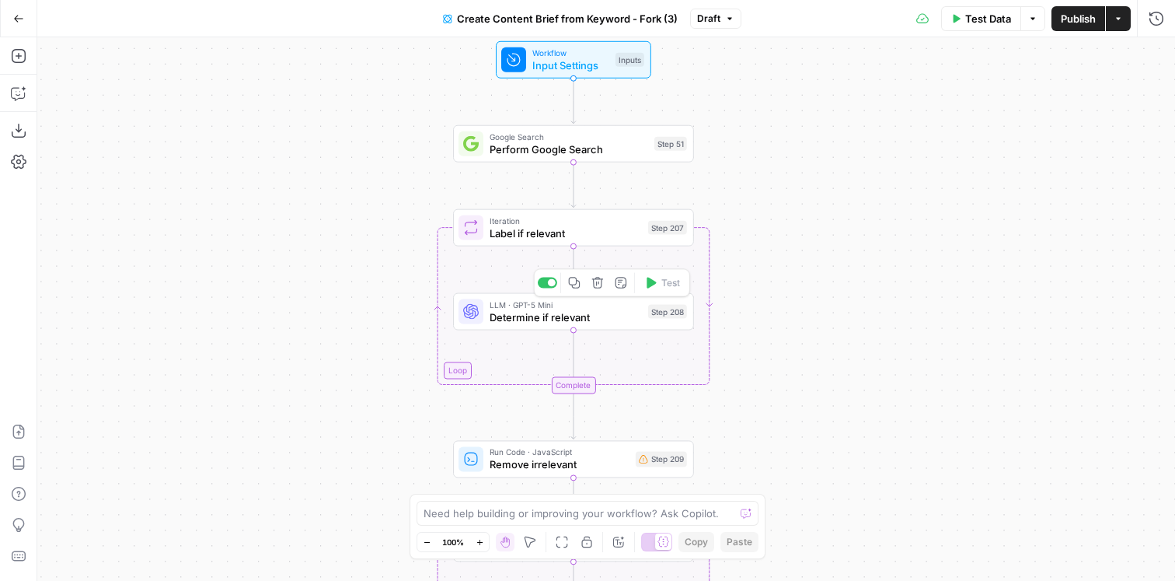
click at [605, 316] on span "Determine if relevant" at bounding box center [566, 317] width 152 height 16
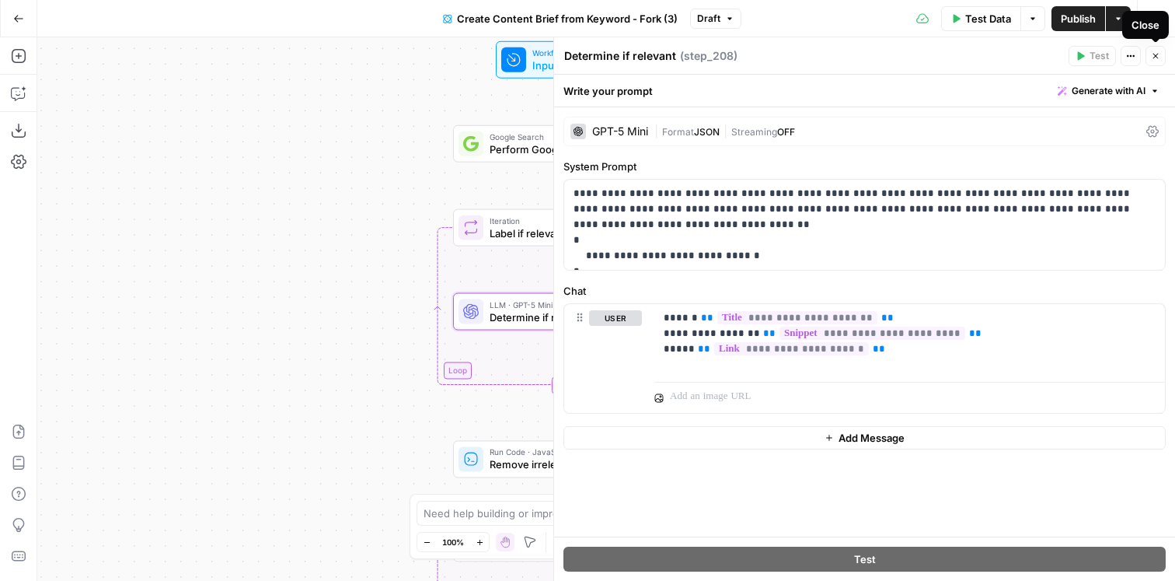
click at [1157, 61] on button "Close" at bounding box center [1156, 56] width 20 height 20
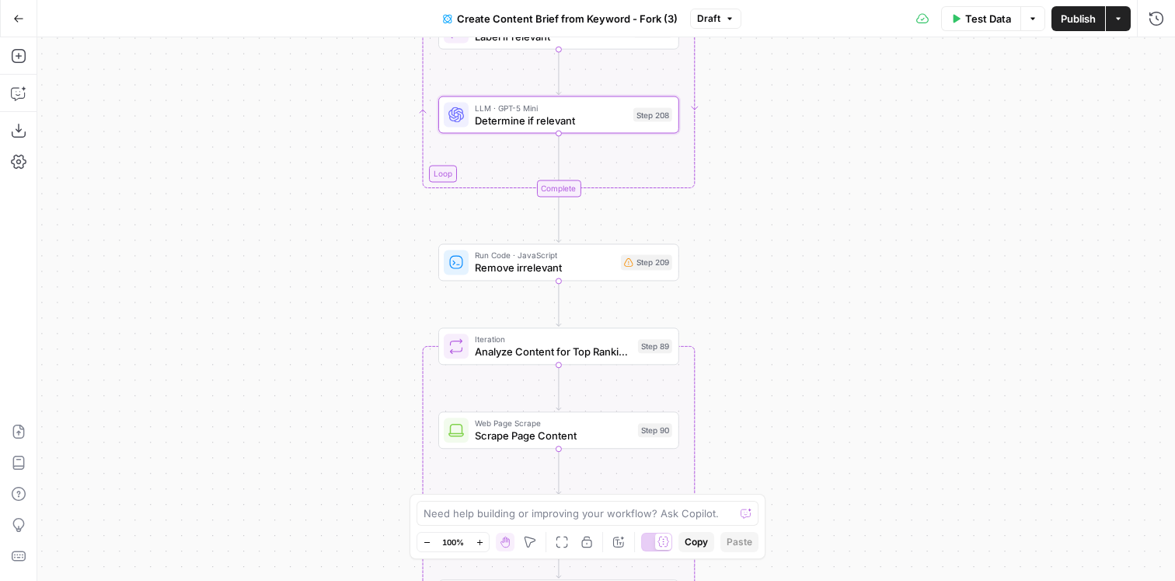
drag, startPoint x: 789, startPoint y: 358, endPoint x: 774, endPoint y: 161, distance: 198.0
click at [774, 161] on div "Workflow Input Settings Inputs Google Search Perform Google Search Step 51 Loop…" at bounding box center [606, 308] width 1138 height 543
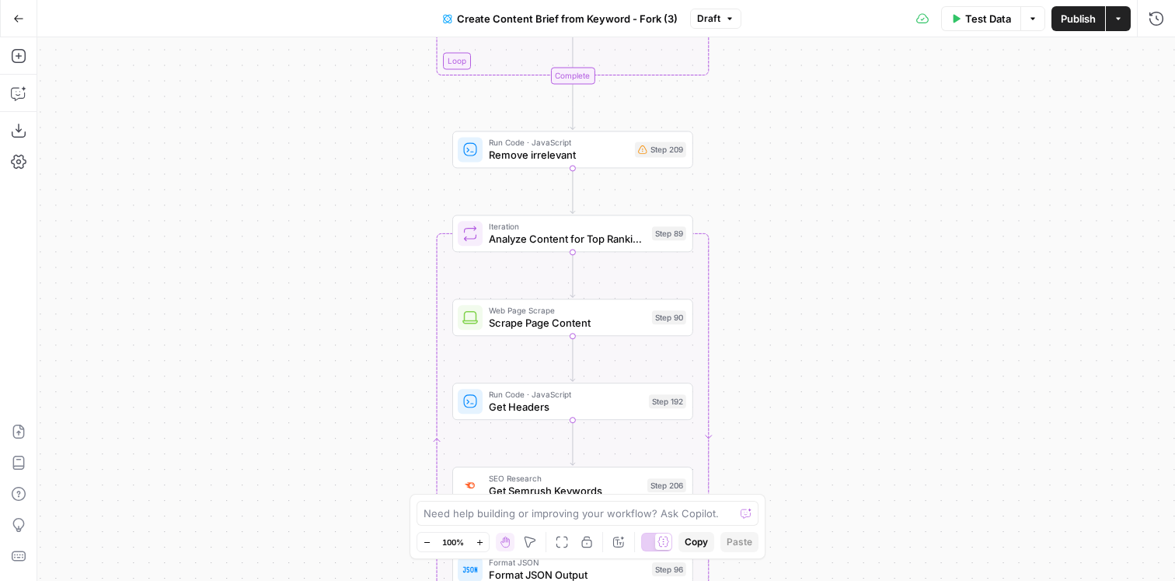
drag, startPoint x: 762, startPoint y: 271, endPoint x: 776, endPoint y: 159, distance: 113.6
click at [776, 159] on div "Workflow Input Settings Inputs Google Search Perform Google Search Step 51 Loop…" at bounding box center [606, 308] width 1138 height 543
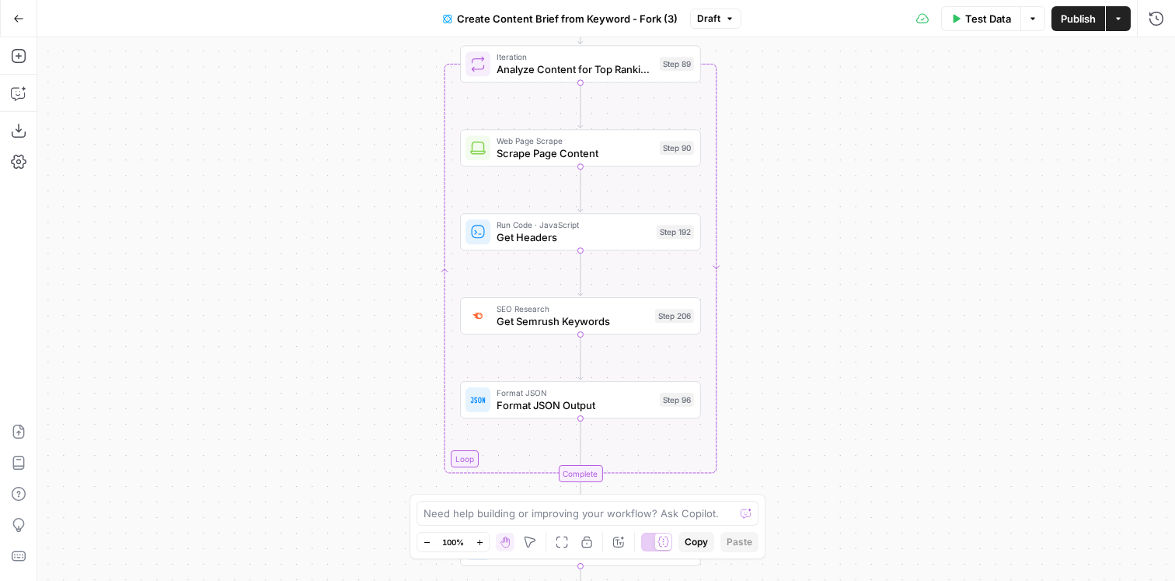
drag, startPoint x: 776, startPoint y: 224, endPoint x: 784, endPoint y: 54, distance: 169.6
click at [784, 54] on div "Workflow Input Settings Inputs Google Search Perform Google Search Step 51 Loop…" at bounding box center [606, 308] width 1138 height 543
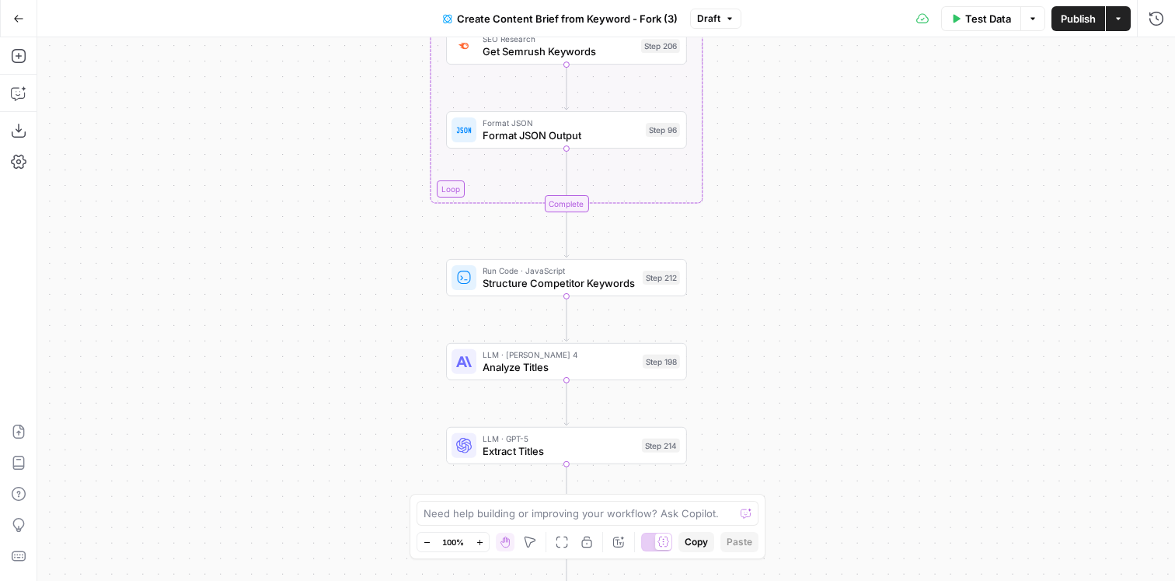
drag, startPoint x: 787, startPoint y: 388, endPoint x: 773, endPoint y: 118, distance: 270.1
click at [773, 118] on div "Workflow Input Settings Inputs Google Search Perform Google Search Step 51 Loop…" at bounding box center [606, 308] width 1138 height 543
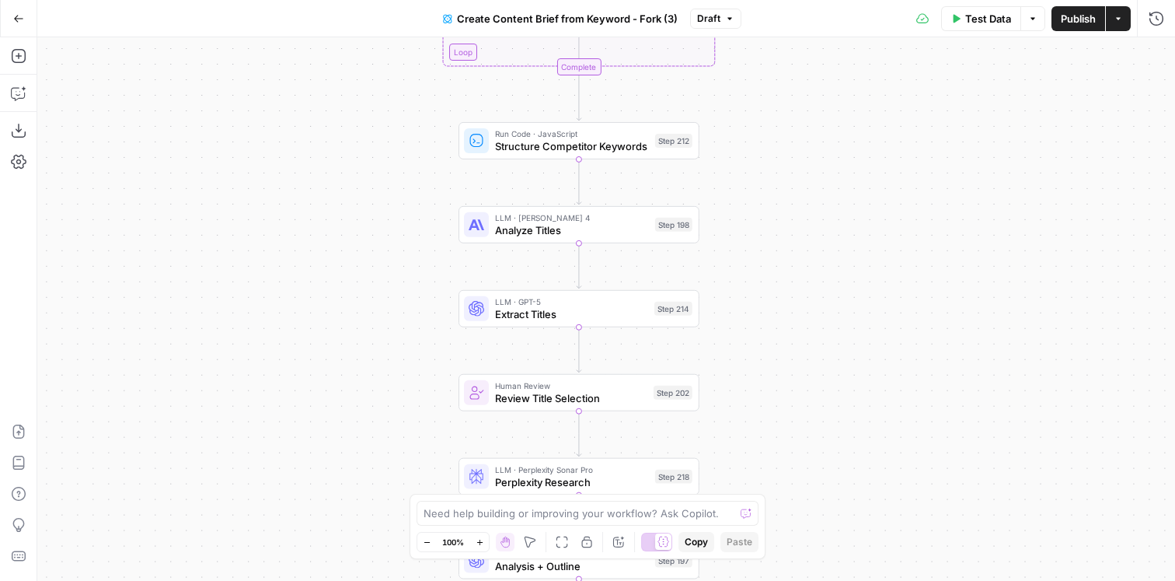
drag, startPoint x: 752, startPoint y: 349, endPoint x: 765, endPoint y: 208, distance: 141.2
click at [765, 208] on div "Workflow Input Settings Inputs Google Search Perform Google Search Step 51 Loop…" at bounding box center [606, 308] width 1138 height 543
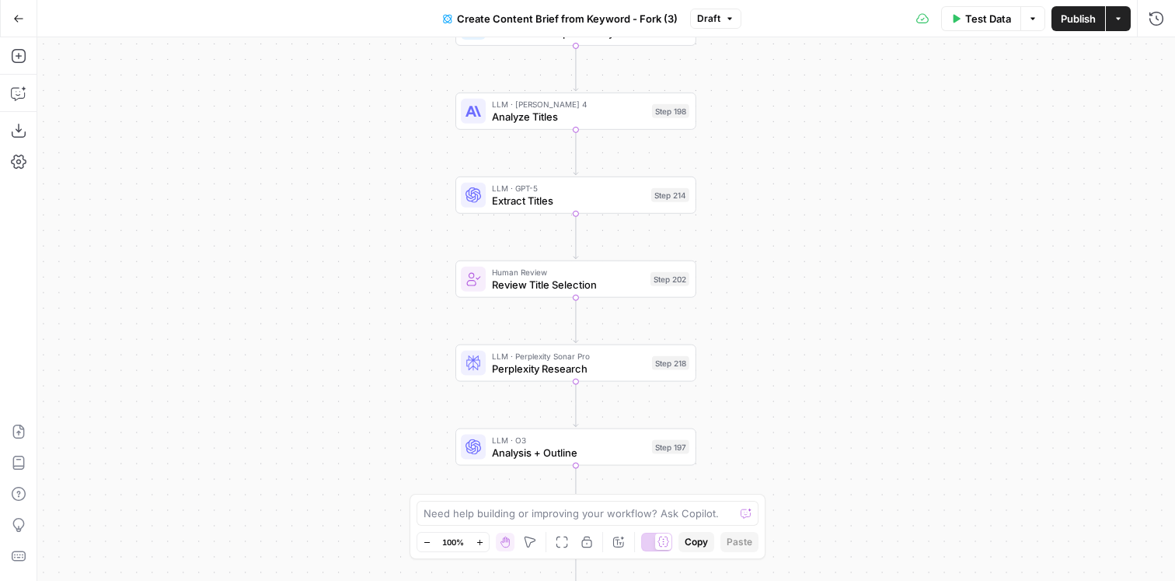
drag, startPoint x: 759, startPoint y: 291, endPoint x: 755, endPoint y: 182, distance: 109.6
click at [755, 182] on div "Workflow Input Settings Inputs Google Search Perform Google Search Step 51 Loop…" at bounding box center [606, 308] width 1138 height 543
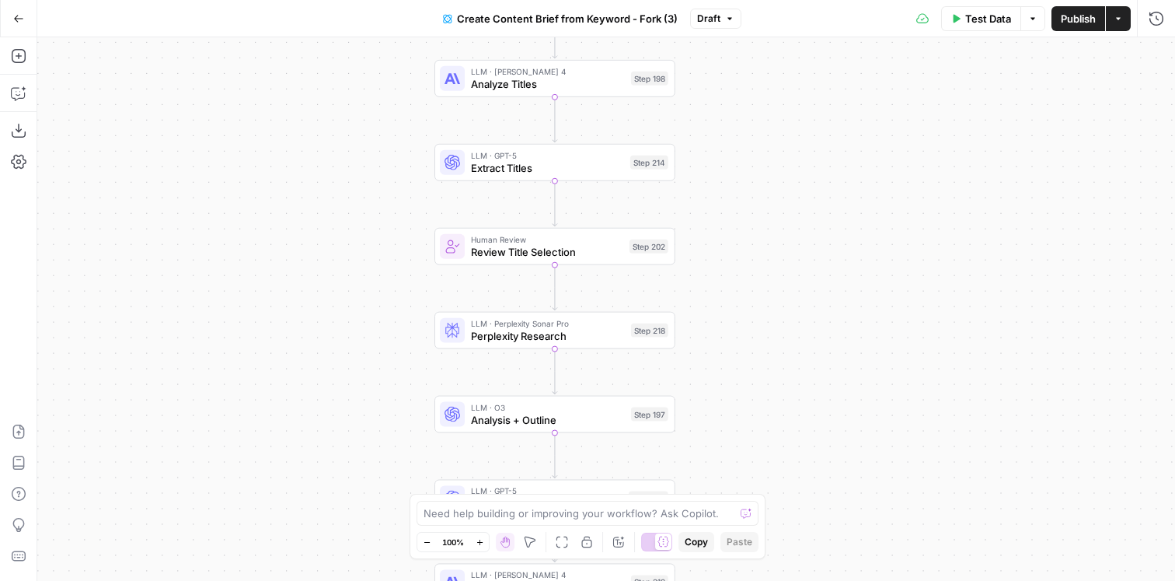
drag, startPoint x: 863, startPoint y: 328, endPoint x: 842, endPoint y: 295, distance: 38.8
click at [842, 295] on div "Workflow Input Settings Inputs Google Search Perform Google Search Step 51 Loop…" at bounding box center [606, 308] width 1138 height 543
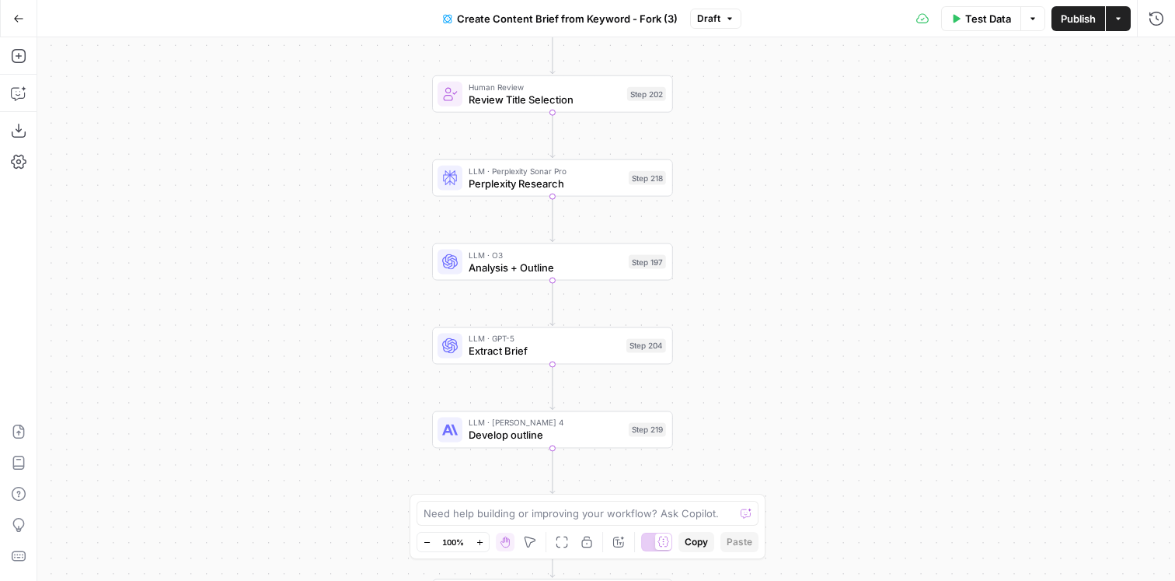
drag, startPoint x: 714, startPoint y: 302, endPoint x: 712, endPoint y: 150, distance: 152.4
click at [712, 150] on div "Workflow Input Settings Inputs Google Search Perform Google Search Step 51 Loop…" at bounding box center [606, 308] width 1138 height 543
click at [563, 267] on span "Analysis + Outline" at bounding box center [546, 268] width 154 height 16
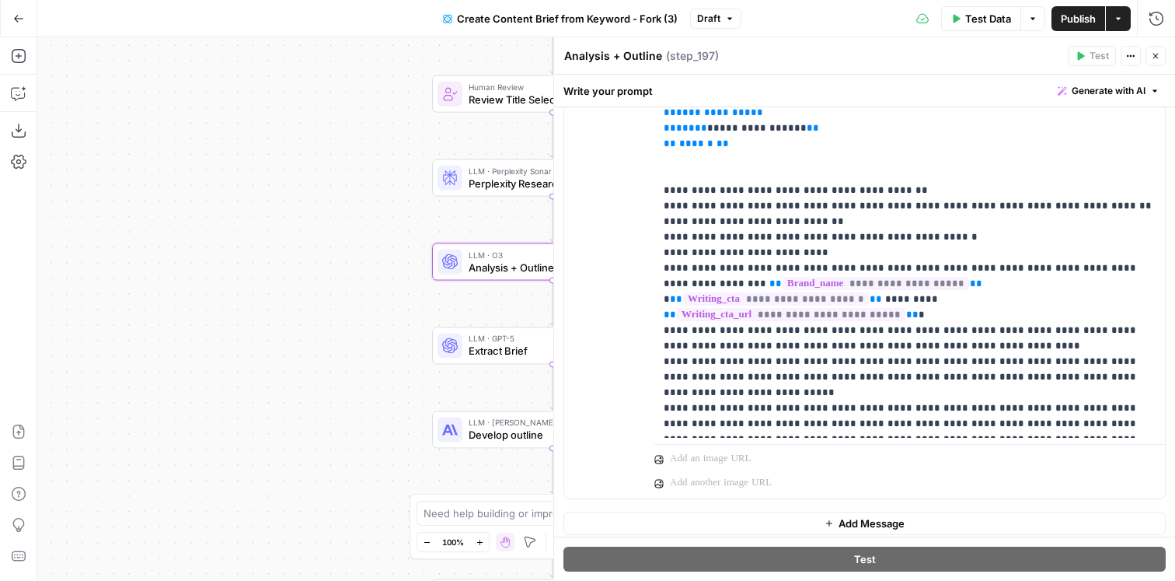
scroll to position [531, 0]
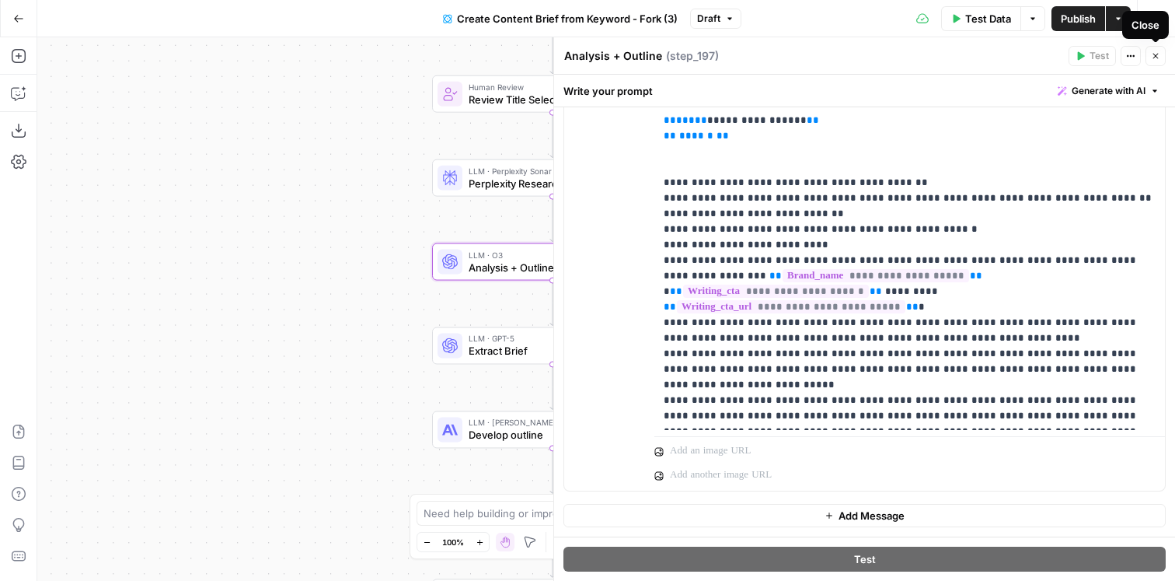
click at [1157, 54] on icon "button" at bounding box center [1155, 56] width 5 height 5
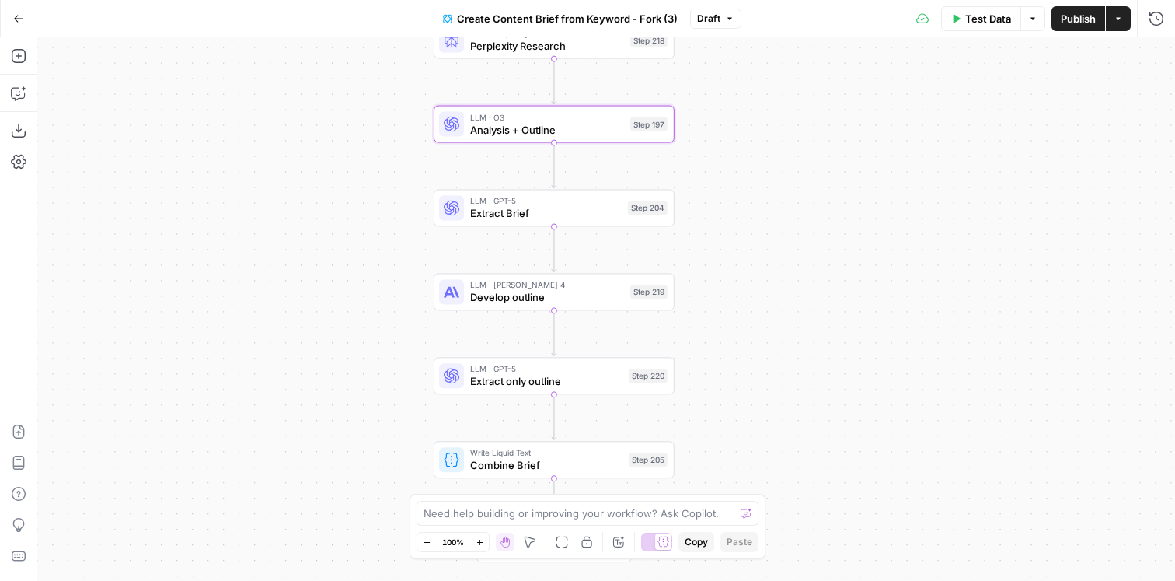
drag, startPoint x: 713, startPoint y: 361, endPoint x: 715, endPoint y: 223, distance: 137.6
click at [715, 223] on div "Workflow Input Settings Inputs Google Search Perform Google Search Step 51 Loop…" at bounding box center [606, 308] width 1138 height 543
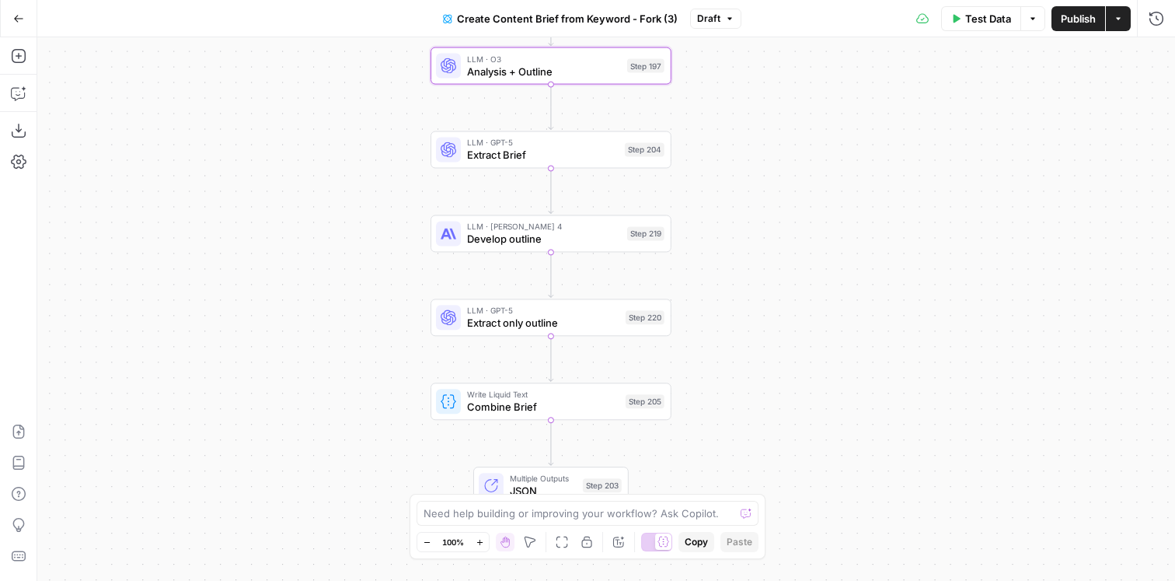
drag, startPoint x: 727, startPoint y: 284, endPoint x: 723, endPoint y: 226, distance: 58.4
click at [723, 226] on div "Workflow Input Settings Inputs Google Search Perform Google Search Step 51 Loop…" at bounding box center [606, 308] width 1138 height 543
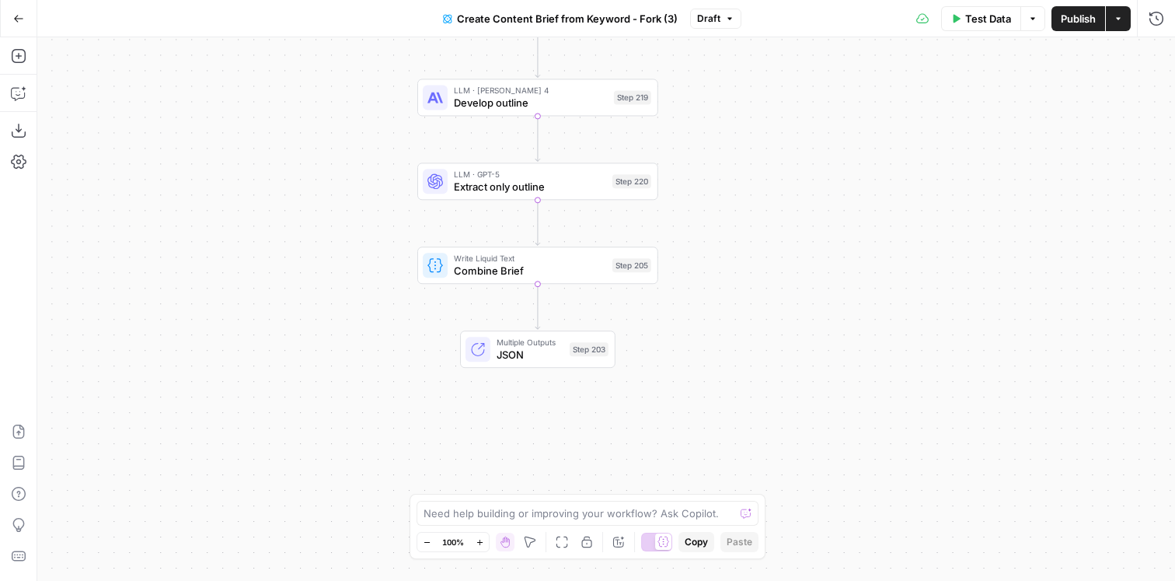
drag, startPoint x: 736, startPoint y: 347, endPoint x: 722, endPoint y: 201, distance: 147.6
click at [722, 201] on div "Workflow Input Settings Inputs Google Search Perform Google Search Step 51 Loop…" at bounding box center [606, 308] width 1138 height 543
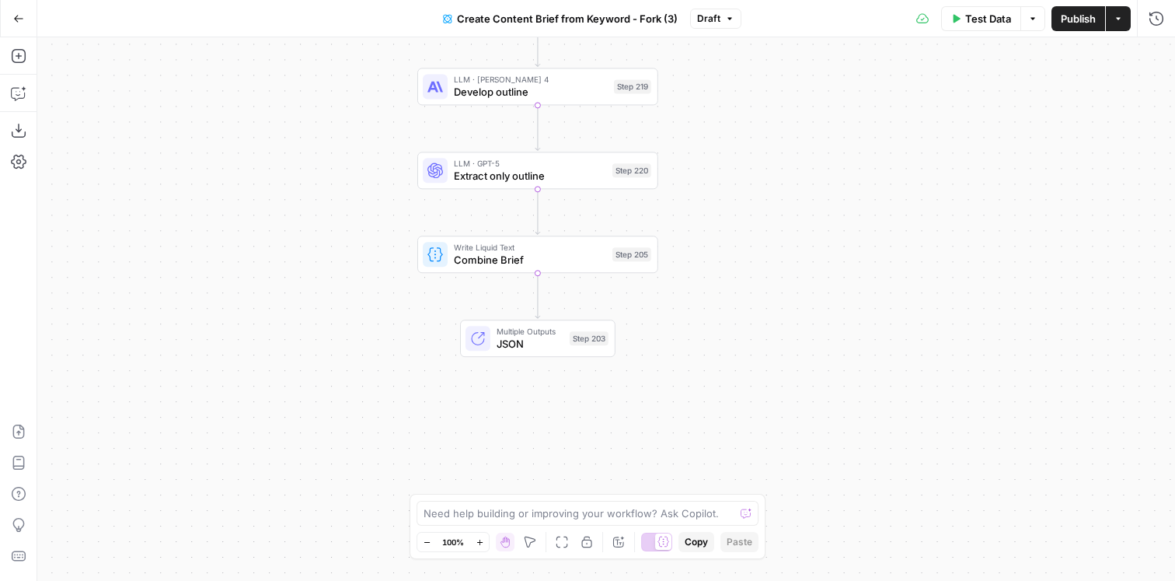
click at [1117, 22] on icon "button" at bounding box center [1118, 18] width 9 height 9
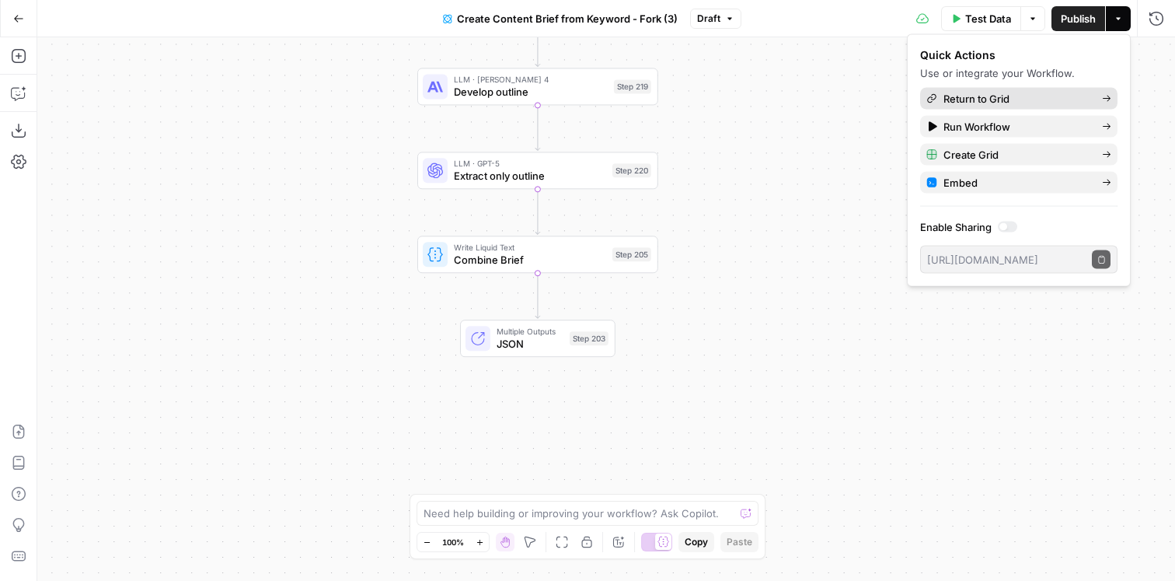
click at [1050, 103] on span "Return to Grid" at bounding box center [1017, 99] width 146 height 16
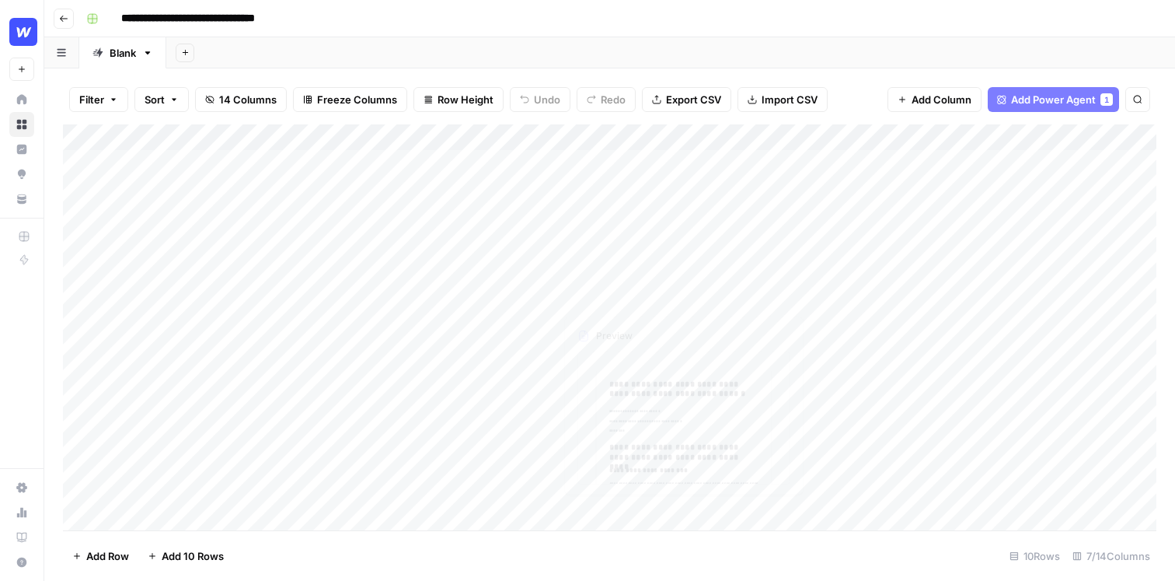
scroll to position [50, 0]
click at [541, 399] on div "Add Column" at bounding box center [610, 327] width 1094 height 406
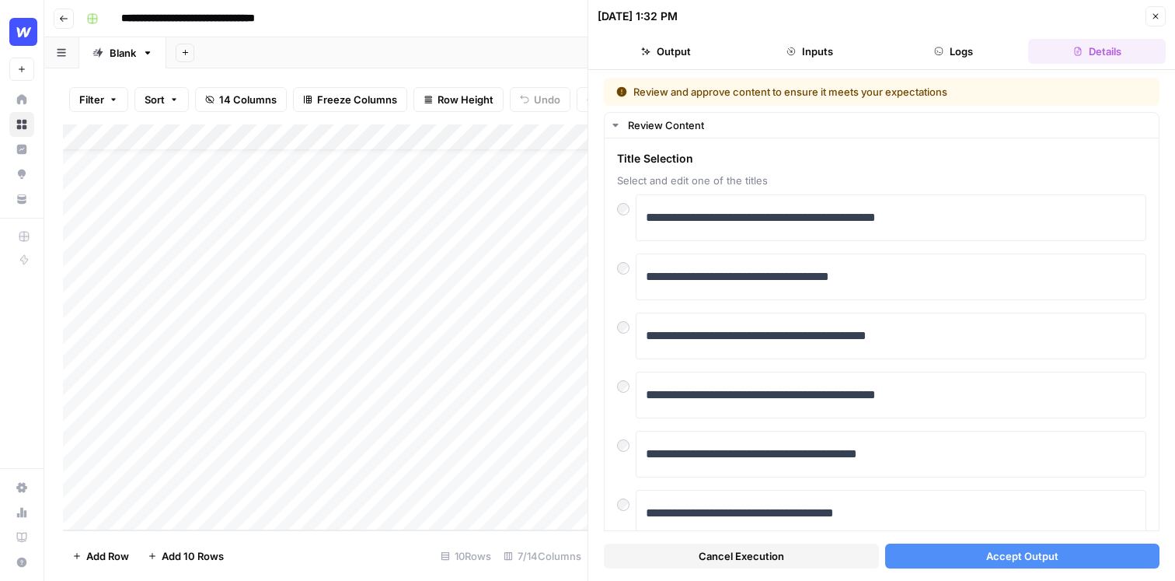
click at [990, 549] on span "Accept Output" at bounding box center [1022, 556] width 72 height 16
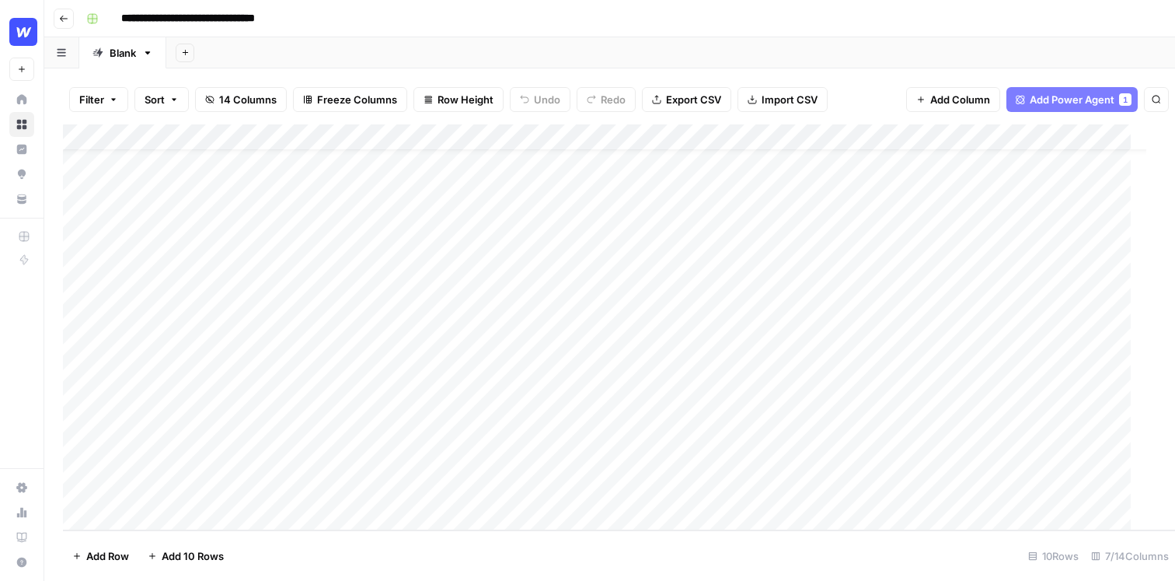
drag, startPoint x: 930, startPoint y: 293, endPoint x: 882, endPoint y: 291, distance: 48.2
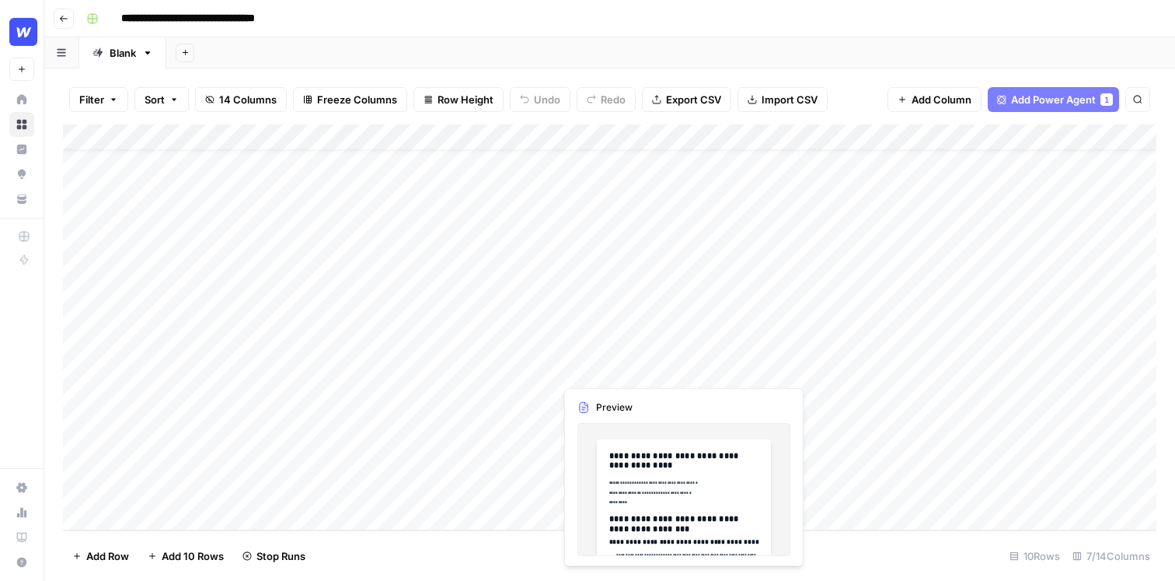
click at [622, 360] on div "Add Column" at bounding box center [610, 327] width 1094 height 406
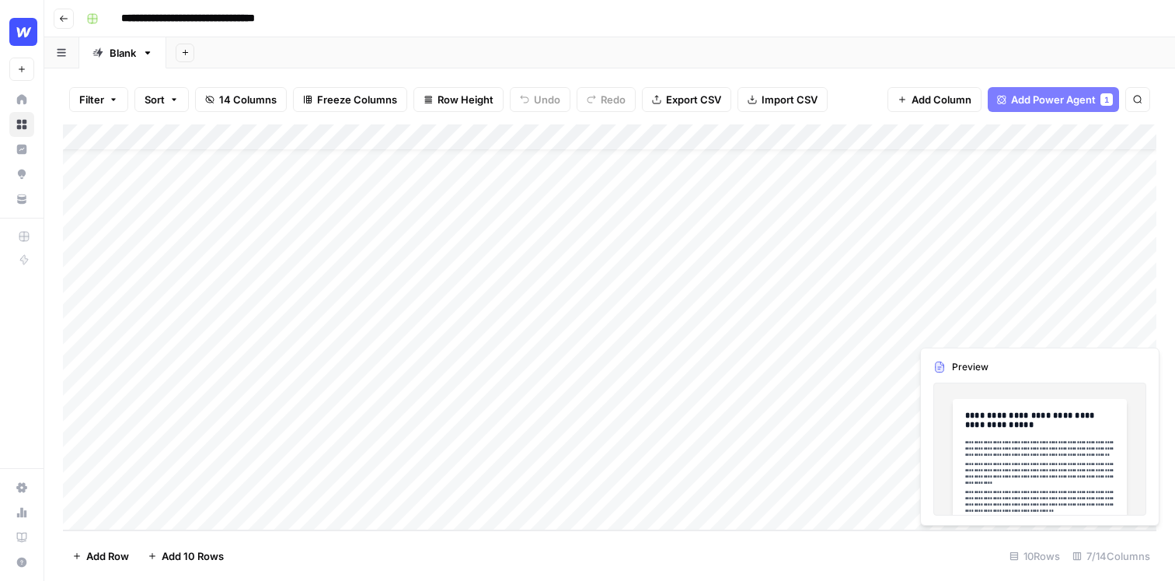
click at [1021, 314] on div "Add Column" at bounding box center [610, 327] width 1094 height 406
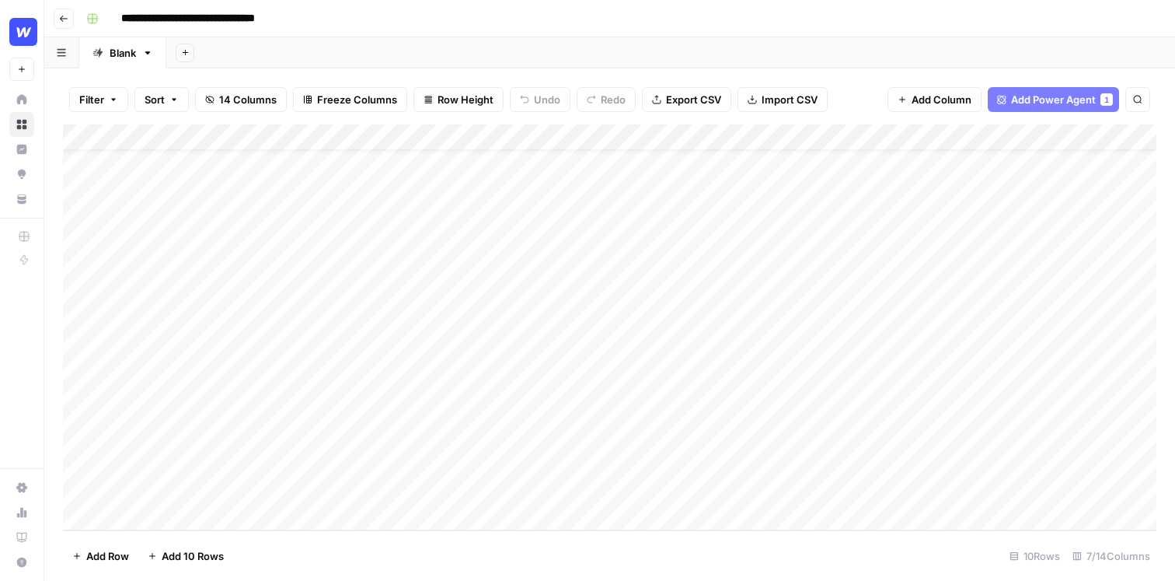
click at [1038, 311] on div "Add Column" at bounding box center [610, 327] width 1094 height 406
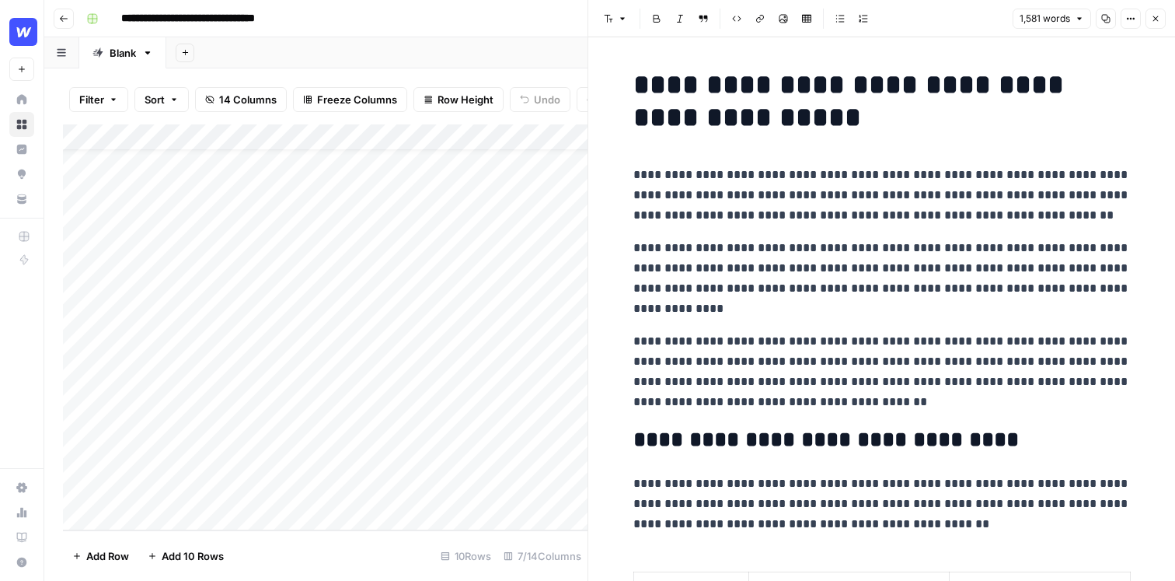
click at [828, 175] on p "**********" at bounding box center [881, 195] width 497 height 61
drag, startPoint x: 858, startPoint y: 155, endPoint x: 810, endPoint y: 155, distance: 48.2
drag, startPoint x: 751, startPoint y: 170, endPoint x: 809, endPoint y: 170, distance: 58.3
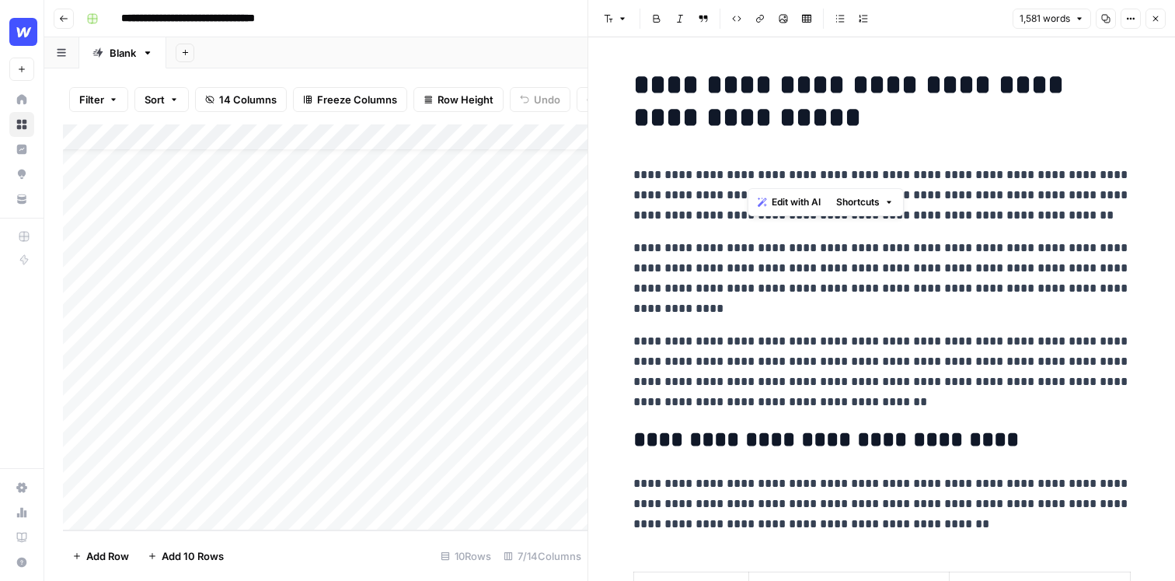
click at [809, 170] on p "**********" at bounding box center [881, 195] width 497 height 61
click at [810, 199] on span "Edit with AI" at bounding box center [796, 202] width 49 height 14
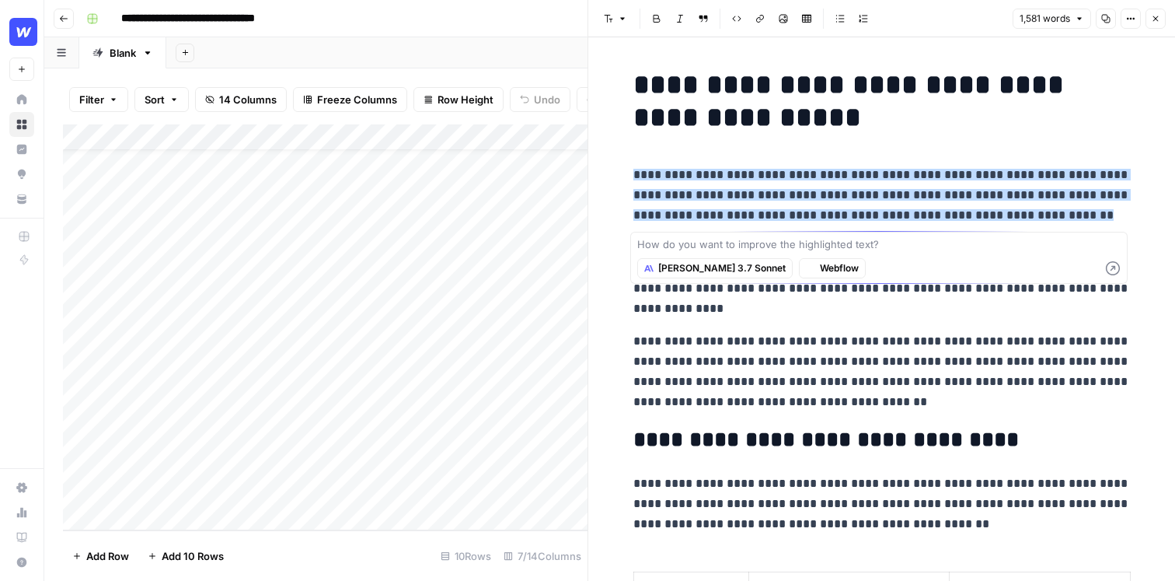
click at [803, 305] on p "**********" at bounding box center [881, 278] width 497 height 81
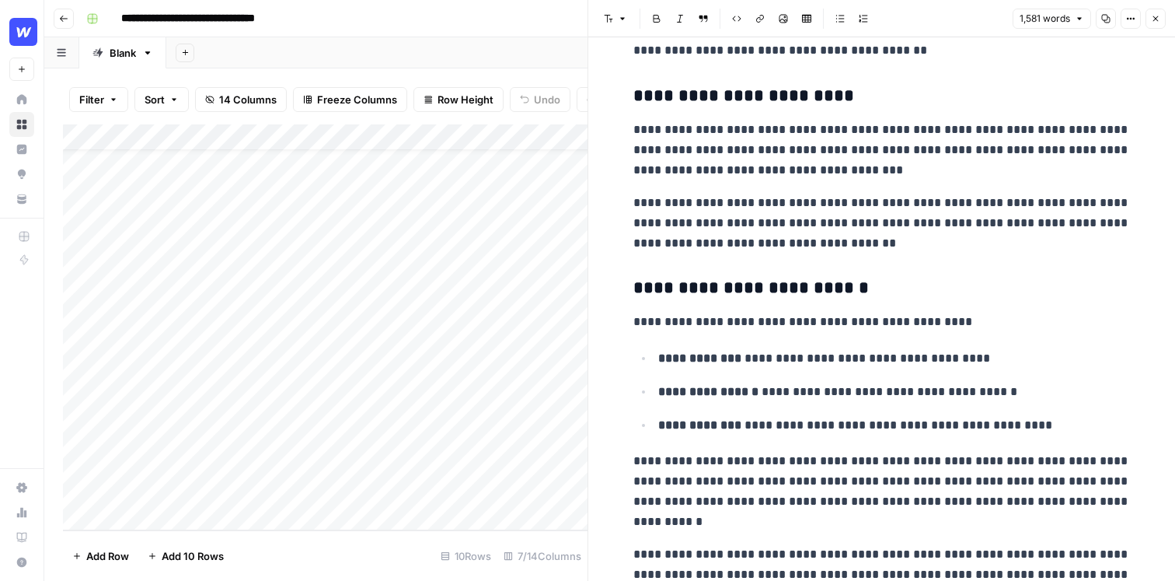
scroll to position [1377, 0]
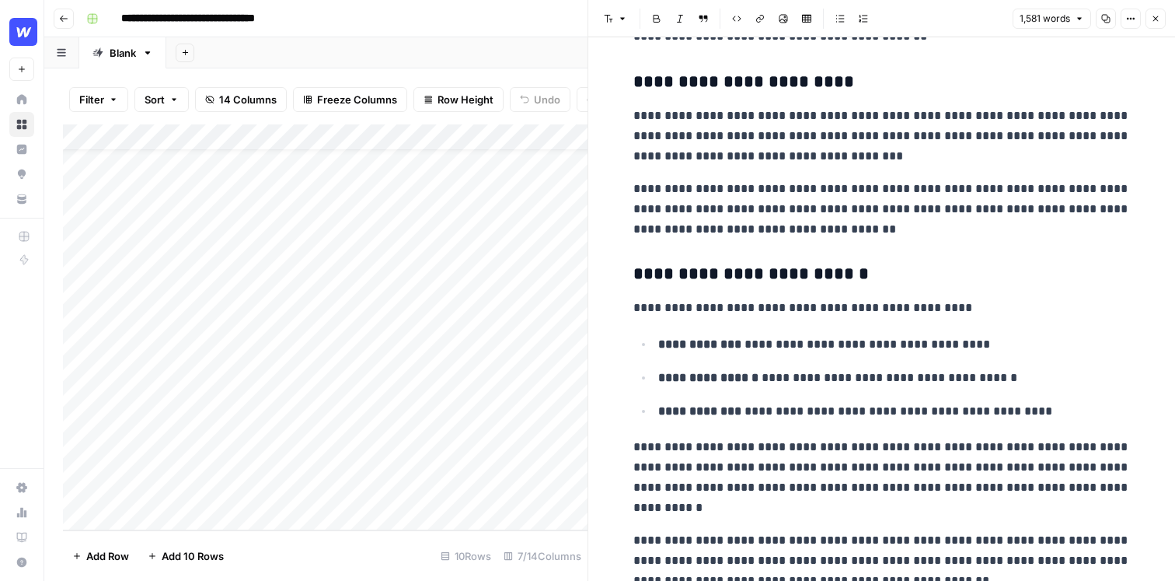
click at [1161, 17] on button "Close" at bounding box center [1156, 19] width 20 height 20
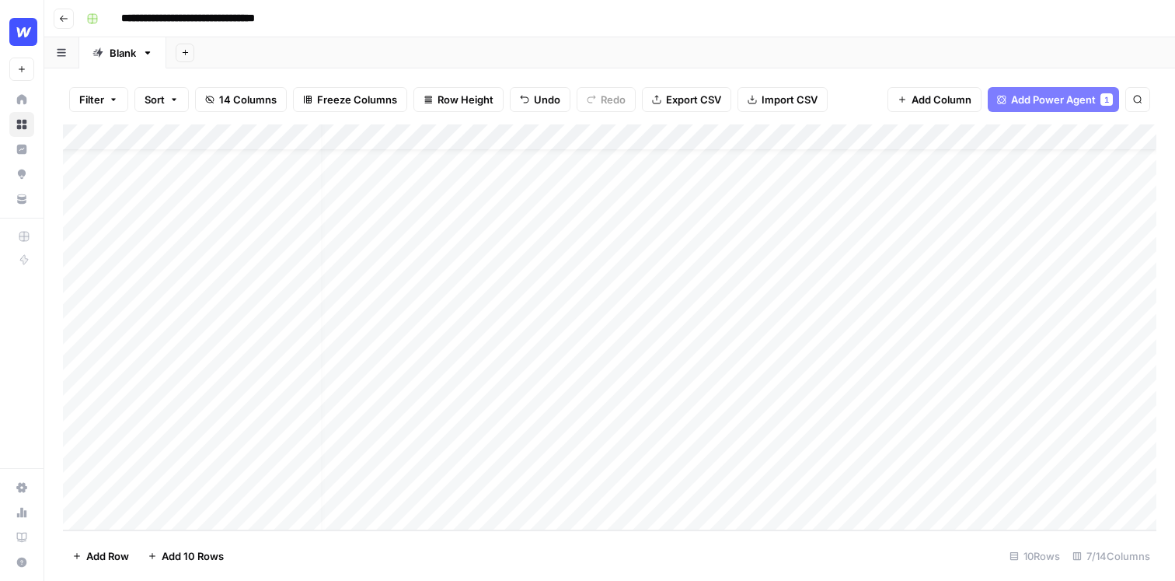
scroll to position [50, 0]
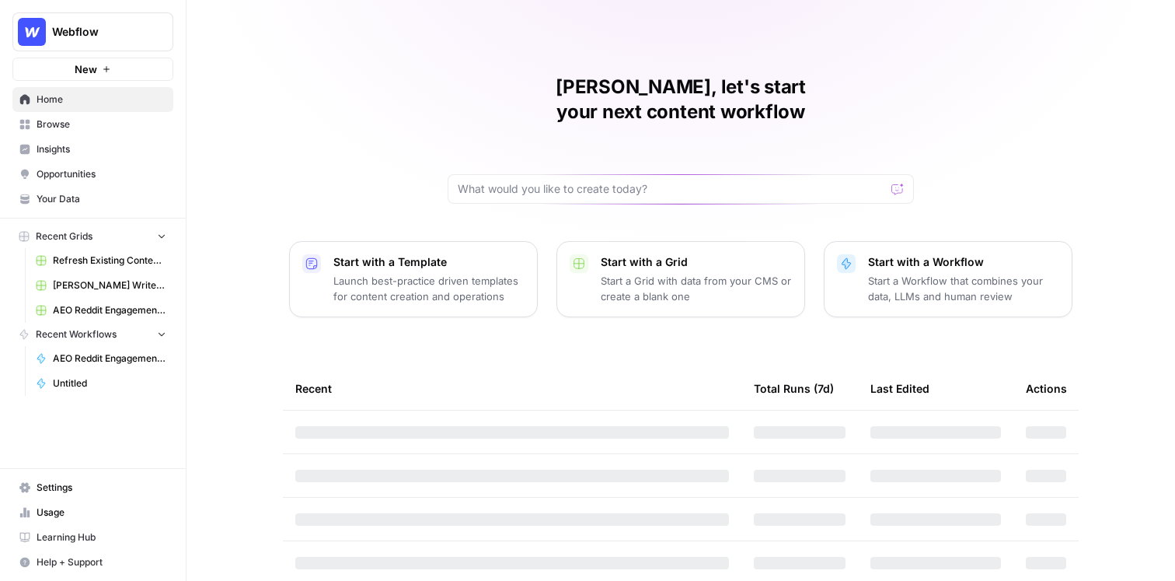
click at [131, 30] on span "Webflow" at bounding box center [99, 32] width 94 height 16
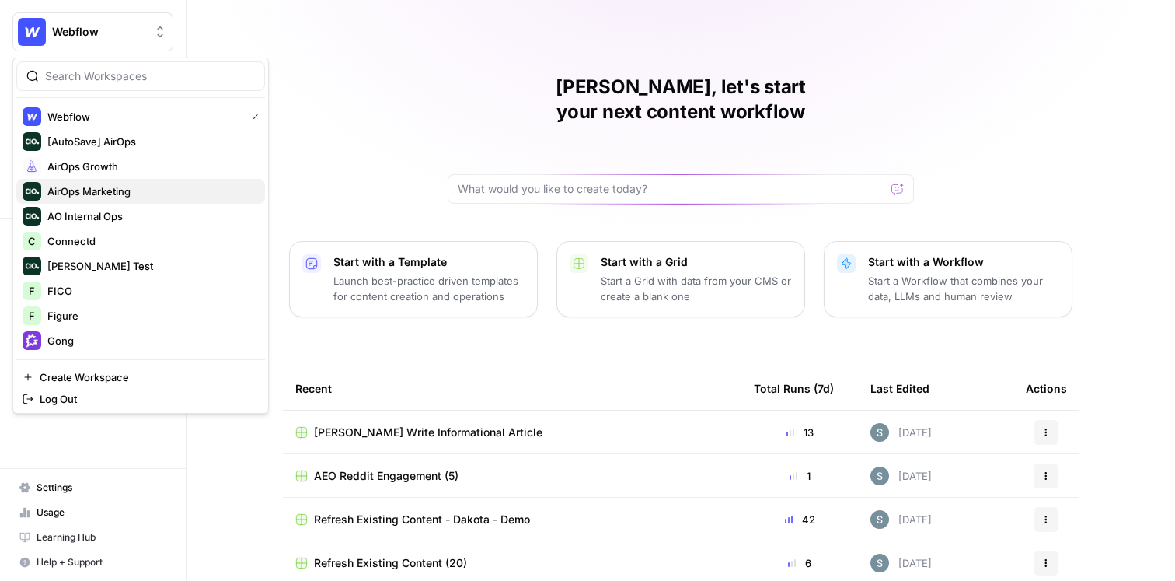
scroll to position [133, 0]
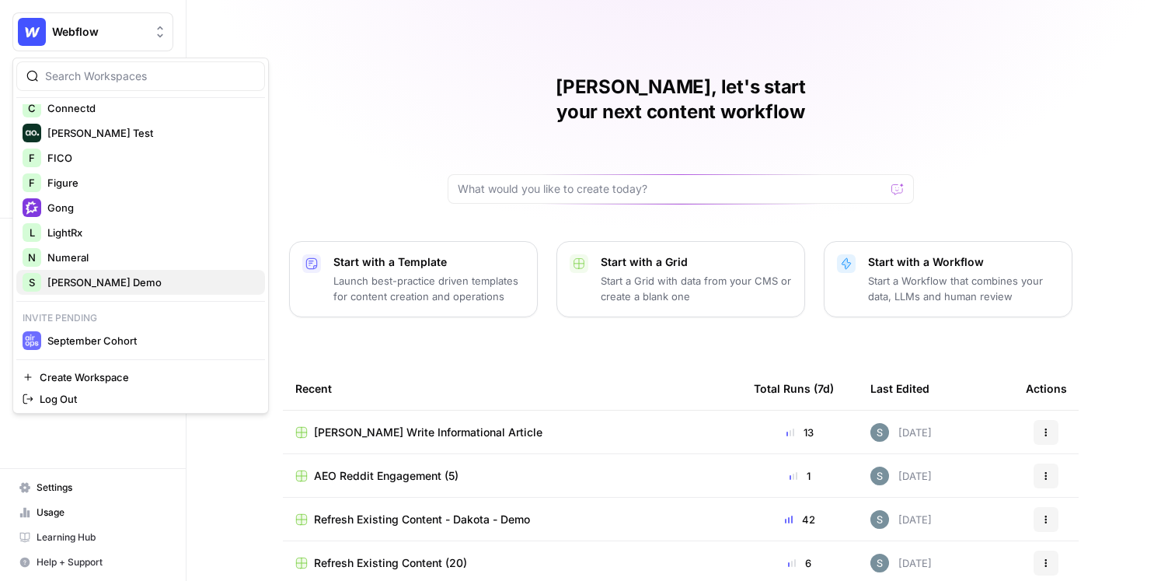
click at [89, 274] on span "[PERSON_NAME] Demo" at bounding box center [149, 282] width 205 height 16
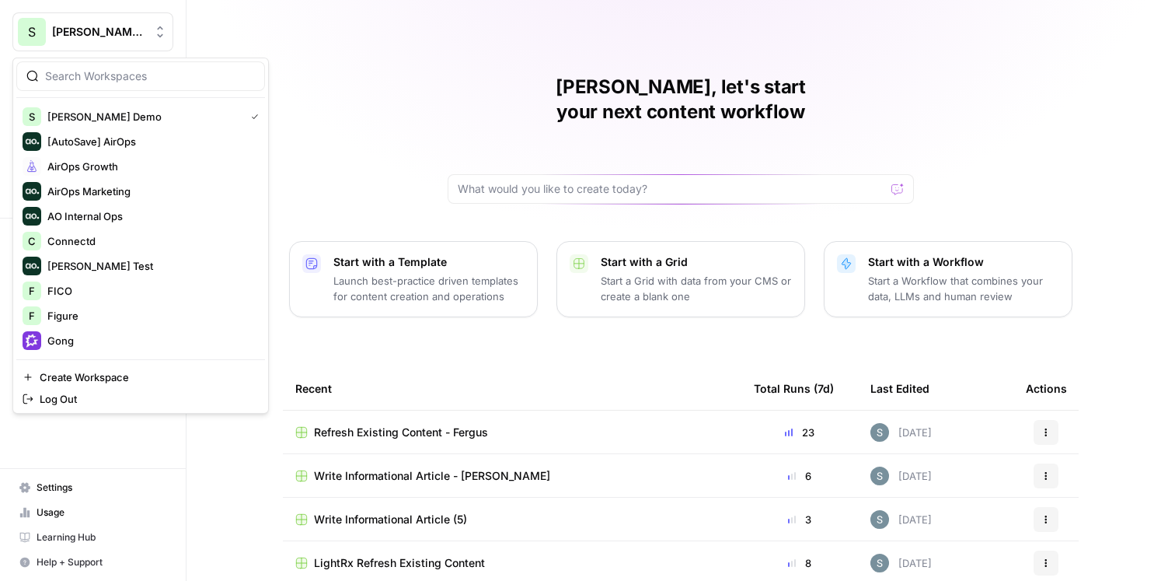
click at [83, 18] on button "S [PERSON_NAME] Demo" at bounding box center [92, 31] width 161 height 39
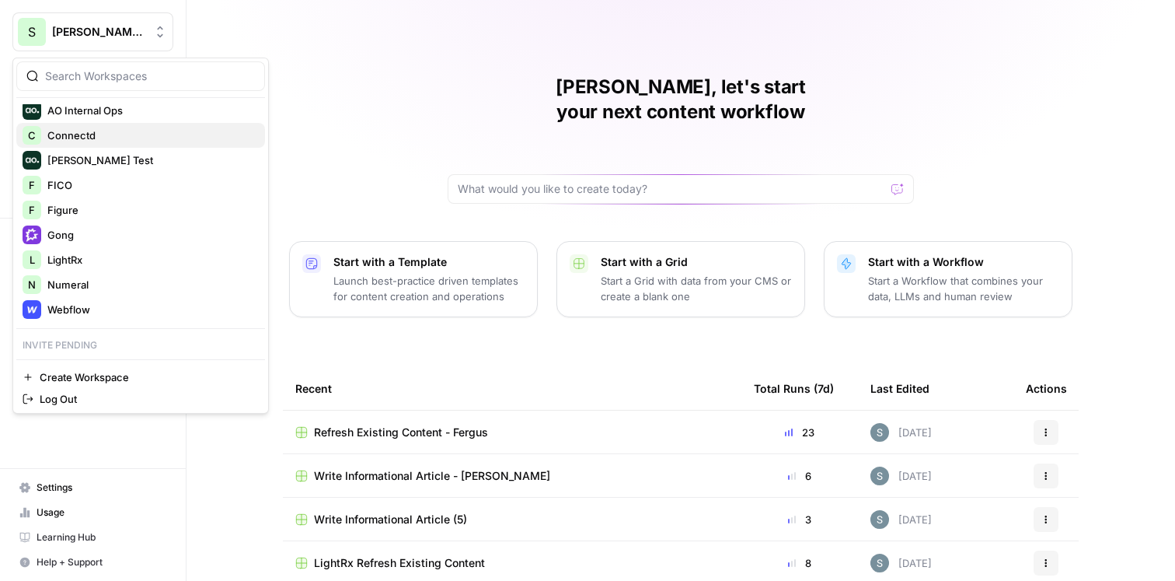
scroll to position [133, 0]
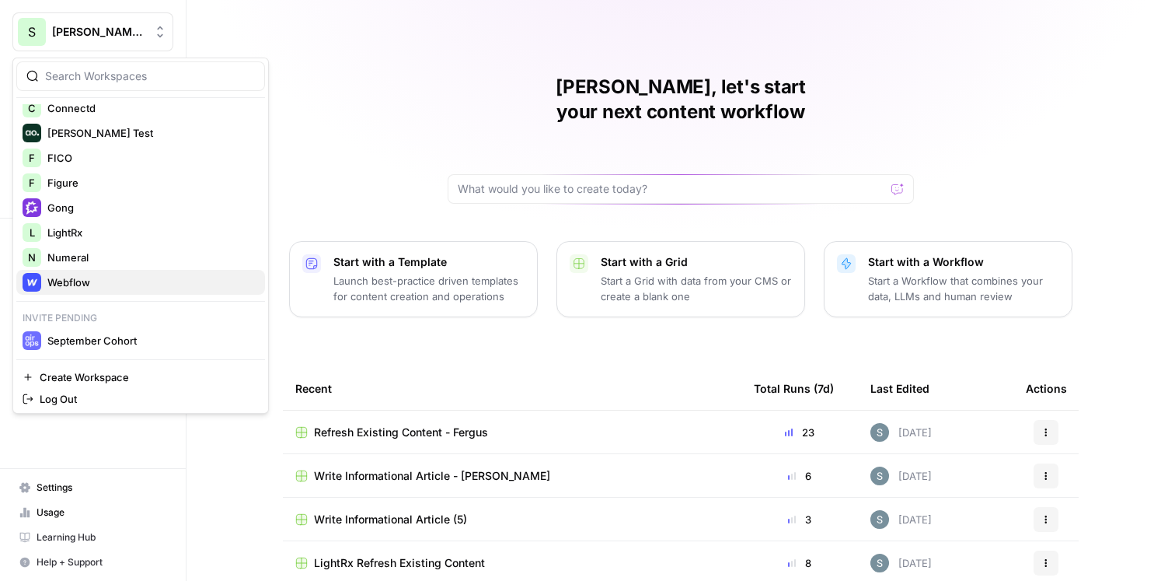
click at [99, 291] on button "Webflow" at bounding box center [140, 282] width 249 height 25
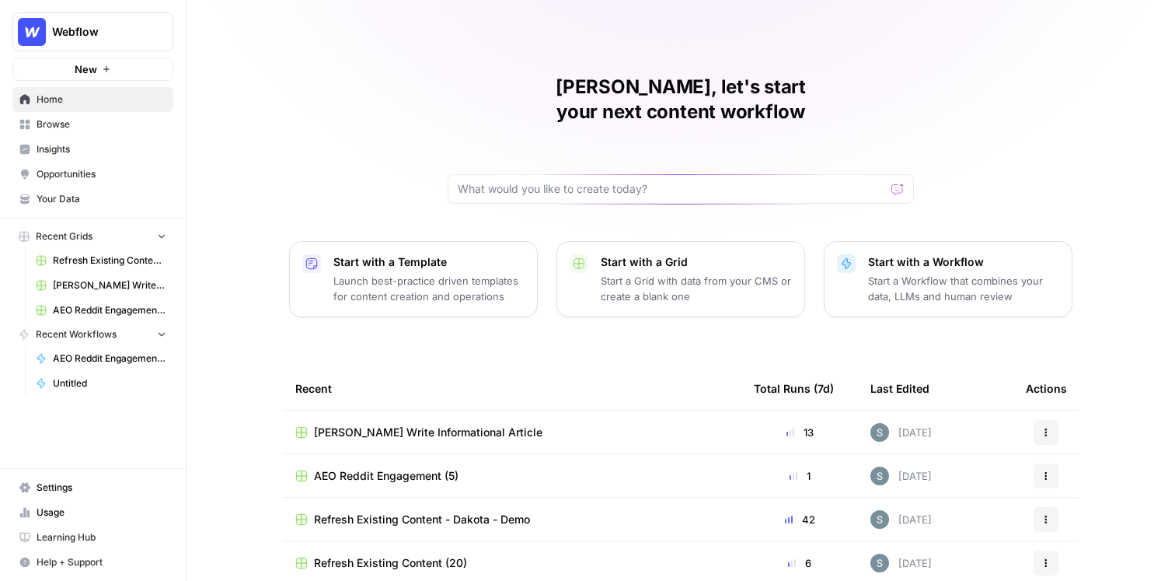
click at [127, 288] on span "[PERSON_NAME] Write Informational Article" at bounding box center [109, 285] width 113 height 14
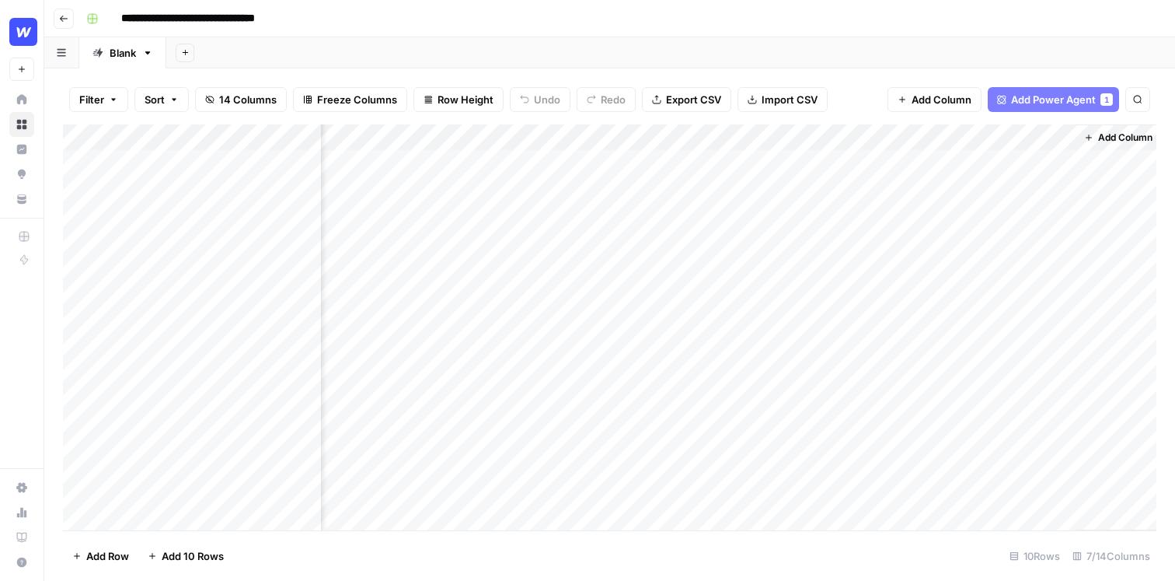
scroll to position [0, 393]
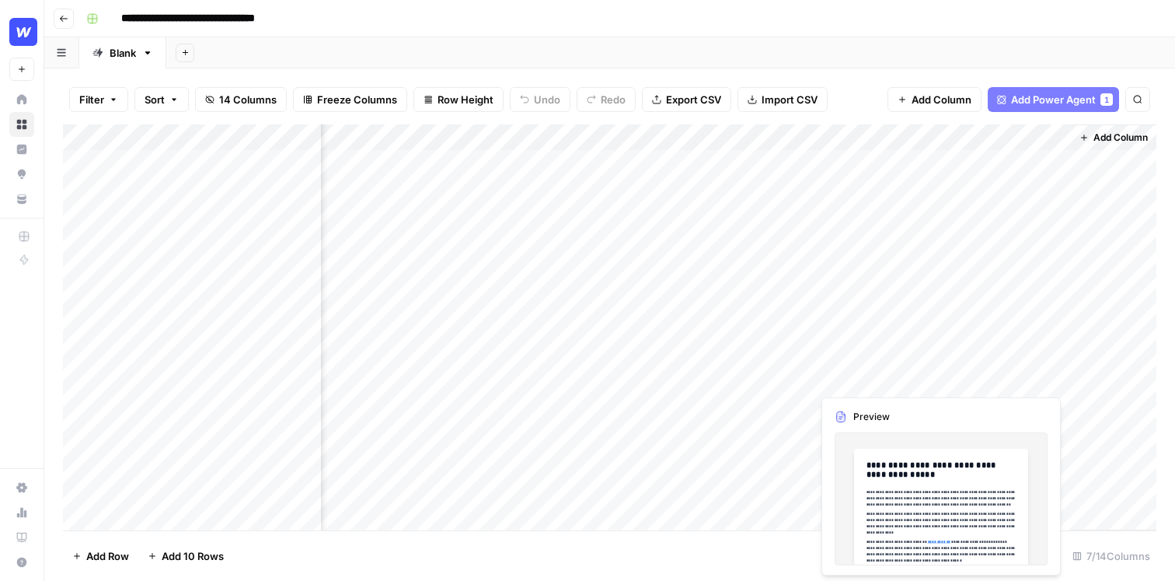
click at [982, 373] on div "Add Column" at bounding box center [610, 327] width 1094 height 406
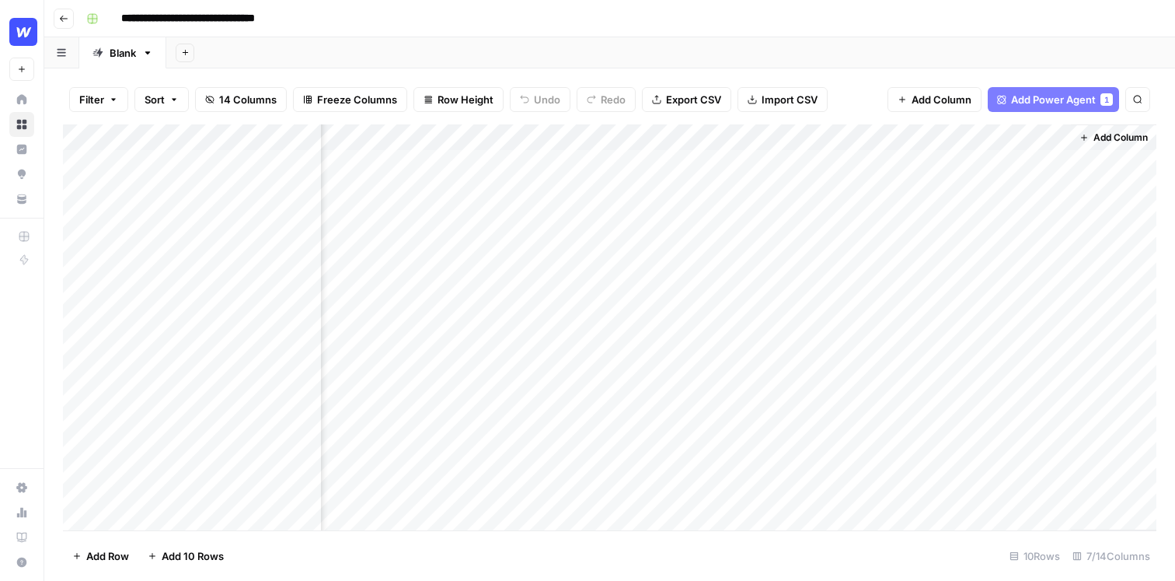
click at [1024, 361] on div "Add Column" at bounding box center [610, 327] width 1094 height 406
click at [1024, 361] on body "**********" at bounding box center [587, 290] width 1175 height 581
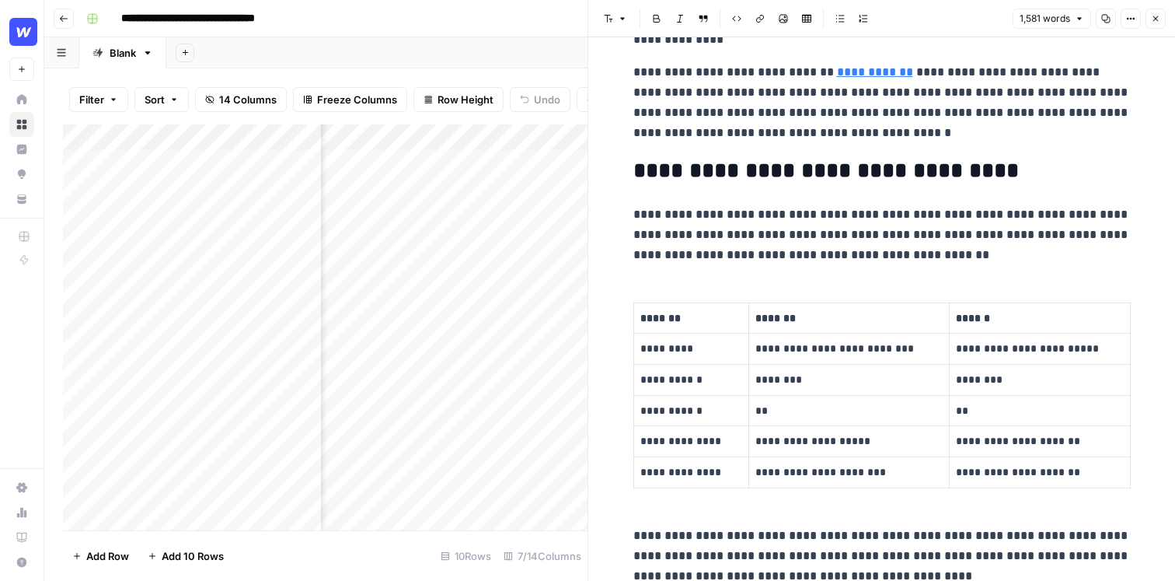
scroll to position [332, 0]
